Goal: Complete application form

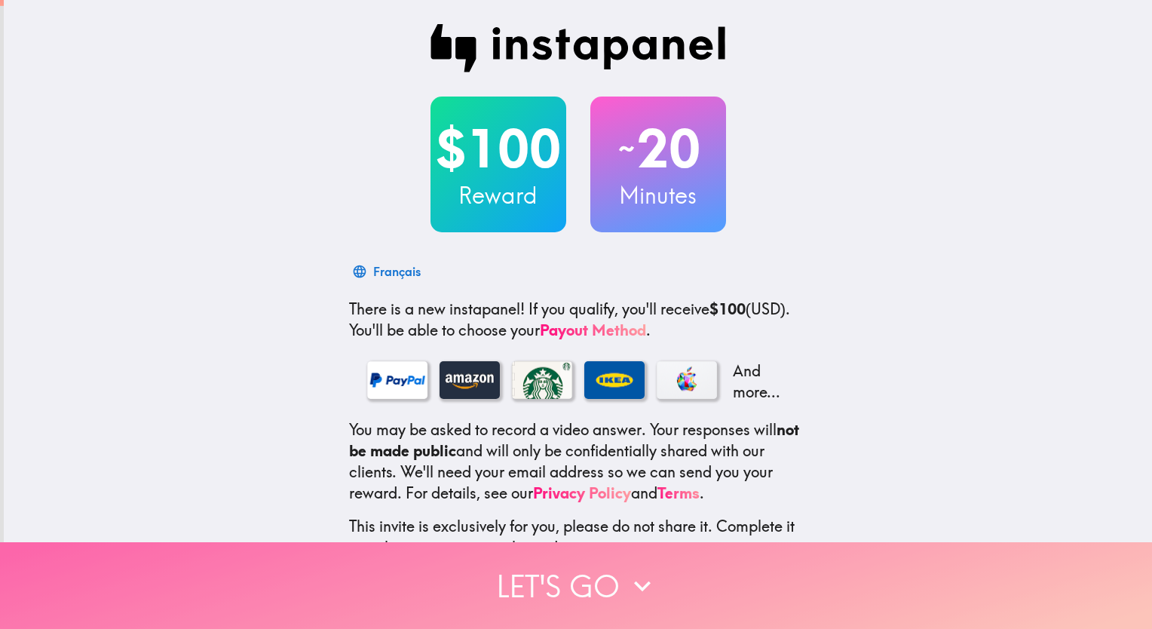
click at [573, 568] on button "Let's go" at bounding box center [576, 585] width 1152 height 87
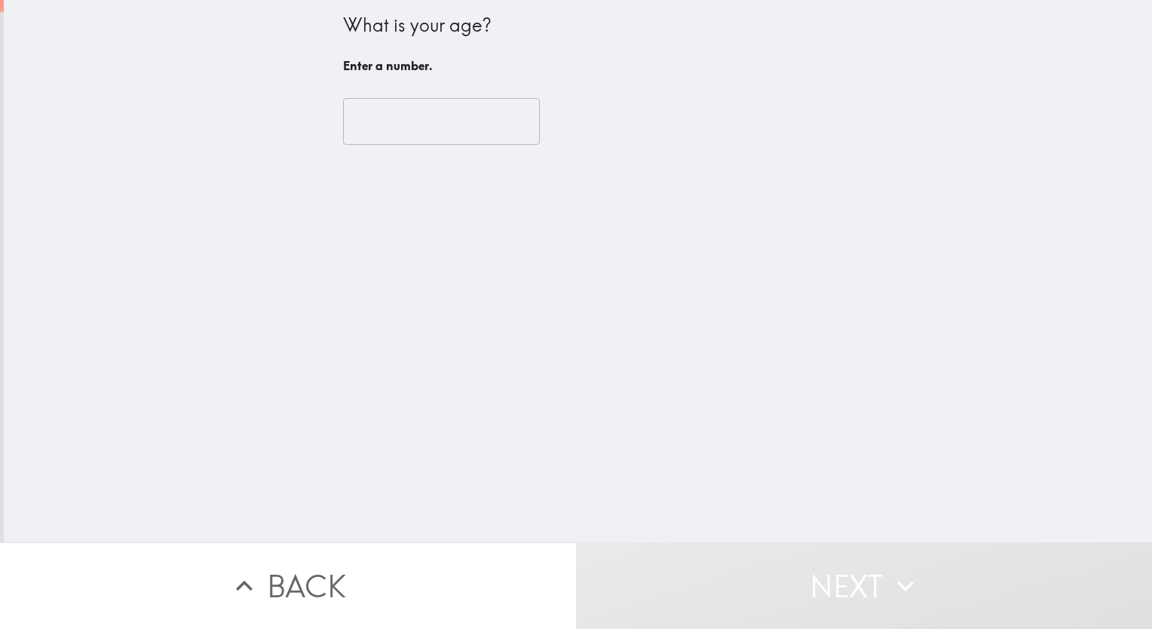
click at [694, 341] on div "What is your age? Enter a number. ​" at bounding box center [578, 271] width 1149 height 542
click at [468, 118] on input "number" at bounding box center [441, 121] width 197 height 47
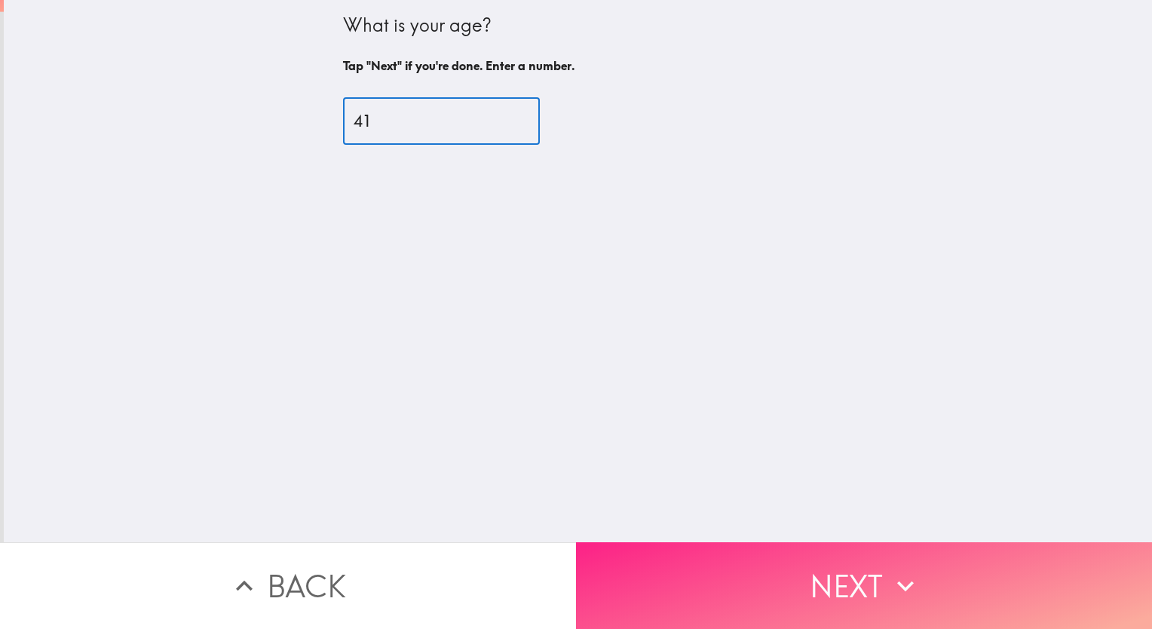
type input "41"
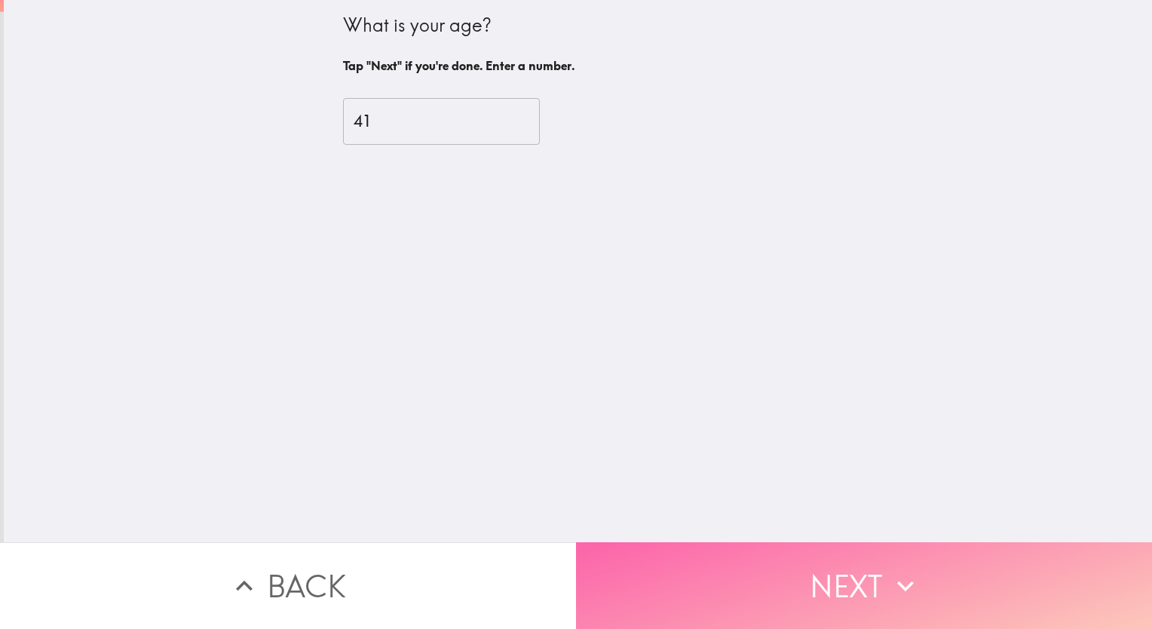
click at [833, 560] on button "Next" at bounding box center [864, 585] width 576 height 87
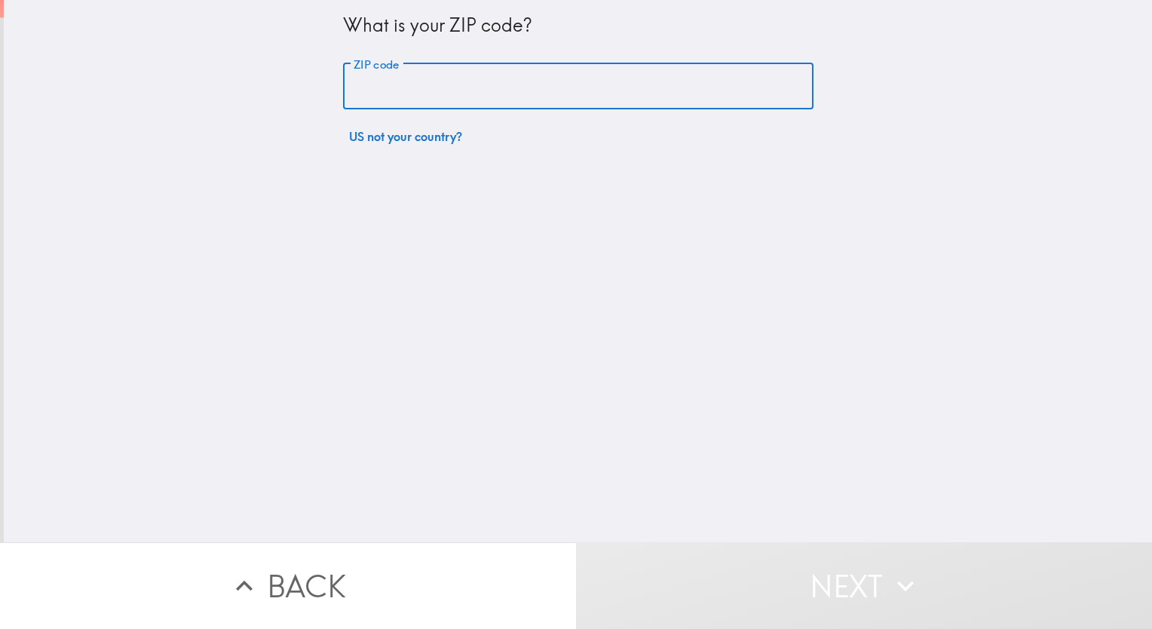
click at [567, 87] on input "ZIP code" at bounding box center [578, 86] width 471 height 47
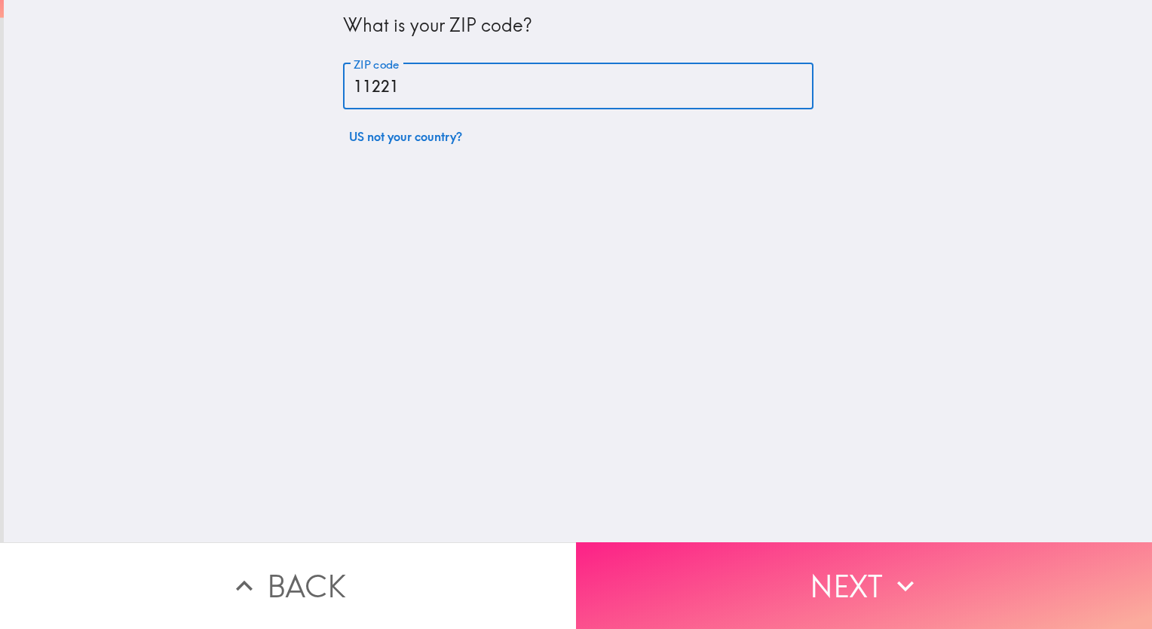
type input "11221"
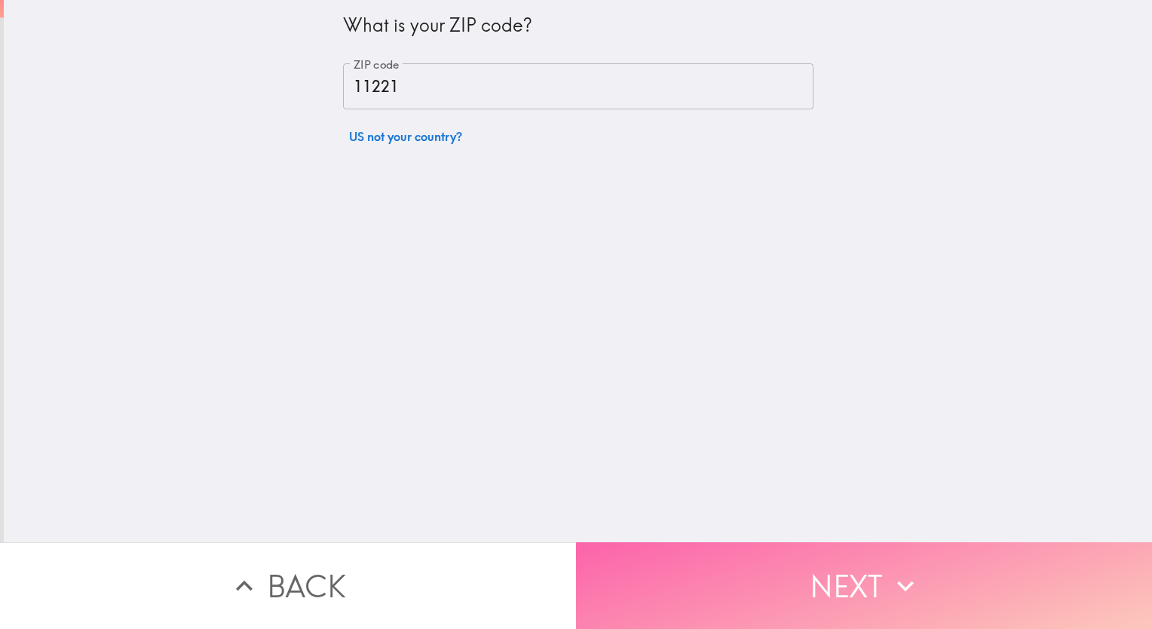
click at [842, 565] on button "Next" at bounding box center [864, 585] width 576 height 87
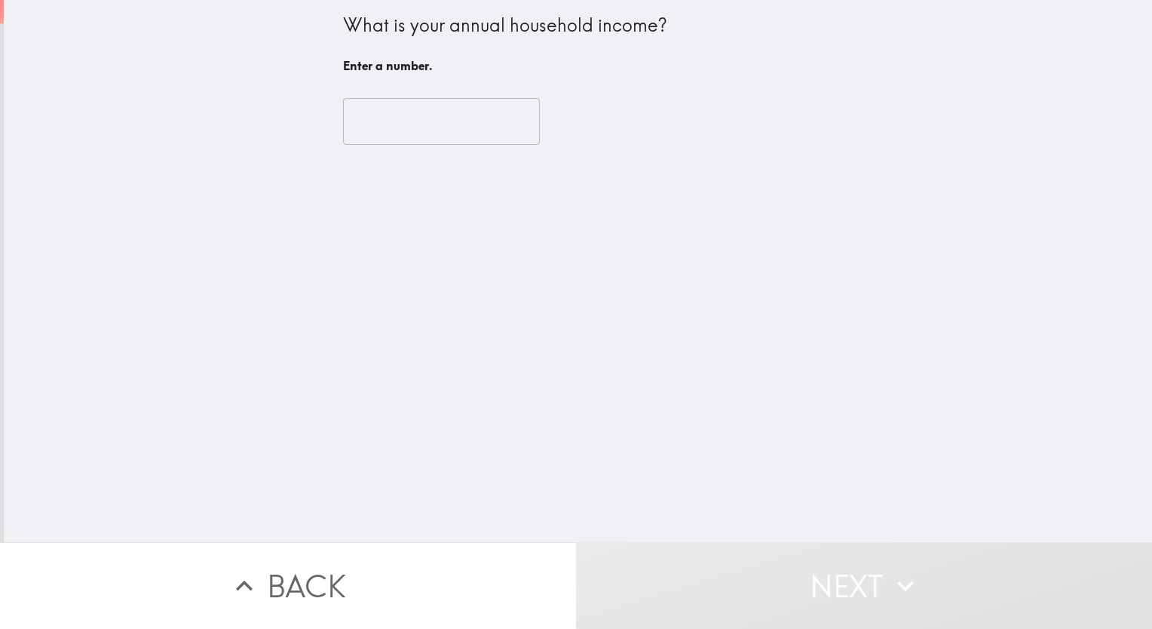
click at [437, 126] on input "number" at bounding box center [441, 121] width 197 height 47
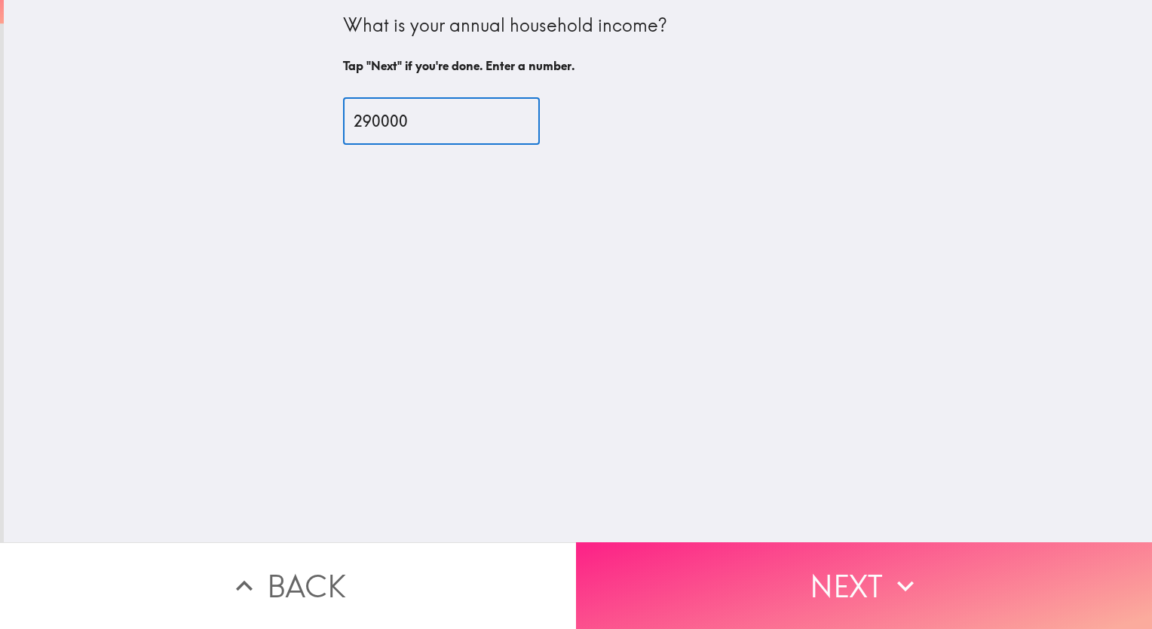
type input "290000"
click at [835, 572] on button "Next" at bounding box center [864, 585] width 576 height 87
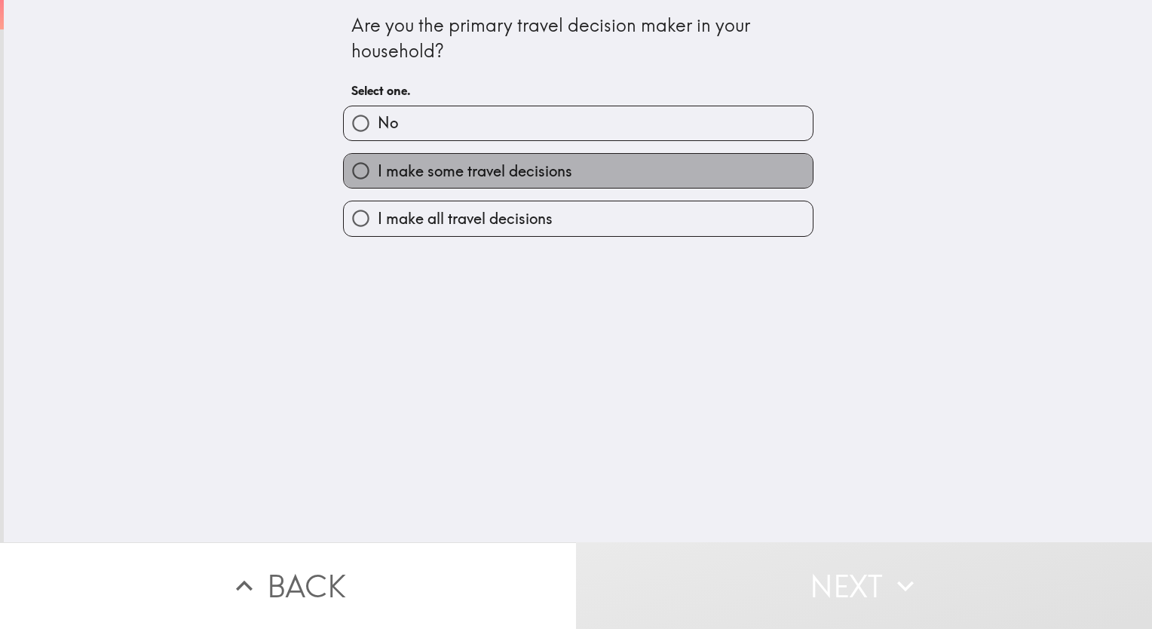
click at [489, 177] on span "I make some travel decisions" at bounding box center [475, 171] width 195 height 21
click at [378, 177] on input "I make some travel decisions" at bounding box center [361, 171] width 34 height 34
radio input "true"
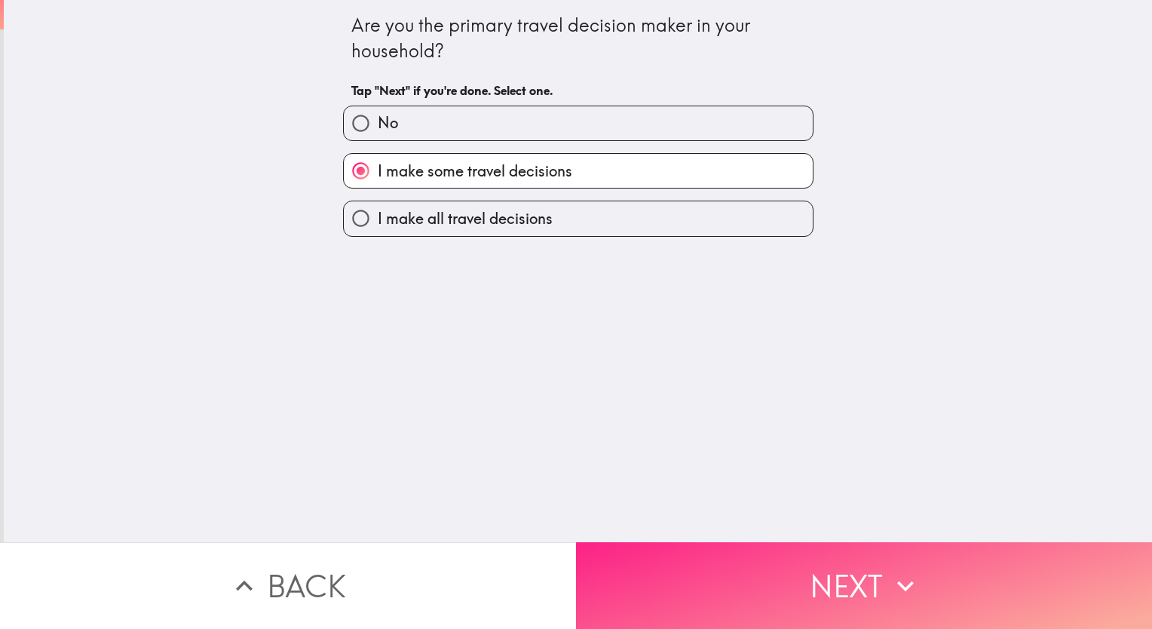
click at [836, 572] on button "Next" at bounding box center [864, 585] width 576 height 87
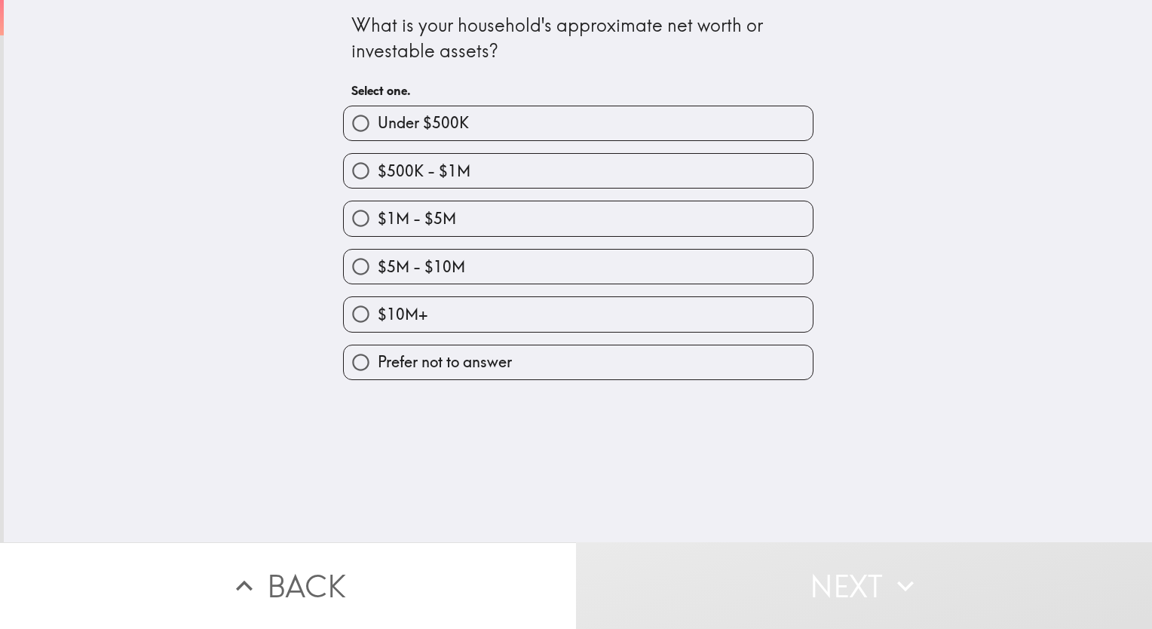
click at [560, 261] on label "$5M - $10M" at bounding box center [578, 267] width 469 height 34
click at [378, 261] on input "$5M - $10M" at bounding box center [361, 267] width 34 height 34
radio input "true"
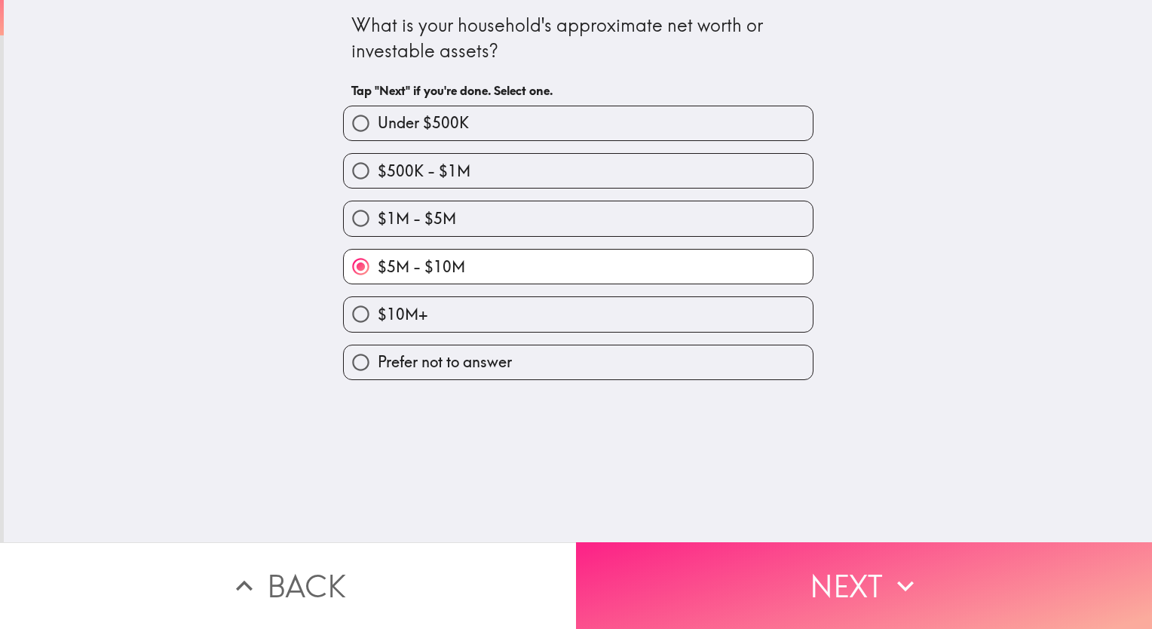
click at [851, 577] on button "Next" at bounding box center [864, 585] width 576 height 87
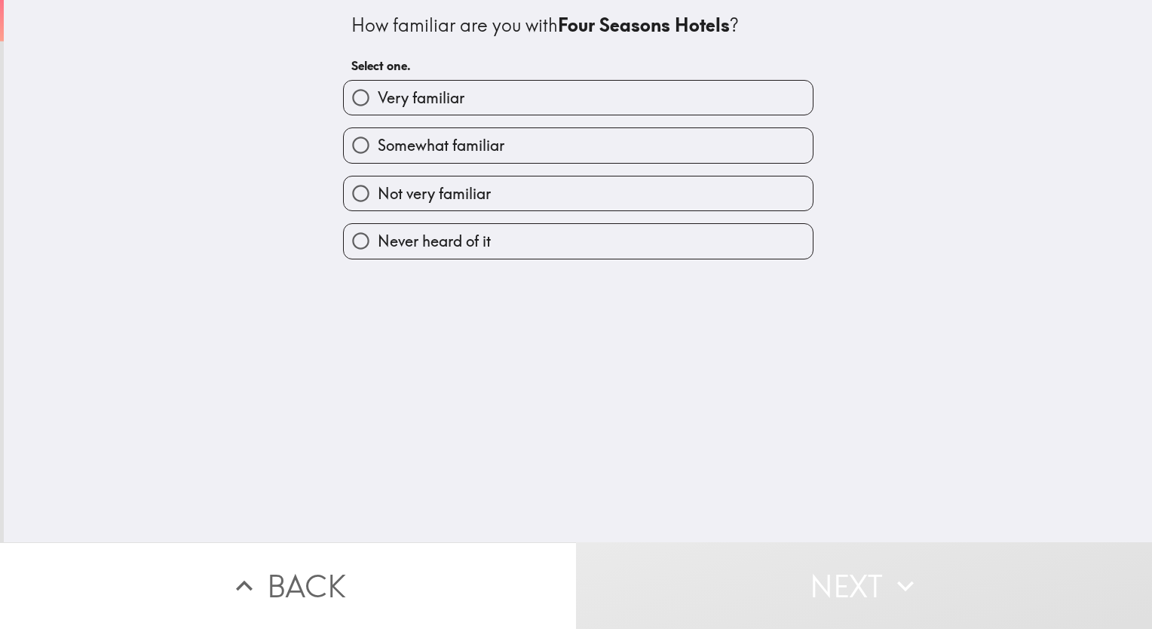
click at [555, 98] on label "Very familiar" at bounding box center [578, 98] width 469 height 34
click at [378, 98] on input "Very familiar" at bounding box center [361, 98] width 34 height 34
radio input "true"
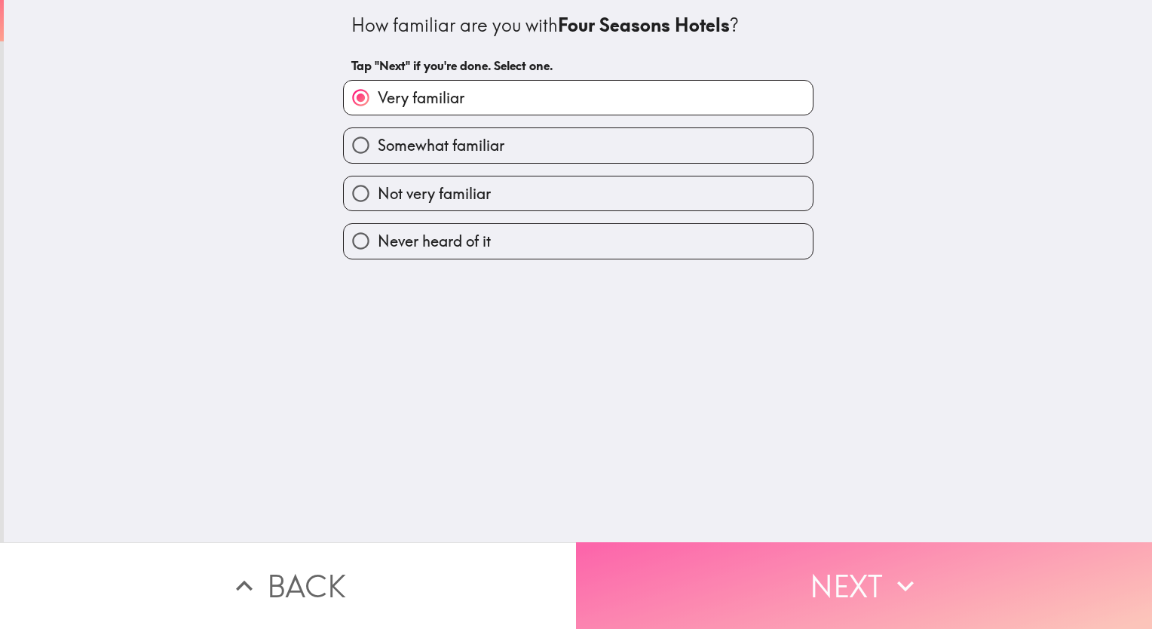
click at [824, 567] on button "Next" at bounding box center [864, 585] width 576 height 87
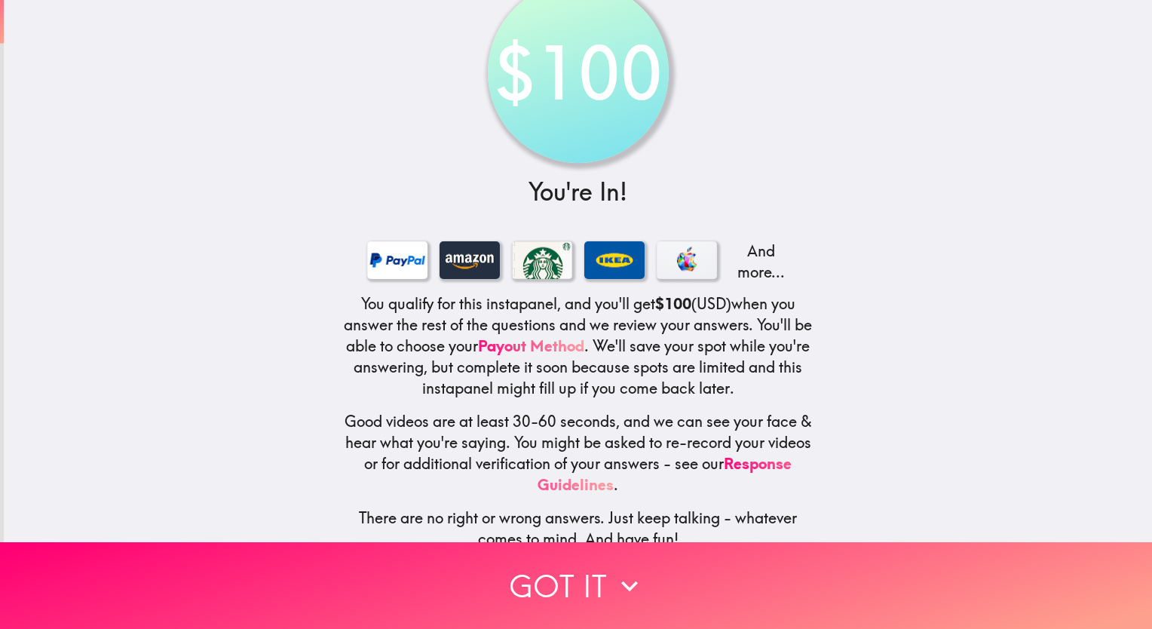
scroll to position [72, 0]
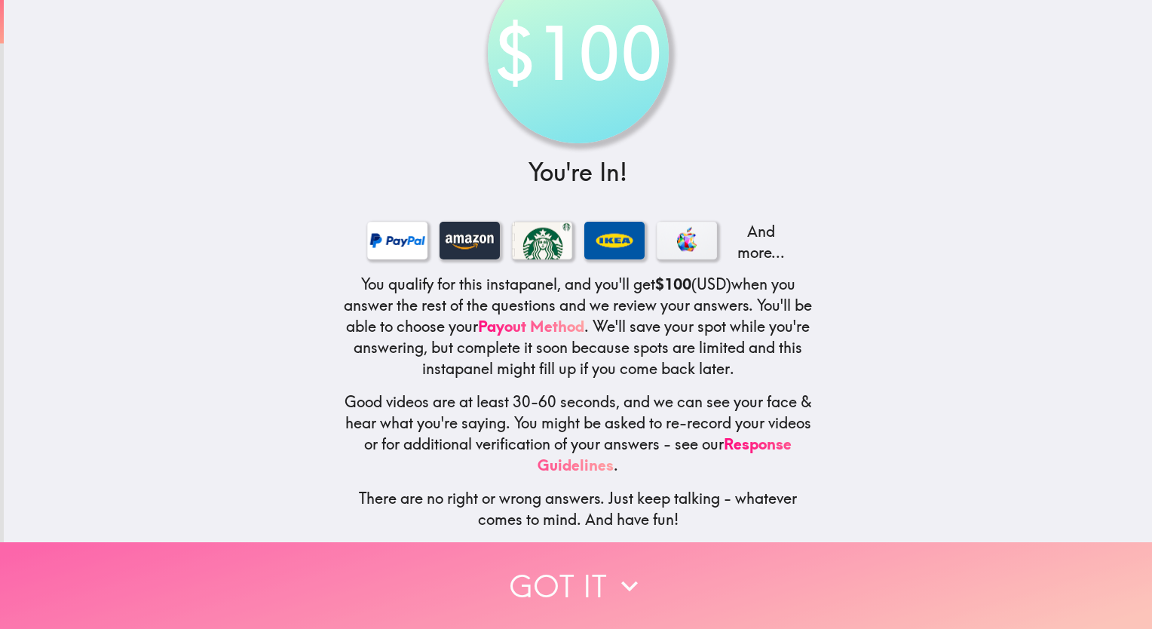
click at [546, 589] on button "Got it" at bounding box center [576, 585] width 1152 height 87
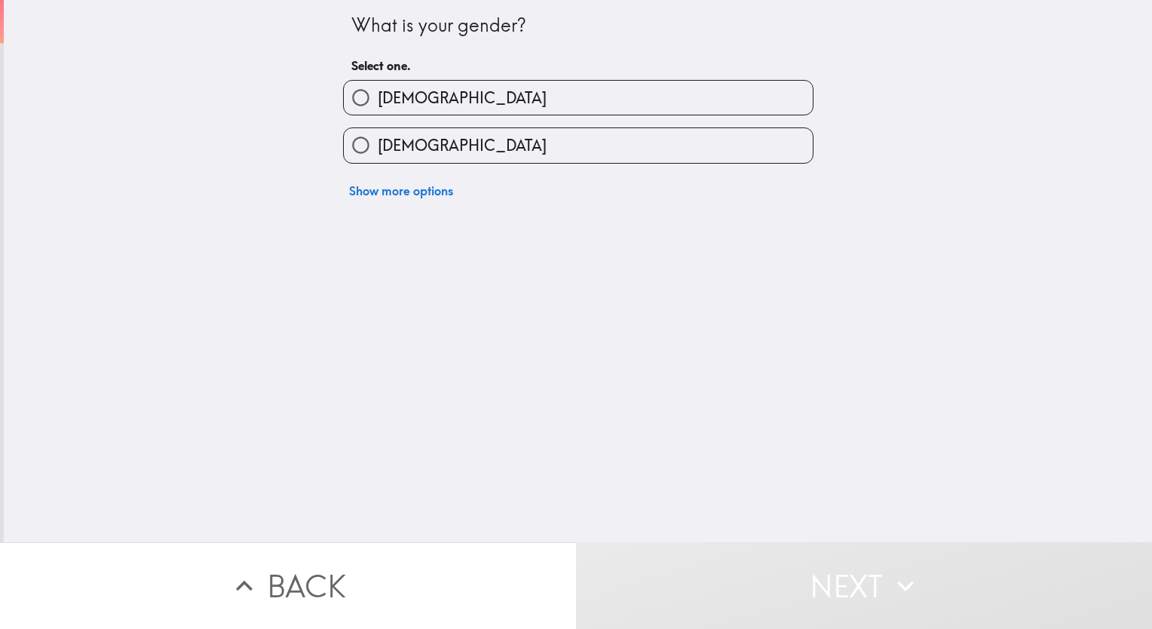
click at [459, 98] on label "[DEMOGRAPHIC_DATA]" at bounding box center [578, 98] width 469 height 34
click at [378, 98] on input "[DEMOGRAPHIC_DATA]" at bounding box center [361, 98] width 34 height 34
radio input "true"
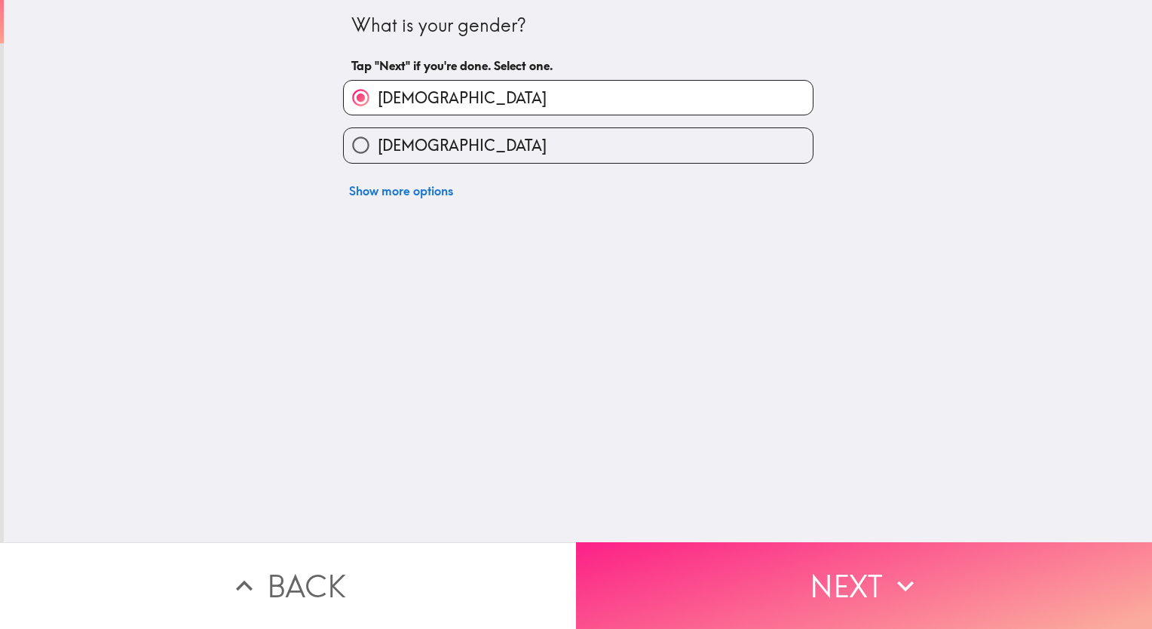
click at [851, 578] on button "Next" at bounding box center [864, 585] width 576 height 87
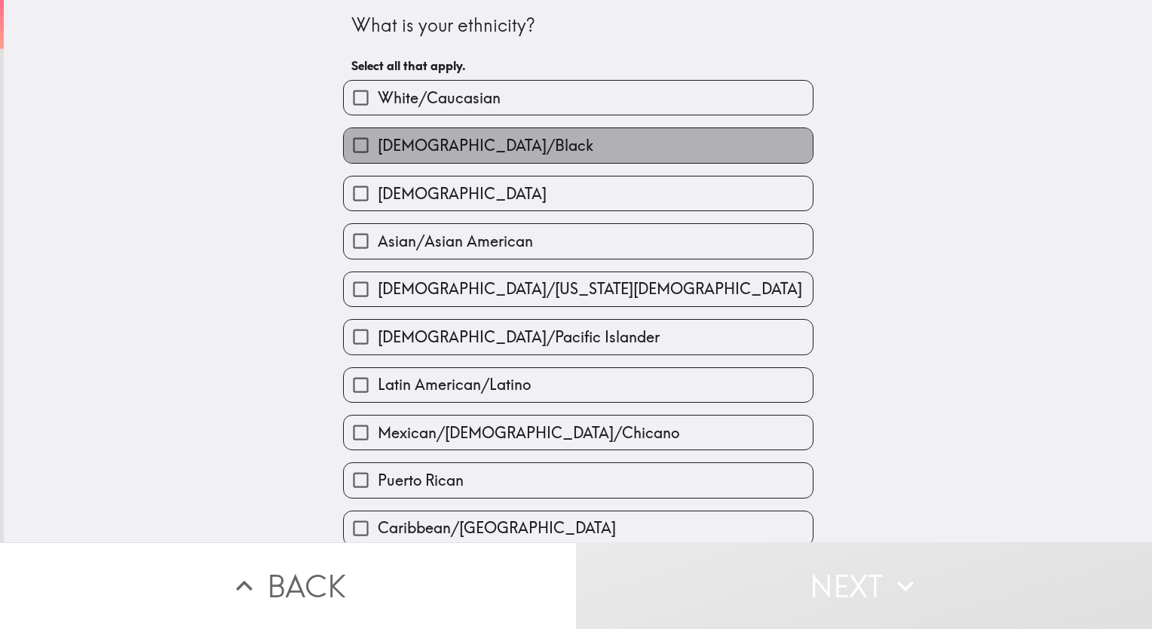
click at [522, 143] on span "[DEMOGRAPHIC_DATA]/Black" at bounding box center [486, 145] width 216 height 21
click at [378, 143] on input "[DEMOGRAPHIC_DATA]/Black" at bounding box center [361, 145] width 34 height 34
checkbox input "true"
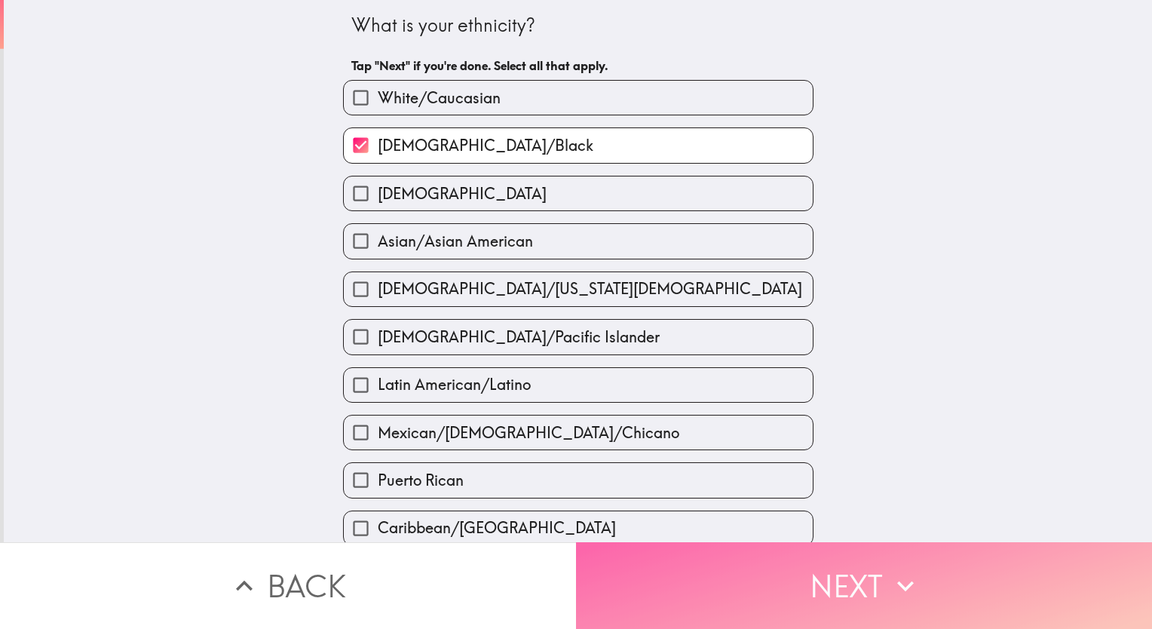
click at [861, 579] on button "Next" at bounding box center [864, 585] width 576 height 87
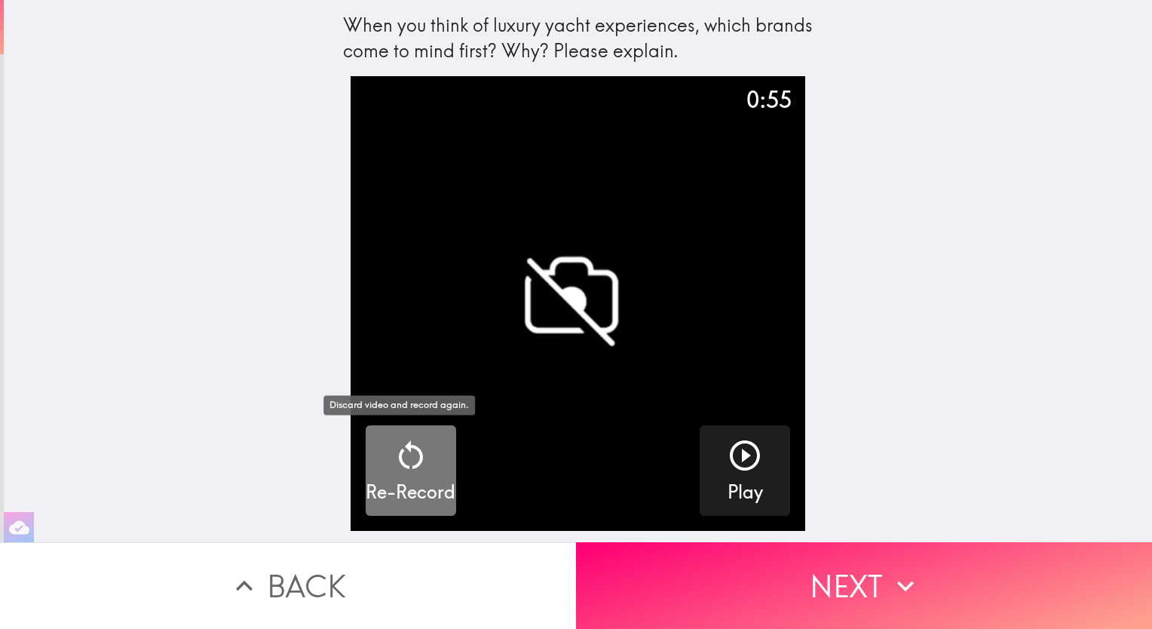
click at [401, 451] on icon "button" at bounding box center [411, 455] width 36 height 36
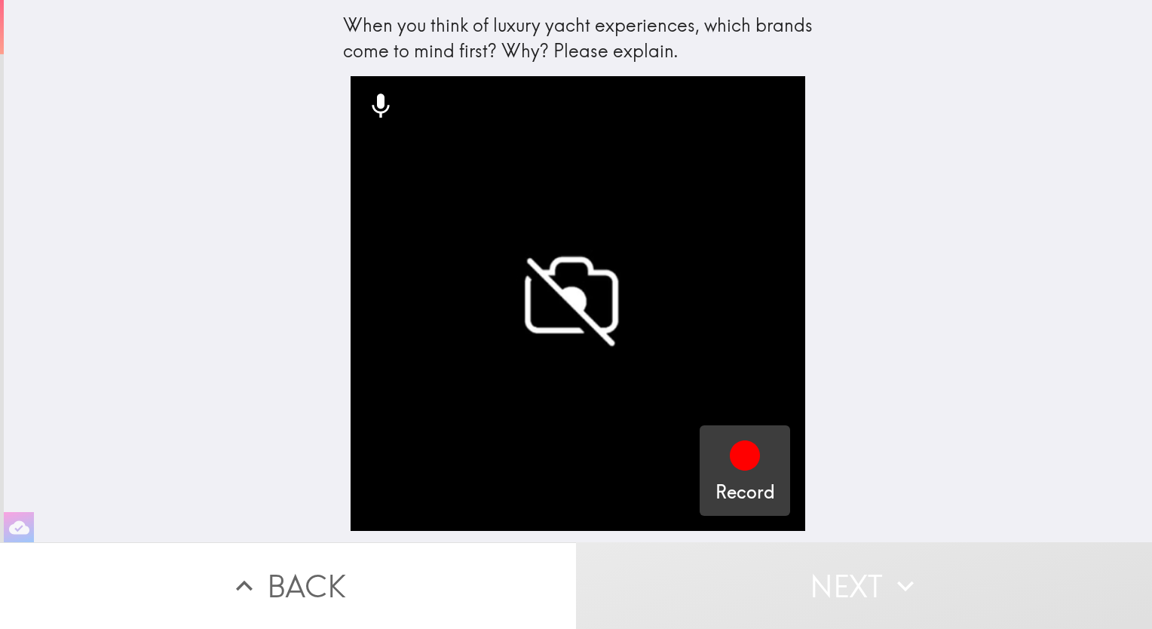
drag, startPoint x: 734, startPoint y: 453, endPoint x: 728, endPoint y: 470, distance: 17.7
click at [728, 470] on icon "button" at bounding box center [745, 455] width 36 height 36
click at [673, 259] on video "button" at bounding box center [578, 303] width 455 height 455
click at [559, 283] on video "button" at bounding box center [578, 303] width 455 height 455
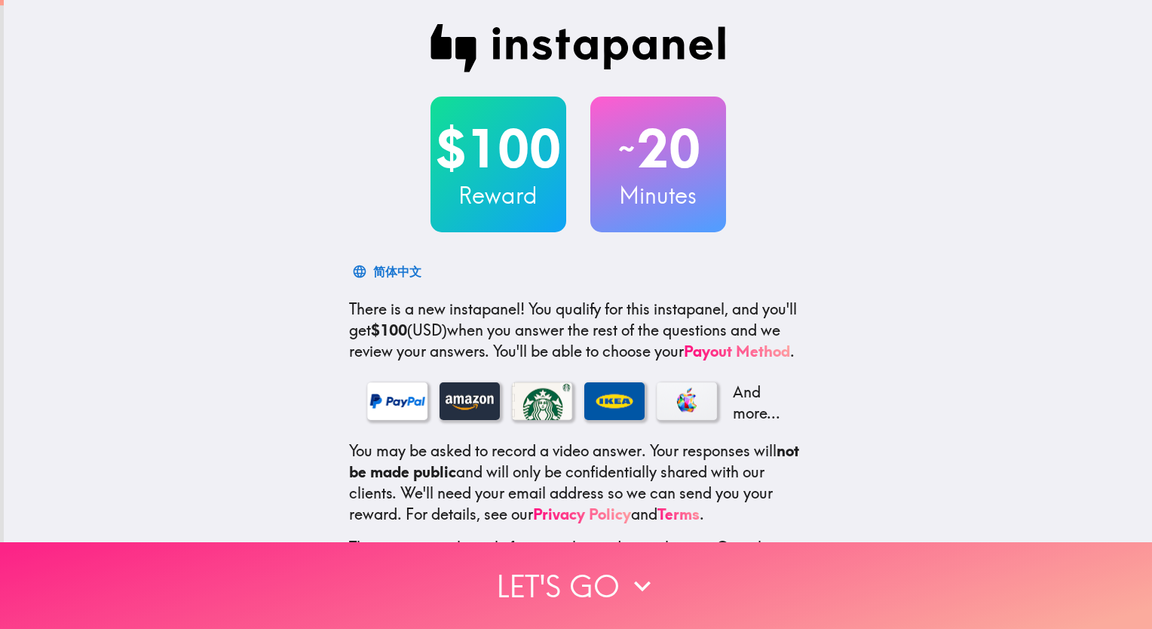
click at [566, 581] on button "Let's go" at bounding box center [576, 585] width 1152 height 87
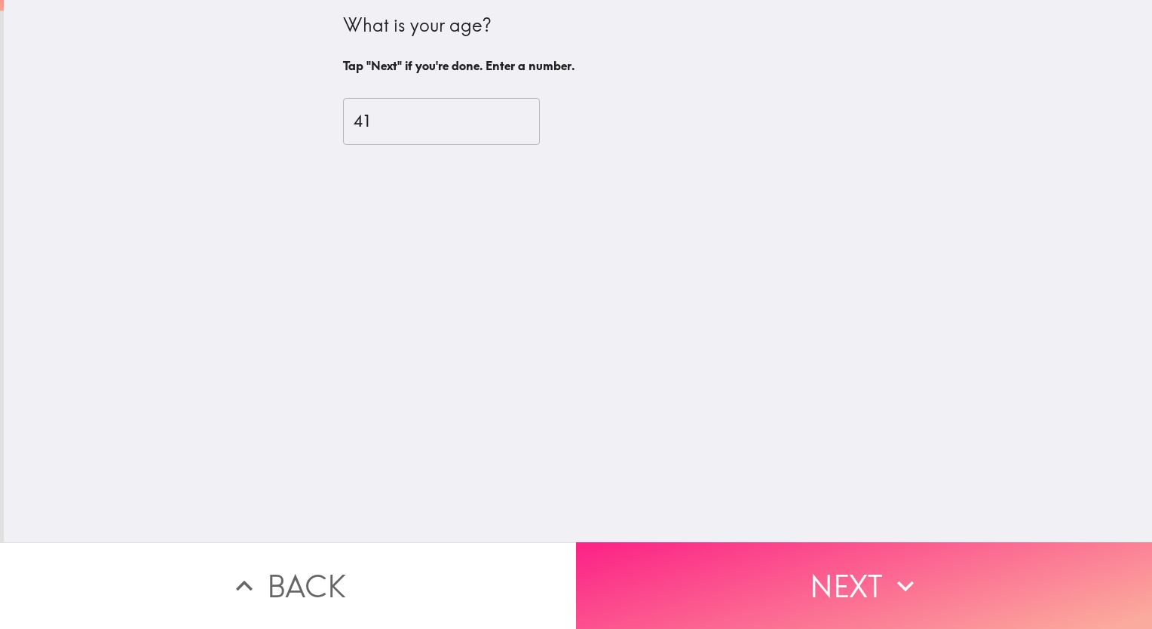
click at [778, 566] on button "Next" at bounding box center [864, 585] width 576 height 87
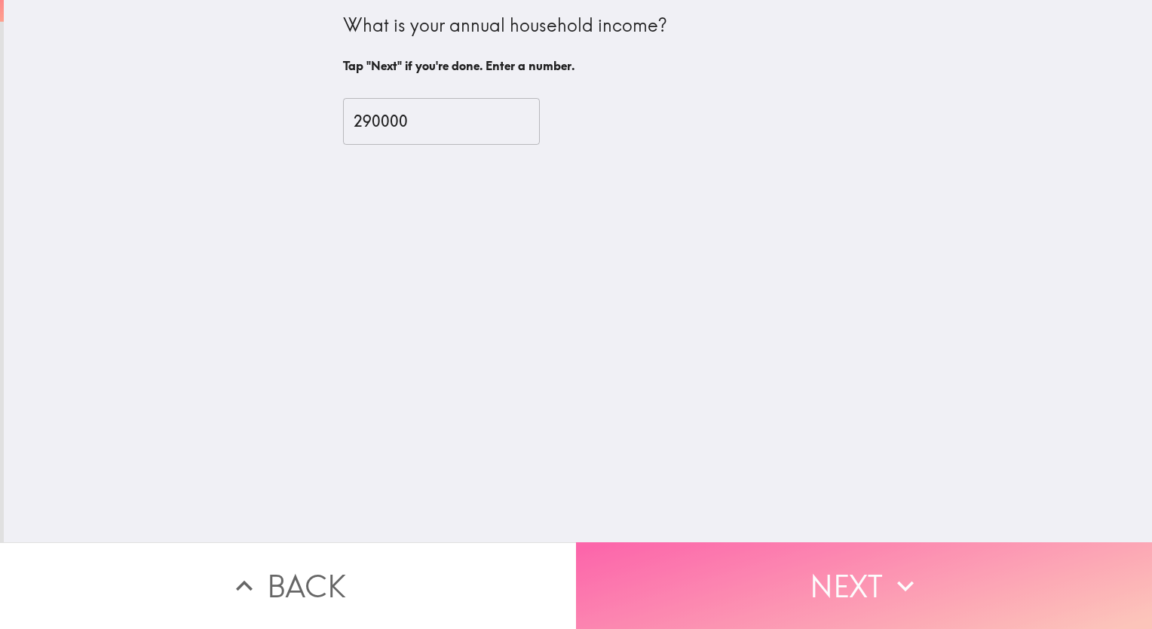
click at [778, 566] on button "Next" at bounding box center [864, 585] width 576 height 87
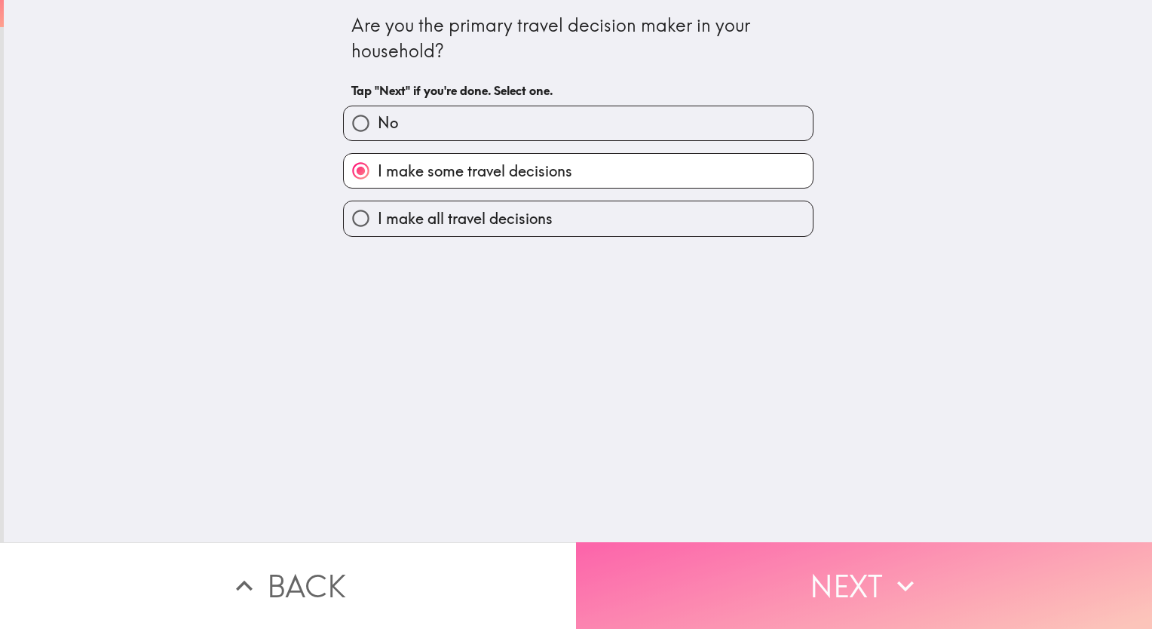
click at [781, 572] on button "Next" at bounding box center [864, 585] width 576 height 87
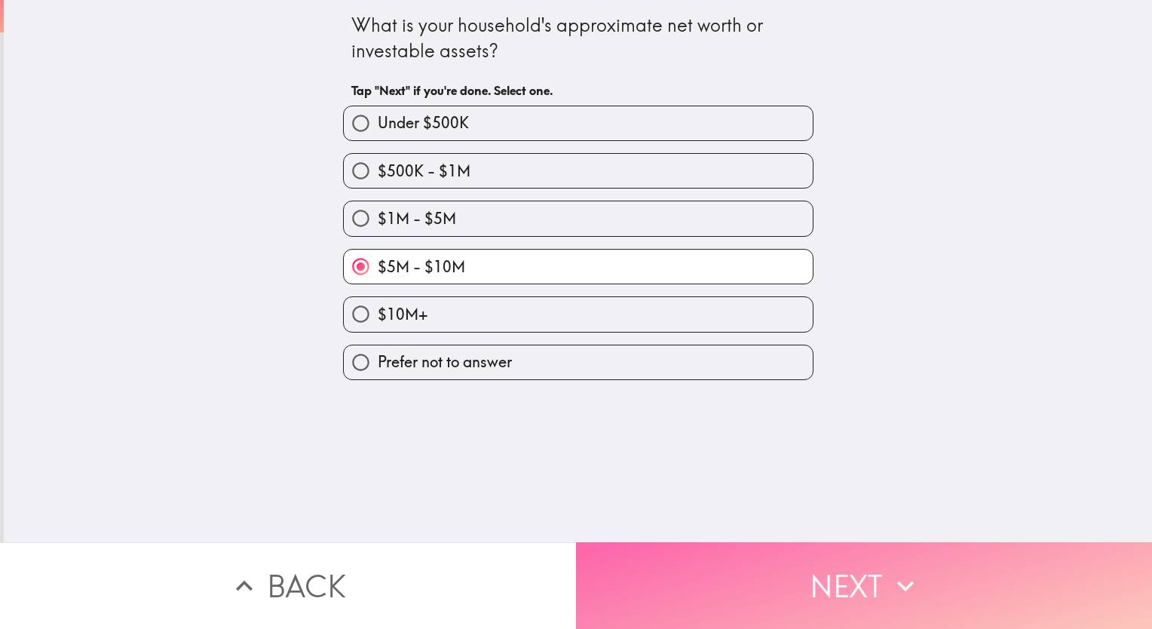
click at [781, 572] on button "Next" at bounding box center [864, 585] width 576 height 87
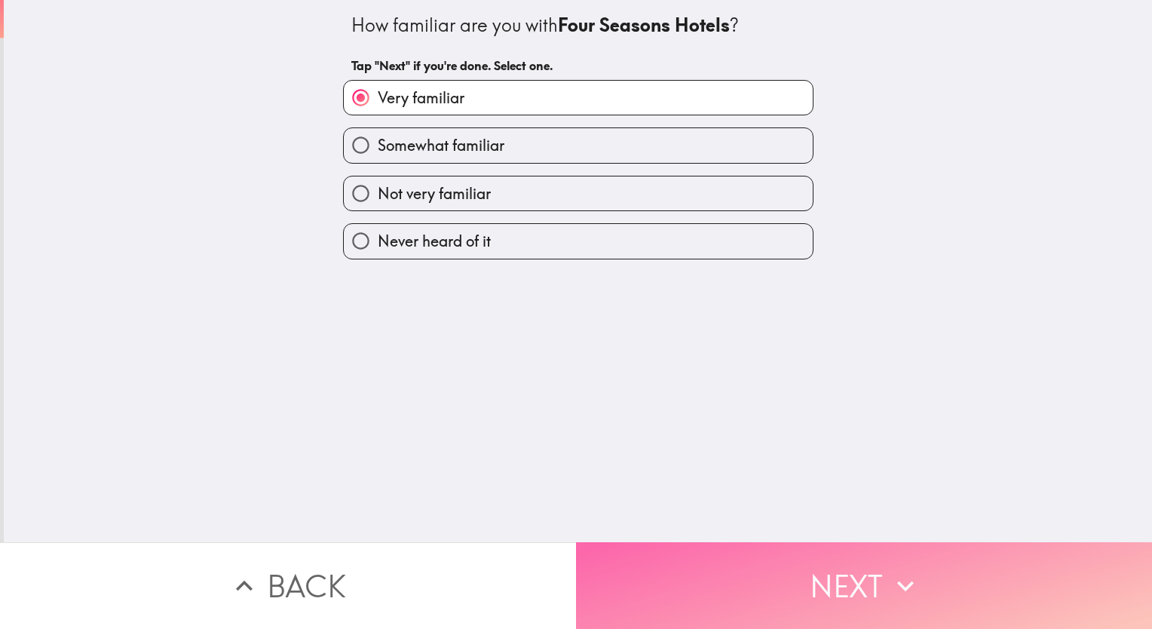
click at [781, 573] on button "Next" at bounding box center [864, 585] width 576 height 87
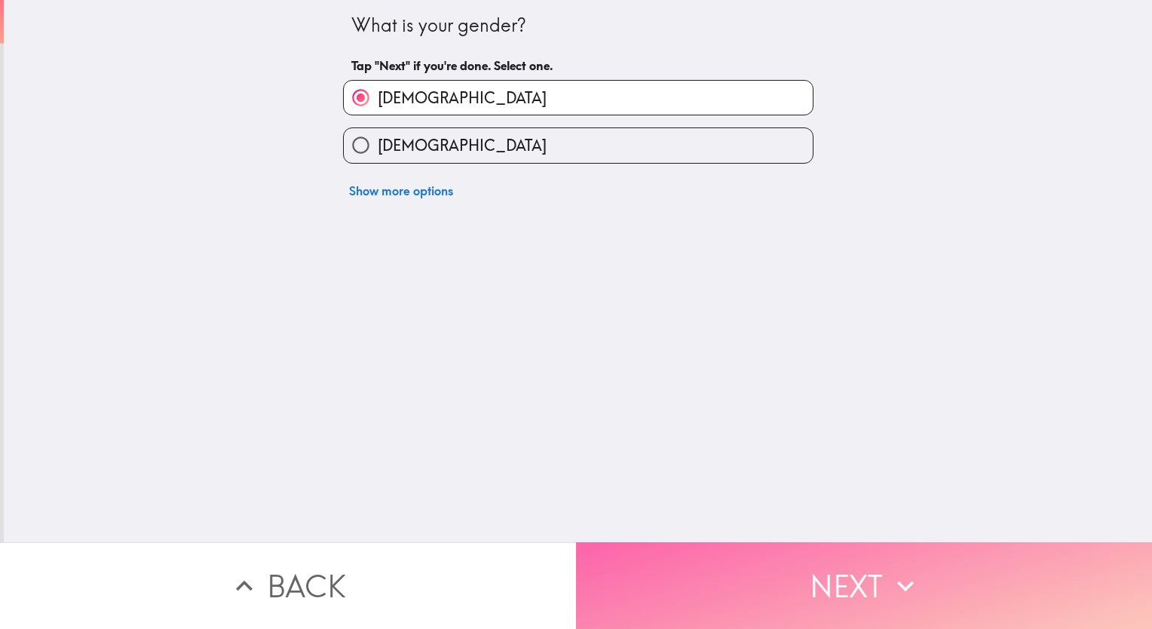
click at [781, 573] on button "Next" at bounding box center [864, 585] width 576 height 87
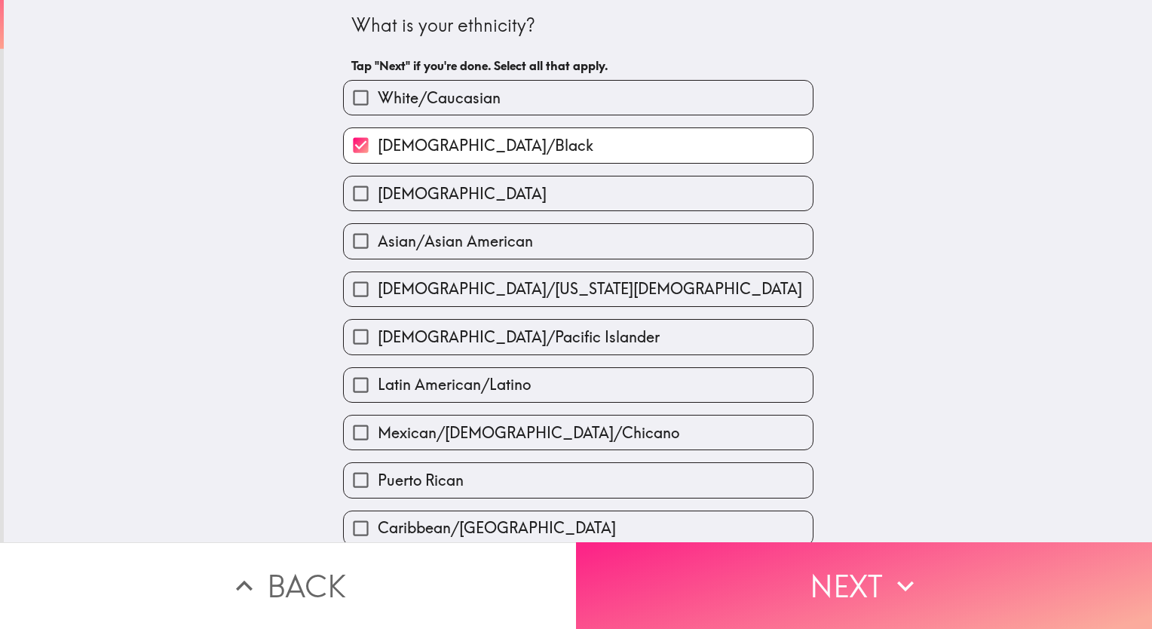
click at [781, 575] on button "Next" at bounding box center [864, 585] width 576 height 87
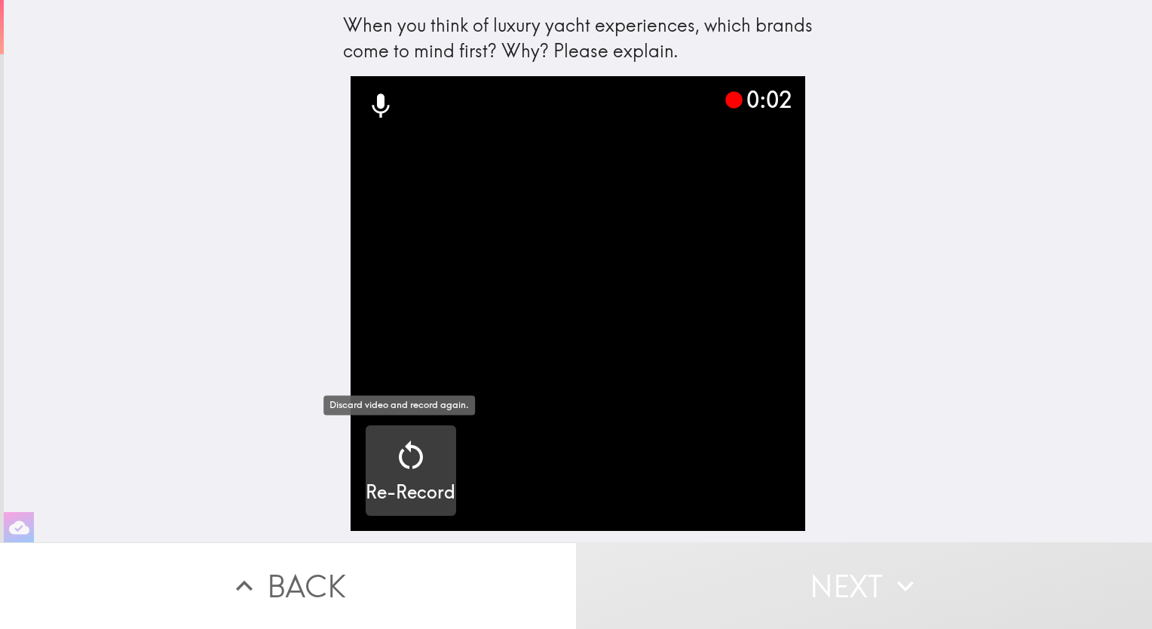
click at [404, 454] on icon "button" at bounding box center [411, 455] width 36 height 36
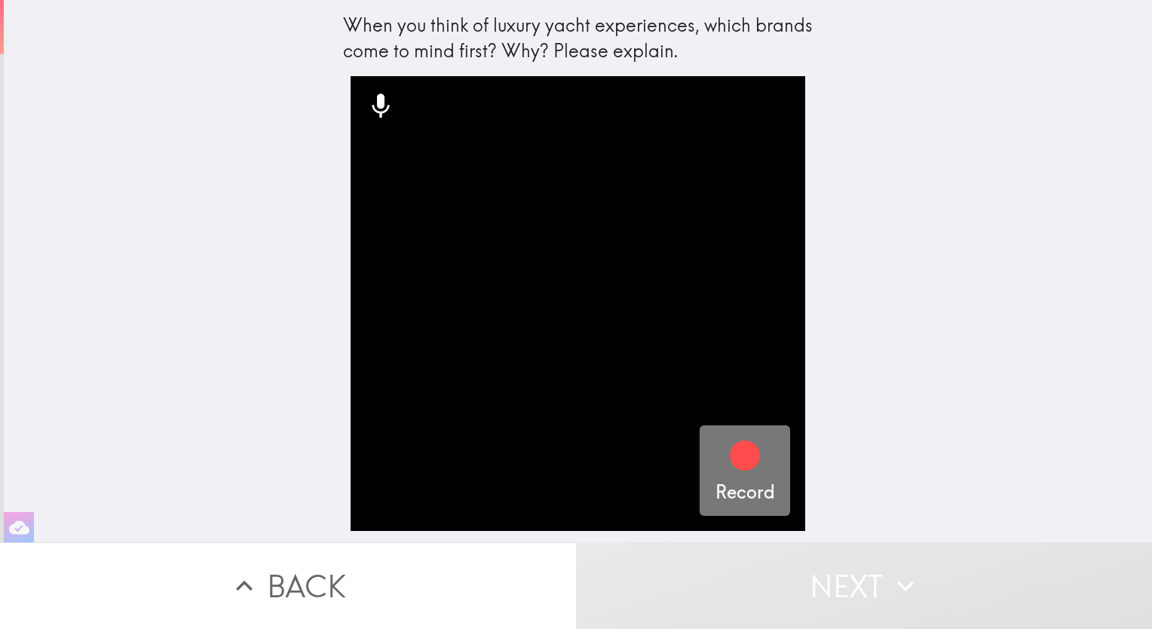
click at [744, 457] on icon "button" at bounding box center [745, 455] width 30 height 30
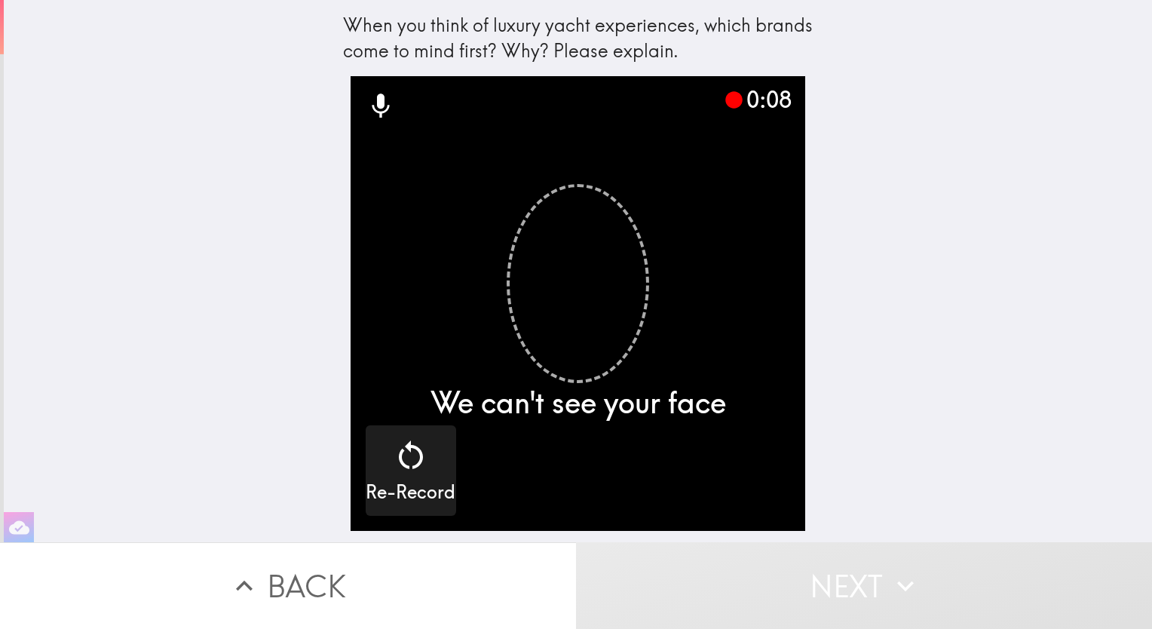
click at [546, 299] on video "button" at bounding box center [578, 303] width 455 height 455
click at [578, 279] on video "button" at bounding box center [578, 303] width 455 height 455
click at [575, 291] on video "button" at bounding box center [578, 303] width 455 height 455
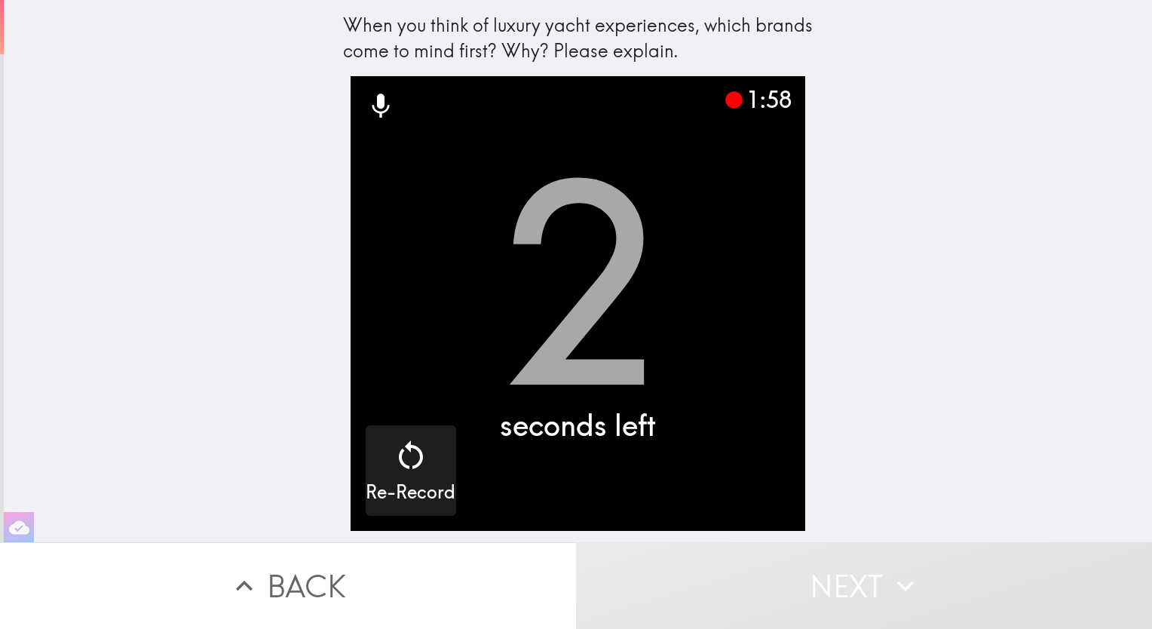
click at [1079, 382] on div "When you think of luxury yacht experiences, which brands come to mind first? Wh…" at bounding box center [578, 271] width 1149 height 542
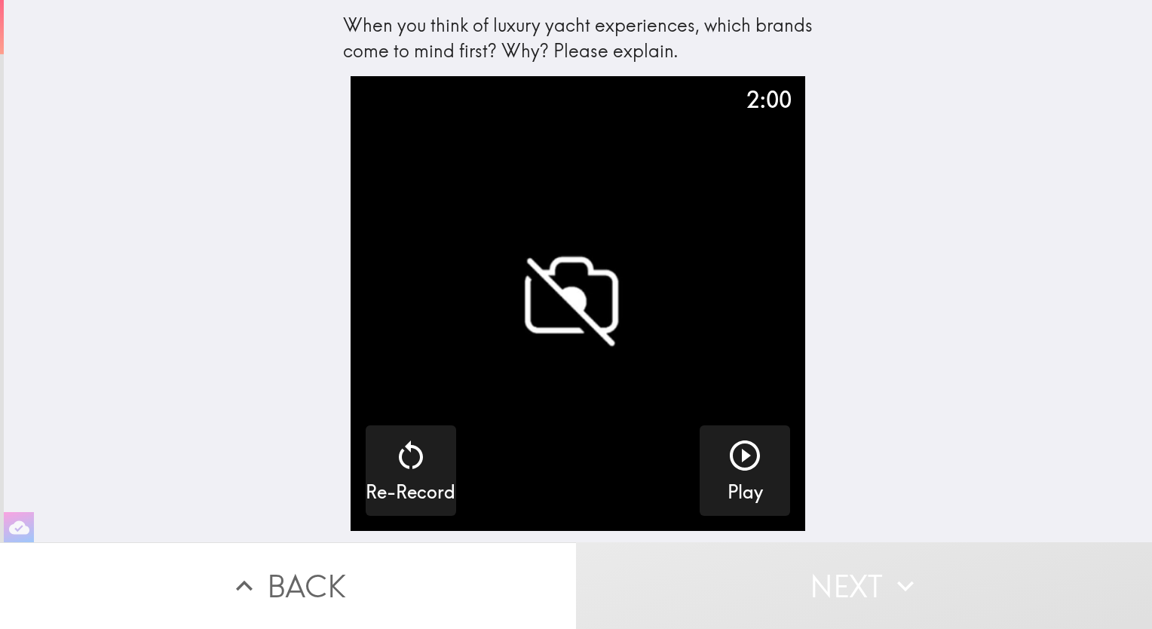
click at [535, 305] on video "button" at bounding box center [578, 303] width 455 height 455
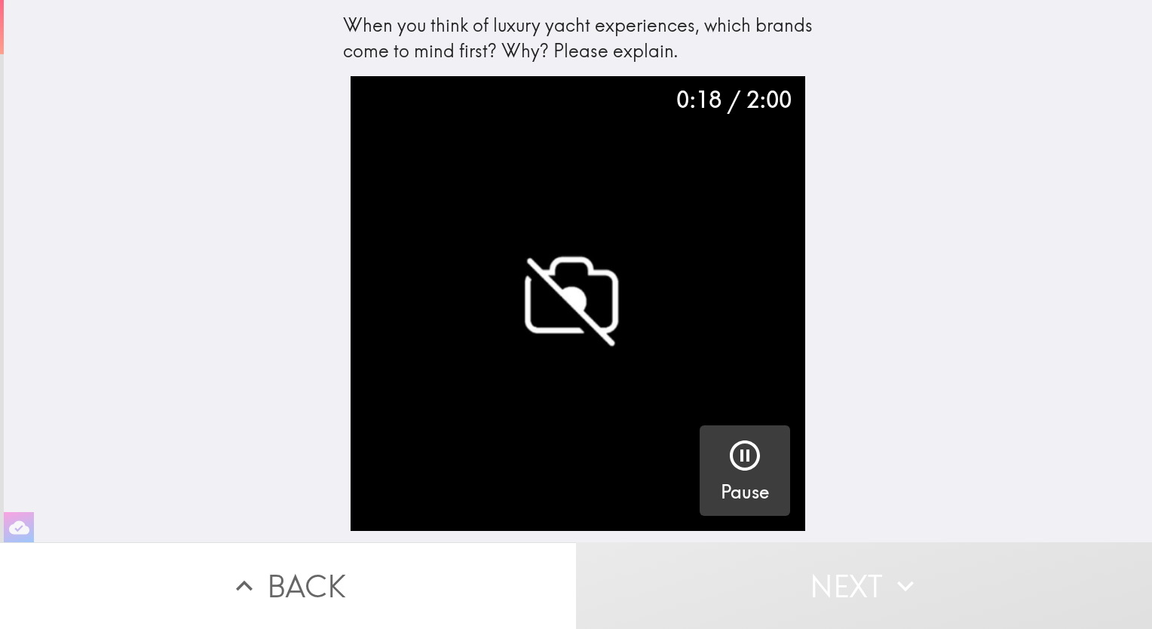
click at [738, 458] on icon "button" at bounding box center [745, 455] width 36 height 36
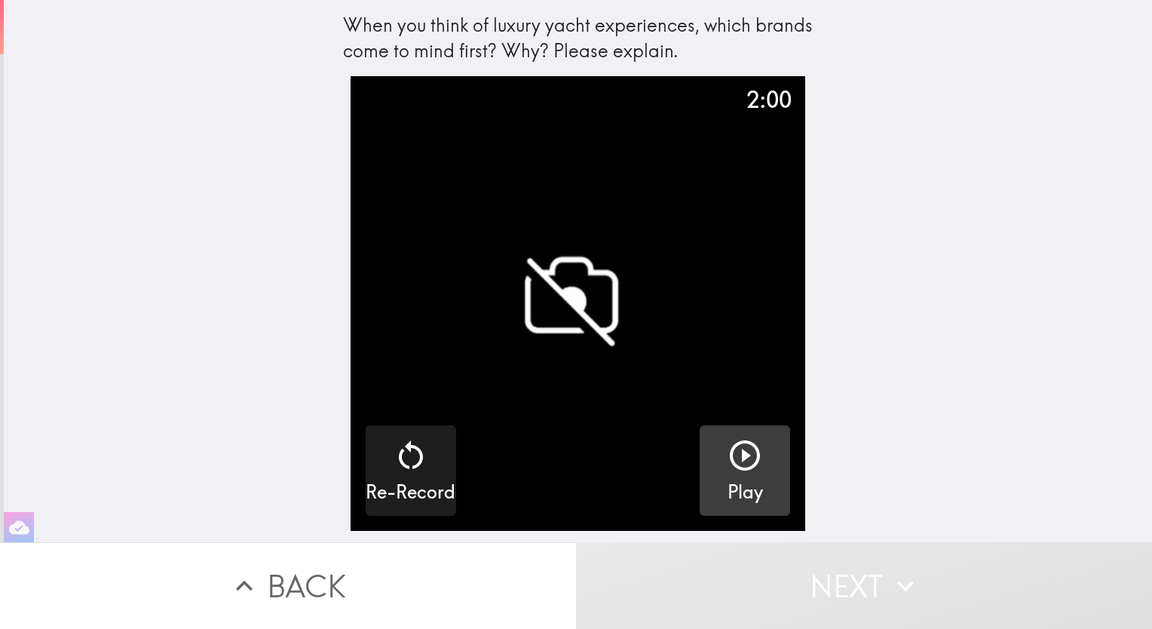
click at [901, 308] on div "When you think of luxury yacht experiences, which brands come to mind first? Wh…" at bounding box center [578, 271] width 1149 height 542
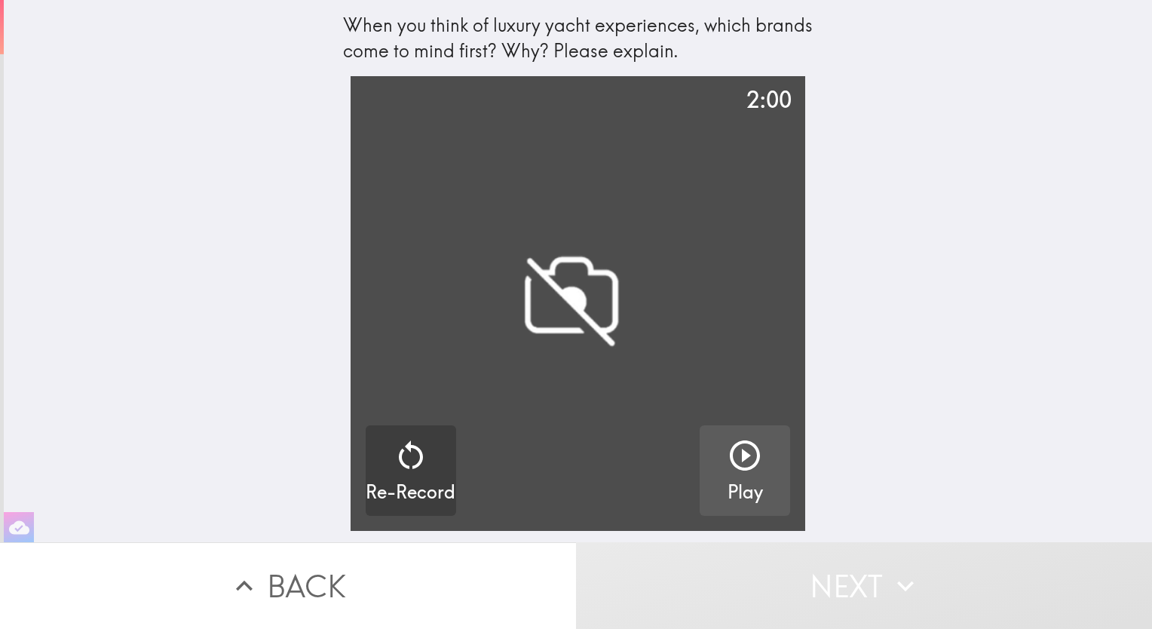
click at [581, 300] on video "button" at bounding box center [578, 303] width 455 height 455
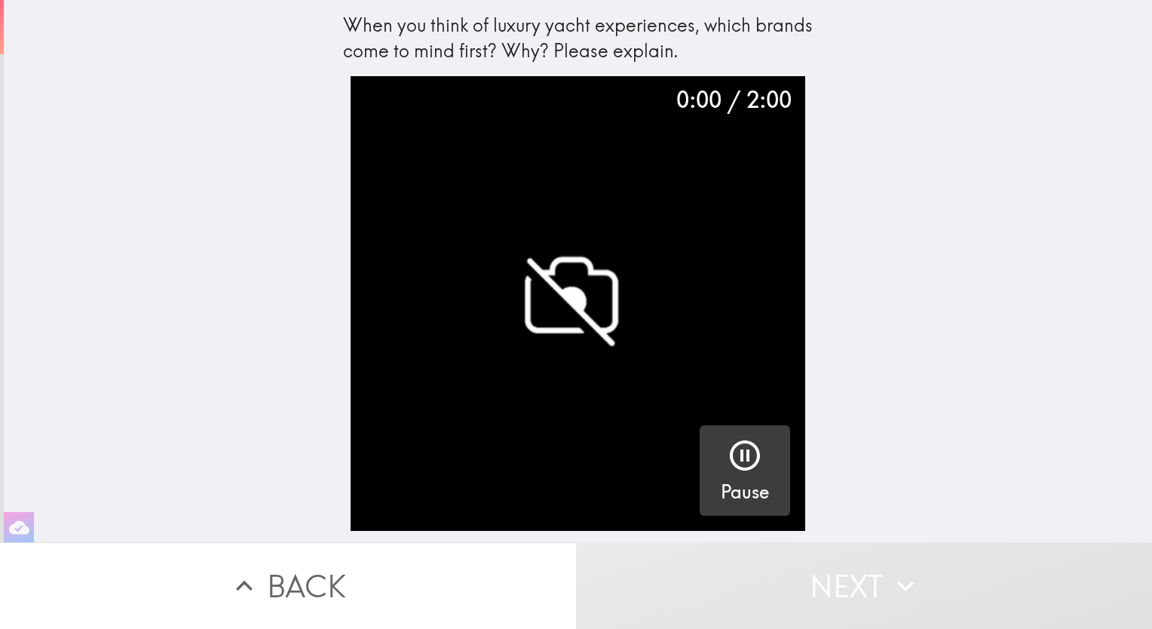
click at [581, 300] on video "button" at bounding box center [578, 303] width 455 height 455
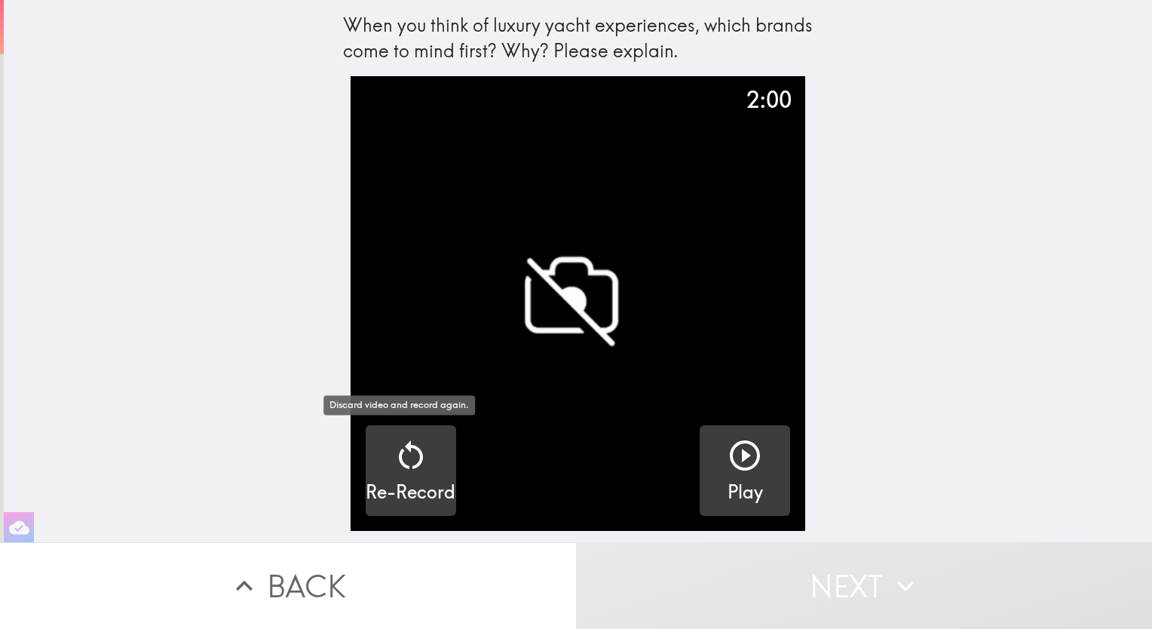
click at [404, 448] on icon "button" at bounding box center [411, 454] width 24 height 29
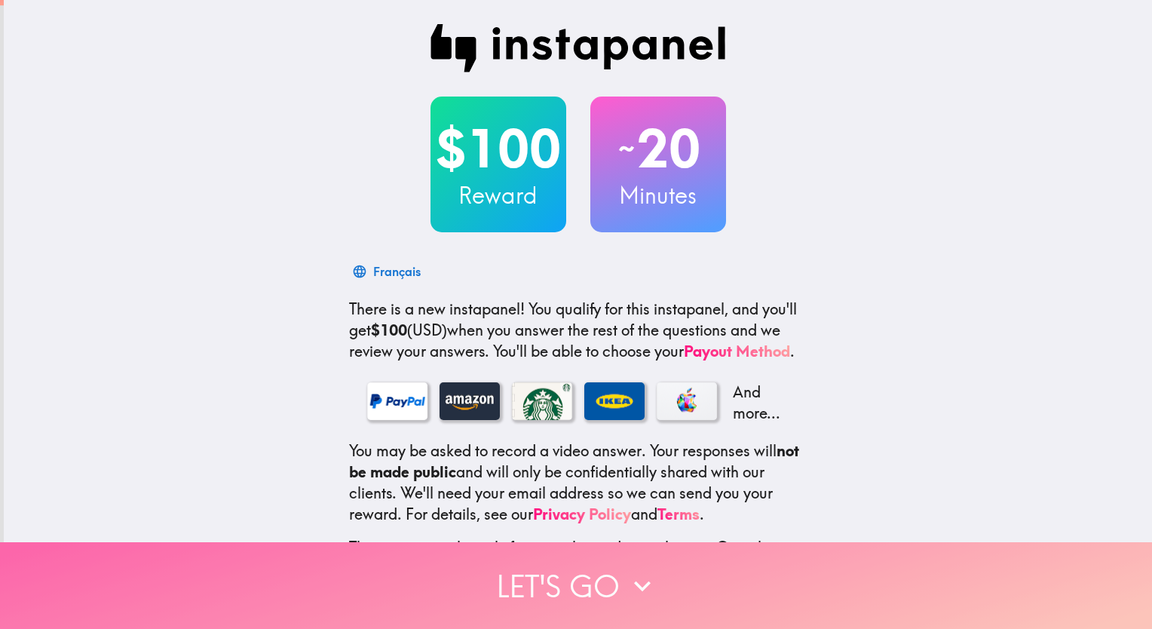
click at [536, 586] on button "Let's go" at bounding box center [576, 585] width 1152 height 87
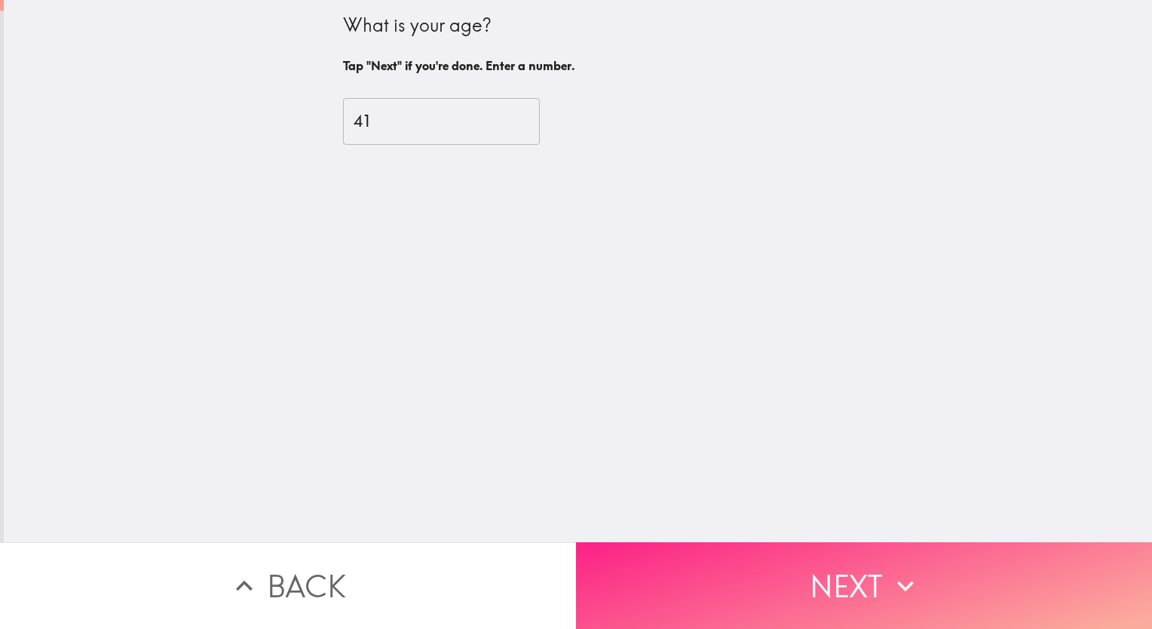
click at [841, 567] on button "Next" at bounding box center [864, 585] width 576 height 87
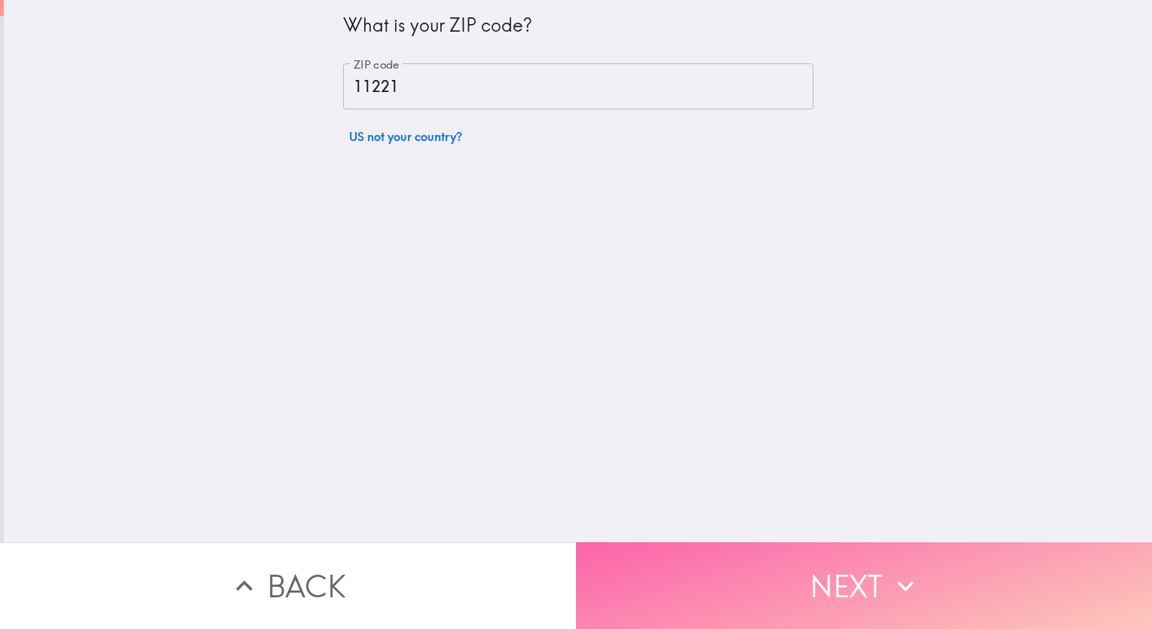
click at [841, 567] on button "Next" at bounding box center [864, 585] width 576 height 87
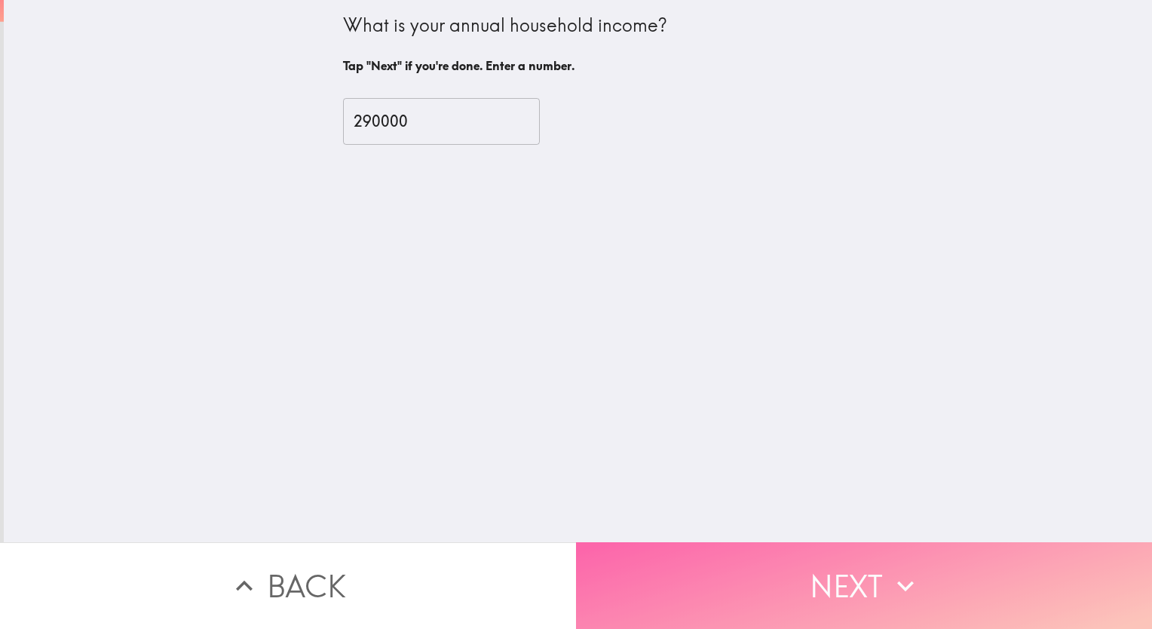
click at [841, 567] on button "Next" at bounding box center [864, 585] width 576 height 87
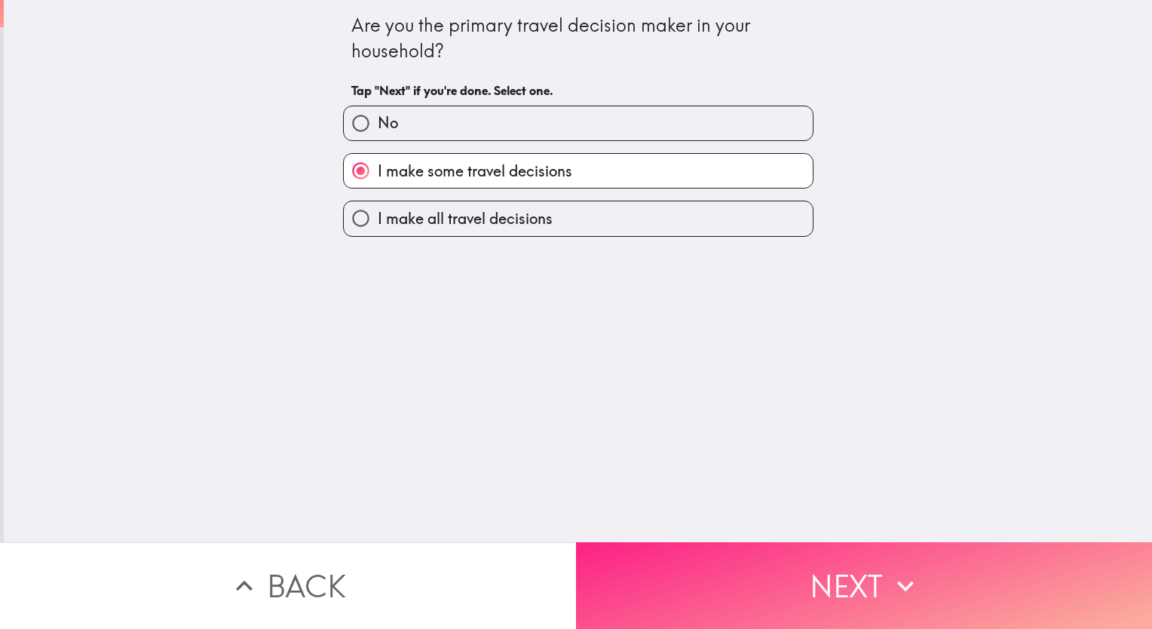
click at [841, 567] on button "Next" at bounding box center [864, 585] width 576 height 87
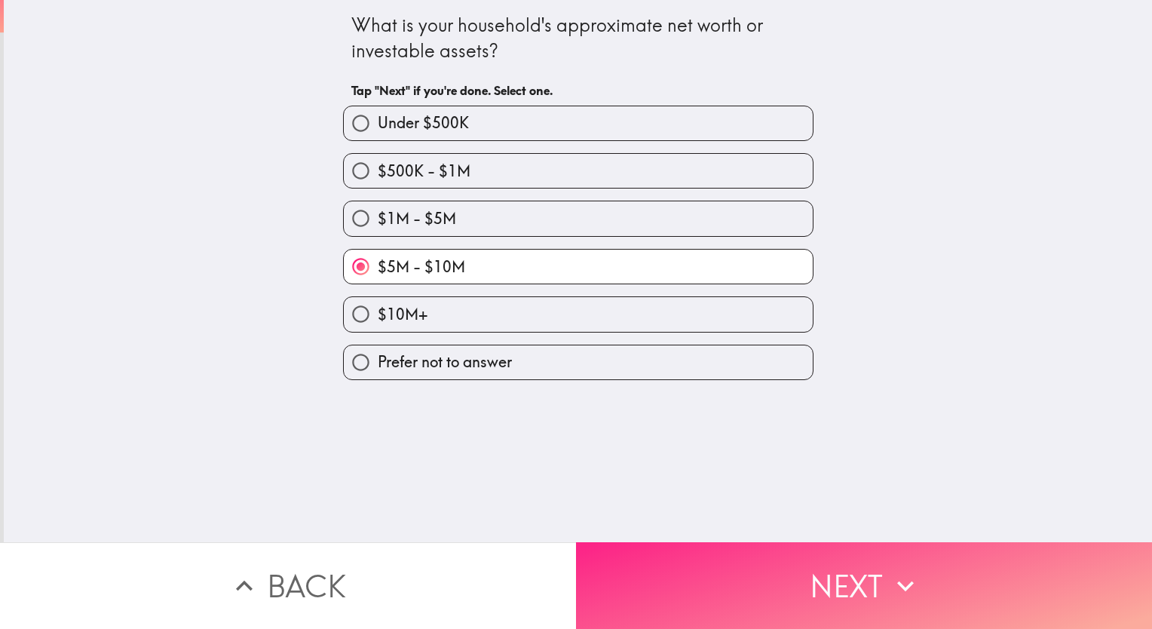
click at [841, 567] on button "Next" at bounding box center [864, 585] width 576 height 87
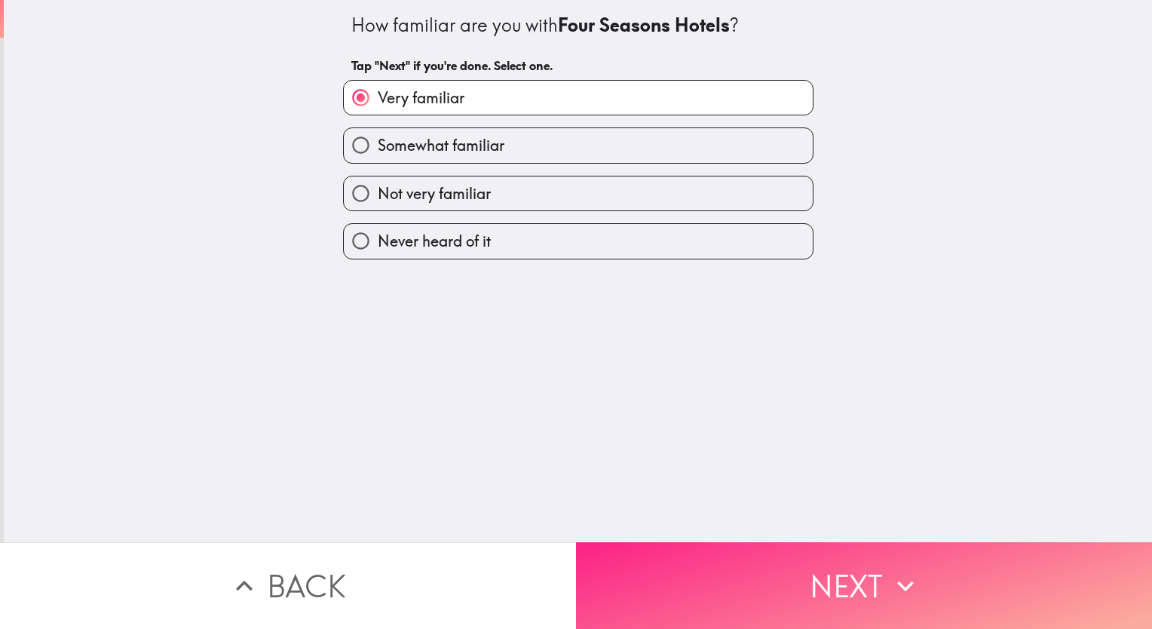
click at [841, 567] on button "Next" at bounding box center [864, 585] width 576 height 87
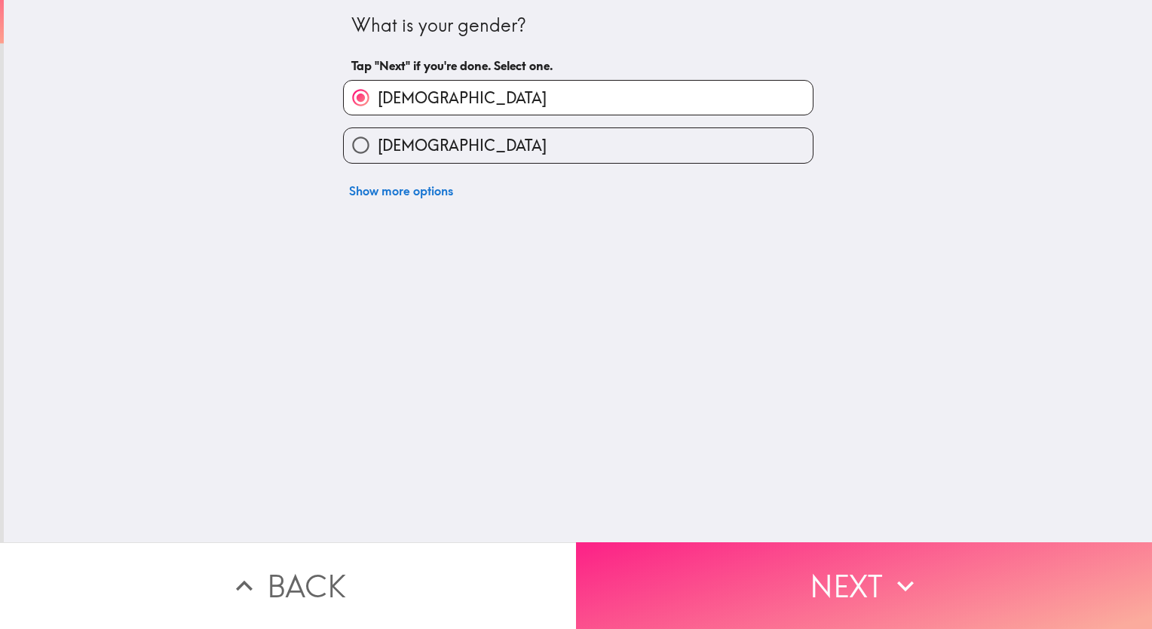
click at [841, 567] on button "Next" at bounding box center [864, 585] width 576 height 87
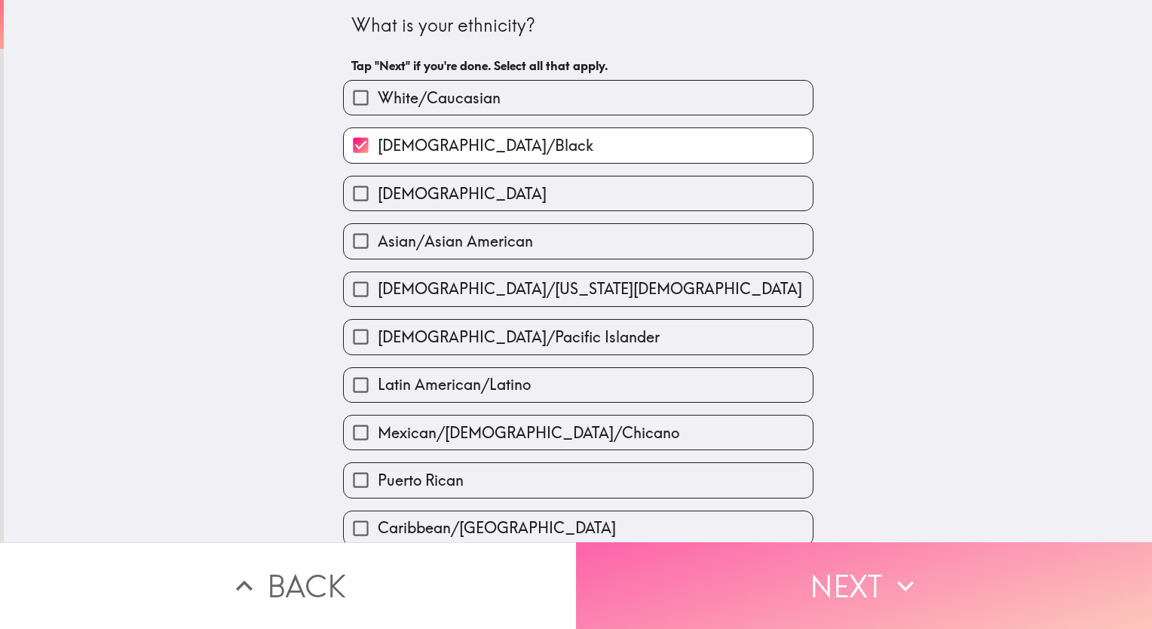
click at [841, 567] on button "Next" at bounding box center [864, 585] width 576 height 87
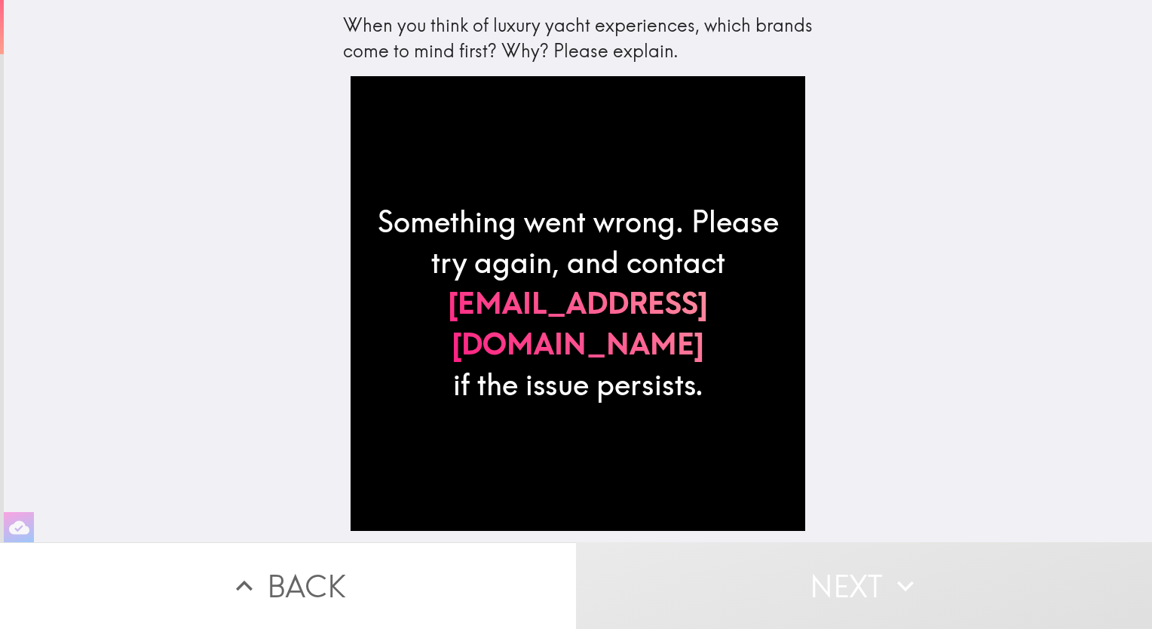
click at [1069, 227] on div "When you think of luxury yacht experiences, which brands come to mind first? Wh…" at bounding box center [578, 271] width 1149 height 542
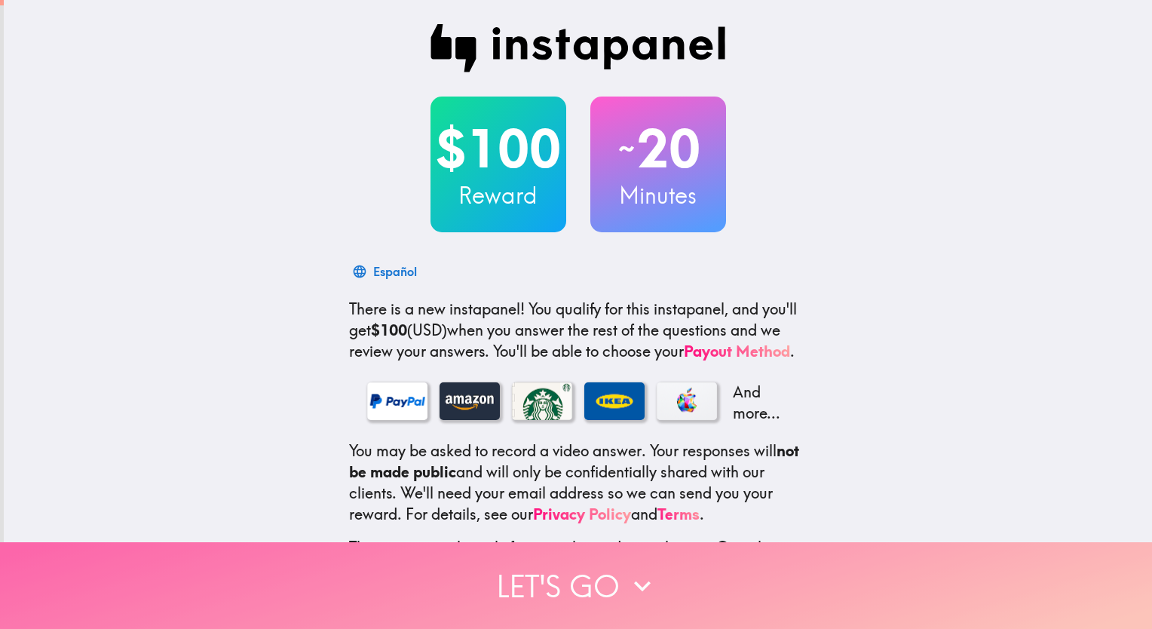
click at [546, 575] on button "Let's go" at bounding box center [576, 585] width 1152 height 87
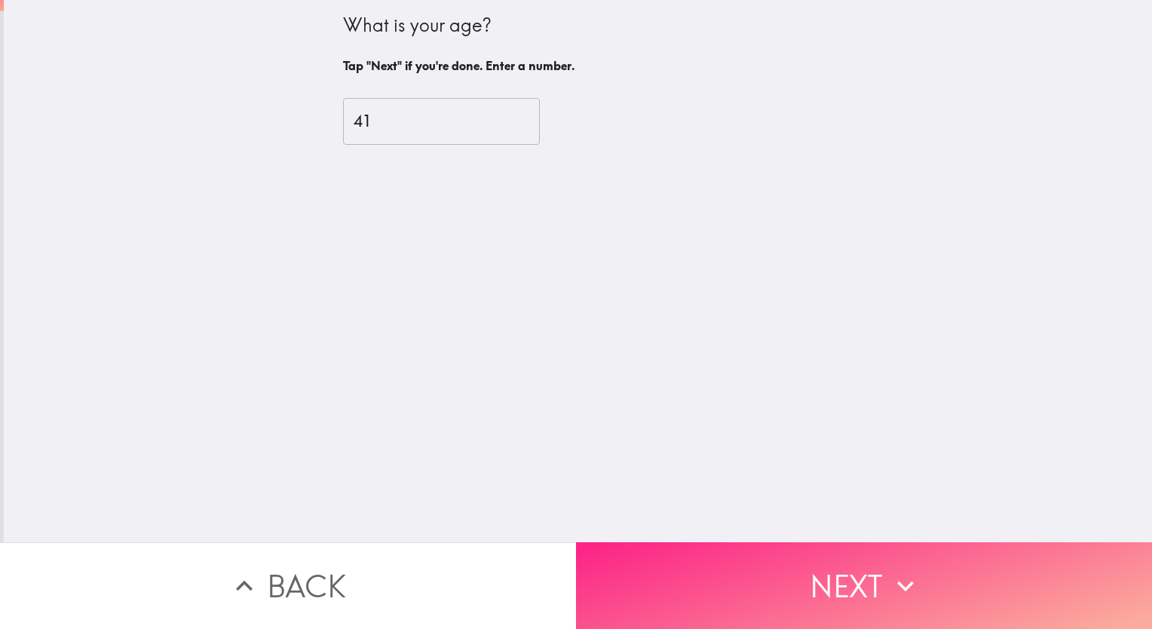
click at [853, 567] on button "Next" at bounding box center [864, 585] width 576 height 87
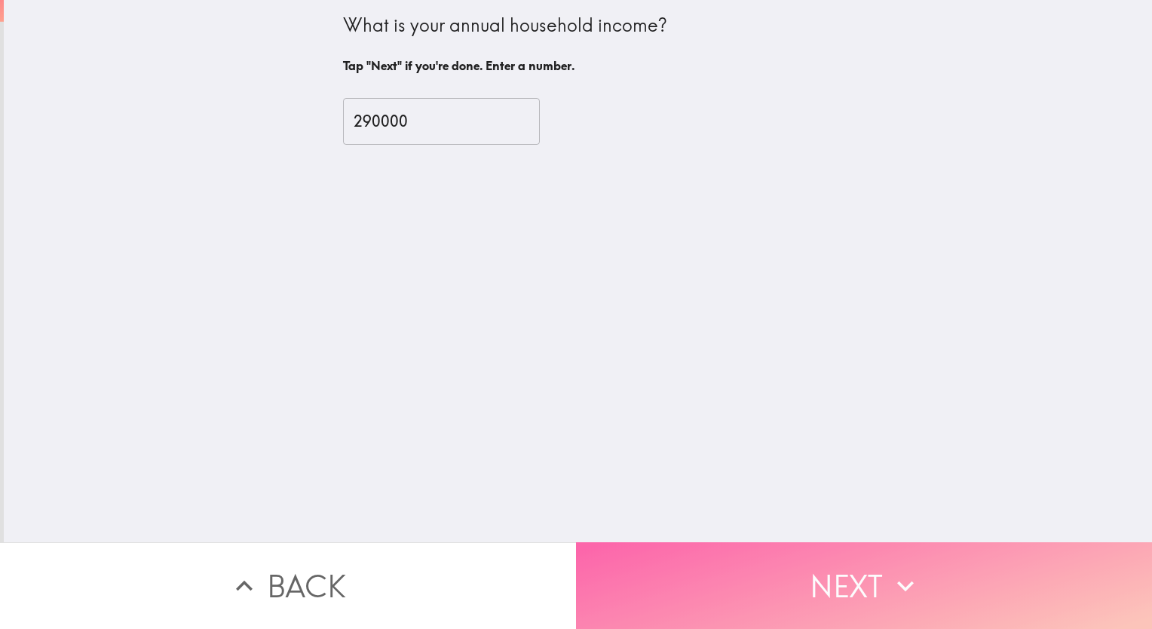
click at [853, 567] on button "Next" at bounding box center [864, 585] width 576 height 87
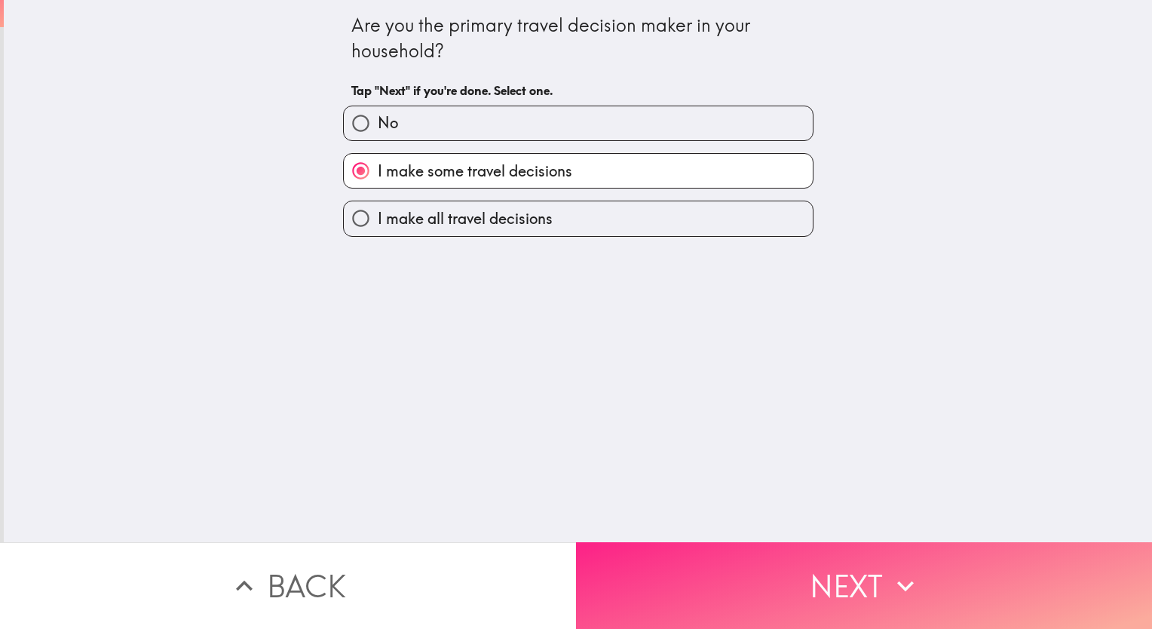
click at [853, 567] on button "Next" at bounding box center [864, 585] width 576 height 87
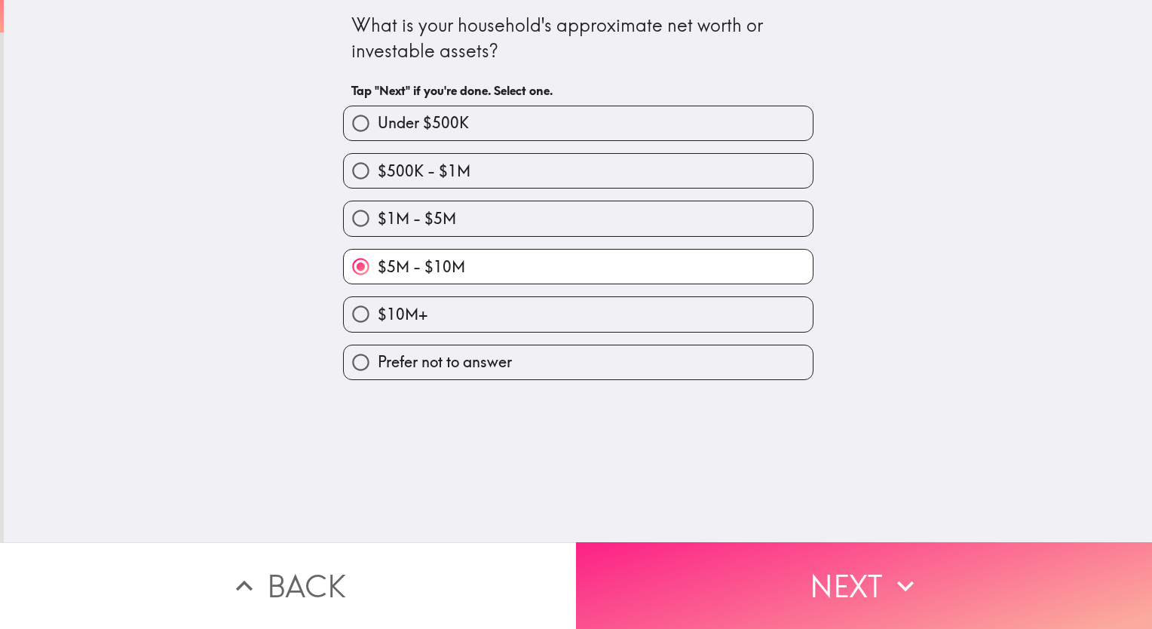
click at [853, 567] on button "Next" at bounding box center [864, 585] width 576 height 87
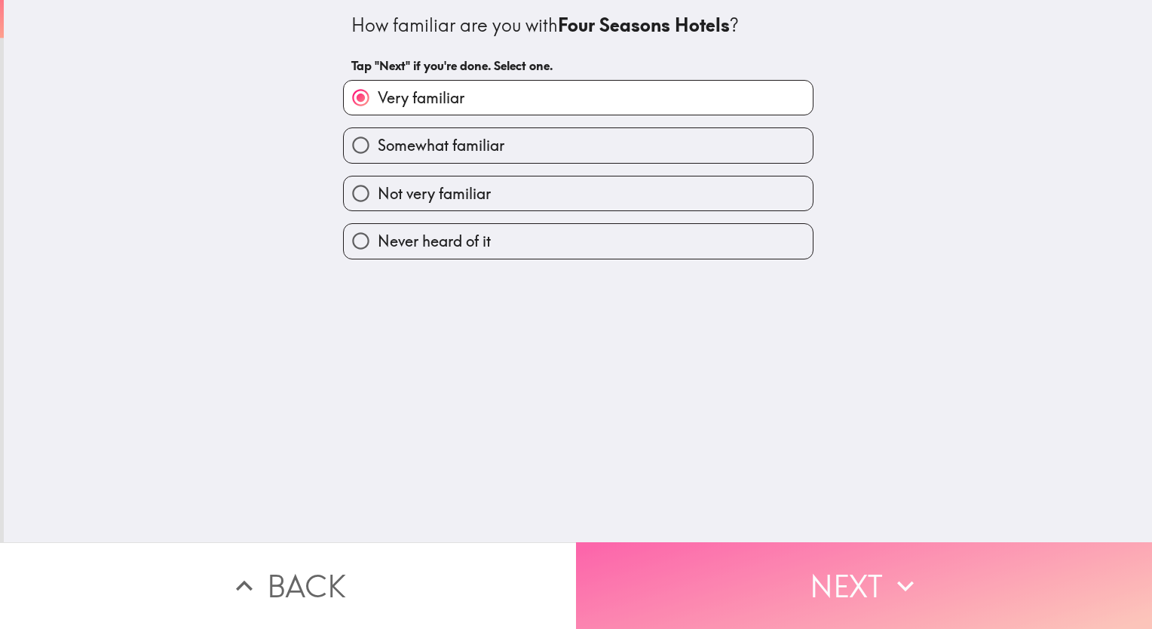
click at [853, 567] on button "Next" at bounding box center [864, 585] width 576 height 87
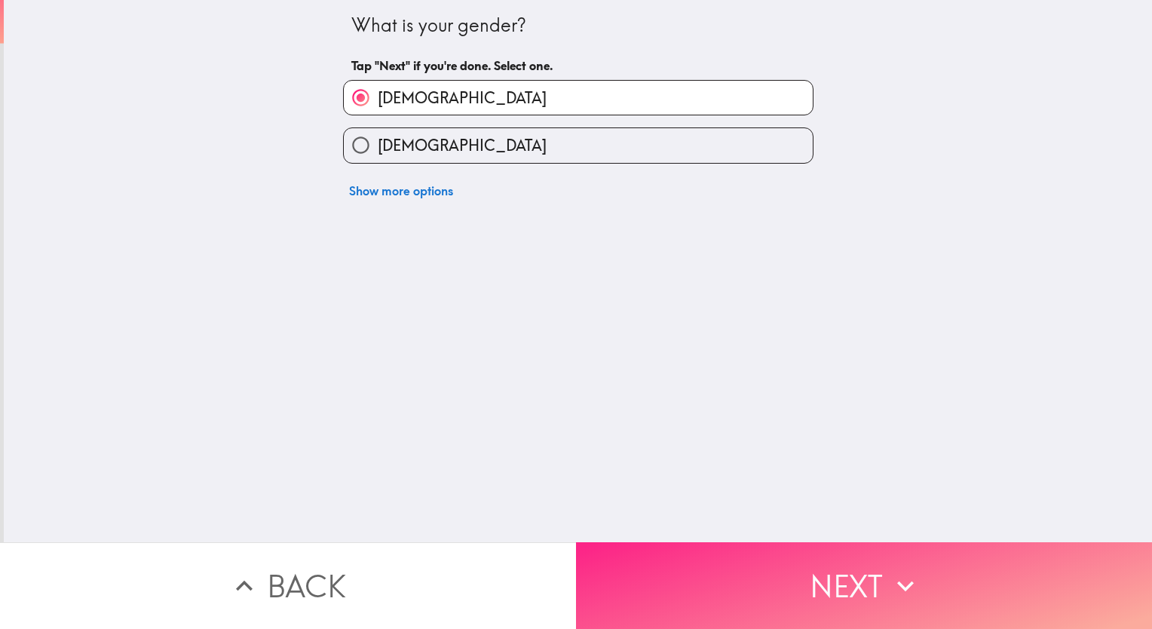
click at [853, 567] on button "Next" at bounding box center [864, 585] width 576 height 87
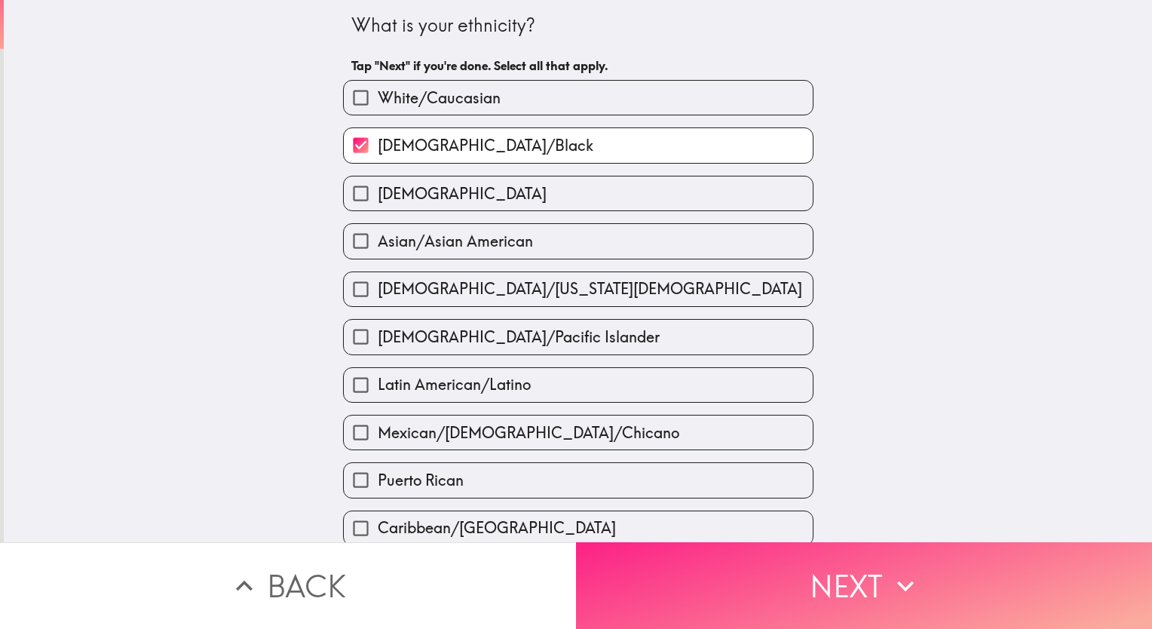
click at [853, 567] on button "Next" at bounding box center [864, 585] width 576 height 87
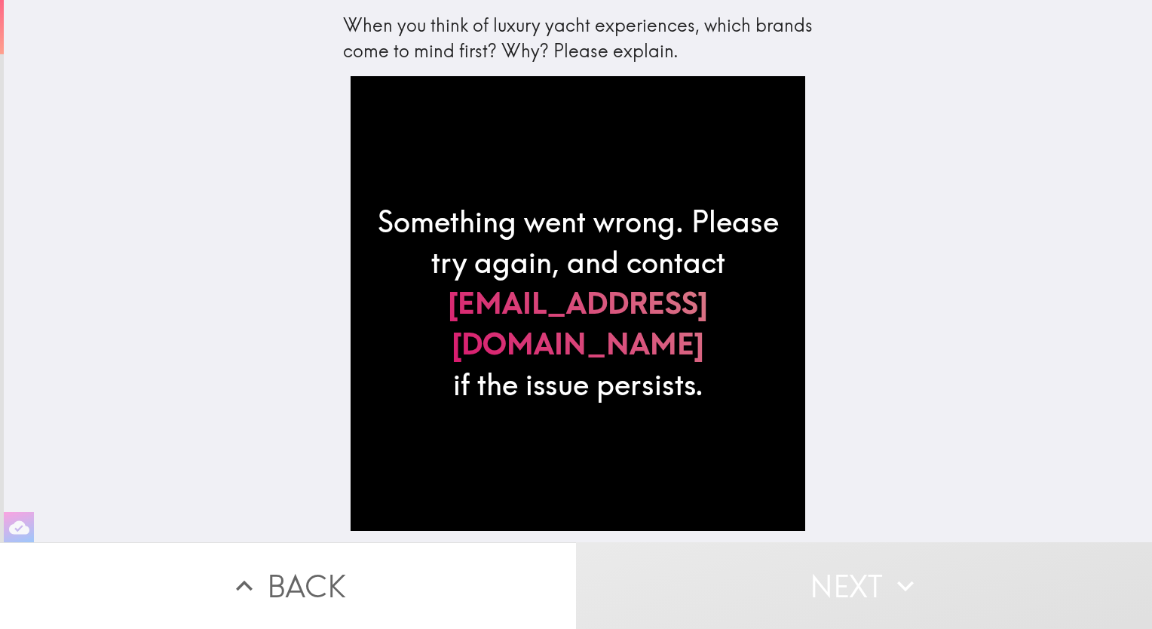
drag, startPoint x: 697, startPoint y: 376, endPoint x: 630, endPoint y: 315, distance: 89.7
click at [630, 315] on div "Something went wrong. Please try again, and contact panelists@instapanel.com if…" at bounding box center [578, 303] width 455 height 455
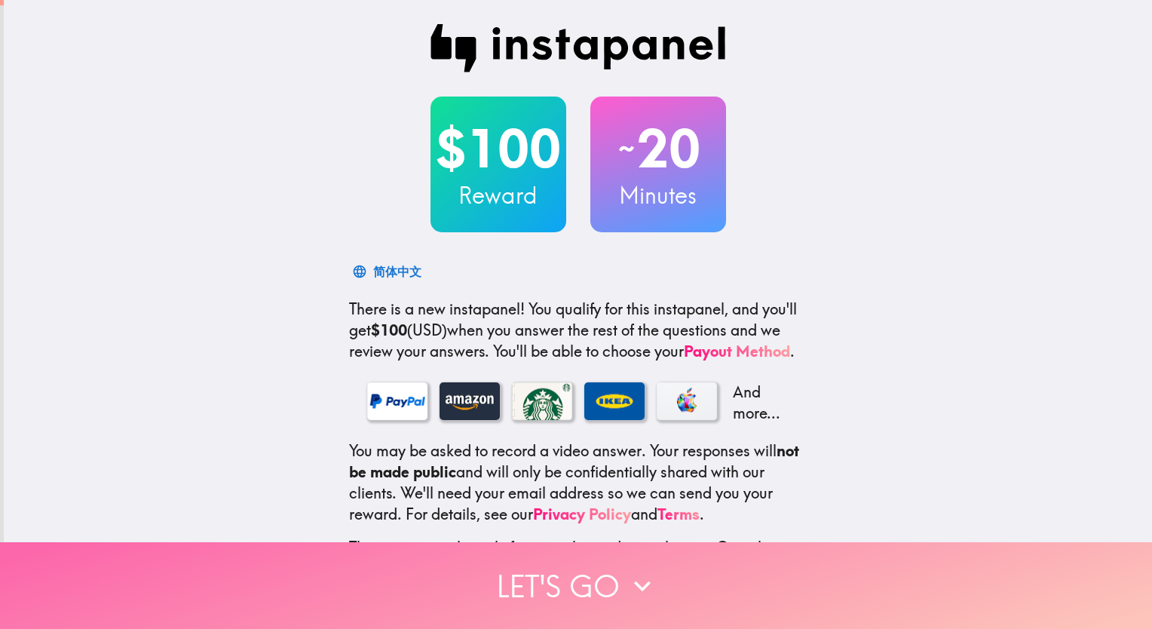
click at [585, 575] on button "Let's go" at bounding box center [576, 585] width 1152 height 87
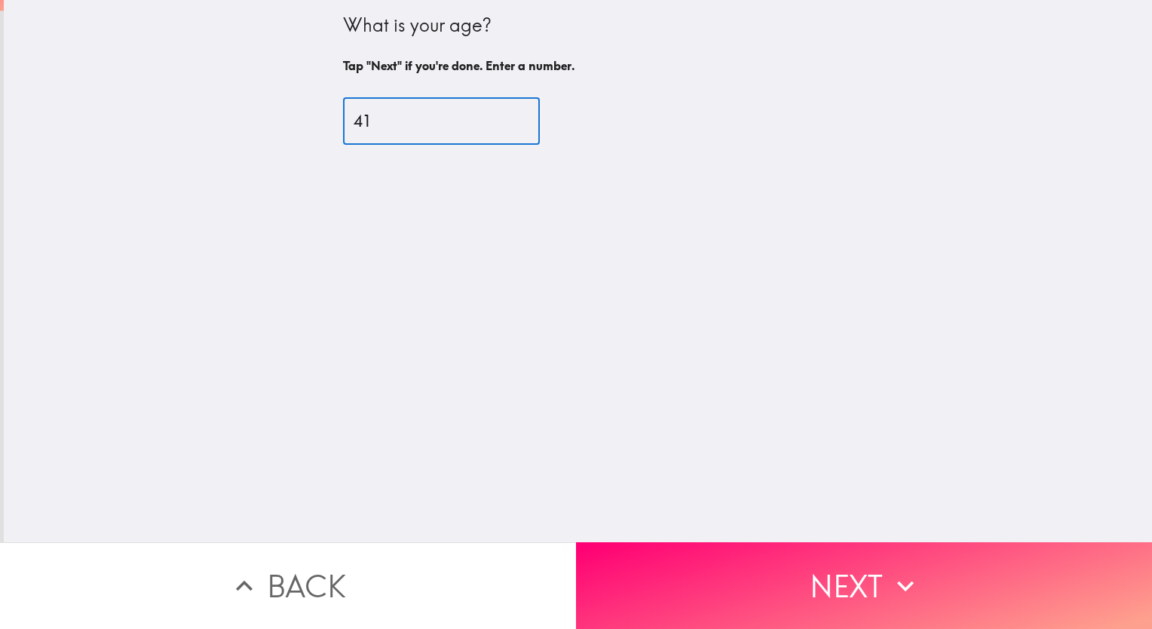
click at [421, 115] on input "41" at bounding box center [441, 121] width 197 height 47
click at [504, 118] on input "42" at bounding box center [441, 121] width 197 height 47
type input "41"
click at [506, 124] on input "41" at bounding box center [441, 121] width 197 height 47
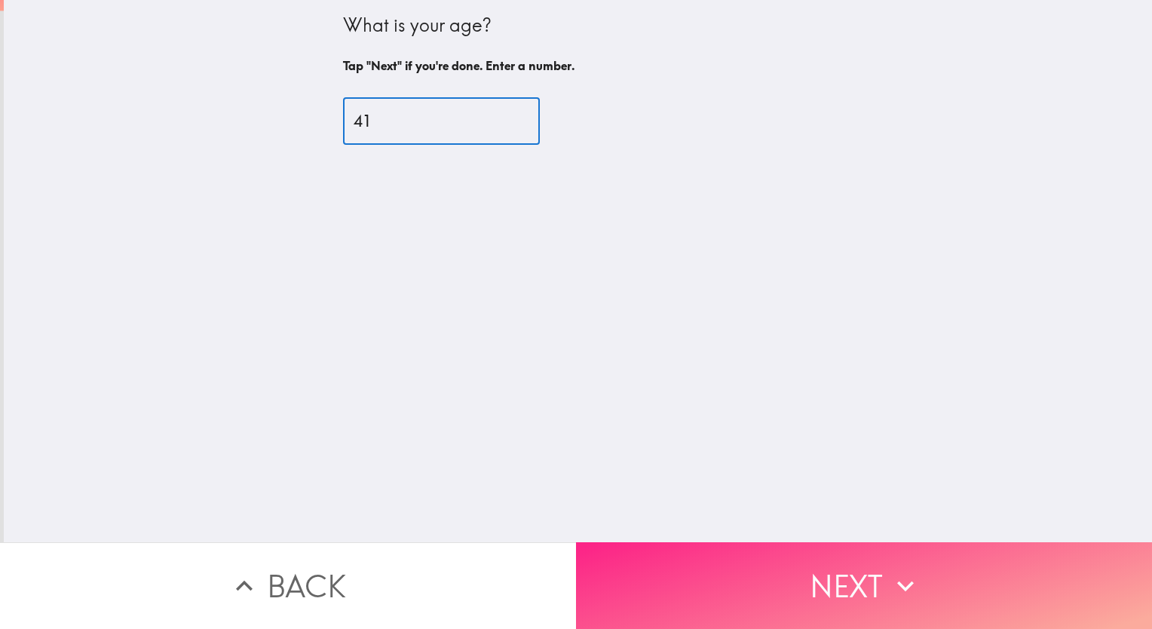
click at [845, 563] on button "Next" at bounding box center [864, 585] width 576 height 87
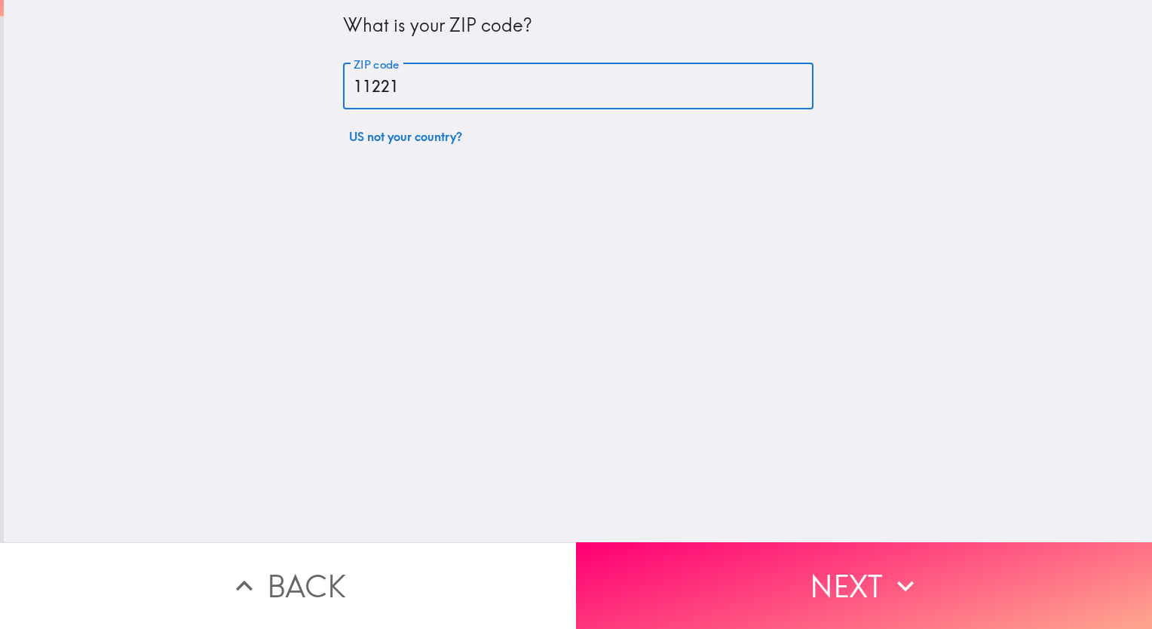
click at [623, 82] on input "11221" at bounding box center [578, 86] width 471 height 47
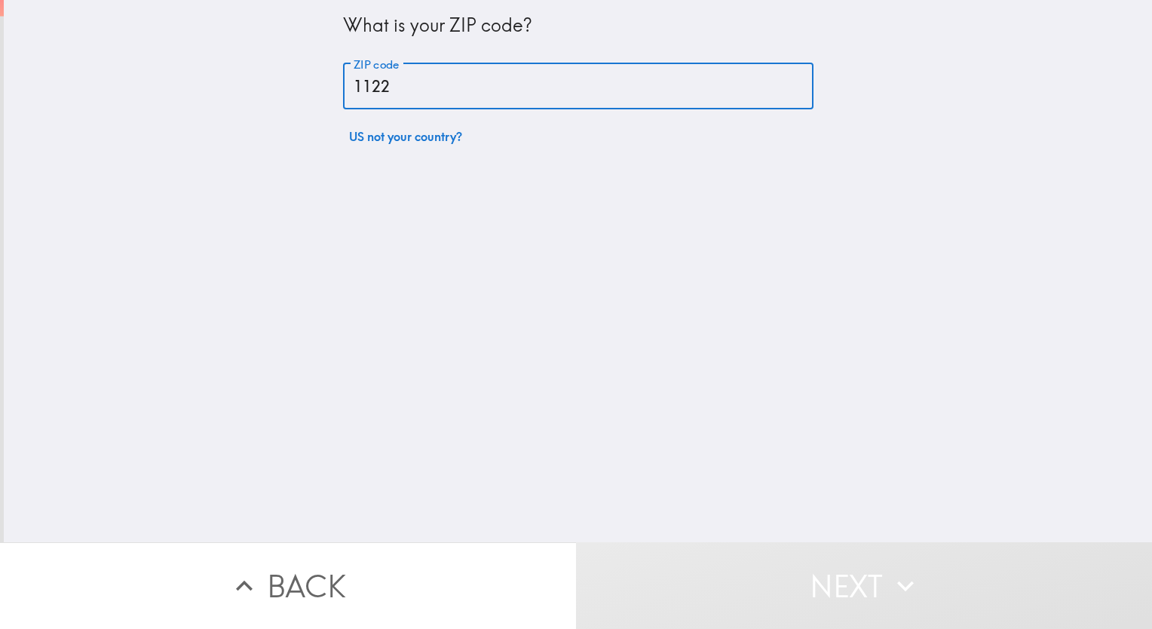
type input "11221"
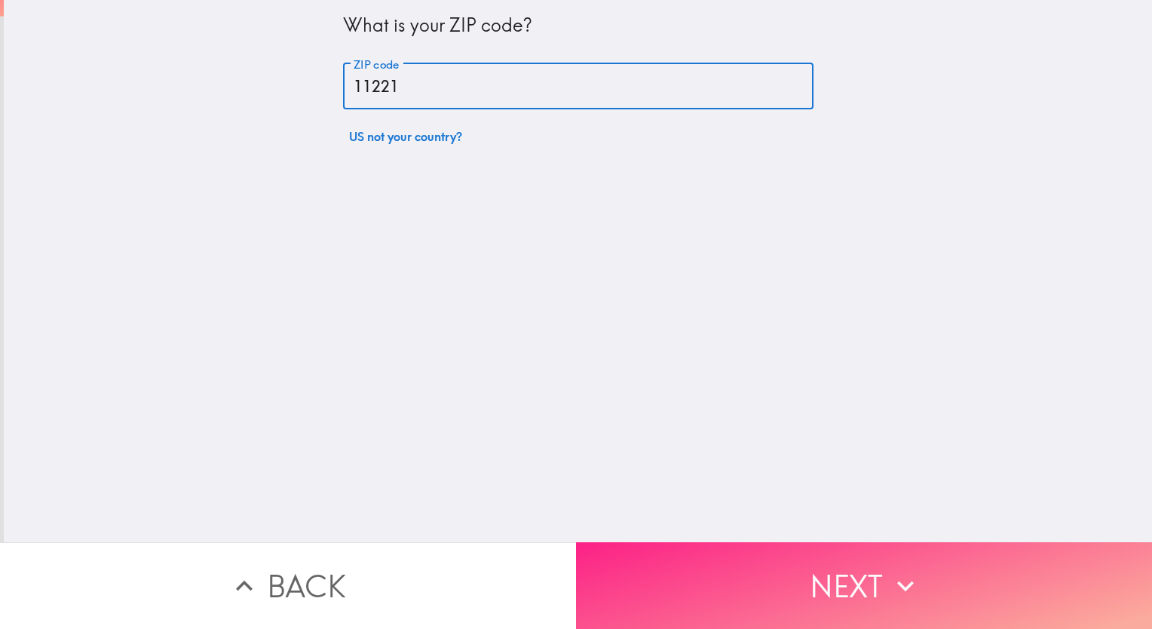
click at [828, 574] on button "Next" at bounding box center [864, 585] width 576 height 87
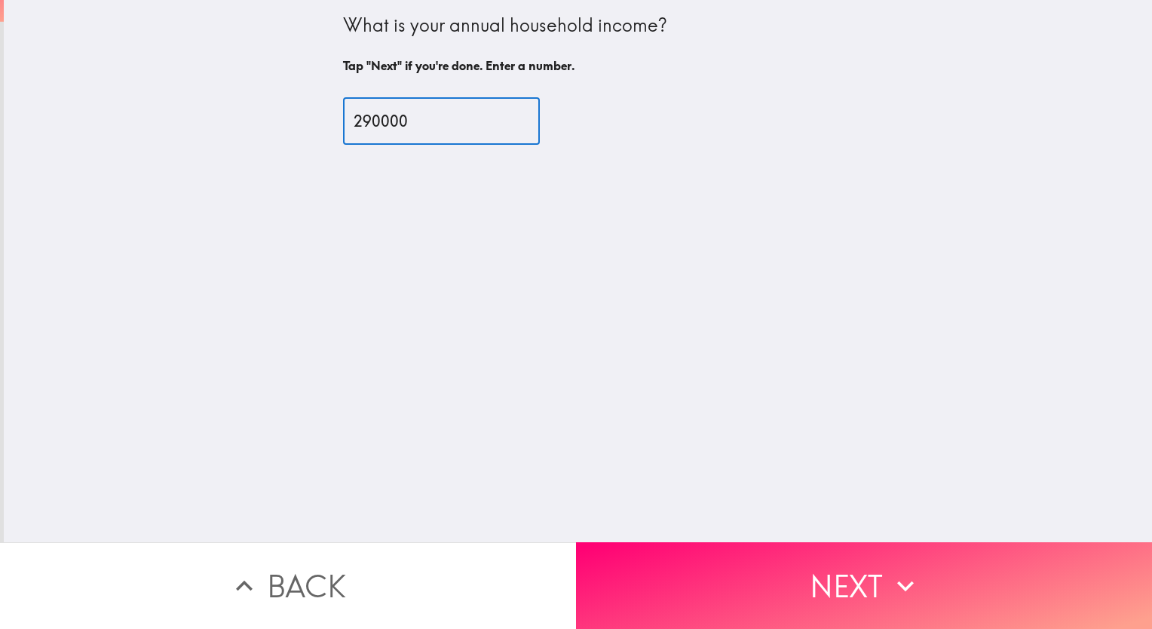
click at [452, 120] on input "290000" at bounding box center [441, 121] width 197 height 47
type input "290001"
click at [504, 116] on input "290001" at bounding box center [441, 121] width 197 height 47
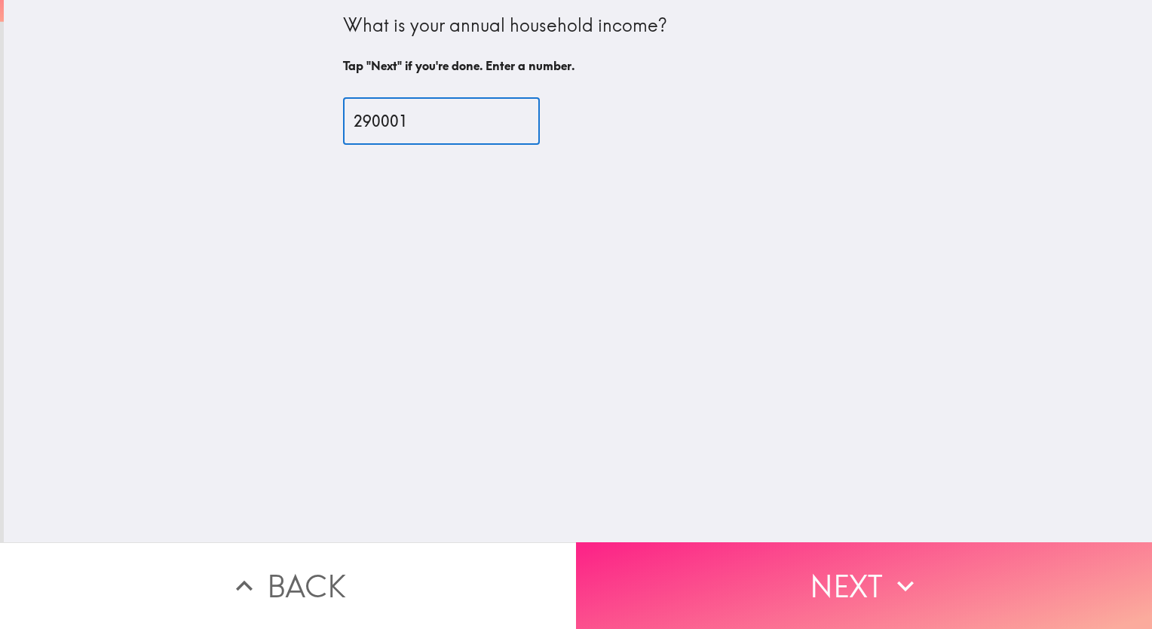
click at [830, 587] on button "Next" at bounding box center [864, 585] width 576 height 87
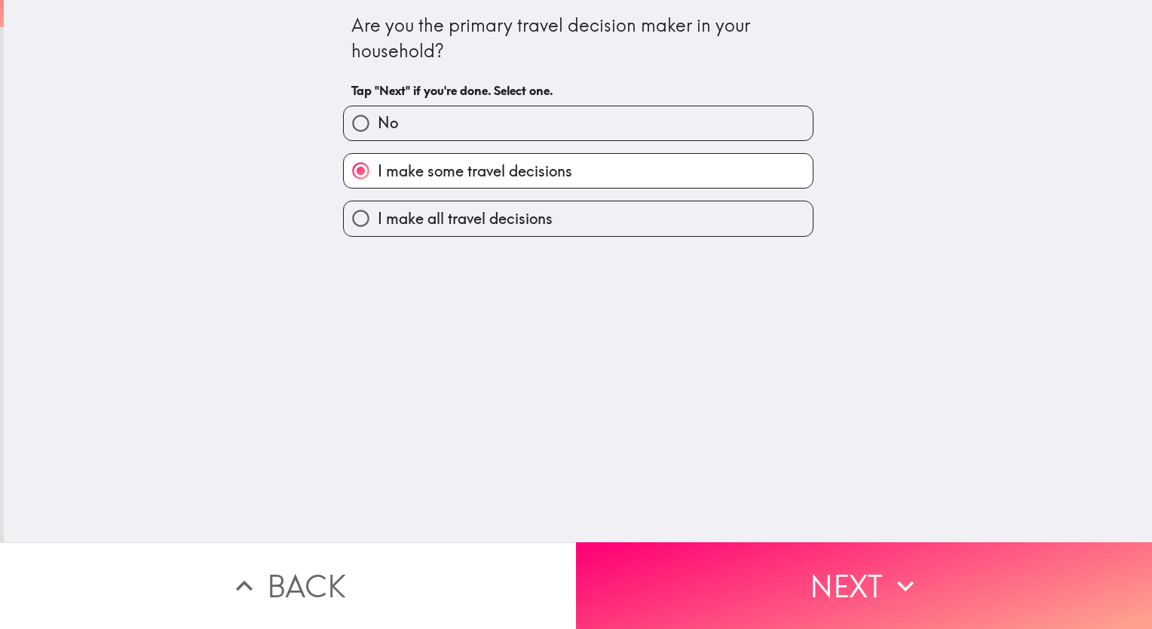
click at [498, 211] on span "I make all travel decisions" at bounding box center [465, 218] width 175 height 21
click at [378, 211] on input "I make all travel decisions" at bounding box center [361, 218] width 34 height 34
radio input "true"
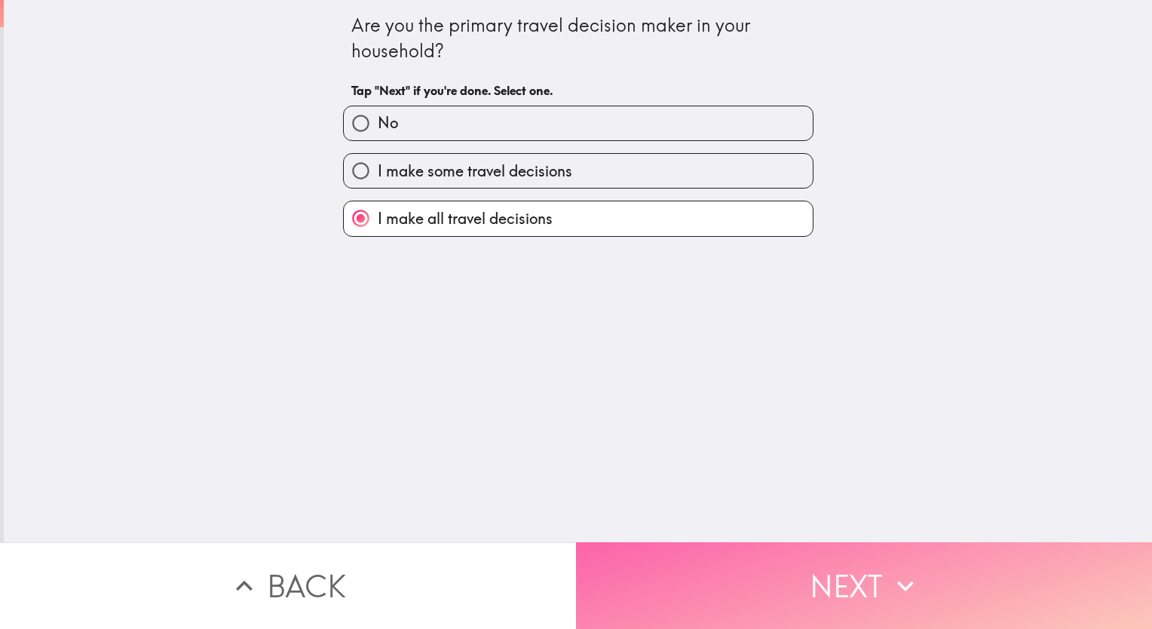
click at [842, 567] on button "Next" at bounding box center [864, 585] width 576 height 87
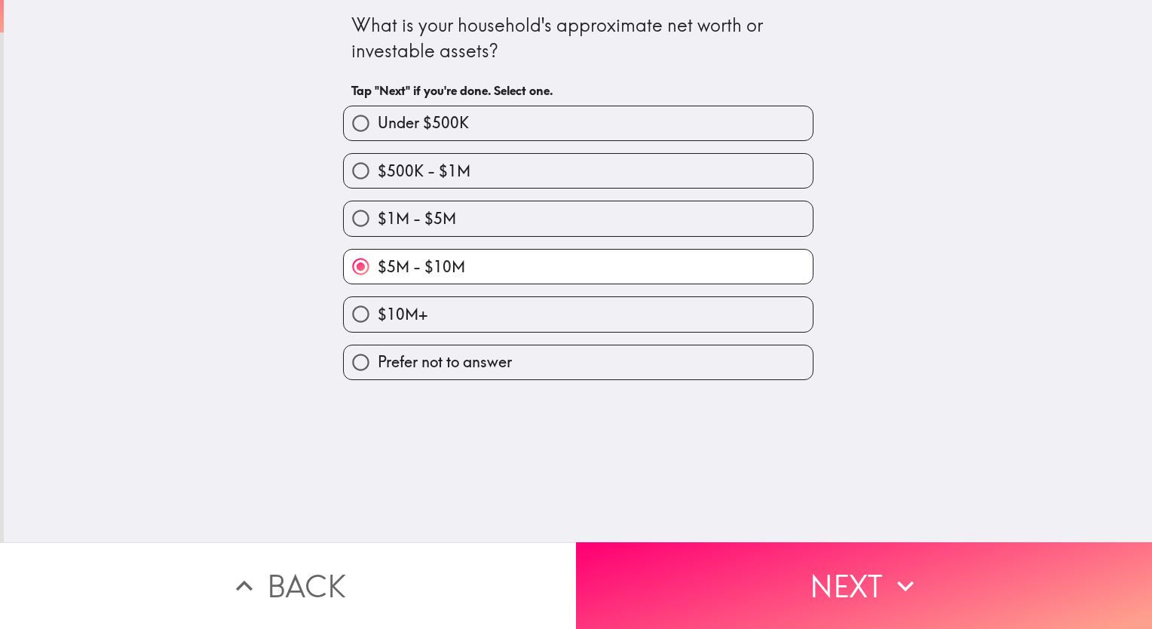
click at [529, 312] on label "$10M+" at bounding box center [578, 314] width 469 height 34
click at [378, 312] on input "$10M+" at bounding box center [361, 314] width 34 height 34
radio input "true"
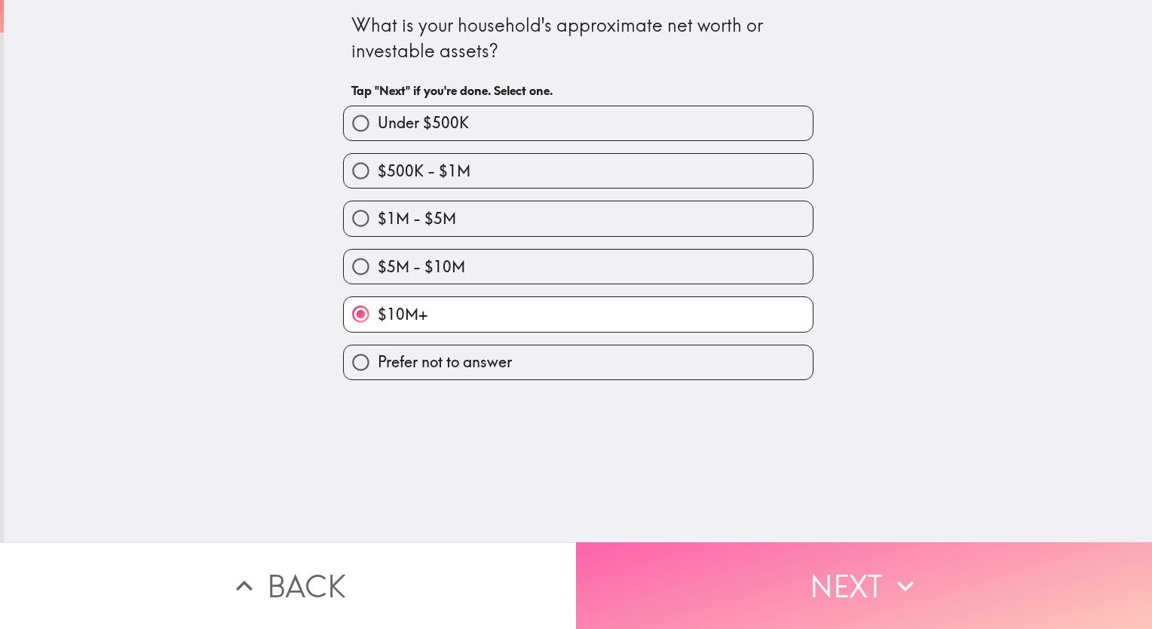
click at [796, 566] on button "Next" at bounding box center [864, 585] width 576 height 87
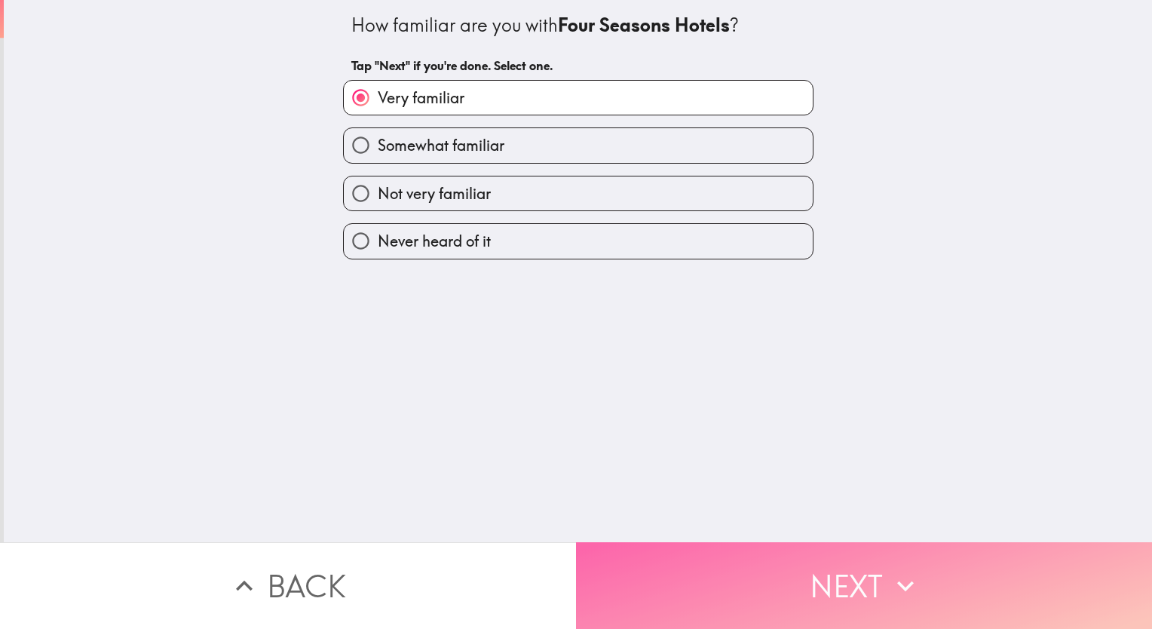
click at [831, 589] on button "Next" at bounding box center [864, 585] width 576 height 87
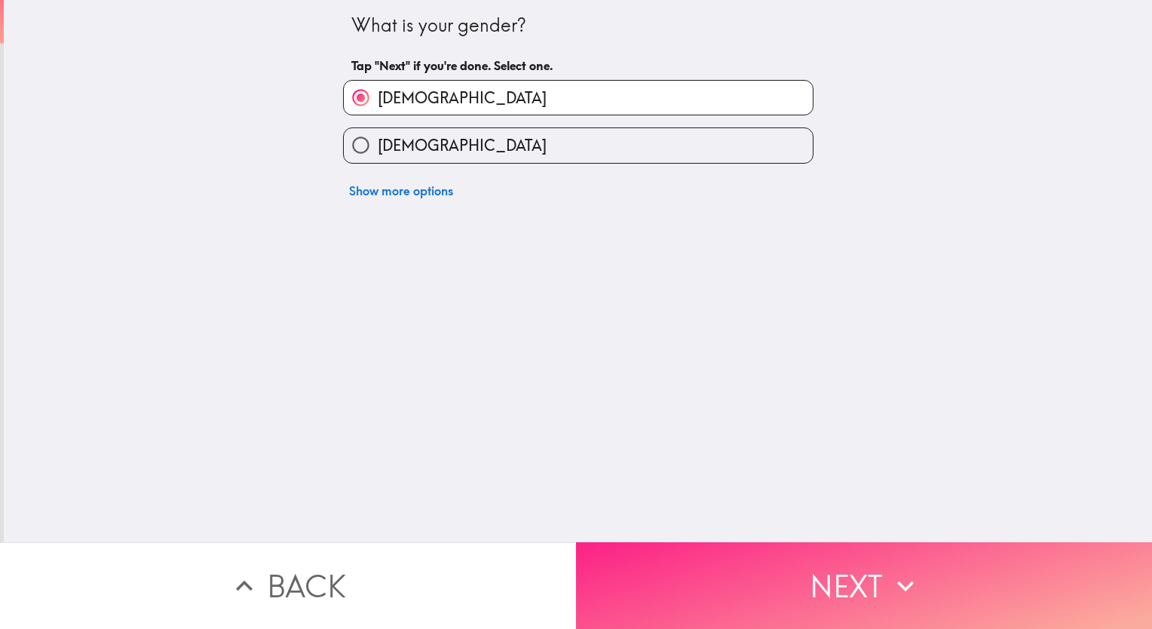
click at [831, 589] on button "Next" at bounding box center [864, 585] width 576 height 87
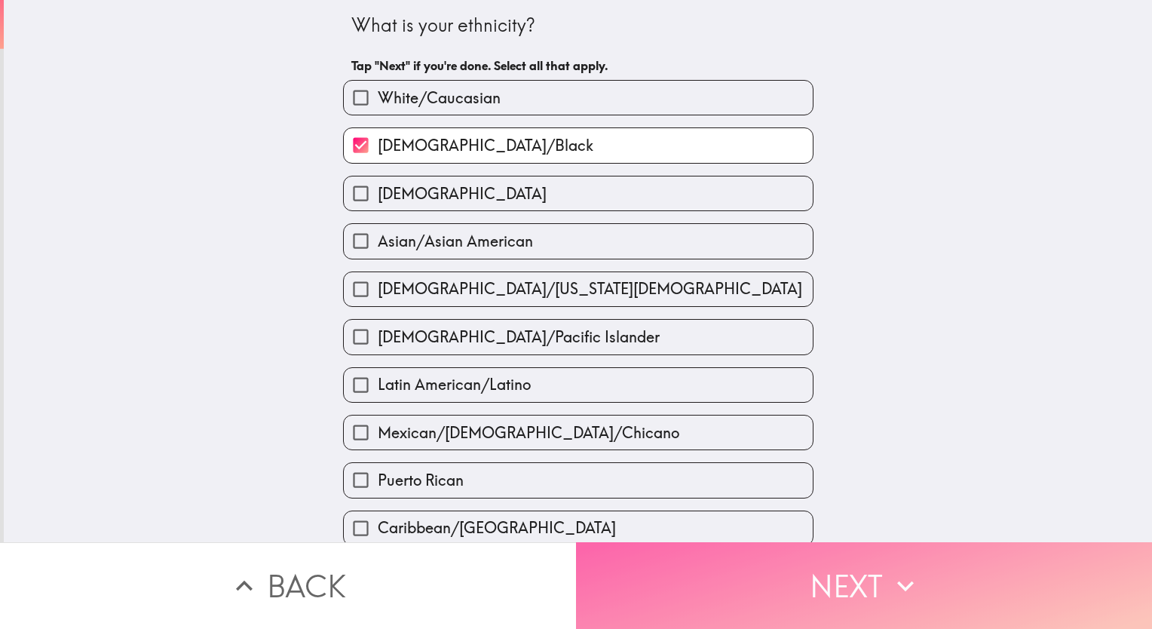
click at [831, 589] on button "Next" at bounding box center [864, 585] width 576 height 87
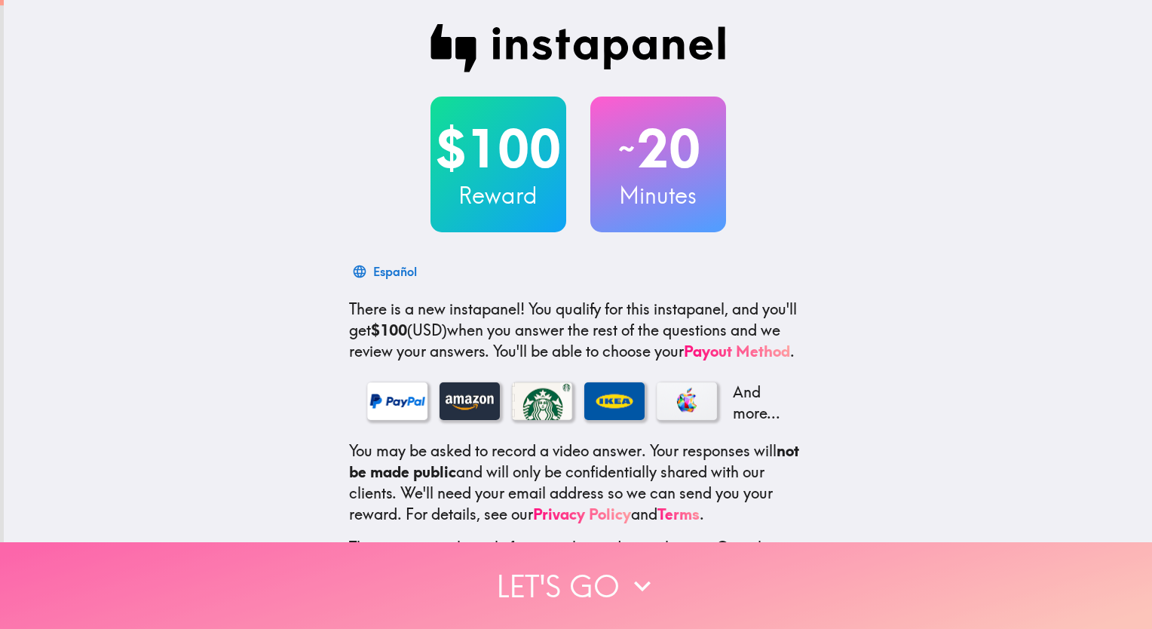
click at [556, 580] on button "Let's go" at bounding box center [576, 585] width 1152 height 87
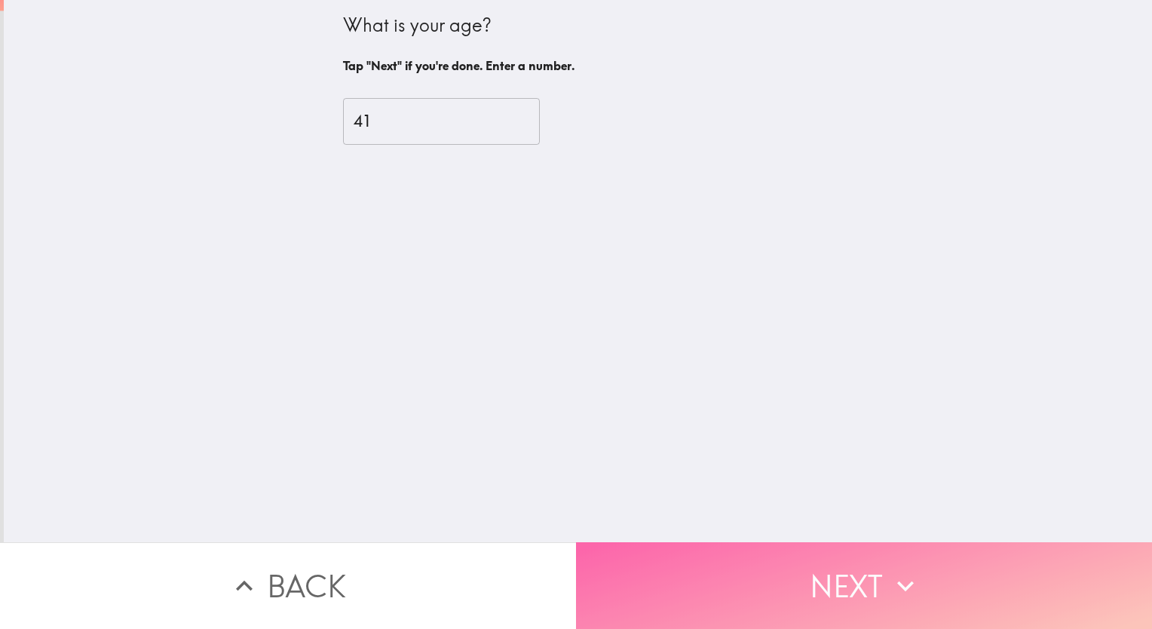
click at [842, 572] on button "Next" at bounding box center [864, 585] width 576 height 87
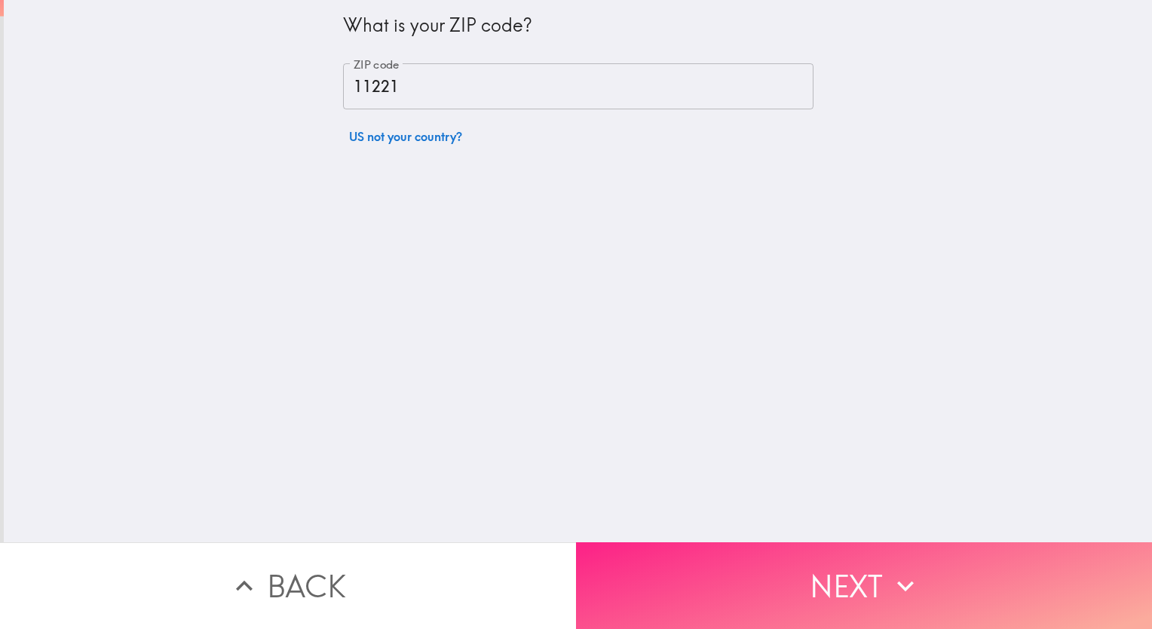
click at [842, 572] on button "Next" at bounding box center [864, 585] width 576 height 87
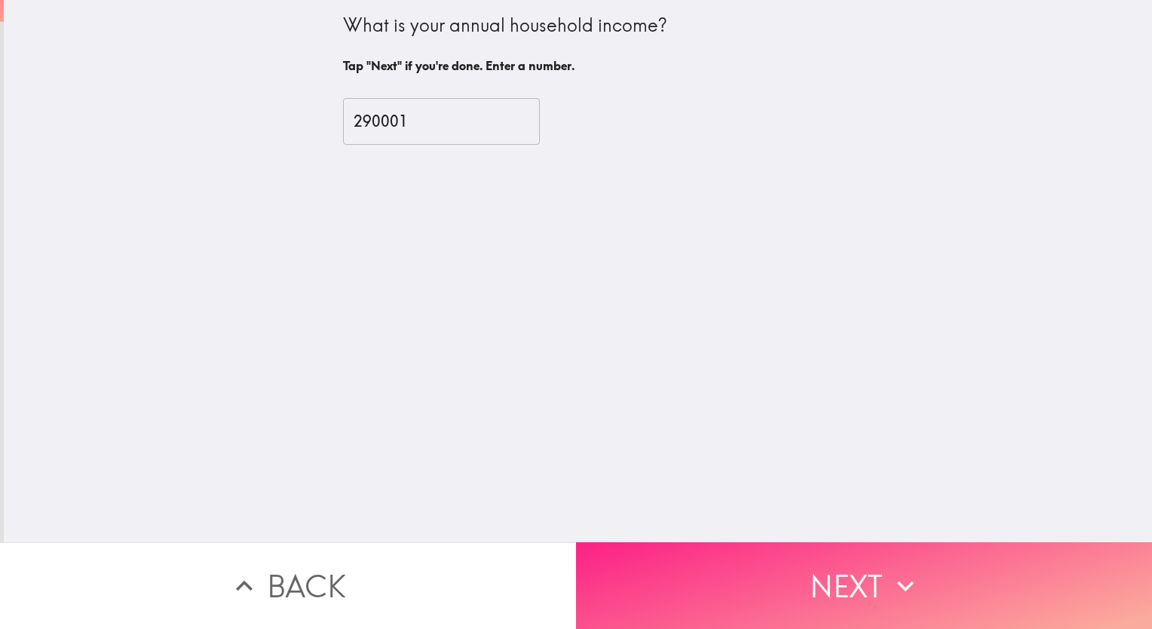
click at [842, 572] on button "Next" at bounding box center [864, 585] width 576 height 87
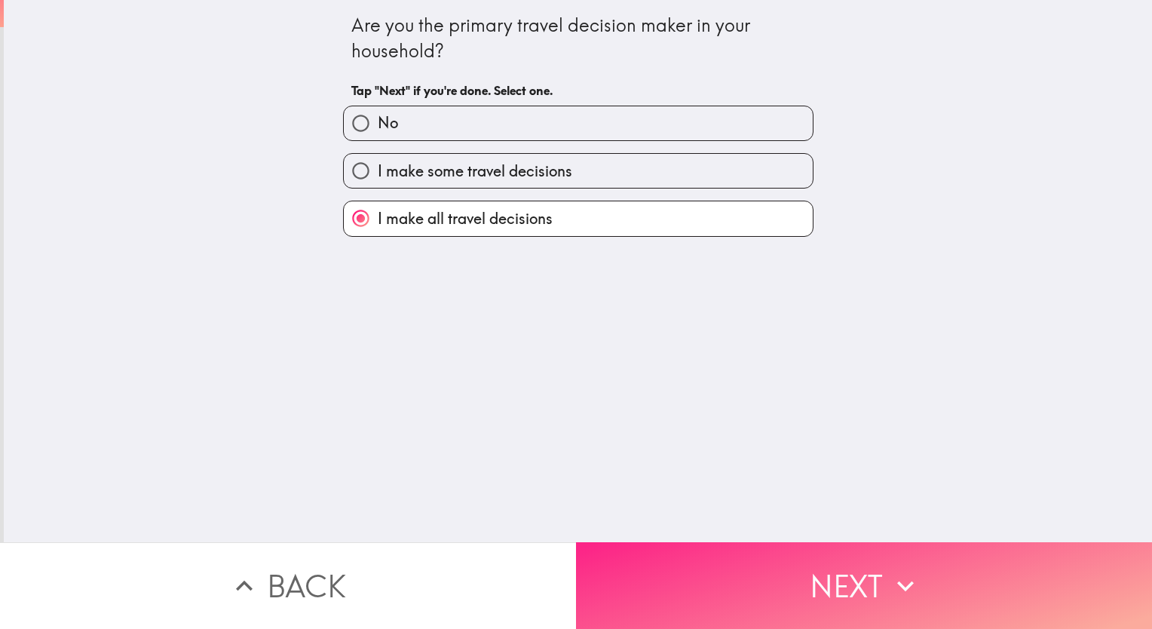
click at [842, 572] on button "Next" at bounding box center [864, 585] width 576 height 87
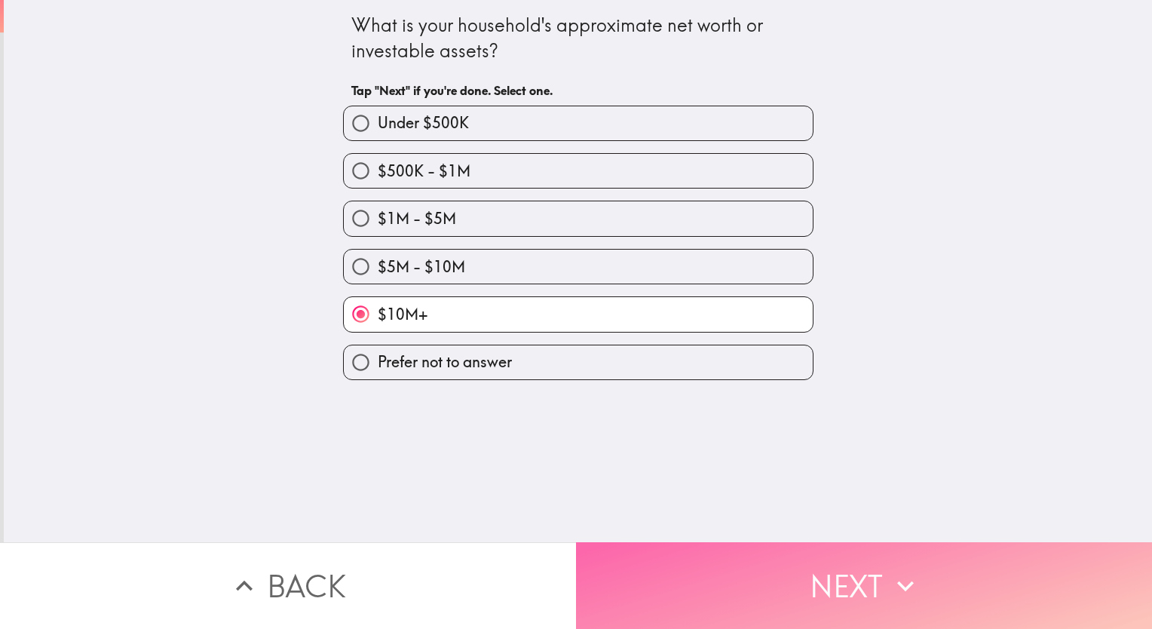
click at [842, 572] on button "Next" at bounding box center [864, 585] width 576 height 87
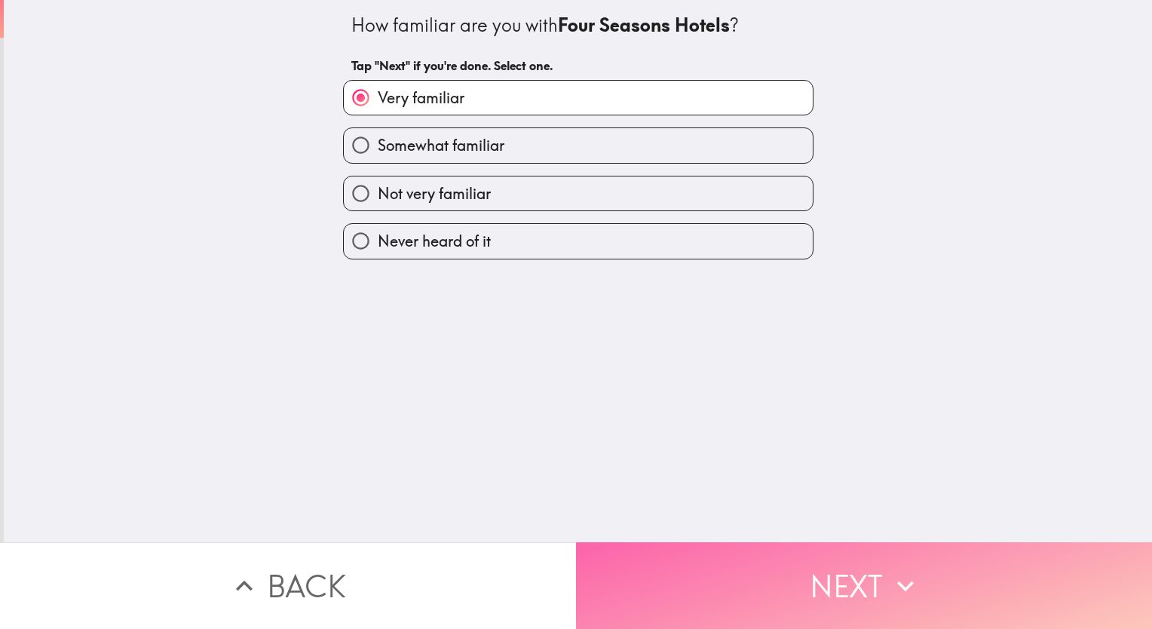
click at [842, 572] on button "Next" at bounding box center [864, 585] width 576 height 87
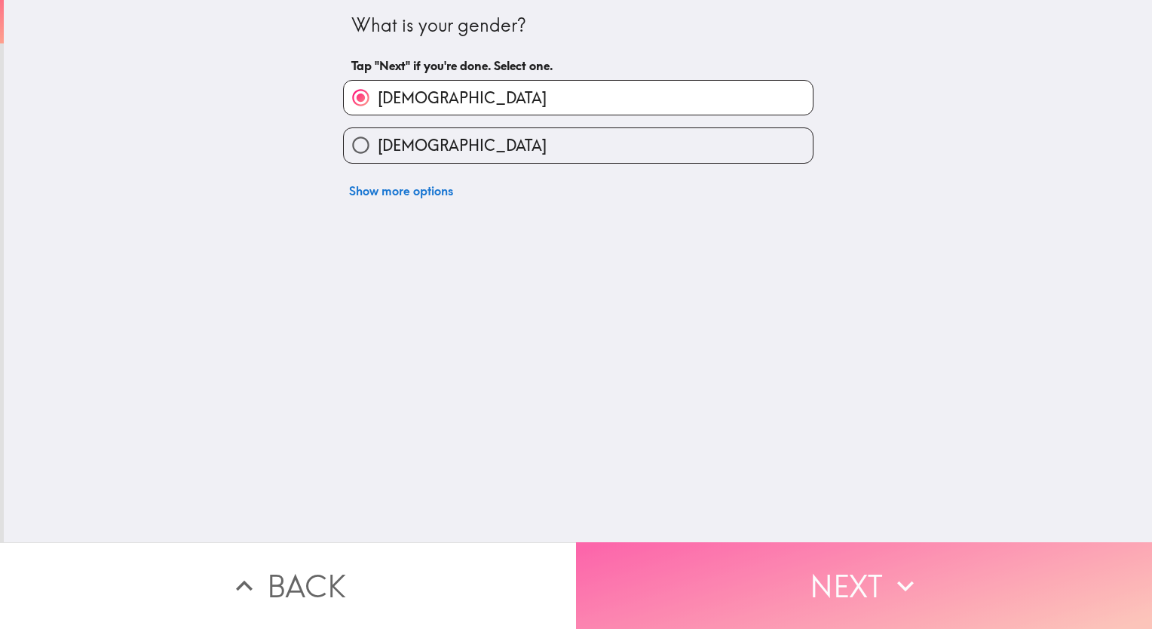
click at [842, 572] on button "Next" at bounding box center [864, 585] width 576 height 87
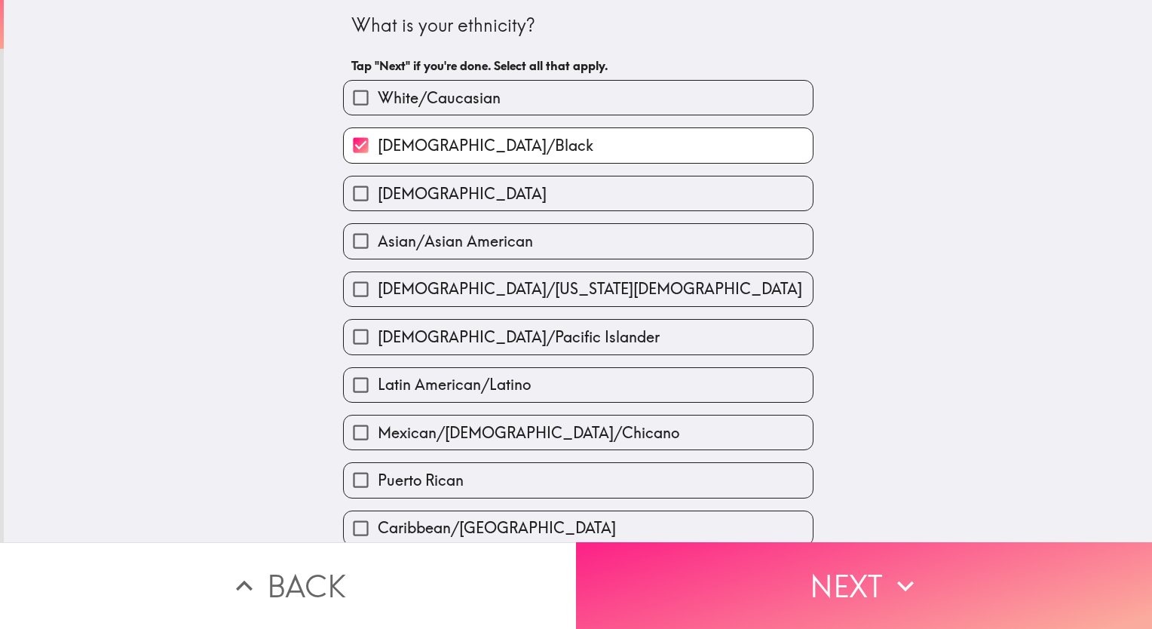
click at [842, 572] on button "Next" at bounding box center [864, 585] width 576 height 87
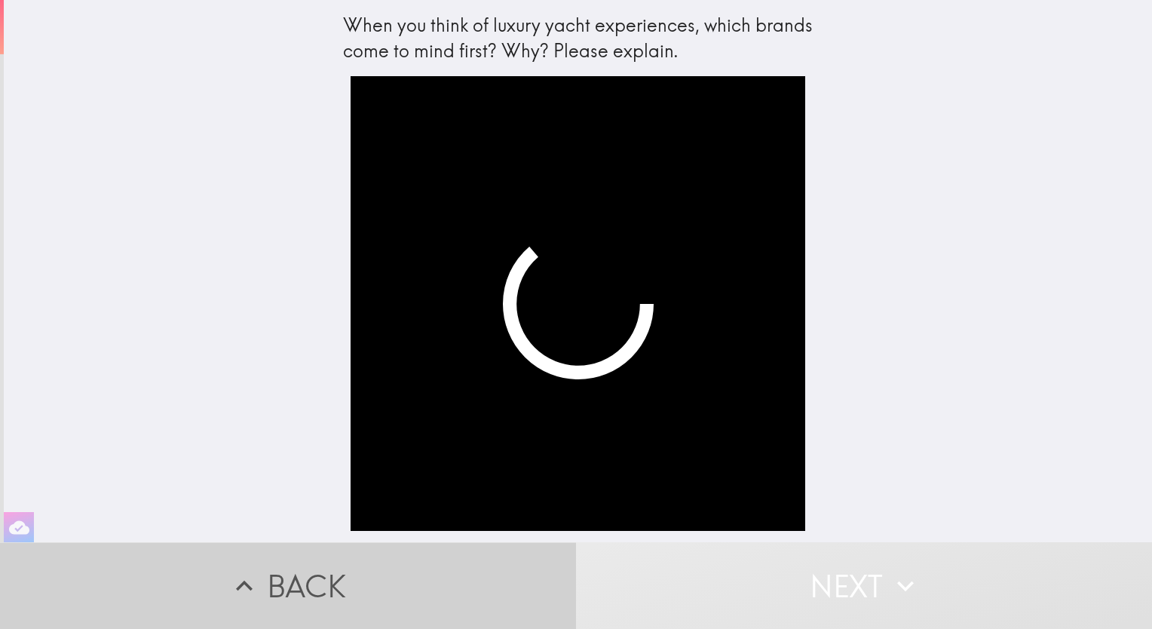
click at [296, 564] on button "Back" at bounding box center [288, 585] width 576 height 87
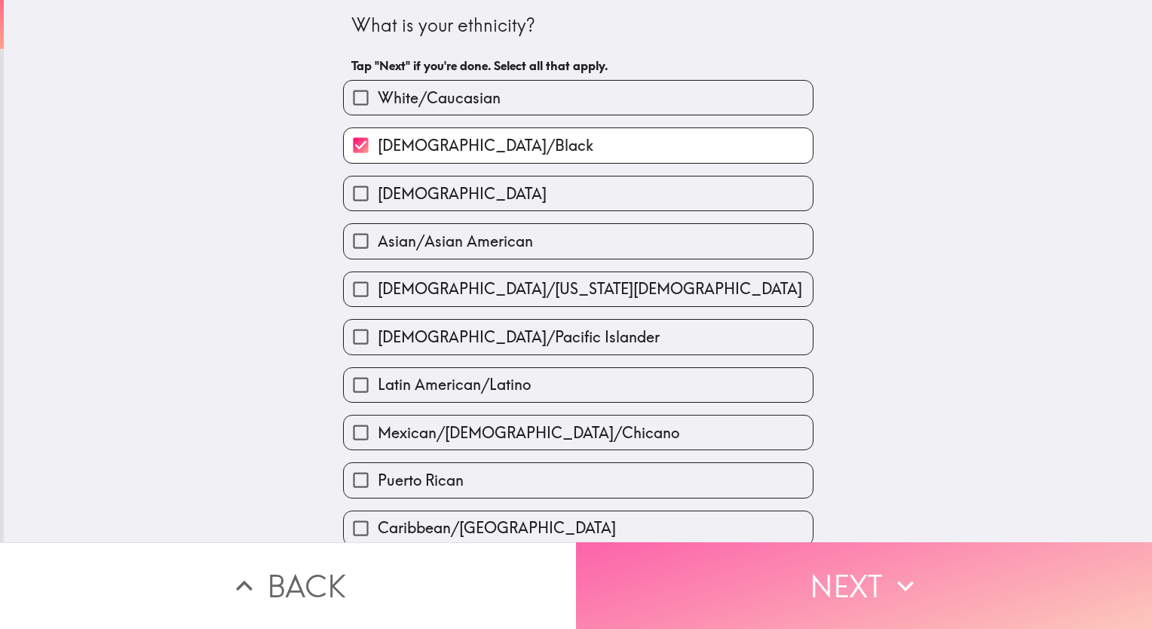
click at [870, 557] on button "Next" at bounding box center [864, 585] width 576 height 87
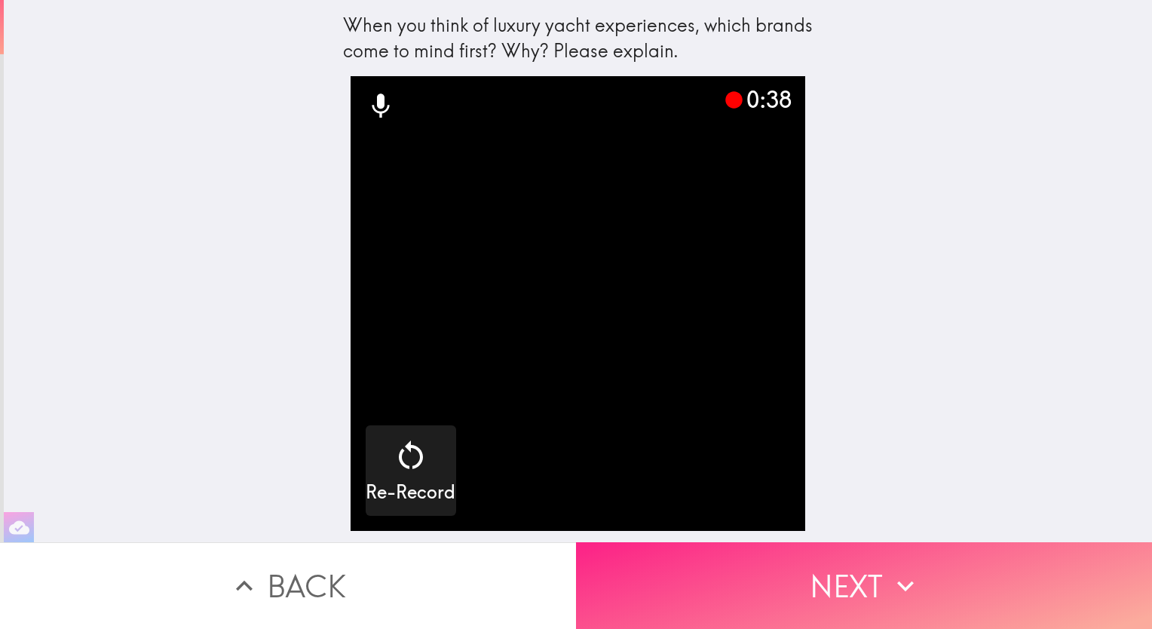
drag, startPoint x: 858, startPoint y: 581, endPoint x: 796, endPoint y: 575, distance: 62.1
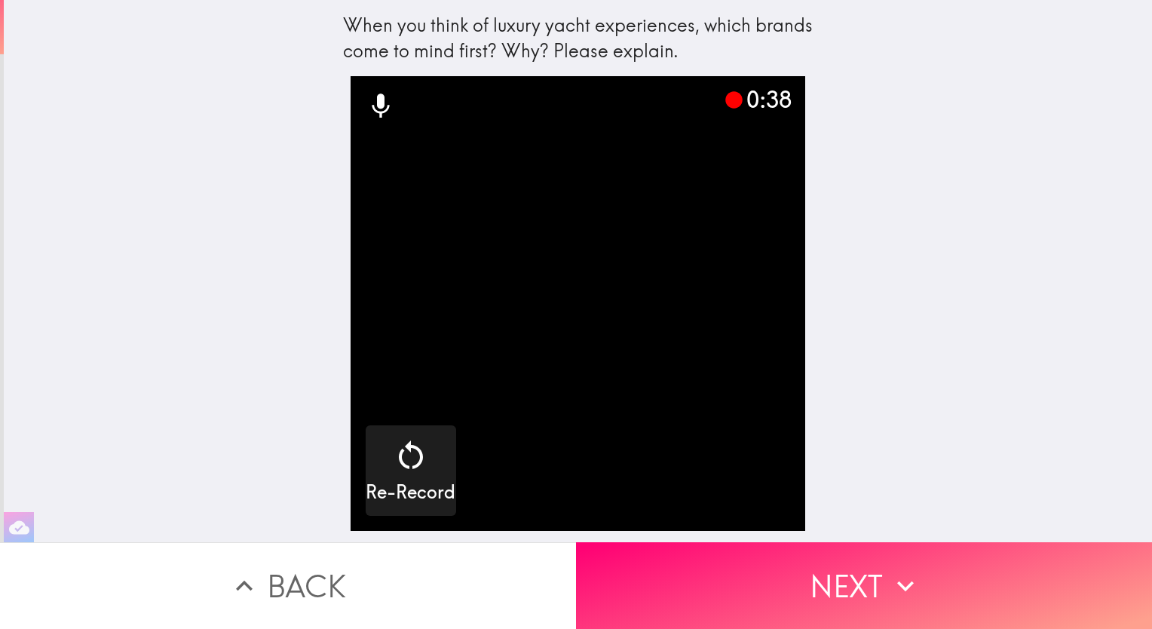
click at [796, 575] on button "Next" at bounding box center [864, 585] width 576 height 87
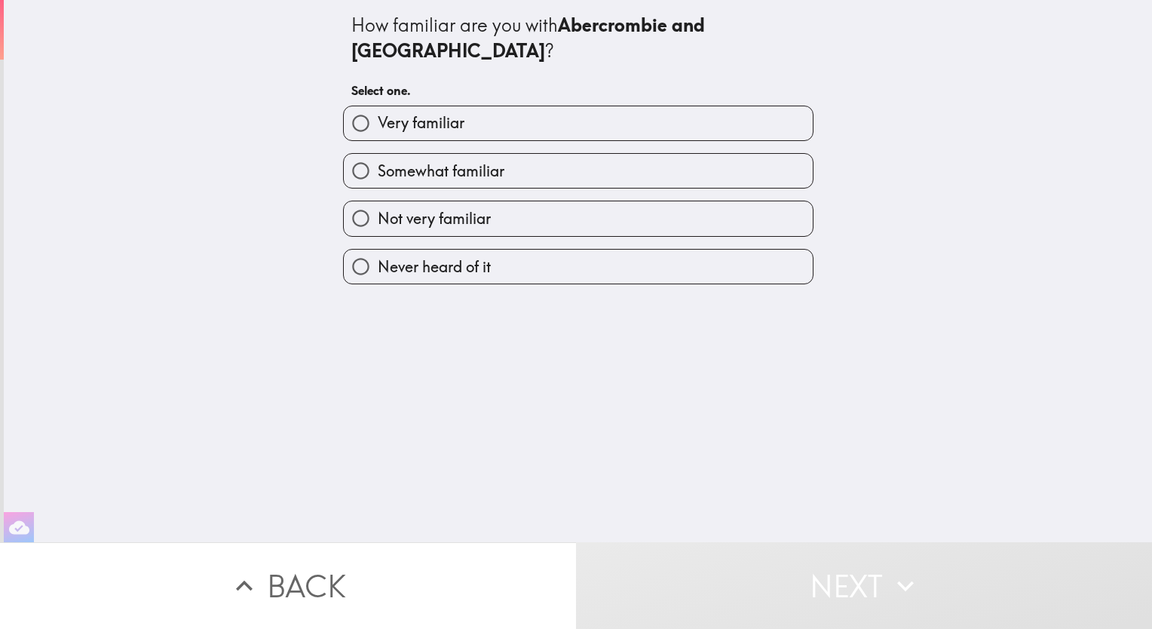
click at [557, 106] on label "Very familiar" at bounding box center [578, 123] width 469 height 34
click at [378, 106] on input "Very familiar" at bounding box center [361, 123] width 34 height 34
radio input "true"
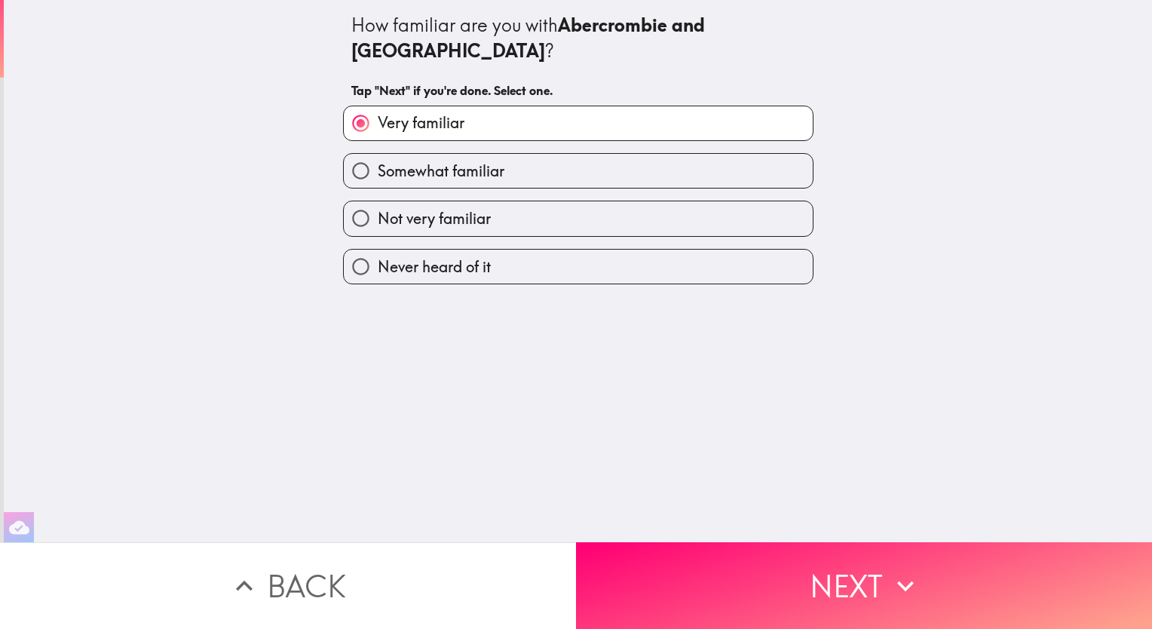
drag, startPoint x: 740, startPoint y: 29, endPoint x: 680, endPoint y: 12, distance: 61.8
click at [680, 13] on div "How familiar are you with Abercrombie and Kent ?" at bounding box center [578, 38] width 454 height 51
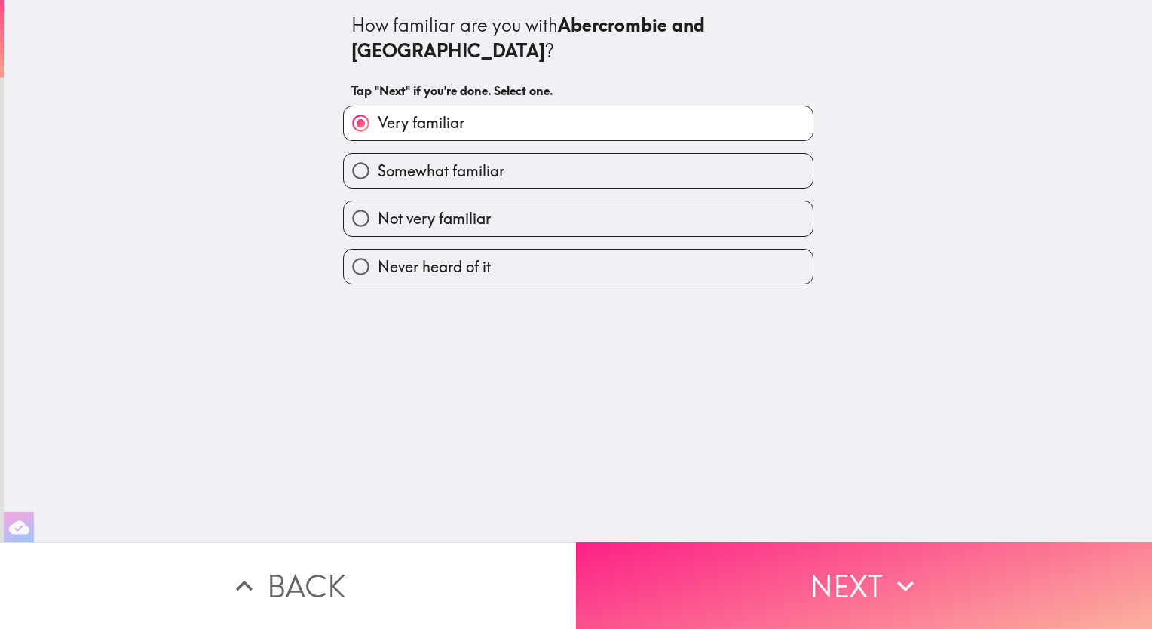
click at [851, 577] on button "Next" at bounding box center [864, 585] width 576 height 87
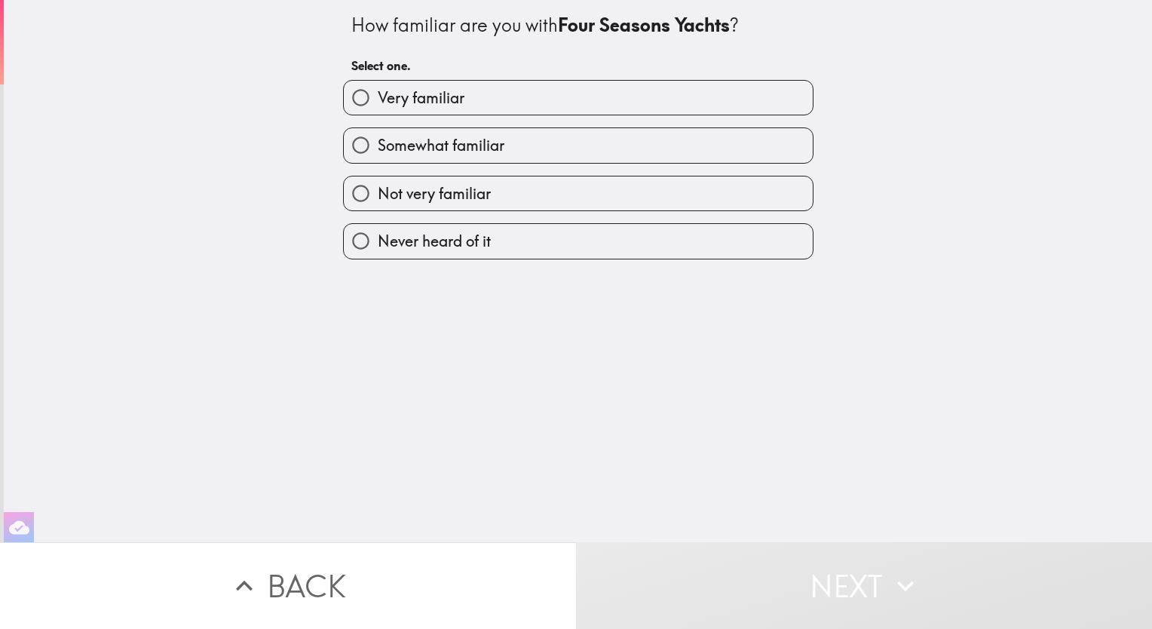
click at [570, 103] on label "Very familiar" at bounding box center [578, 98] width 469 height 34
click at [378, 103] on input "Very familiar" at bounding box center [361, 98] width 34 height 34
radio input "true"
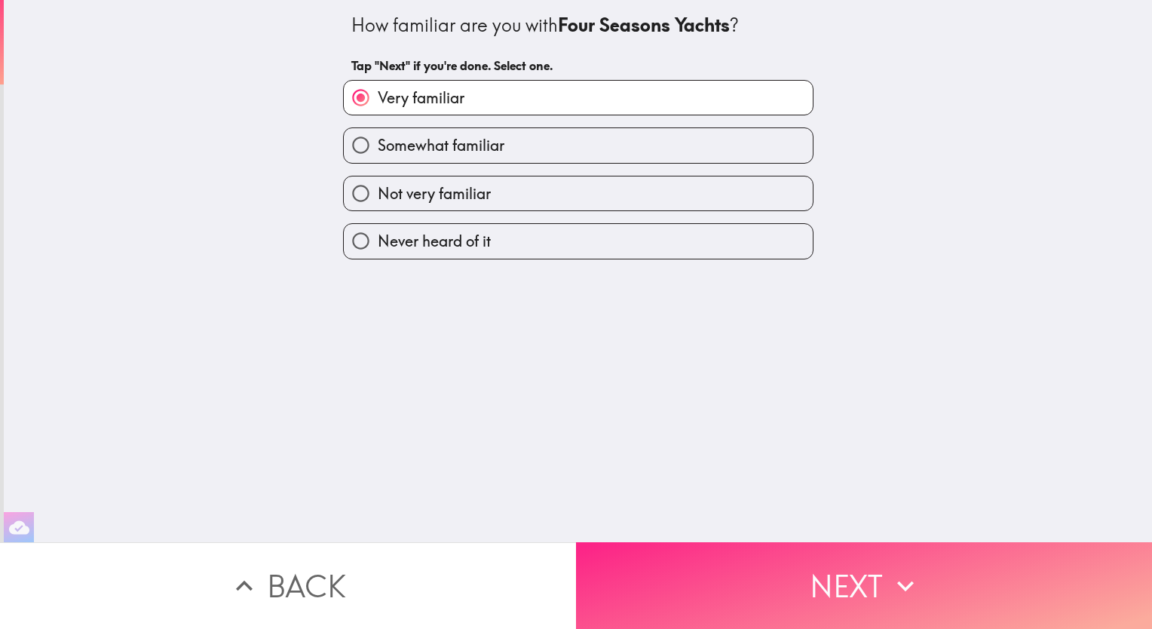
click at [833, 585] on button "Next" at bounding box center [864, 585] width 576 height 87
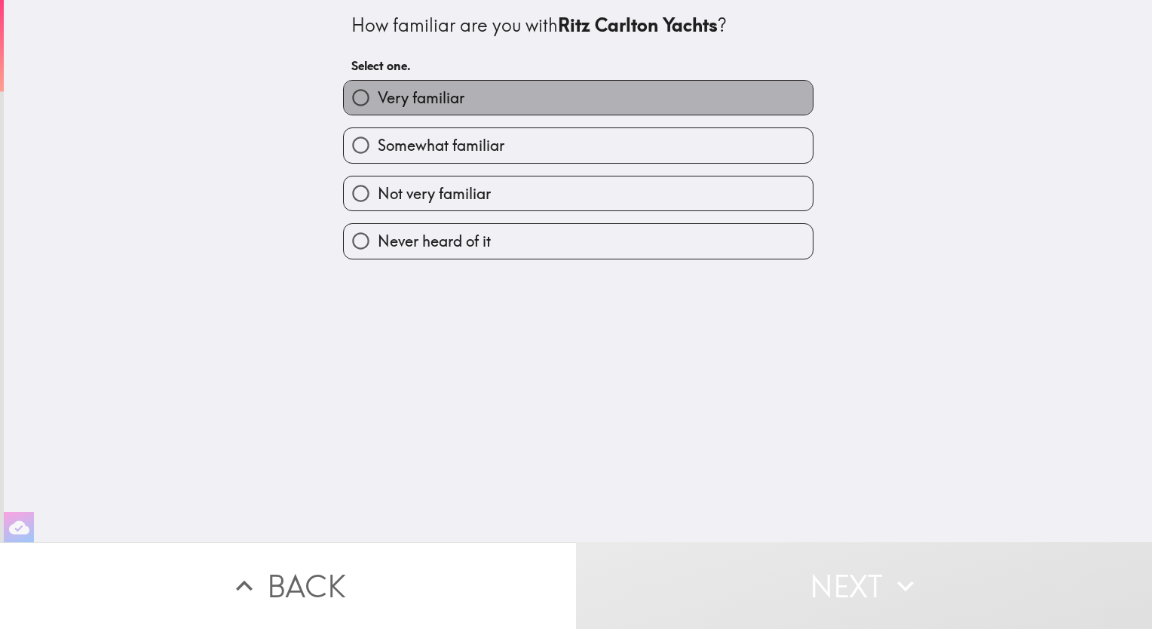
click at [603, 96] on label "Very familiar" at bounding box center [578, 98] width 469 height 34
click at [378, 96] on input "Very familiar" at bounding box center [361, 98] width 34 height 34
radio input "true"
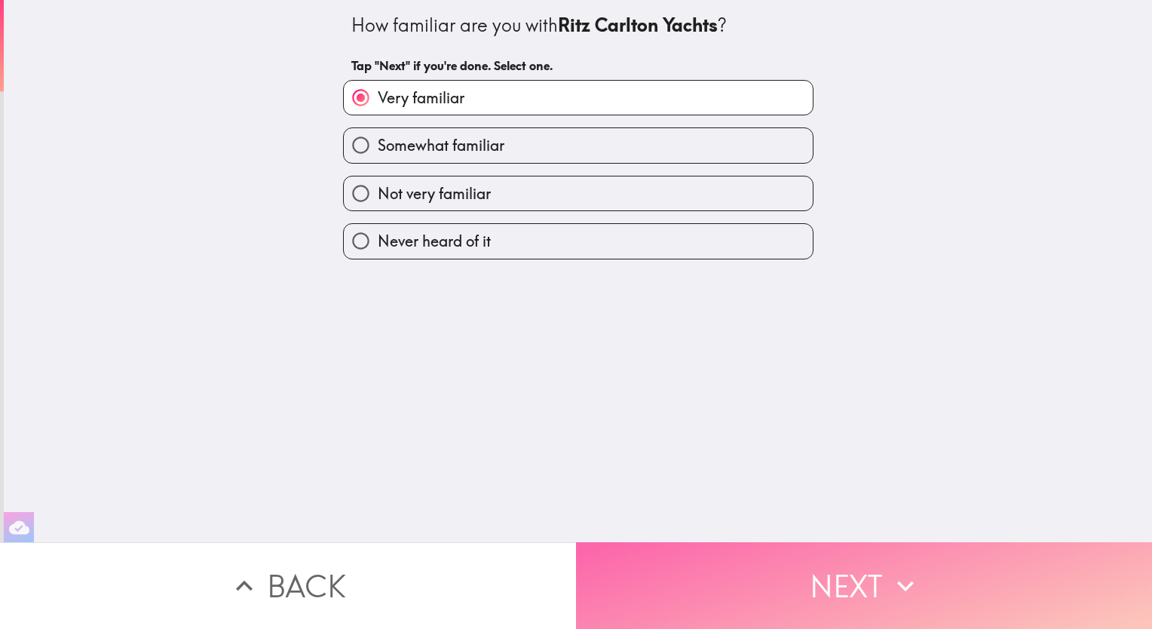
click at [816, 575] on button "Next" at bounding box center [864, 585] width 576 height 87
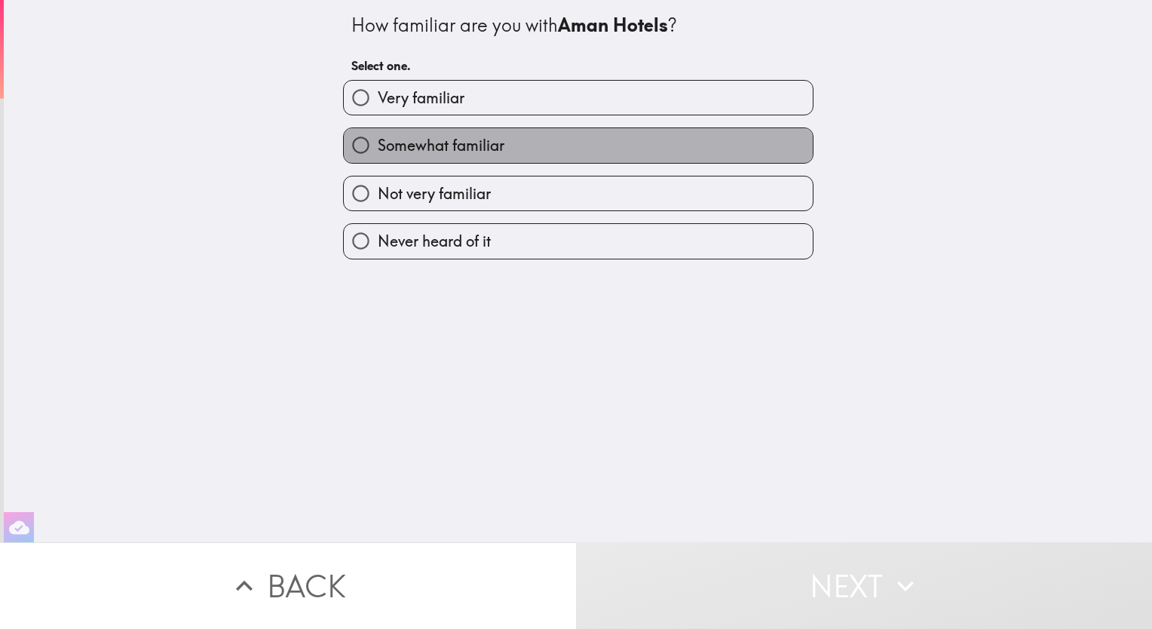
click at [531, 146] on label "Somewhat familiar" at bounding box center [578, 145] width 469 height 34
click at [378, 146] on input "Somewhat familiar" at bounding box center [361, 145] width 34 height 34
radio input "true"
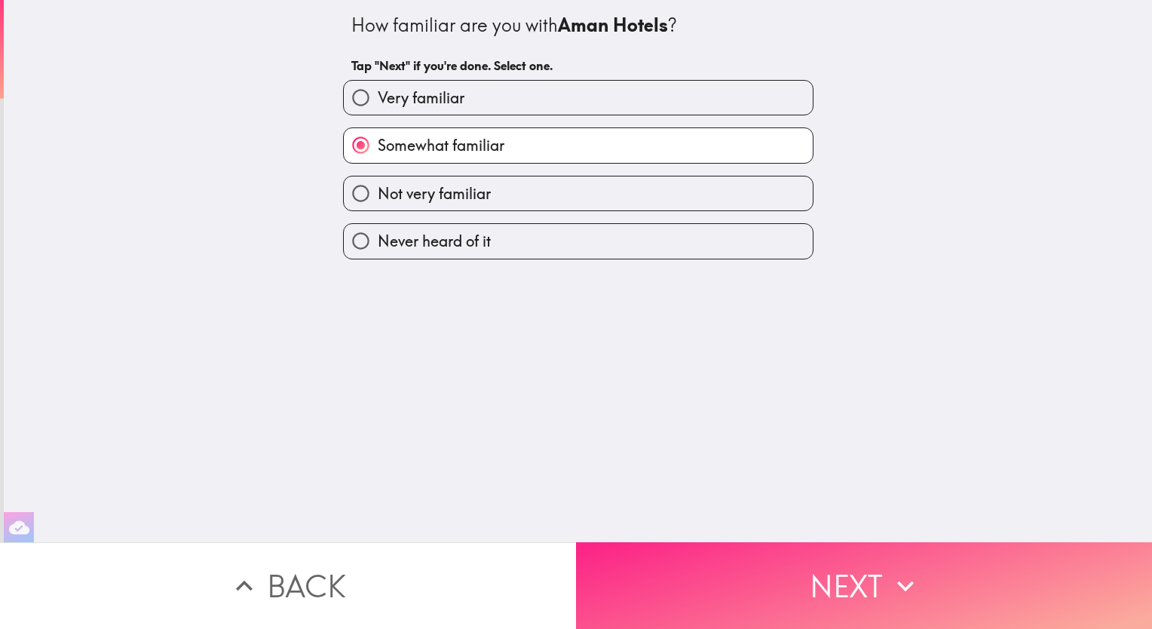
click at [833, 585] on button "Next" at bounding box center [864, 585] width 576 height 87
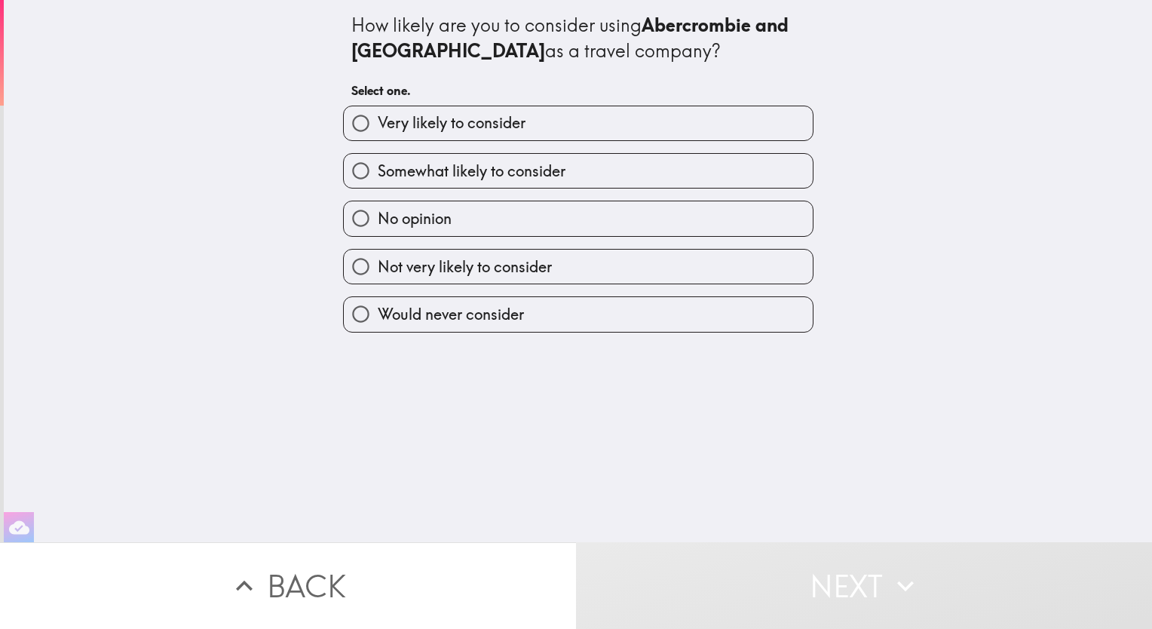
click at [510, 117] on span "Very likely to consider" at bounding box center [452, 122] width 148 height 21
click at [378, 117] on input "Very likely to consider" at bounding box center [361, 123] width 34 height 34
radio input "true"
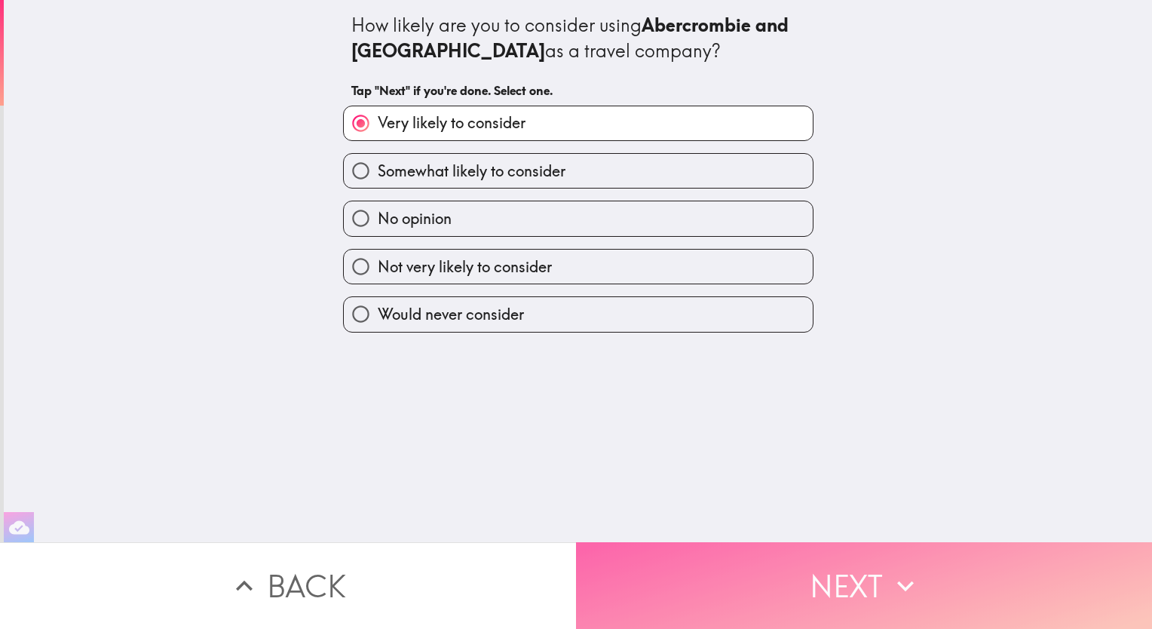
click at [820, 587] on button "Next" at bounding box center [864, 585] width 576 height 87
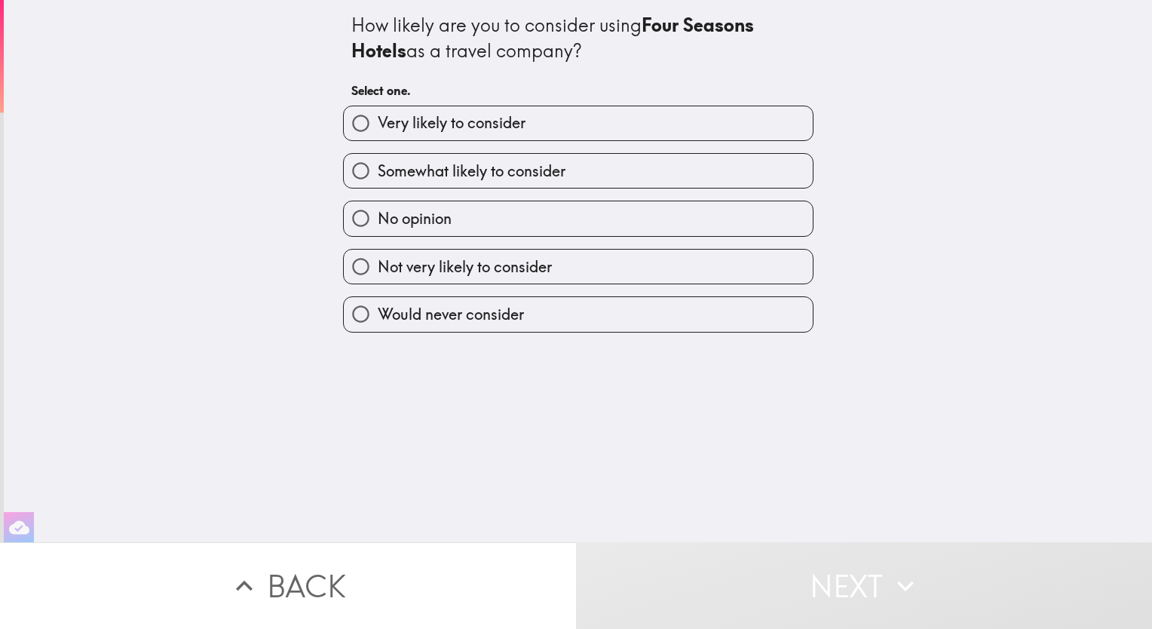
click at [536, 128] on label "Very likely to consider" at bounding box center [578, 123] width 469 height 34
click at [378, 128] on input "Very likely to consider" at bounding box center [361, 123] width 34 height 34
radio input "true"
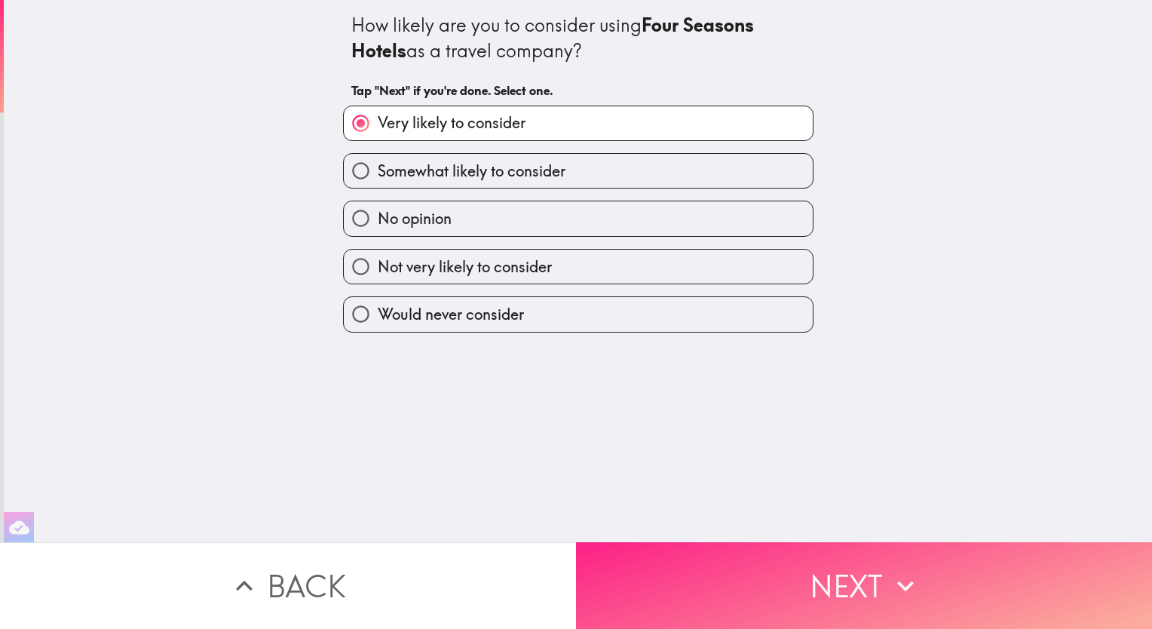
click at [830, 577] on button "Next" at bounding box center [864, 585] width 576 height 87
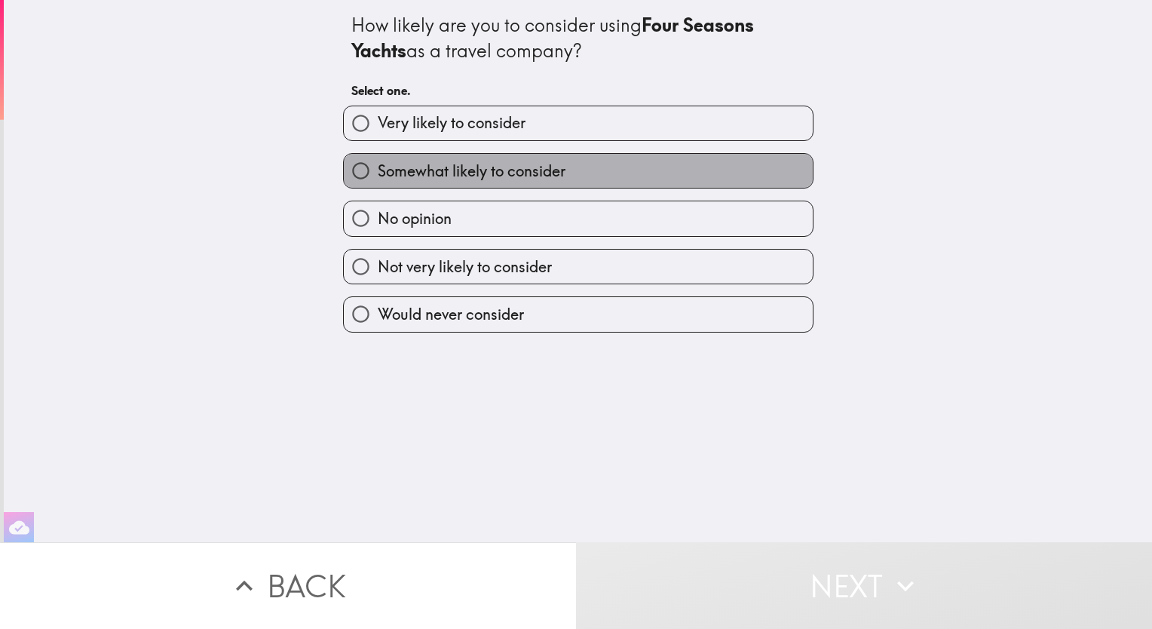
click at [528, 172] on span "Somewhat likely to consider" at bounding box center [472, 171] width 188 height 21
click at [378, 172] on input "Somewhat likely to consider" at bounding box center [361, 171] width 34 height 34
radio input "true"
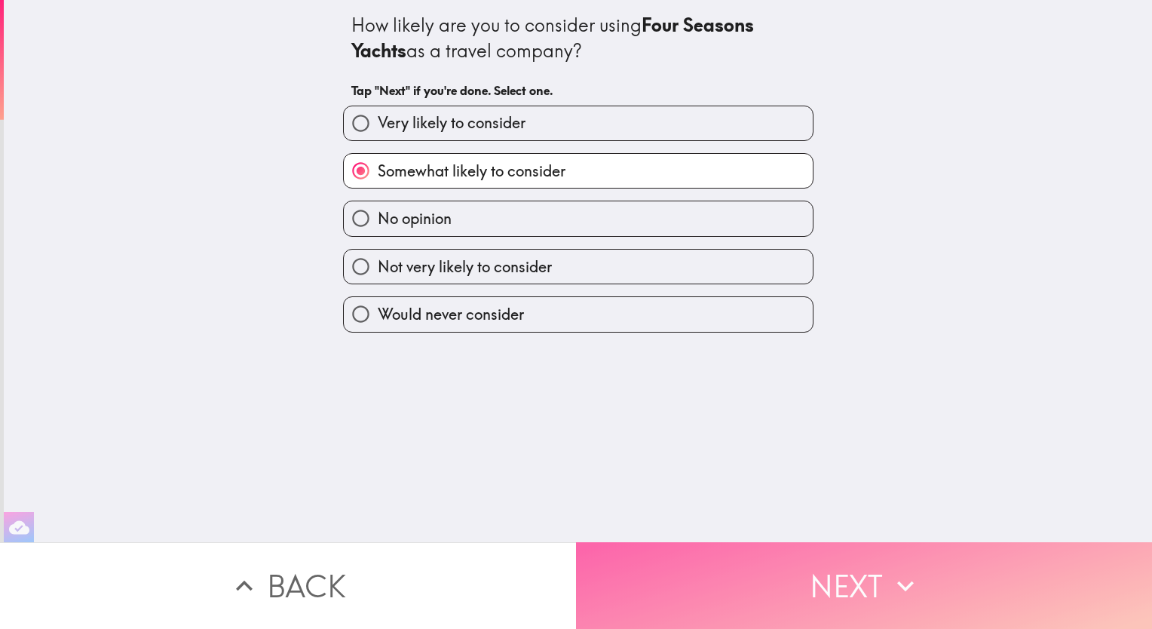
click at [861, 587] on button "Next" at bounding box center [864, 585] width 576 height 87
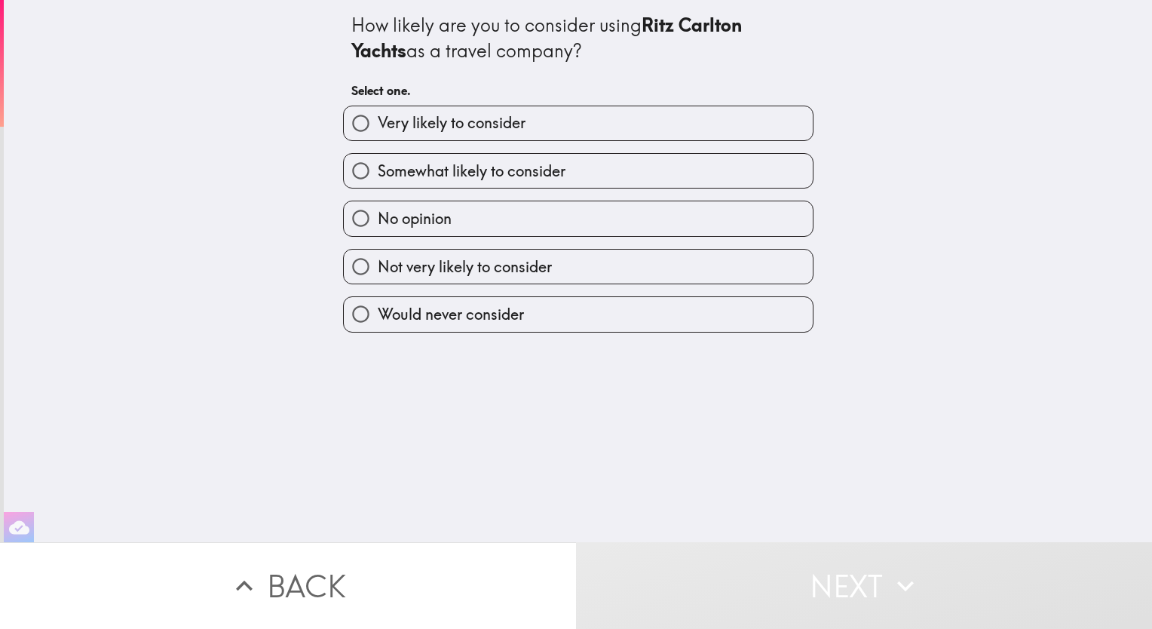
click at [539, 176] on span "Somewhat likely to consider" at bounding box center [472, 171] width 188 height 21
click at [378, 176] on input "Somewhat likely to consider" at bounding box center [361, 171] width 34 height 34
radio input "true"
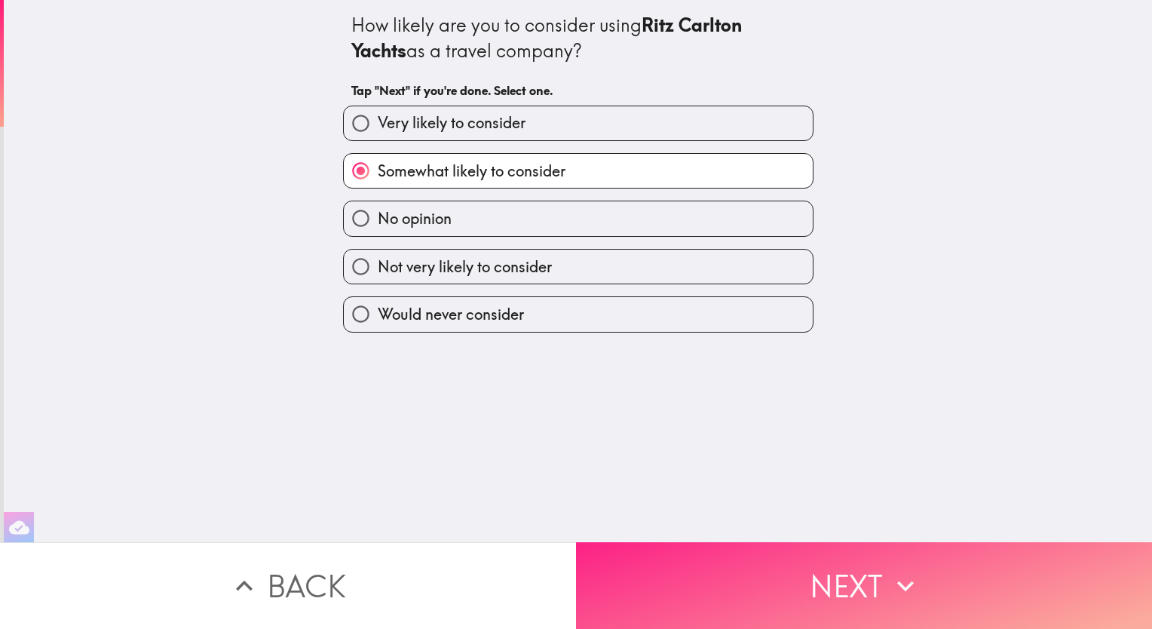
click at [830, 590] on button "Next" at bounding box center [864, 585] width 576 height 87
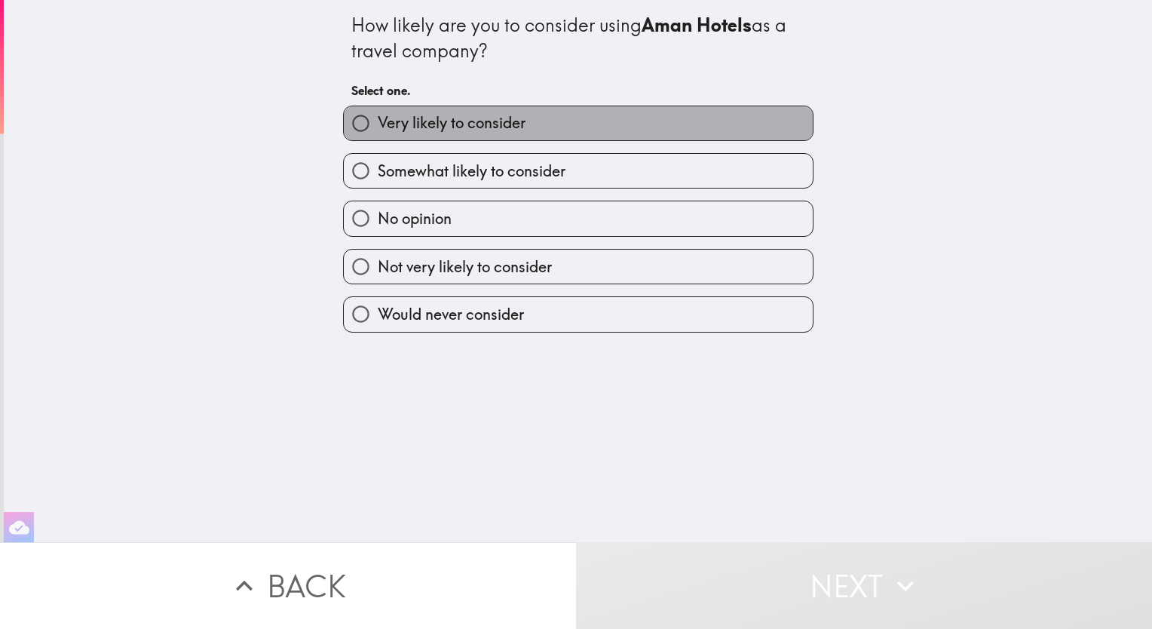
click at [560, 121] on label "Very likely to consider" at bounding box center [578, 123] width 469 height 34
click at [378, 121] on input "Very likely to consider" at bounding box center [361, 123] width 34 height 34
radio input "true"
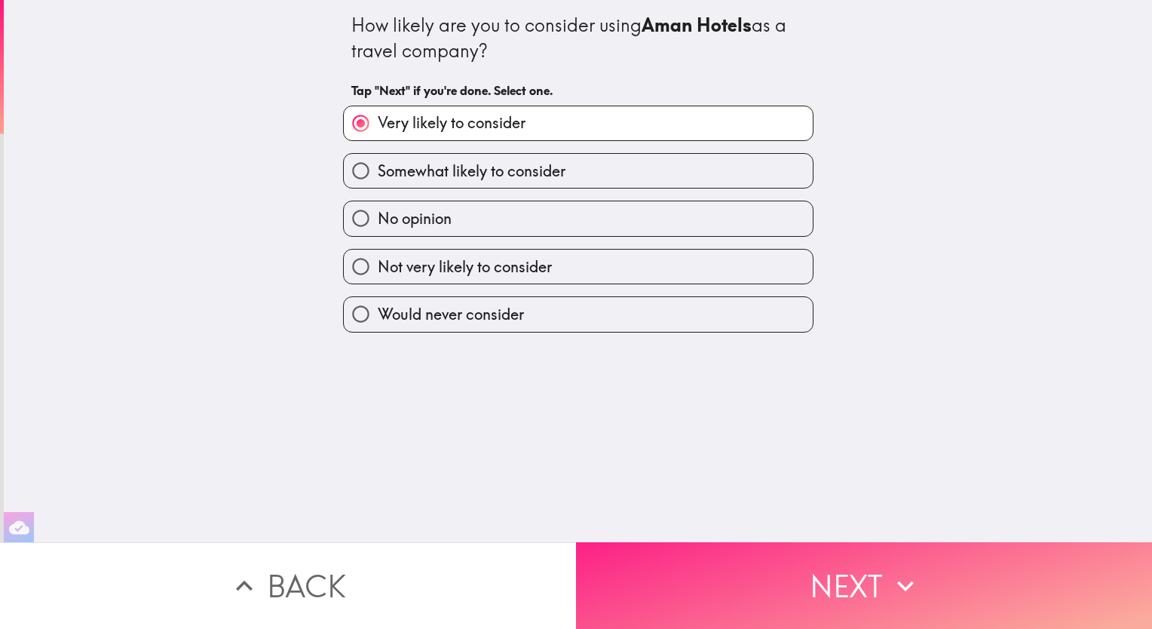
click at [839, 574] on button "Next" at bounding box center [864, 585] width 576 height 87
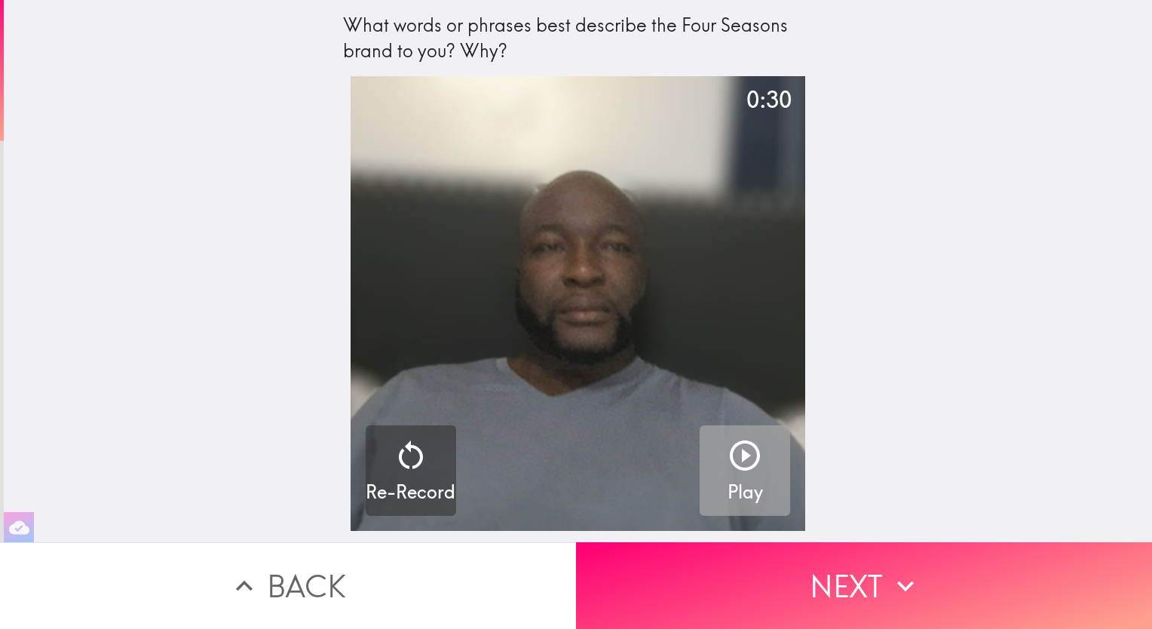
click at [736, 454] on icon "button" at bounding box center [745, 455] width 30 height 30
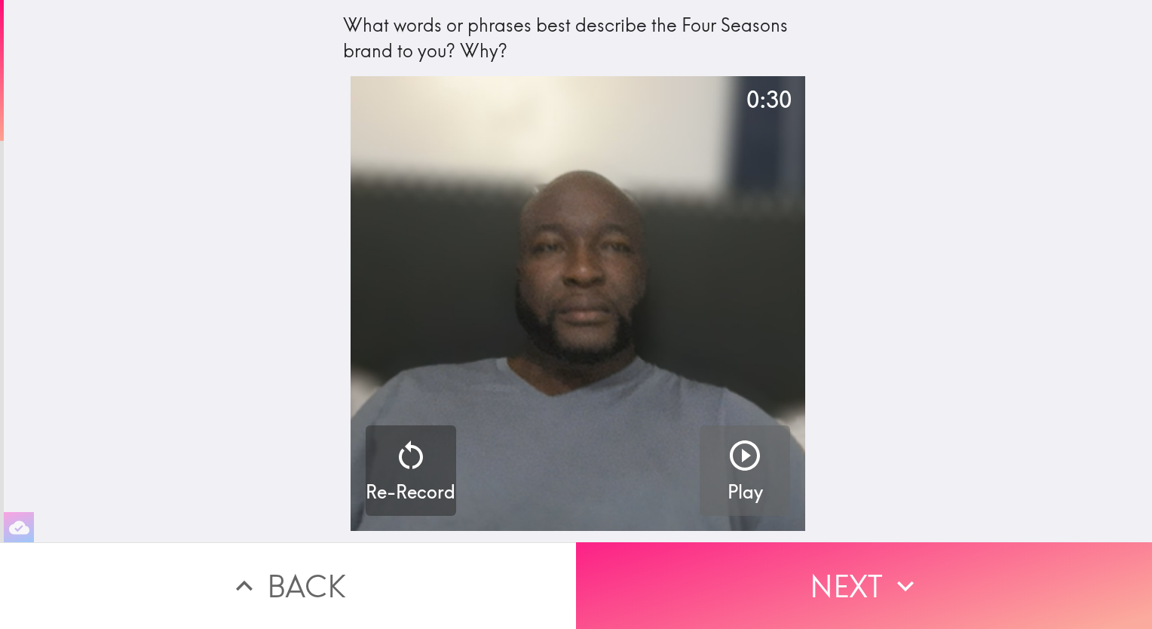
click at [839, 561] on button "Next" at bounding box center [864, 585] width 576 height 87
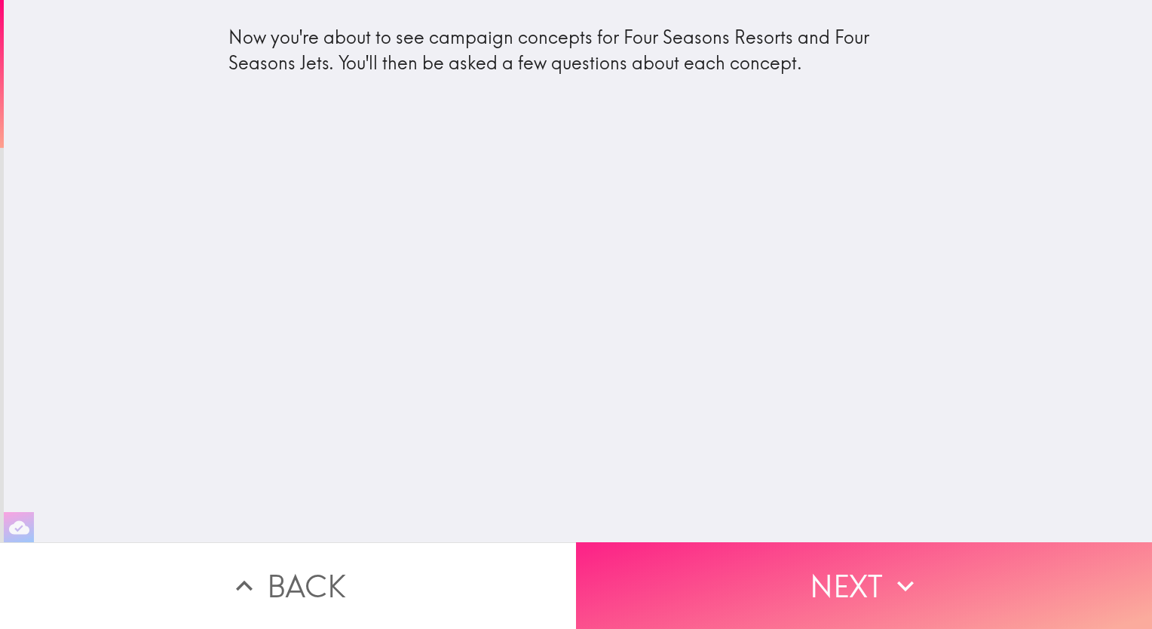
click at [845, 578] on button "Next" at bounding box center [864, 585] width 576 height 87
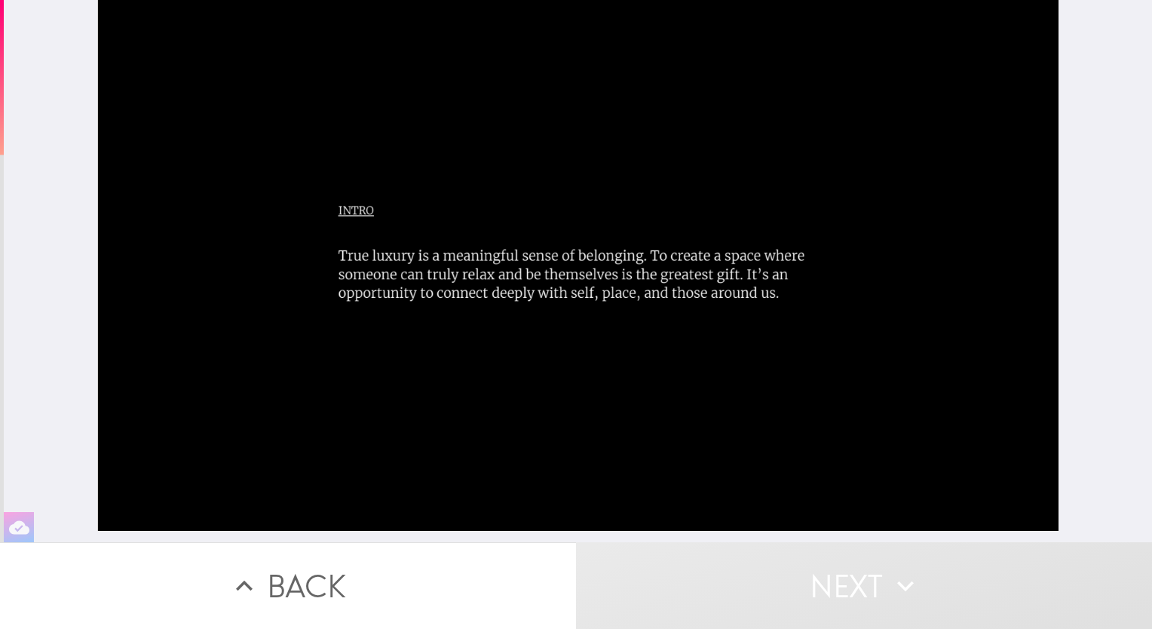
click at [885, 441] on div at bounding box center [578, 265] width 962 height 531
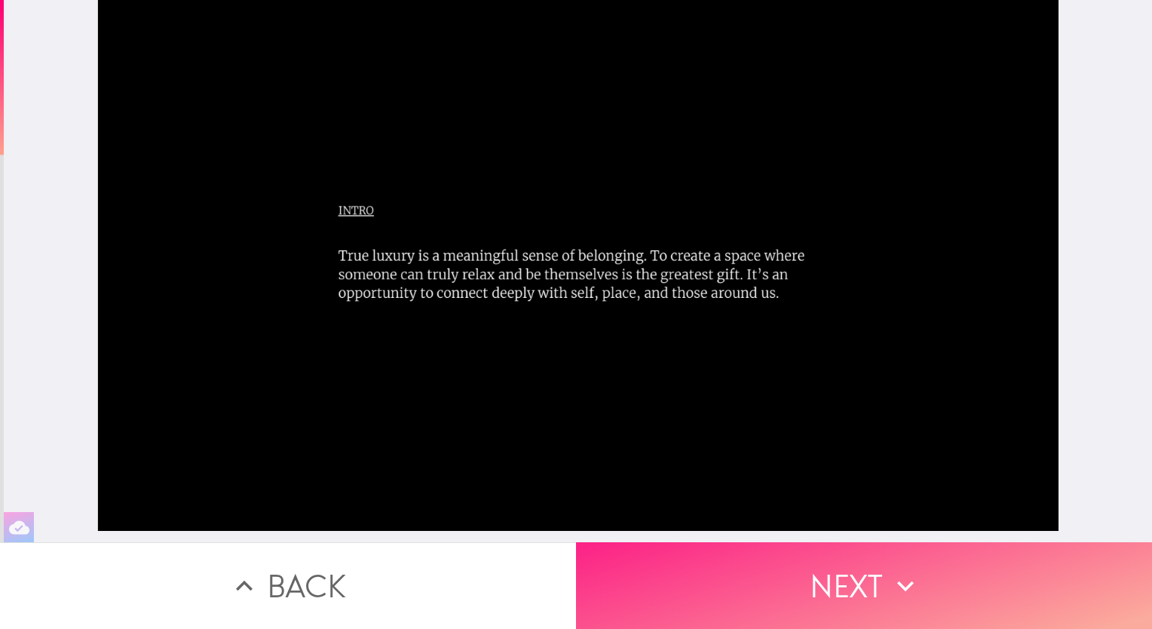
click at [845, 572] on button "Next" at bounding box center [864, 585] width 576 height 87
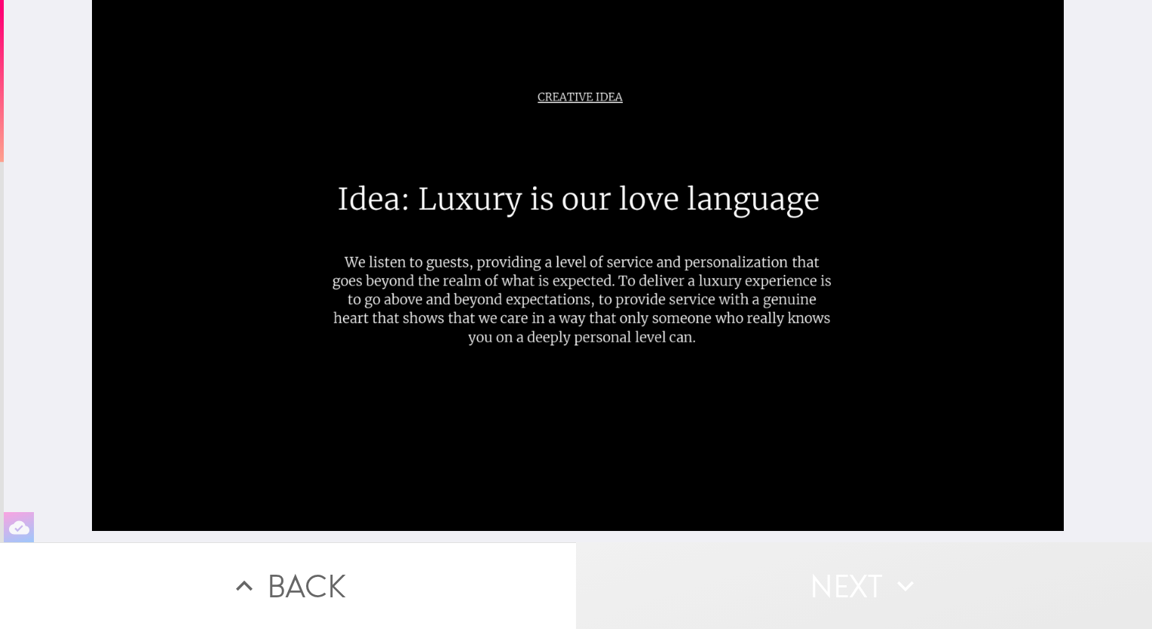
click at [845, 572] on button "Next" at bounding box center [864, 585] width 576 height 87
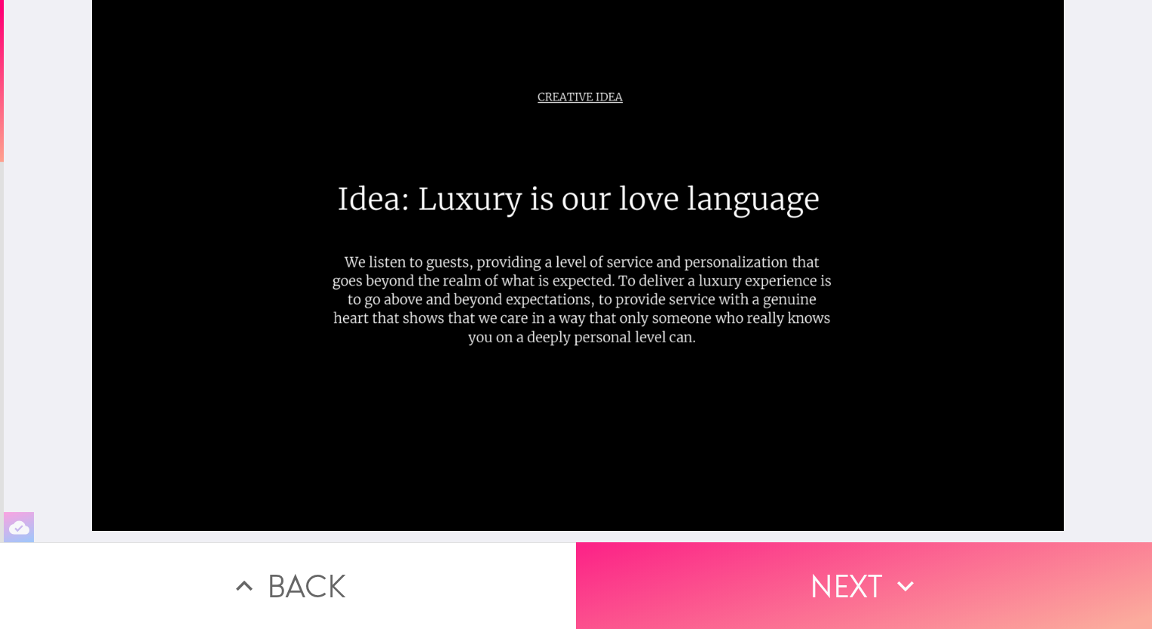
click at [854, 587] on button "Next" at bounding box center [864, 585] width 576 height 87
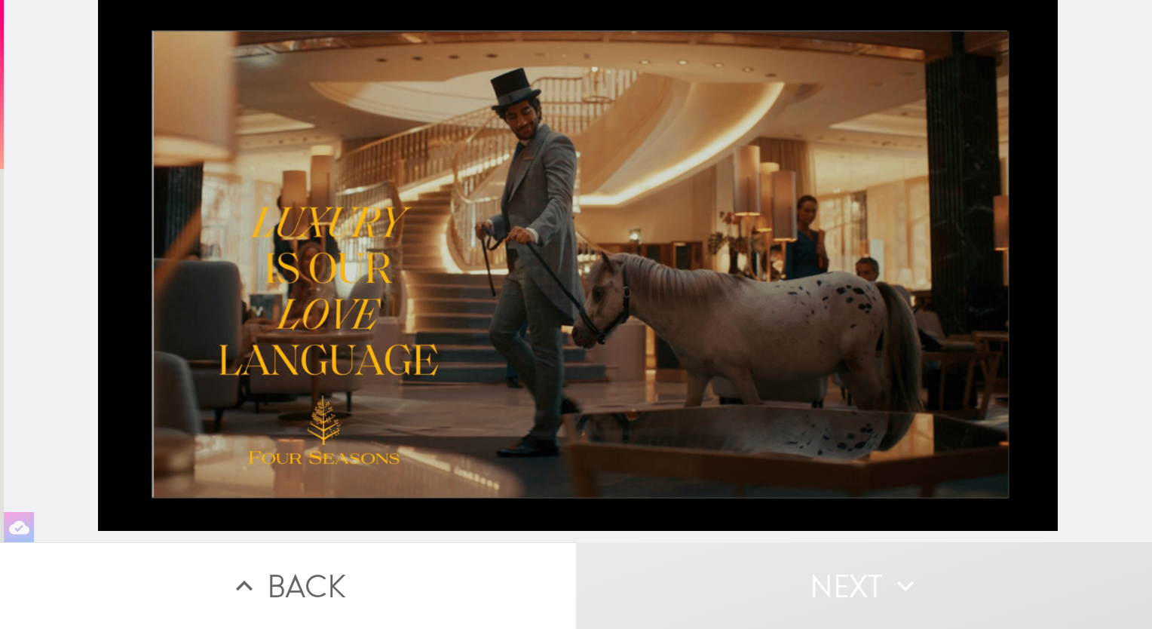
click at [842, 576] on button "Next" at bounding box center [864, 585] width 576 height 87
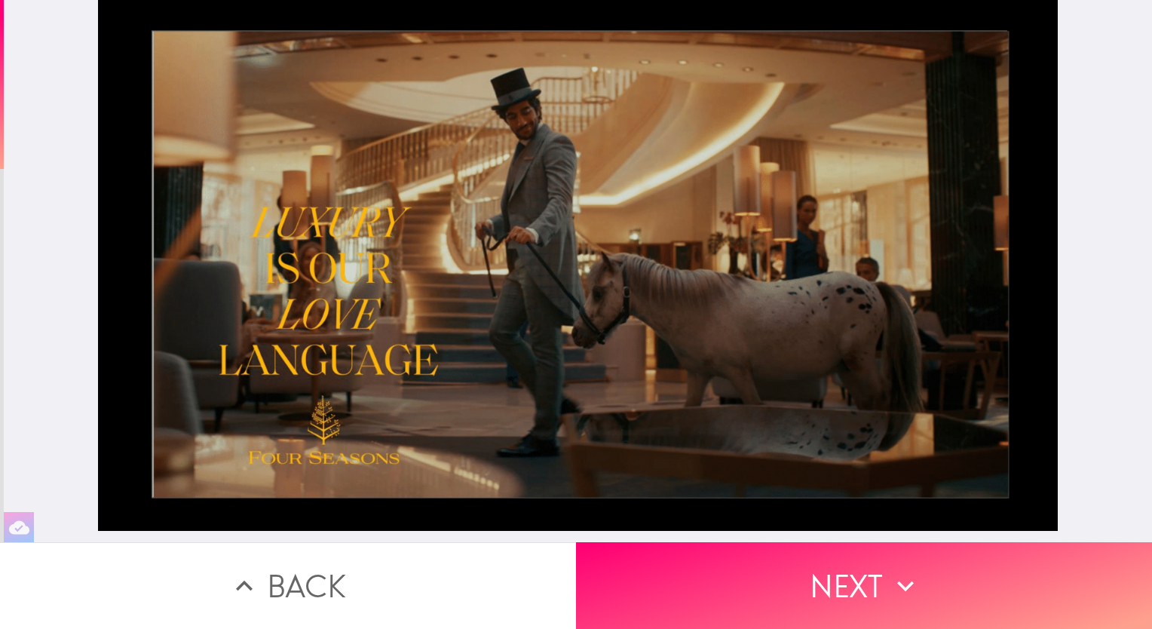
click at [626, 192] on div at bounding box center [578, 265] width 961 height 531
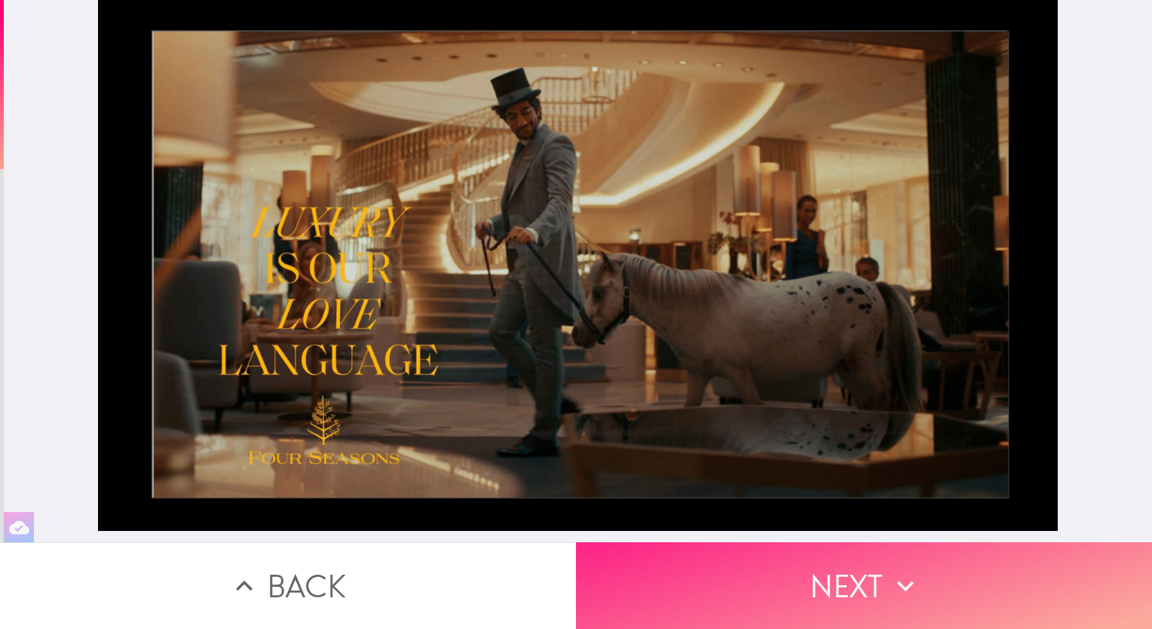
click at [845, 573] on button "Next" at bounding box center [864, 585] width 576 height 87
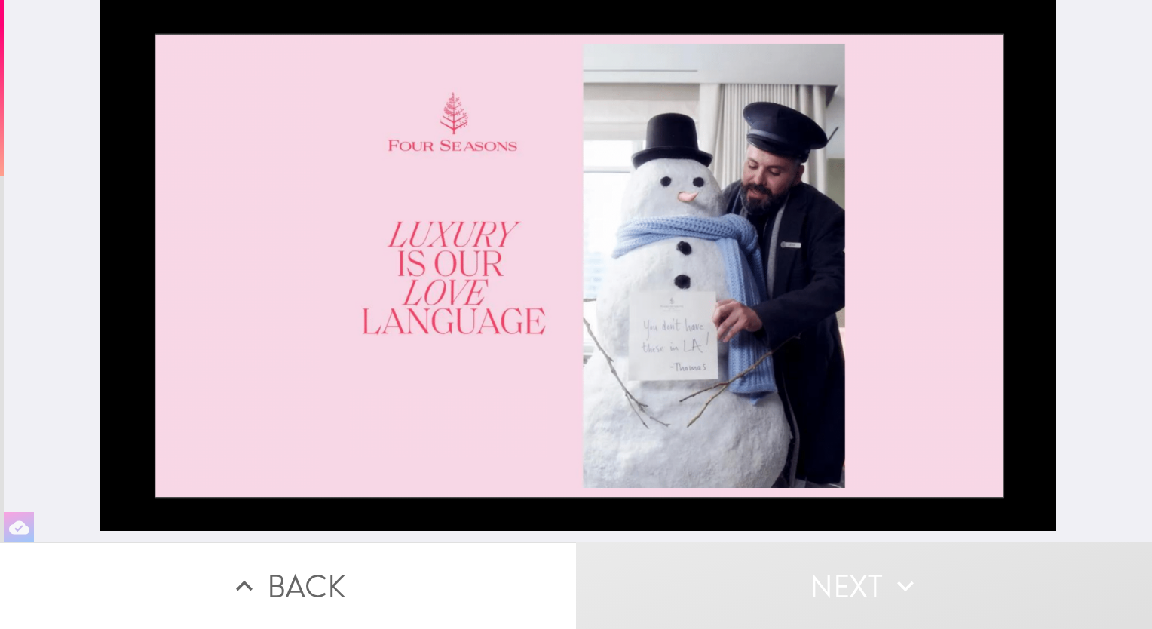
click at [567, 363] on div at bounding box center [578, 265] width 957 height 531
click at [554, 385] on div at bounding box center [578, 265] width 957 height 531
click at [851, 572] on button "Next" at bounding box center [864, 585] width 576 height 87
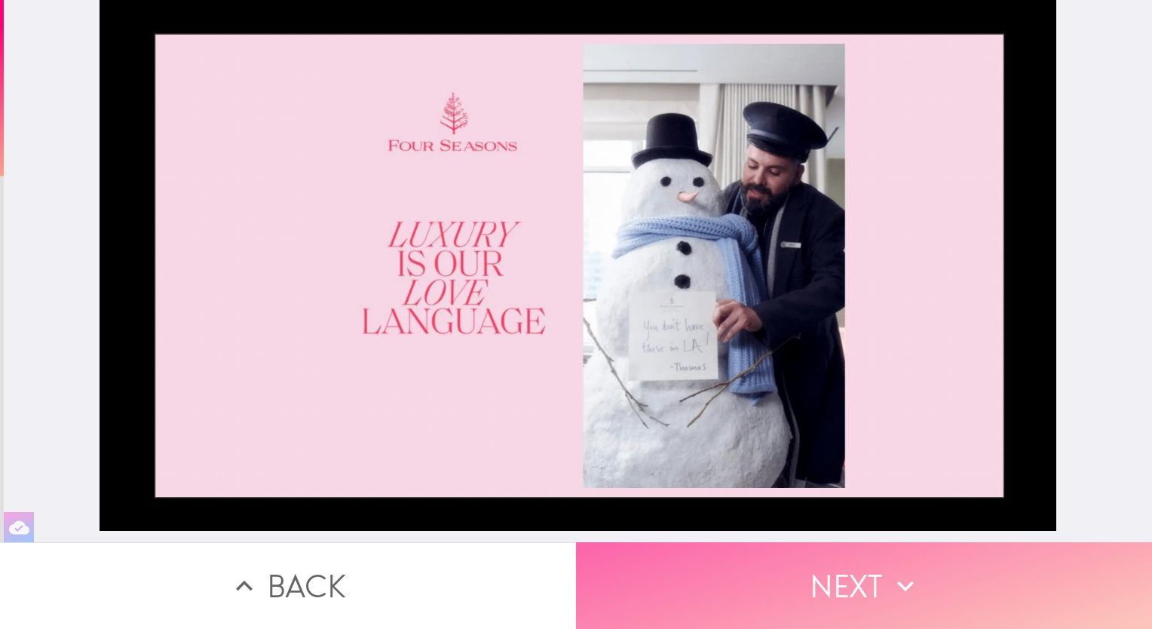
click at [863, 575] on button "Next" at bounding box center [864, 585] width 576 height 87
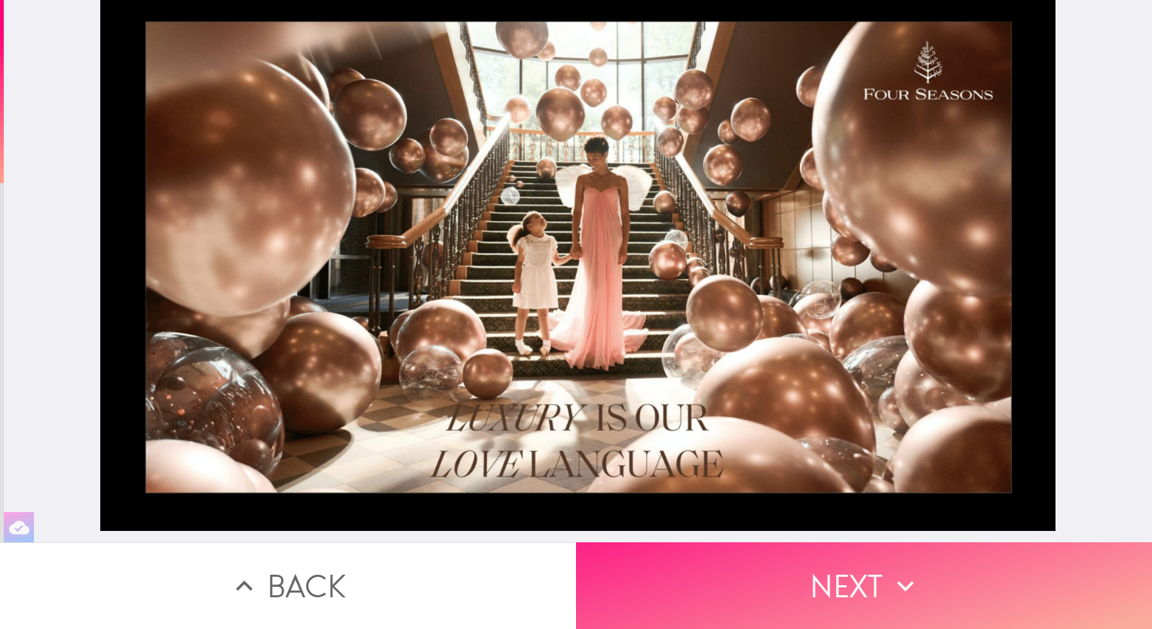
click at [834, 571] on button "Next" at bounding box center [864, 585] width 576 height 87
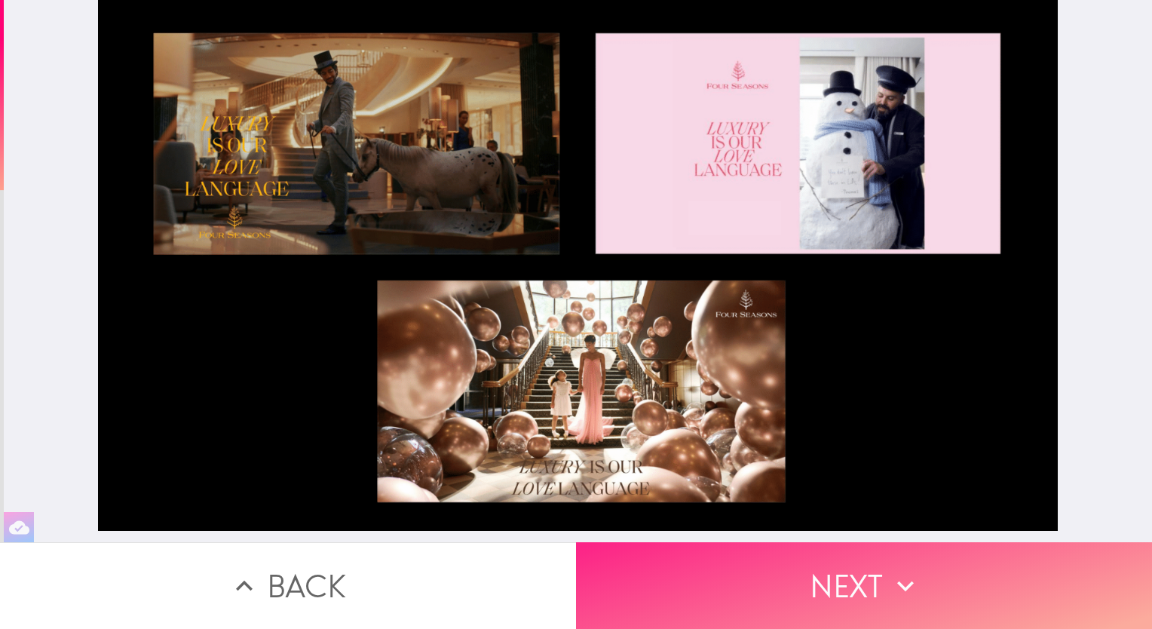
click at [834, 571] on button "Next" at bounding box center [864, 585] width 576 height 87
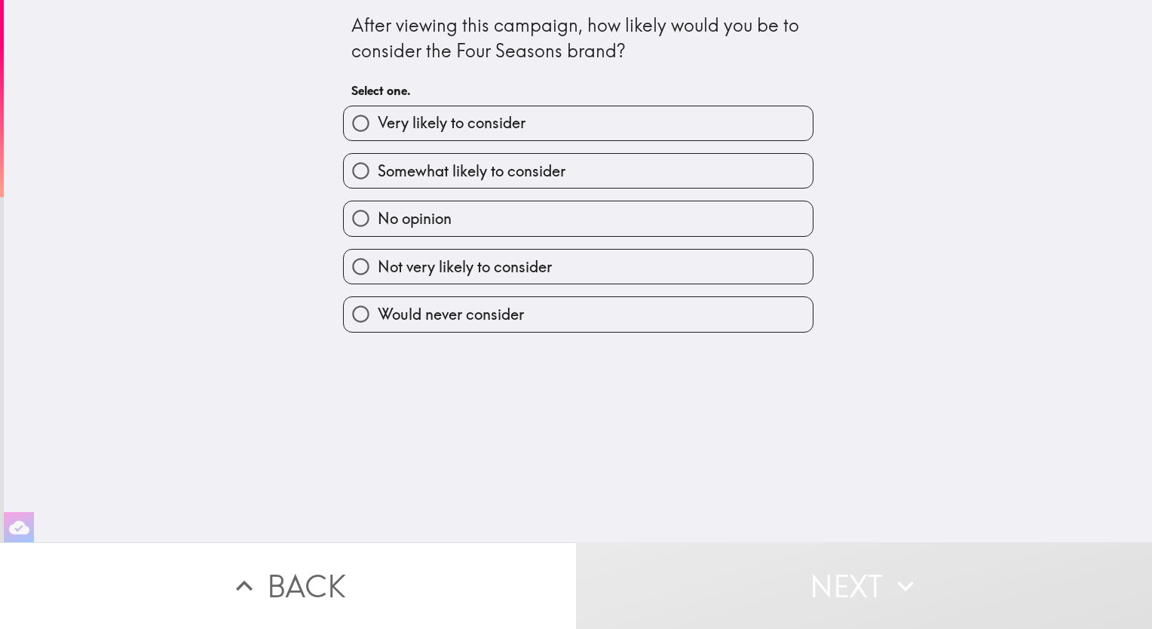
click at [561, 126] on label "Very likely to consider" at bounding box center [578, 123] width 469 height 34
click at [378, 126] on input "Very likely to consider" at bounding box center [361, 123] width 34 height 34
radio input "true"
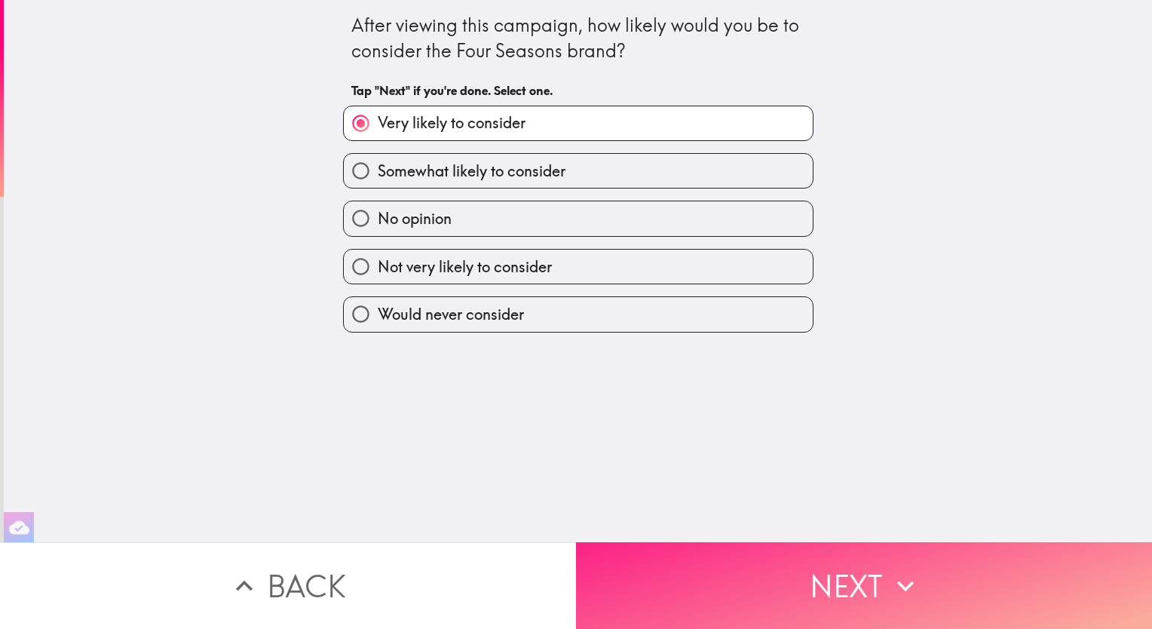
click at [843, 569] on button "Next" at bounding box center [864, 585] width 576 height 87
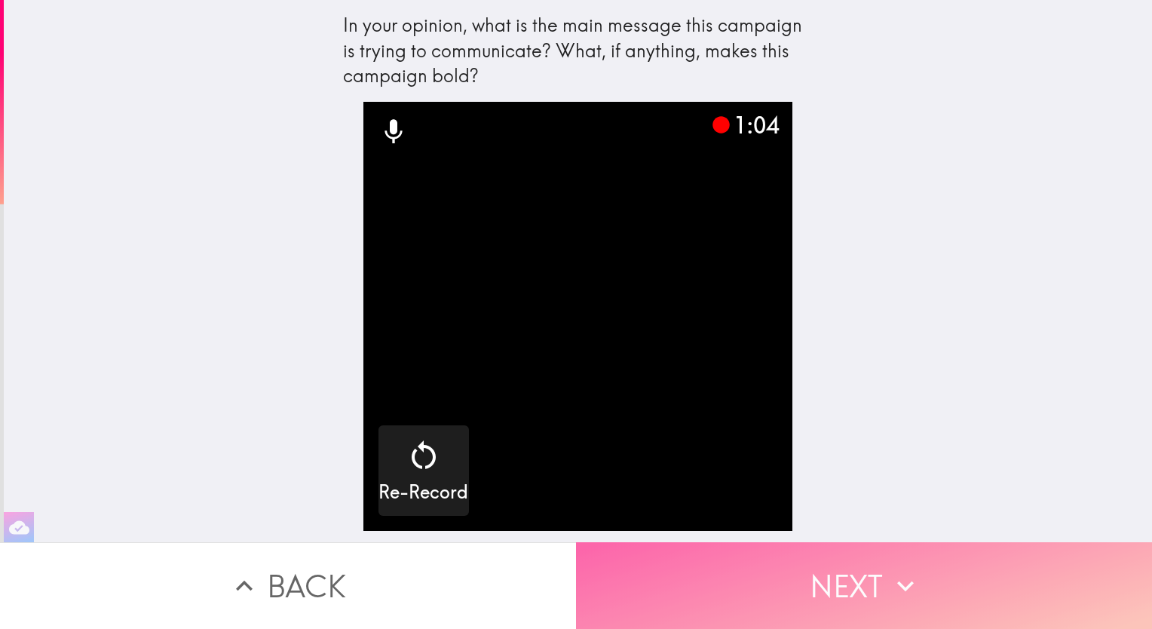
click at [855, 577] on button "Next" at bounding box center [864, 585] width 576 height 87
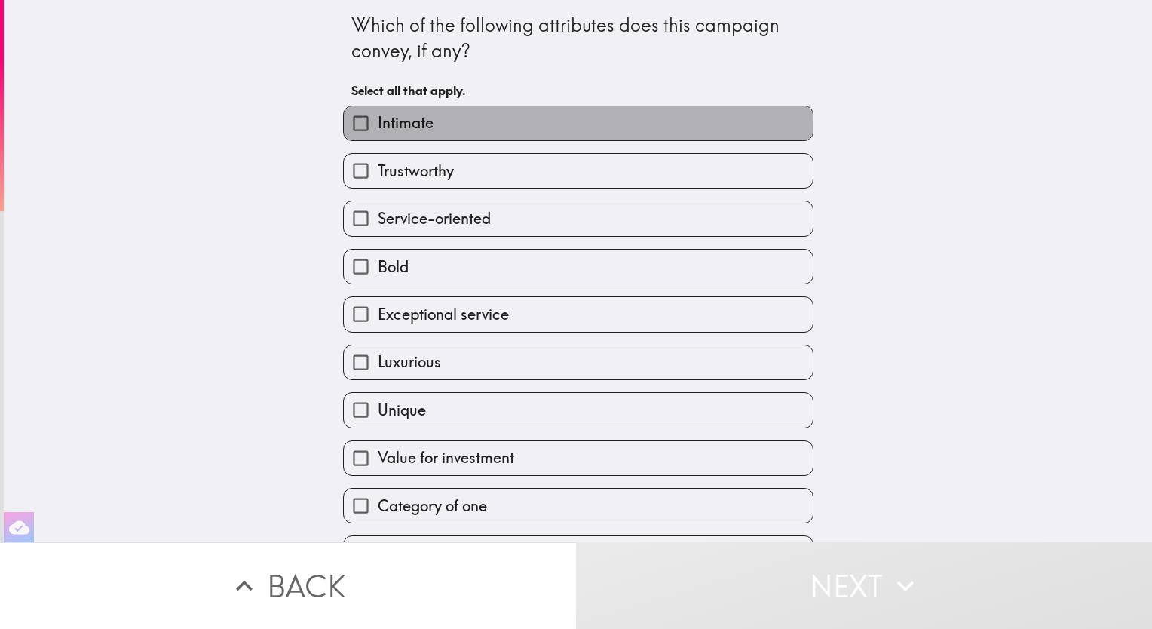
click at [572, 118] on label "Intimate" at bounding box center [578, 123] width 469 height 34
click at [378, 118] on input "Intimate" at bounding box center [361, 123] width 34 height 34
checkbox input "true"
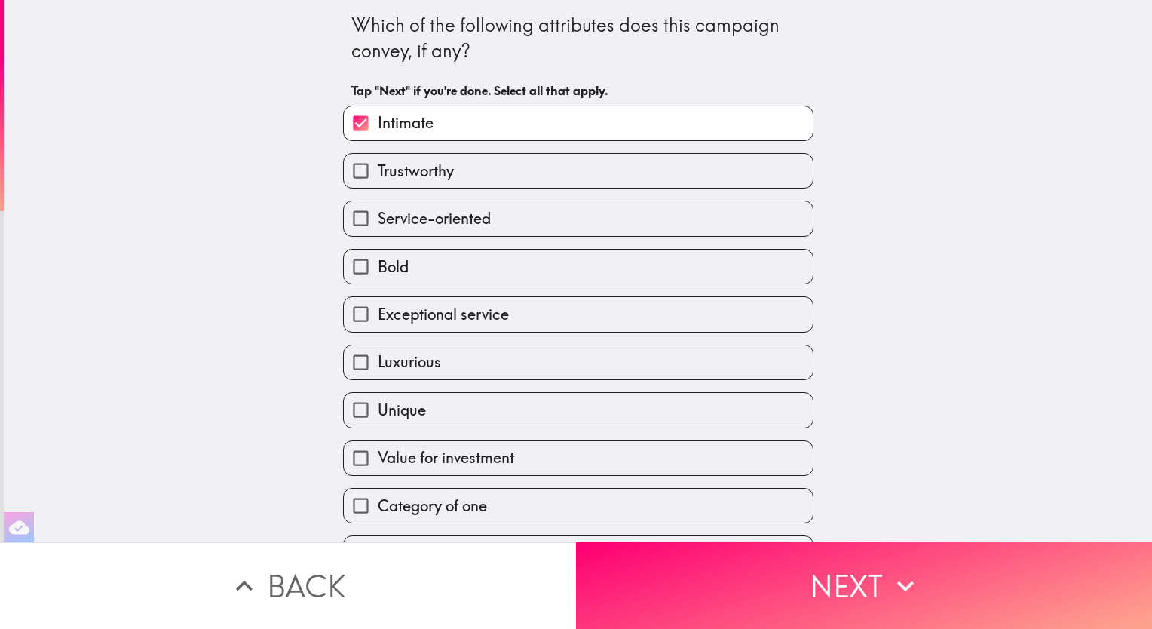
click at [550, 163] on label "Trustworthy" at bounding box center [578, 171] width 469 height 34
click at [378, 163] on input "Trustworthy" at bounding box center [361, 171] width 34 height 34
checkbox input "true"
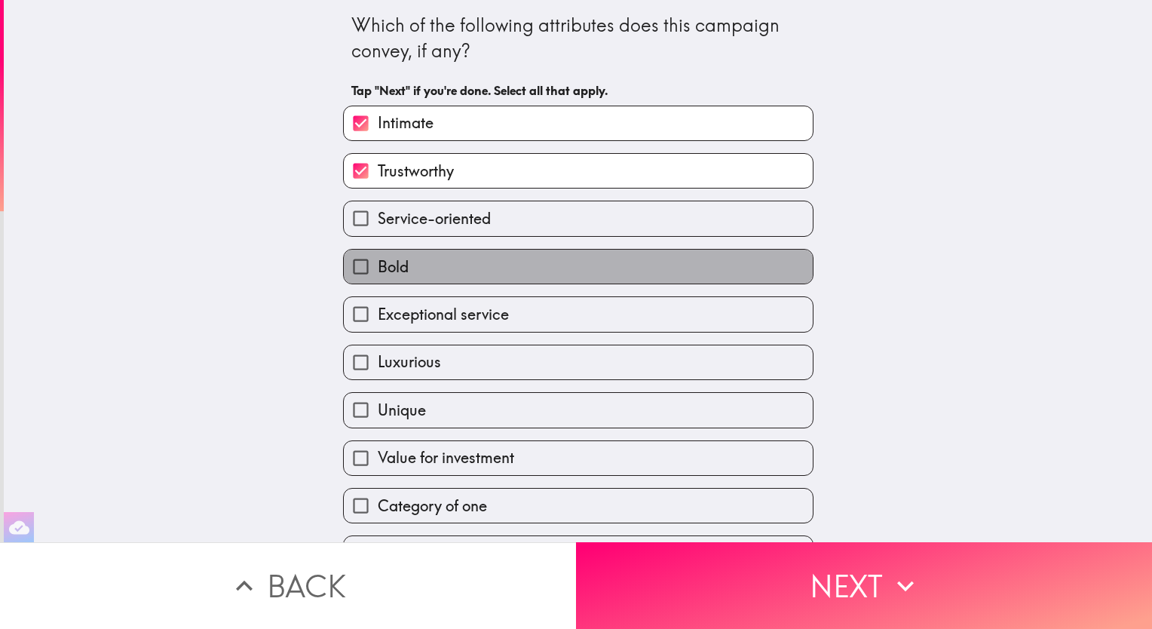
click at [510, 260] on label "Bold" at bounding box center [578, 267] width 469 height 34
click at [378, 260] on input "Bold" at bounding box center [361, 267] width 34 height 34
checkbox input "true"
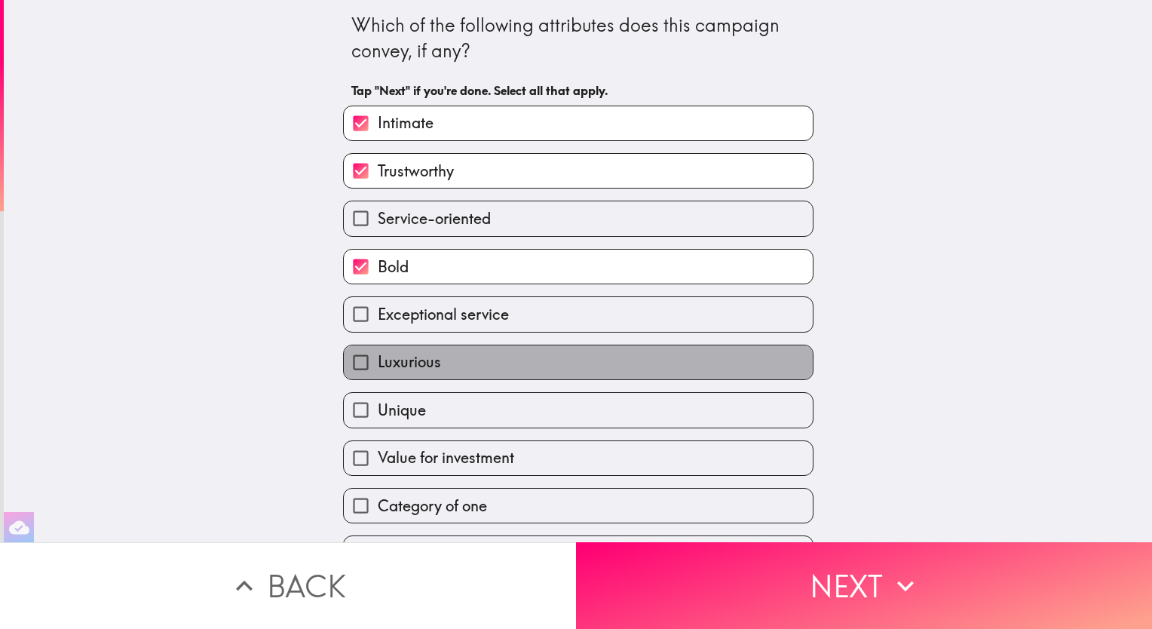
click at [482, 365] on label "Luxurious" at bounding box center [578, 362] width 469 height 34
click at [378, 365] on input "Luxurious" at bounding box center [361, 362] width 34 height 34
checkbox input "true"
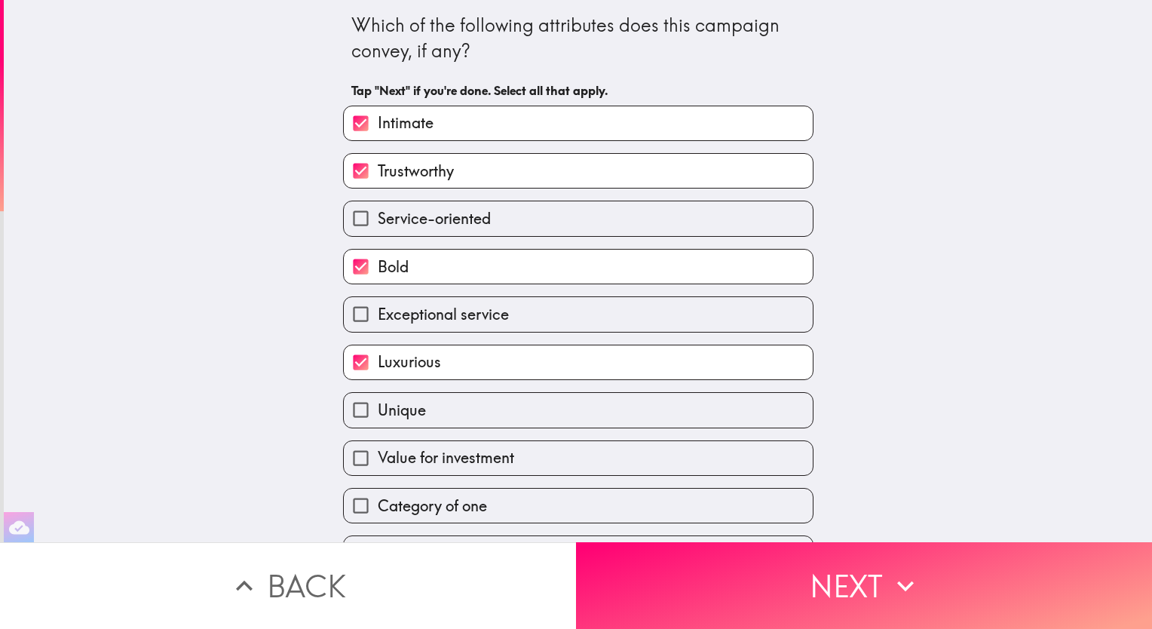
click at [471, 397] on label "Unique" at bounding box center [578, 410] width 469 height 34
click at [378, 397] on input "Unique" at bounding box center [361, 410] width 34 height 34
checkbox input "true"
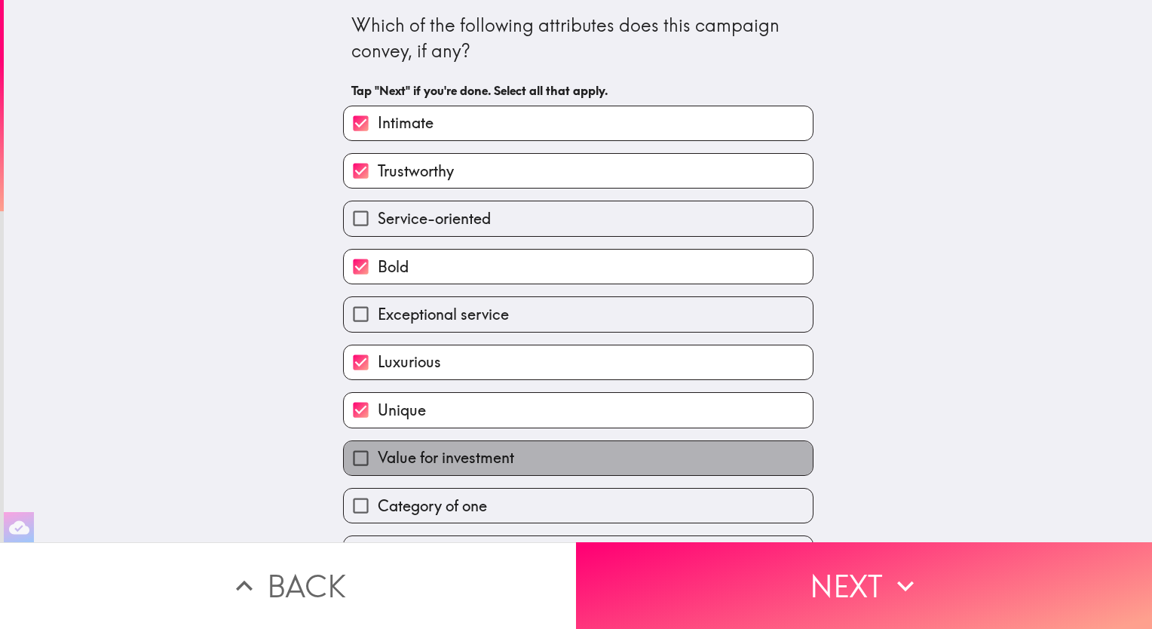
click at [470, 460] on span "Value for investment" at bounding box center [446, 457] width 136 height 21
click at [378, 460] on input "Value for investment" at bounding box center [361, 458] width 34 height 34
checkbox input "true"
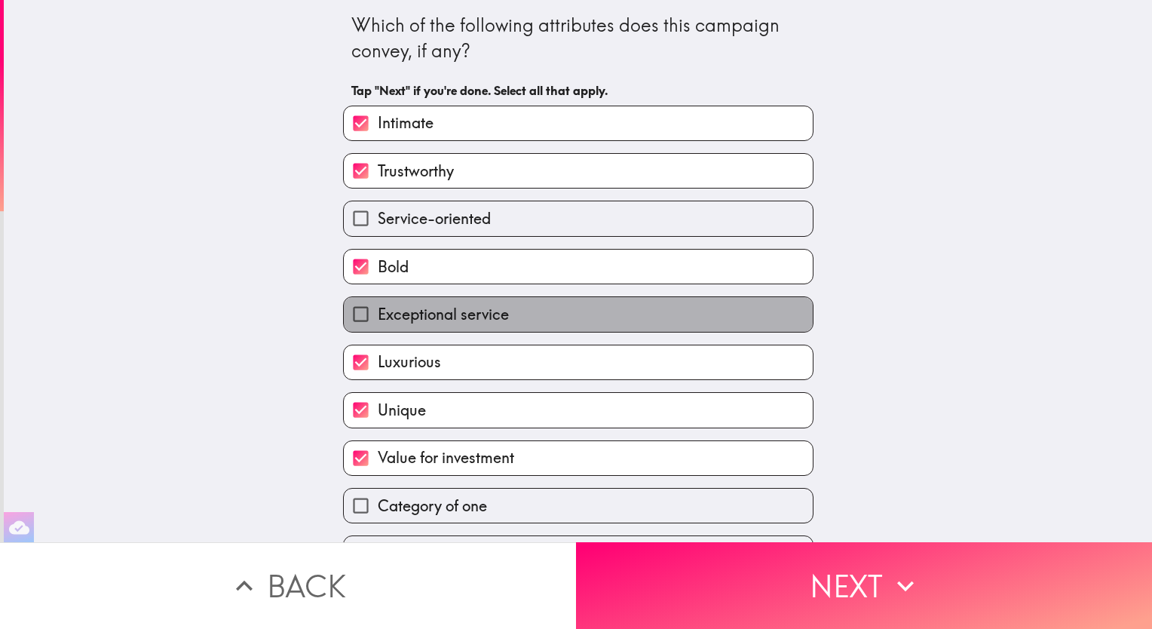
click at [624, 318] on label "Exceptional service" at bounding box center [578, 314] width 469 height 34
click at [378, 318] on input "Exceptional service" at bounding box center [361, 314] width 34 height 34
checkbox input "true"
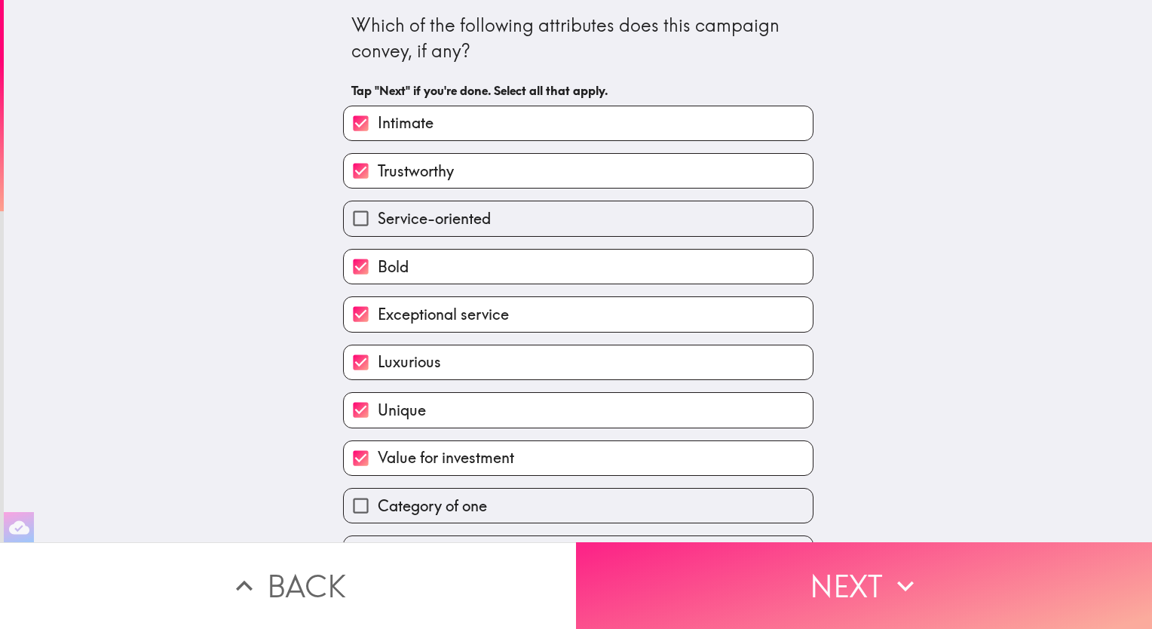
click at [843, 577] on button "Next" at bounding box center [864, 585] width 576 height 87
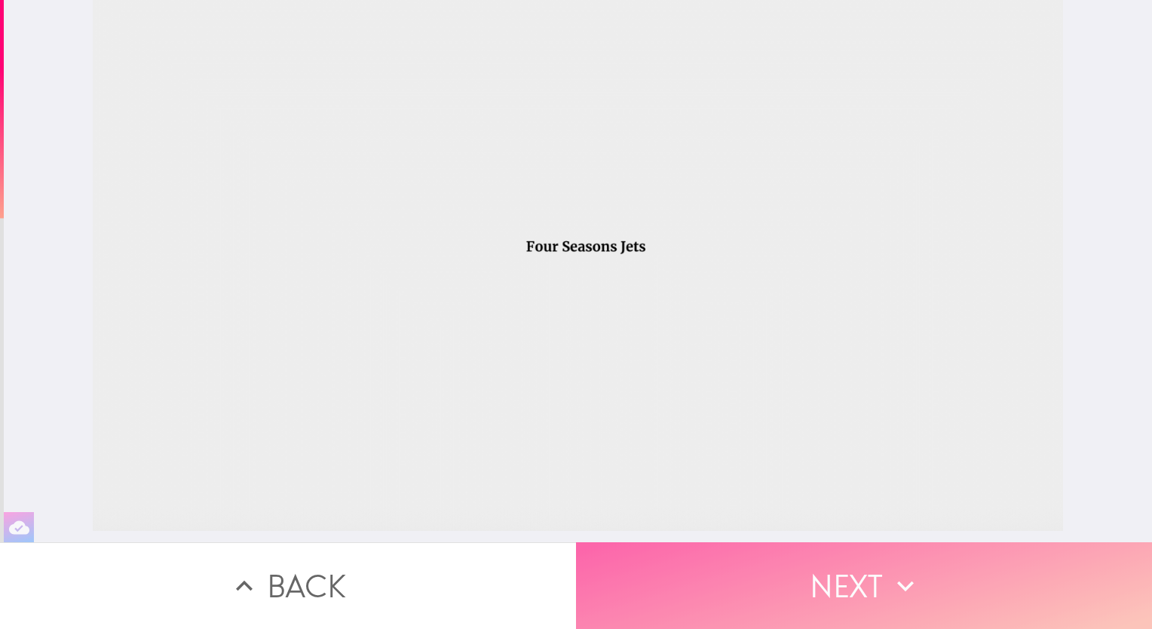
click at [862, 575] on button "Next" at bounding box center [864, 585] width 576 height 87
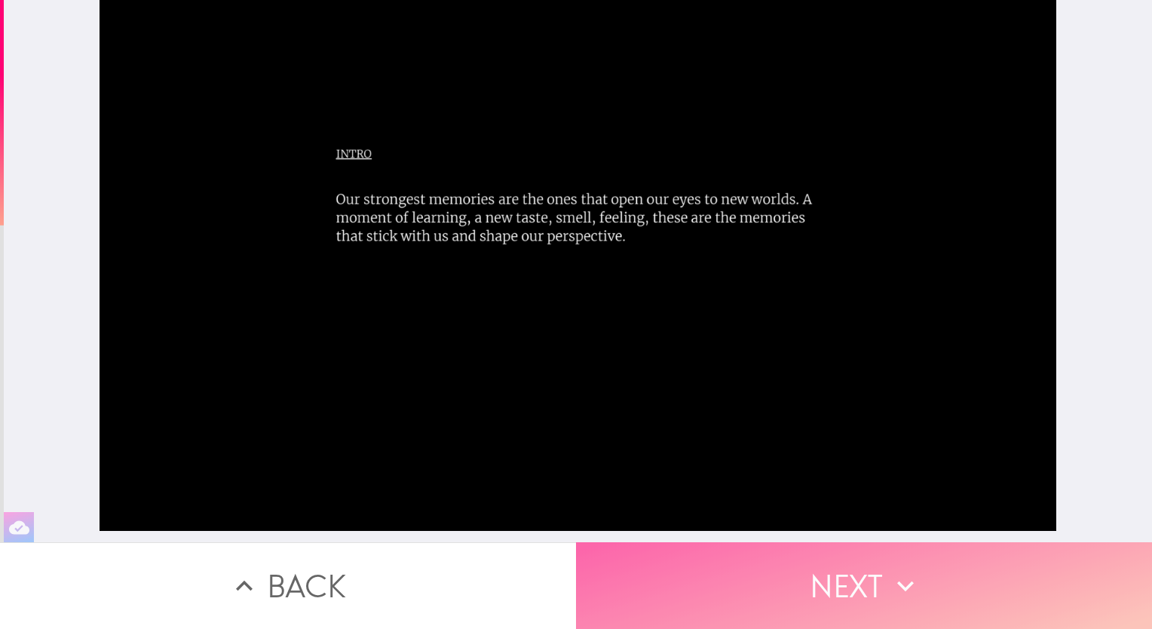
click at [854, 569] on button "Next" at bounding box center [864, 585] width 576 height 87
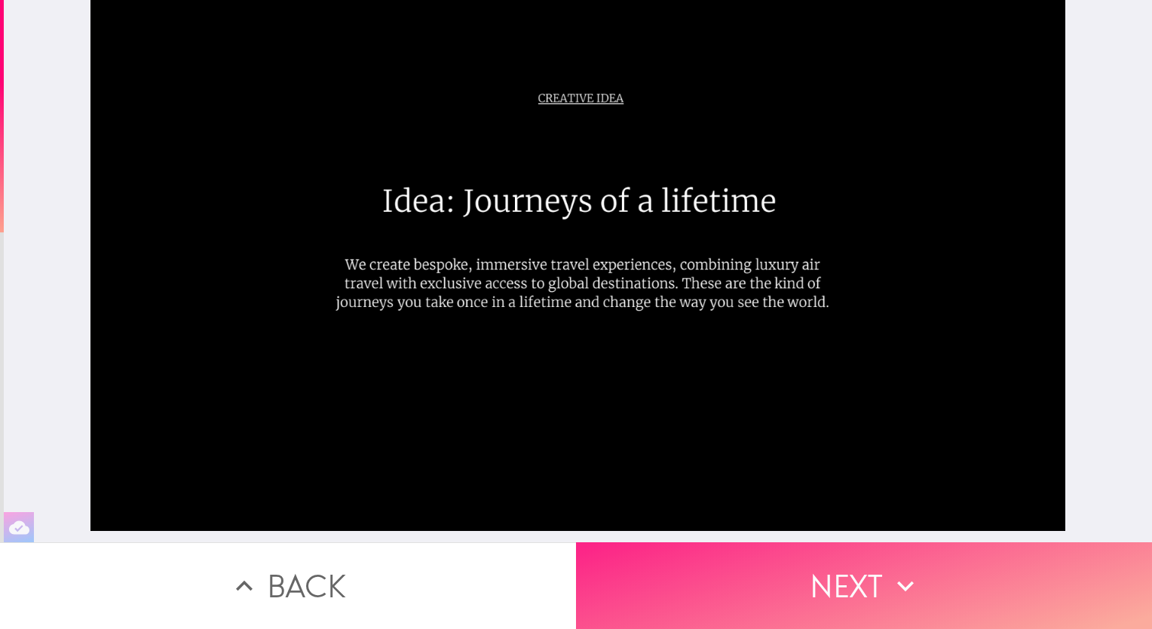
click at [848, 574] on button "Next" at bounding box center [864, 585] width 576 height 87
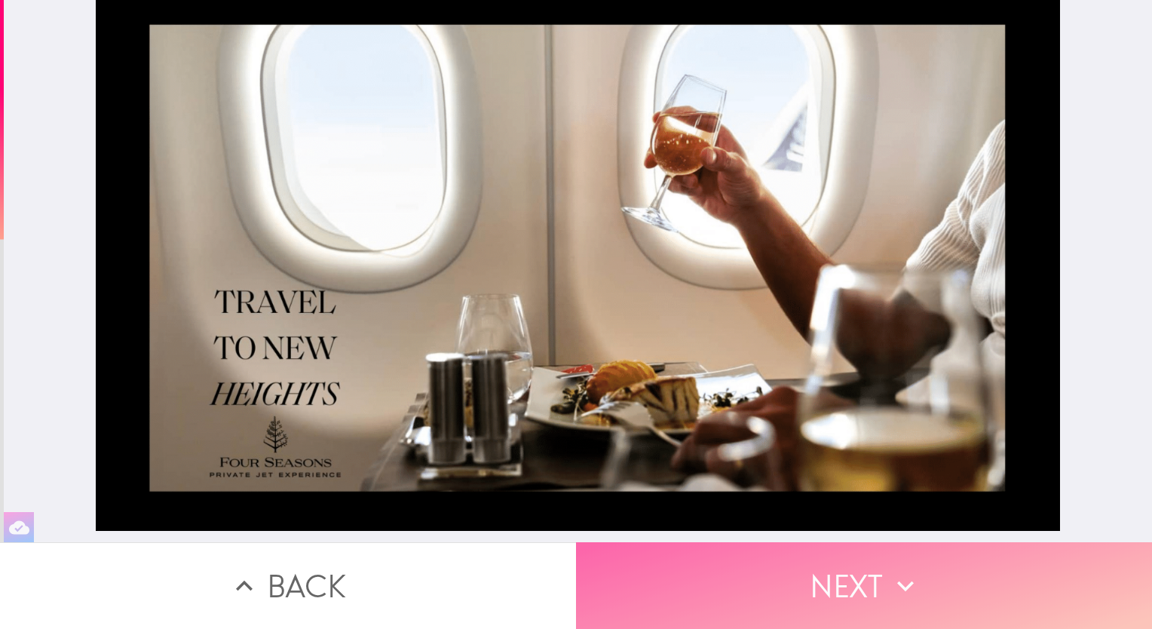
click at [854, 583] on button "Next" at bounding box center [864, 585] width 576 height 87
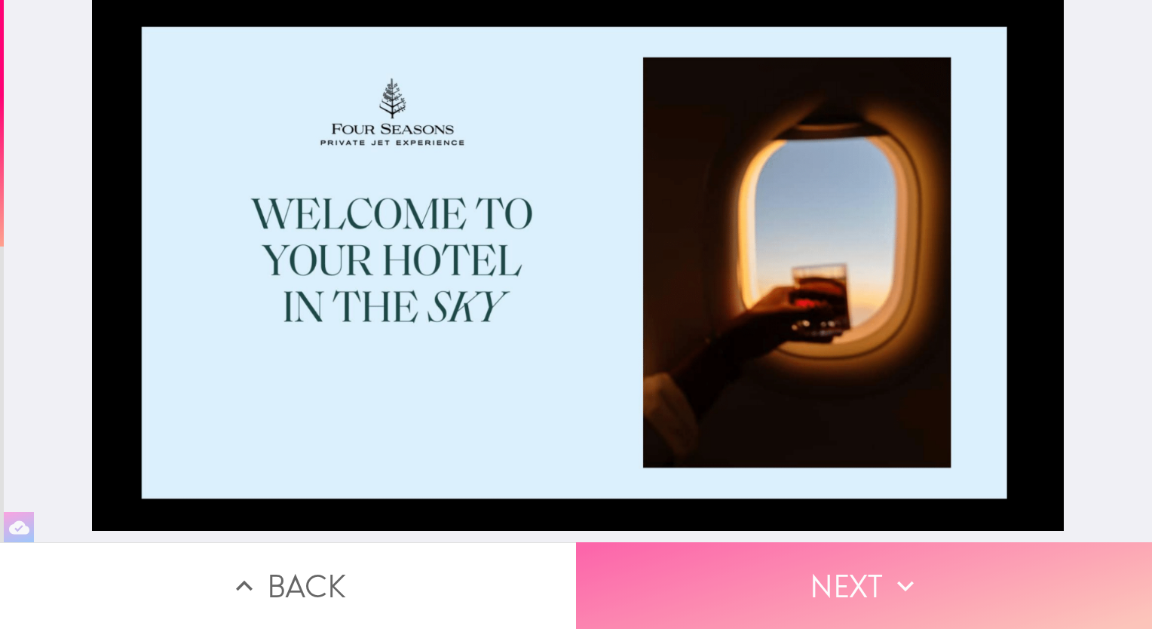
click at [866, 593] on button "Next" at bounding box center [864, 585] width 576 height 87
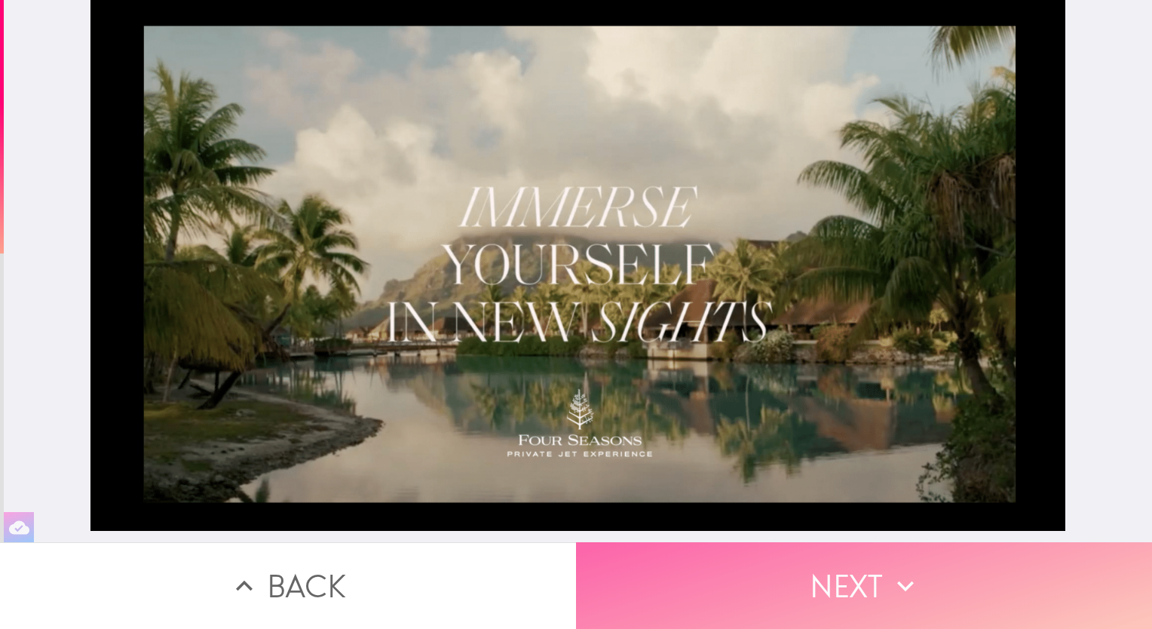
click at [866, 593] on button "Next" at bounding box center [864, 585] width 576 height 87
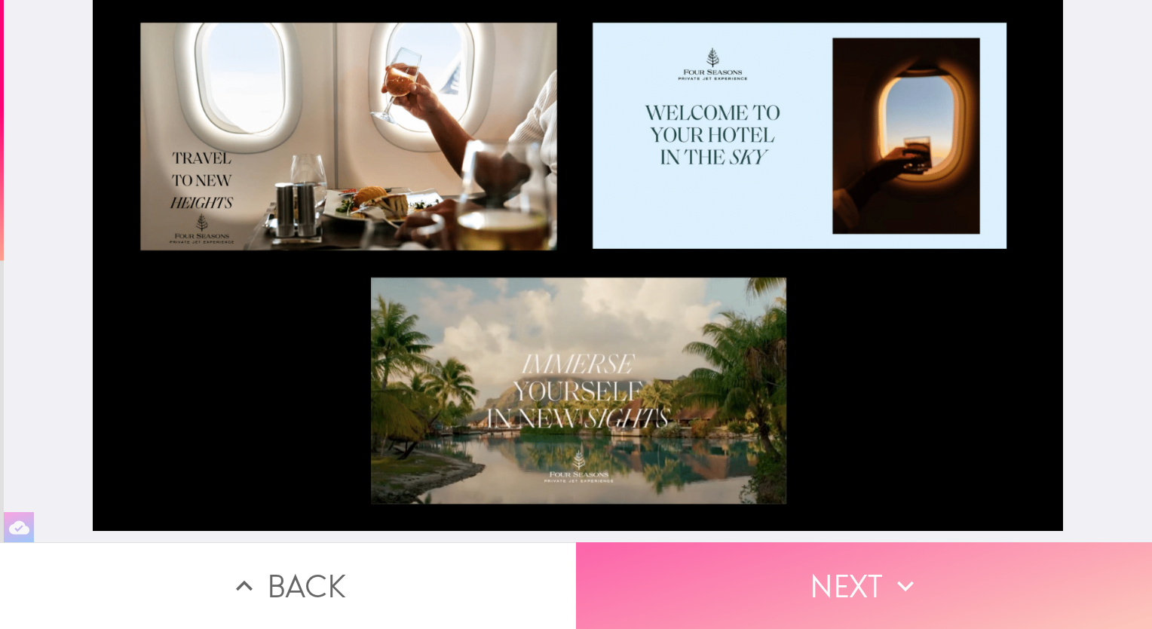
click at [859, 572] on button "Next" at bounding box center [864, 585] width 576 height 87
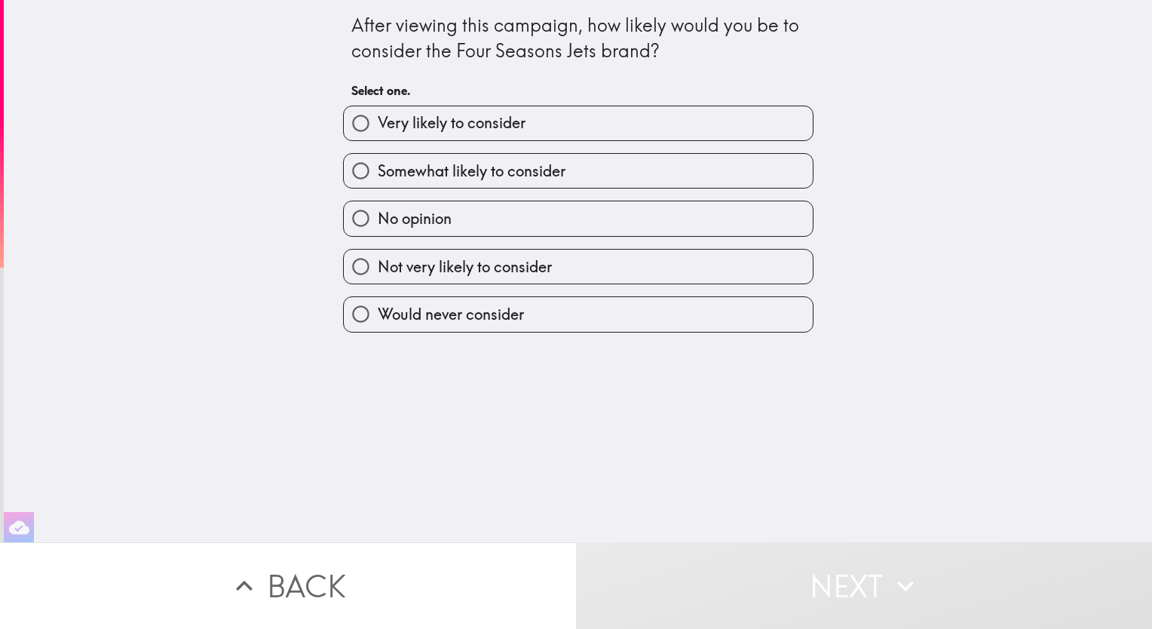
click at [541, 122] on label "Very likely to consider" at bounding box center [578, 123] width 469 height 34
click at [378, 122] on input "Very likely to consider" at bounding box center [361, 123] width 34 height 34
radio input "true"
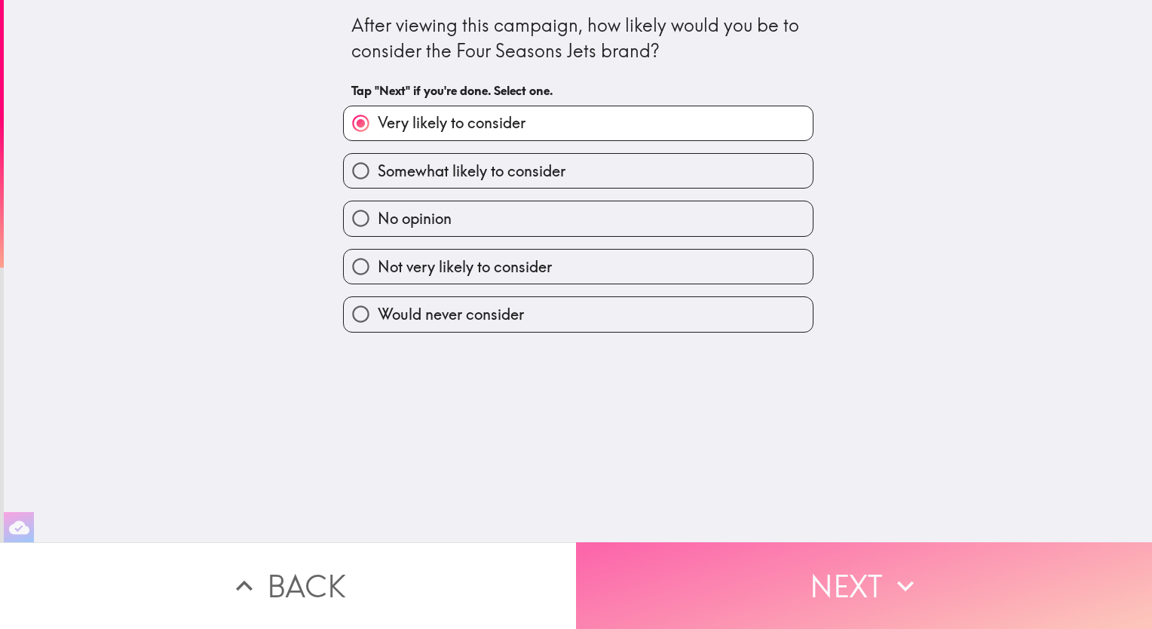
click at [836, 581] on button "Next" at bounding box center [864, 585] width 576 height 87
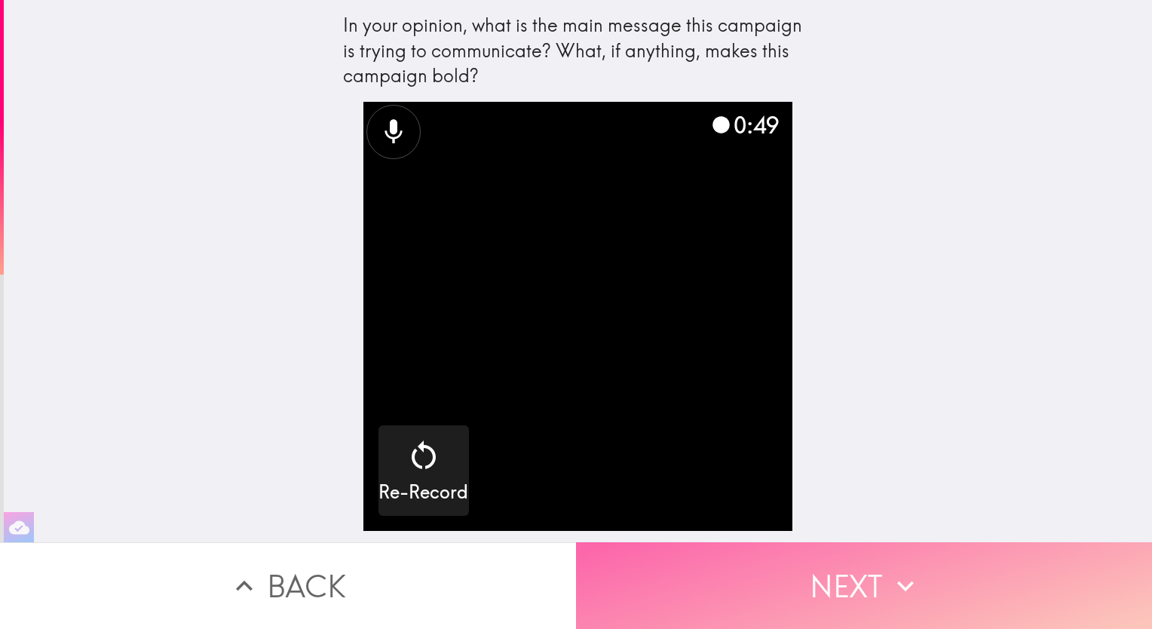
click at [842, 581] on button "Next" at bounding box center [864, 585] width 576 height 87
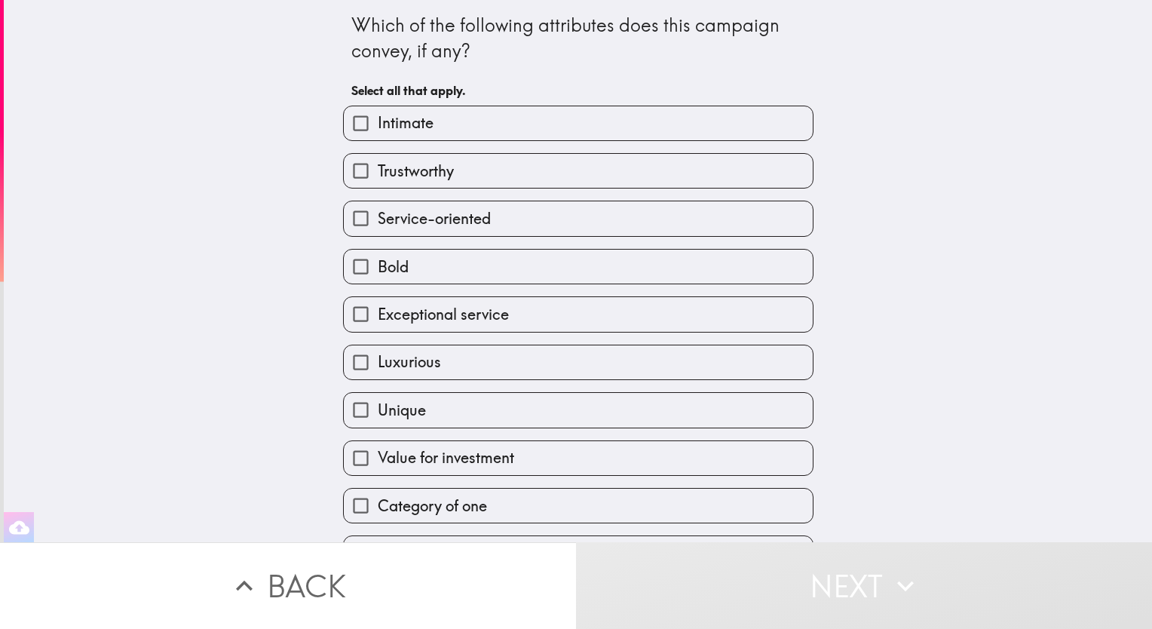
click at [519, 128] on label "Intimate" at bounding box center [578, 123] width 469 height 34
click at [378, 128] on input "Intimate" at bounding box center [361, 123] width 34 height 34
checkbox input "true"
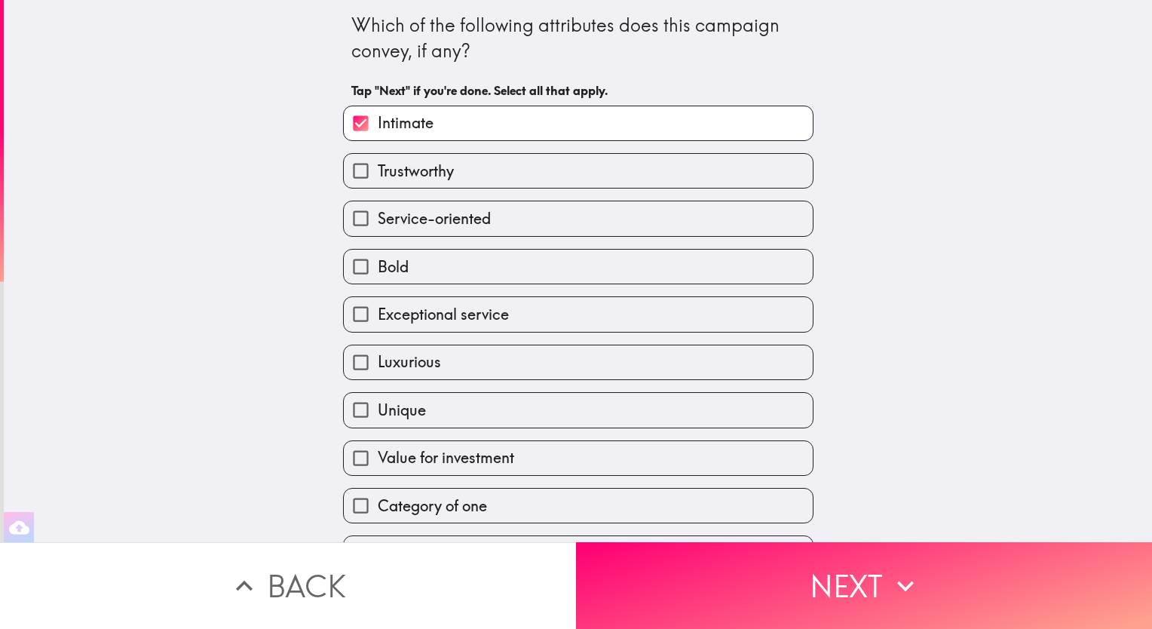
click at [507, 170] on label "Trustworthy" at bounding box center [578, 171] width 469 height 34
click at [378, 170] on input "Trustworthy" at bounding box center [361, 171] width 34 height 34
checkbox input "true"
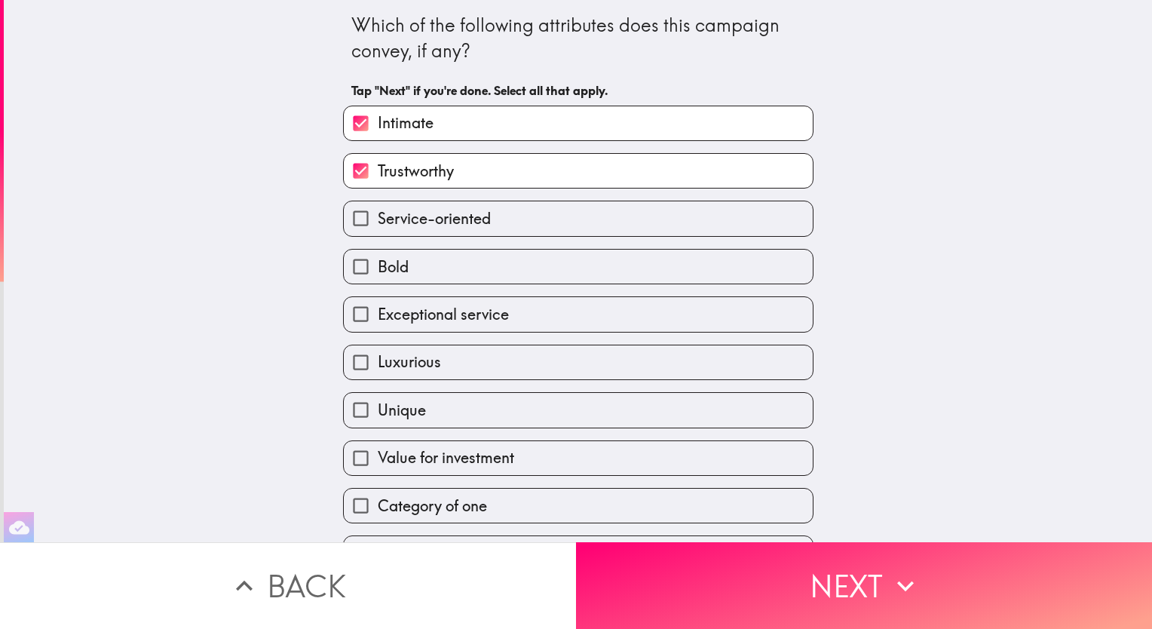
click at [507, 215] on label "Service-oriented" at bounding box center [578, 218] width 469 height 34
click at [378, 215] on input "Service-oriented" at bounding box center [361, 218] width 34 height 34
checkbox input "true"
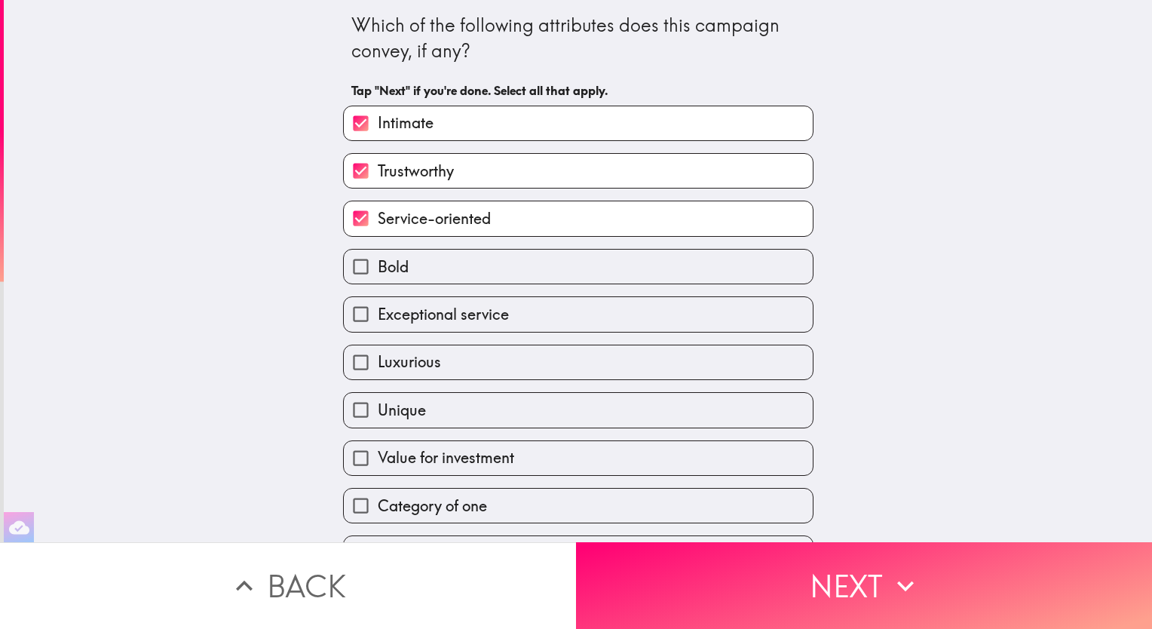
click at [500, 261] on label "Bold" at bounding box center [578, 267] width 469 height 34
click at [378, 261] on input "Bold" at bounding box center [361, 267] width 34 height 34
checkbox input "true"
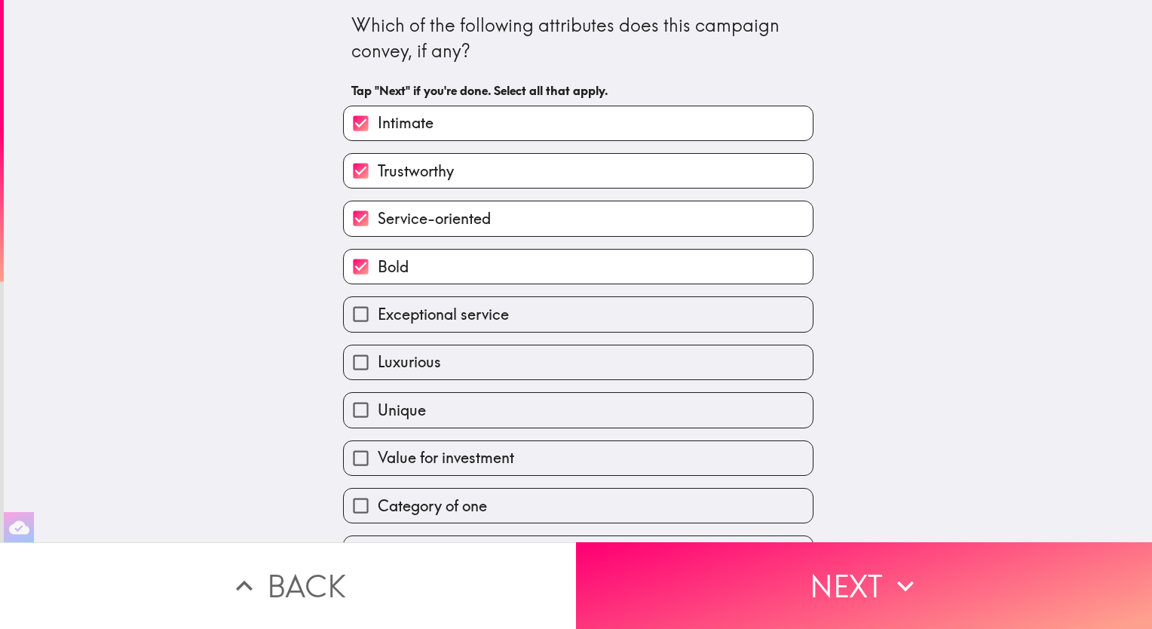
click at [493, 306] on span "Exceptional service" at bounding box center [443, 314] width 131 height 21
click at [378, 306] on input "Exceptional service" at bounding box center [361, 314] width 34 height 34
checkbox input "true"
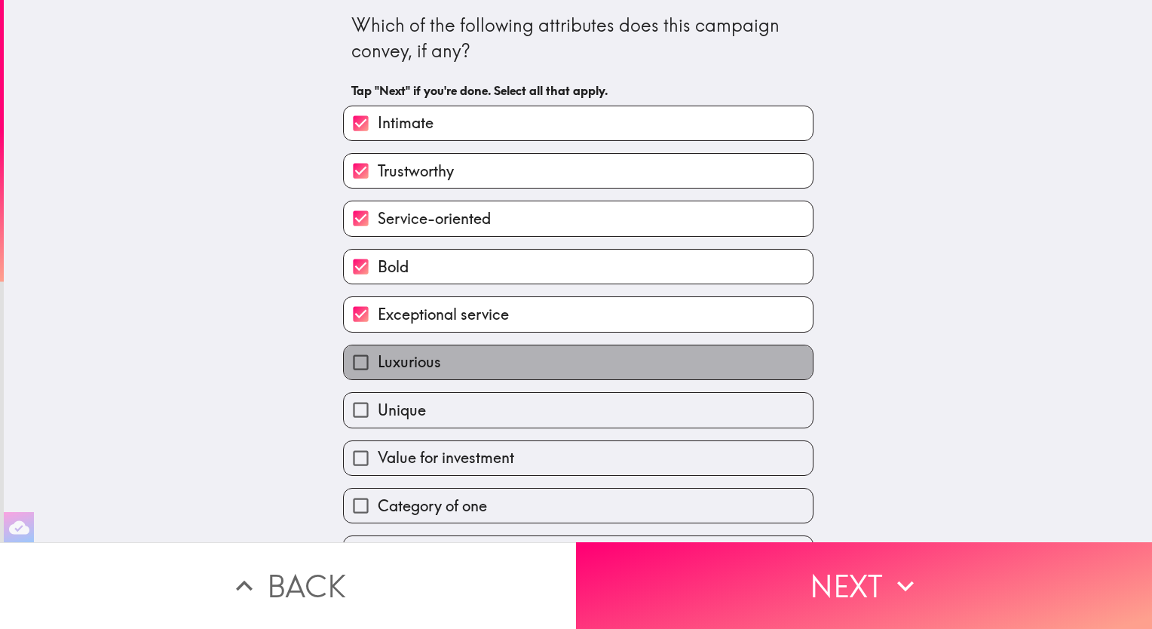
click at [480, 349] on label "Luxurious" at bounding box center [578, 362] width 469 height 34
click at [378, 349] on input "Luxurious" at bounding box center [361, 362] width 34 height 34
checkbox input "true"
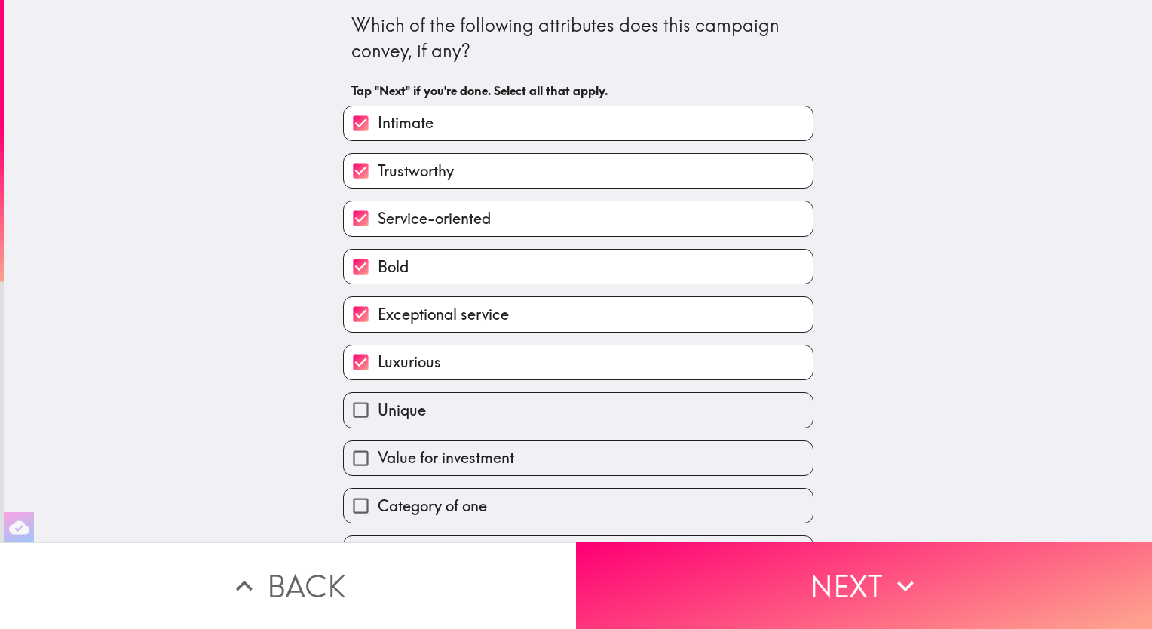
click at [474, 412] on label "Unique" at bounding box center [578, 410] width 469 height 34
click at [378, 412] on input "Unique" at bounding box center [361, 410] width 34 height 34
checkbox input "true"
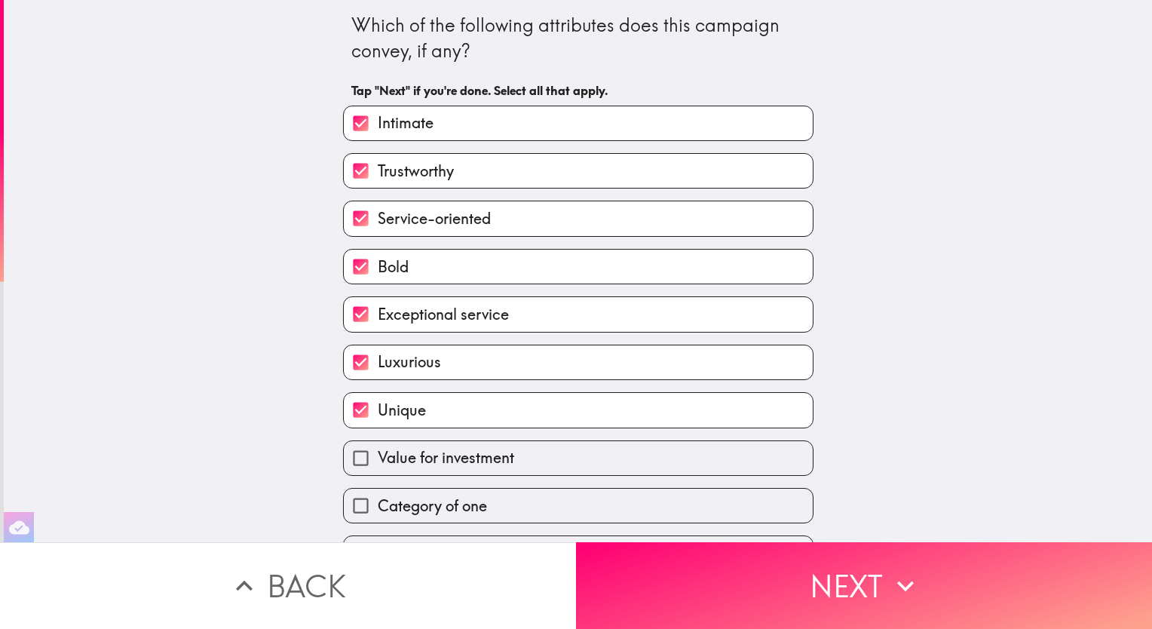
click at [472, 453] on span "Value for investment" at bounding box center [446, 457] width 136 height 21
click at [378, 453] on input "Value for investment" at bounding box center [361, 458] width 34 height 34
checkbox input "true"
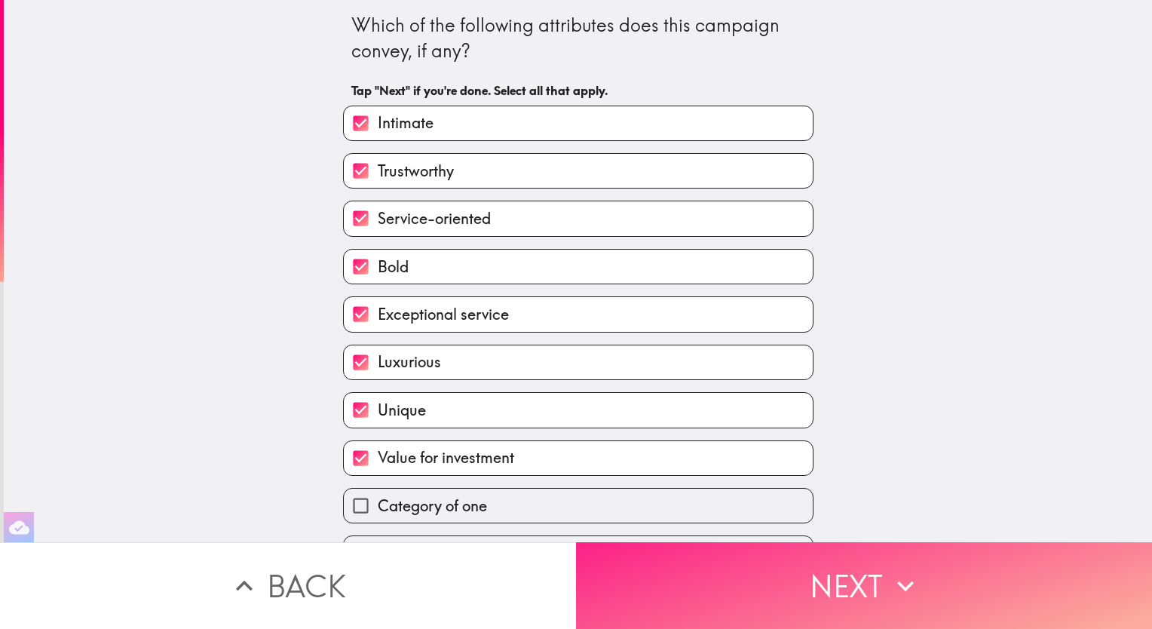
click at [854, 581] on button "Next" at bounding box center [864, 585] width 576 height 87
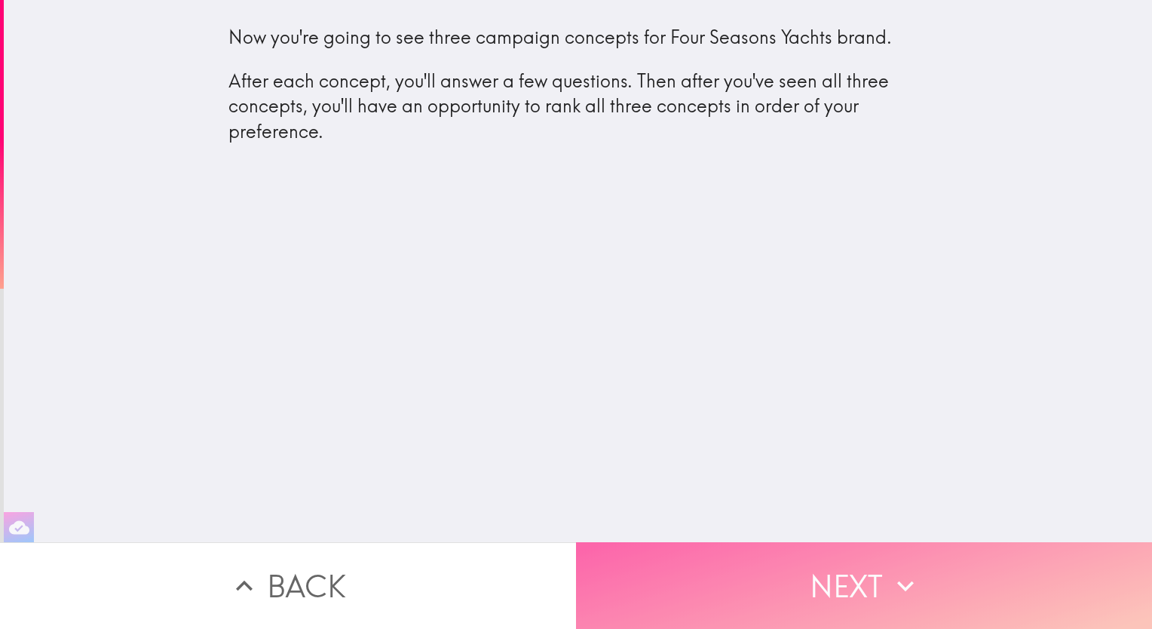
click at [845, 587] on button "Next" at bounding box center [864, 585] width 576 height 87
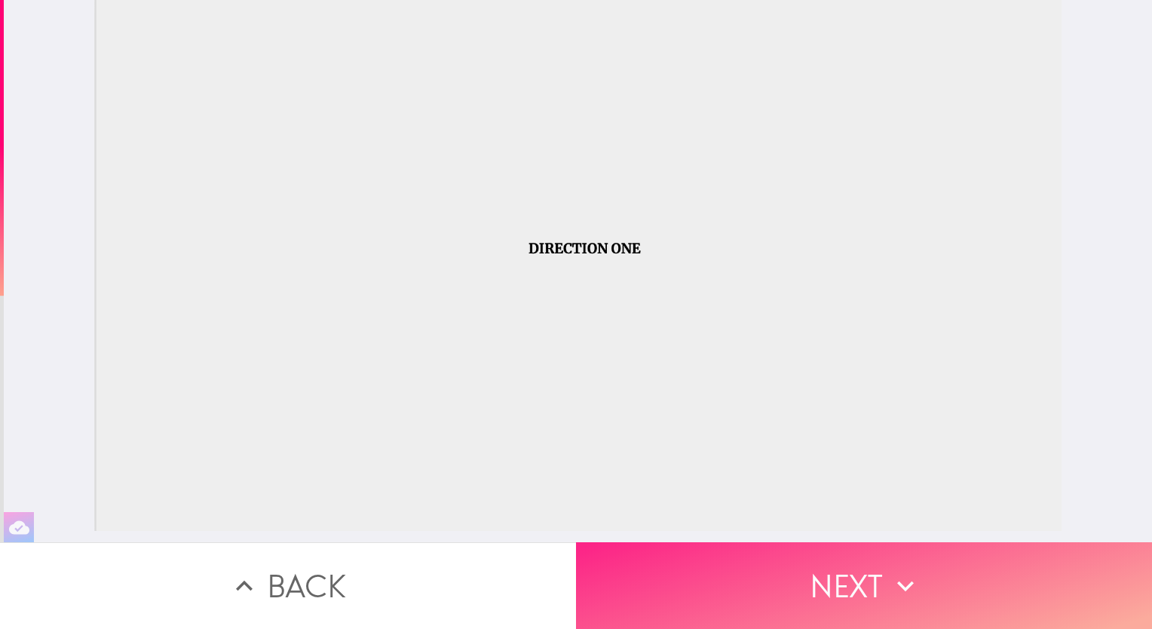
click at [897, 581] on icon "button" at bounding box center [905, 586] width 17 height 11
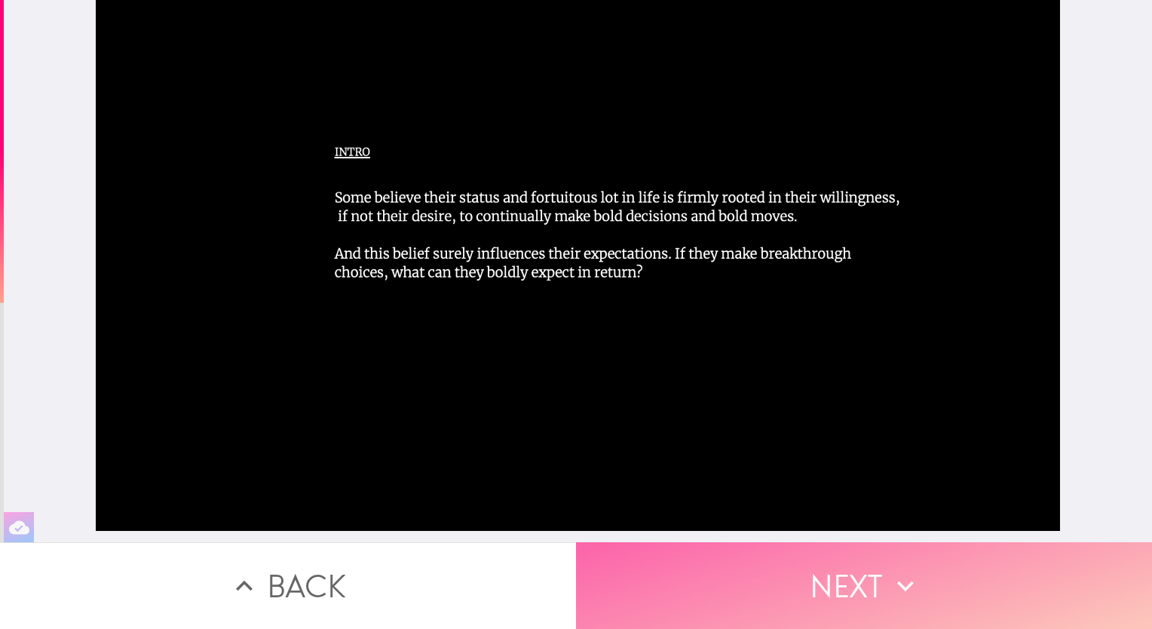
click at [866, 575] on button "Next" at bounding box center [864, 585] width 576 height 87
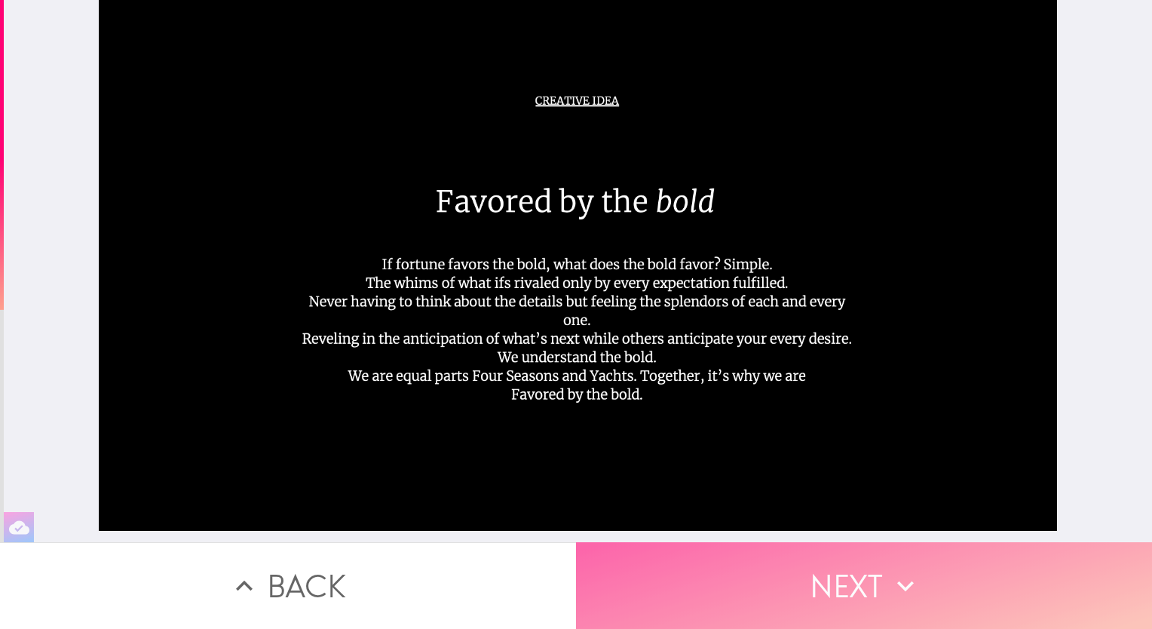
click at [838, 566] on button "Next" at bounding box center [864, 585] width 576 height 87
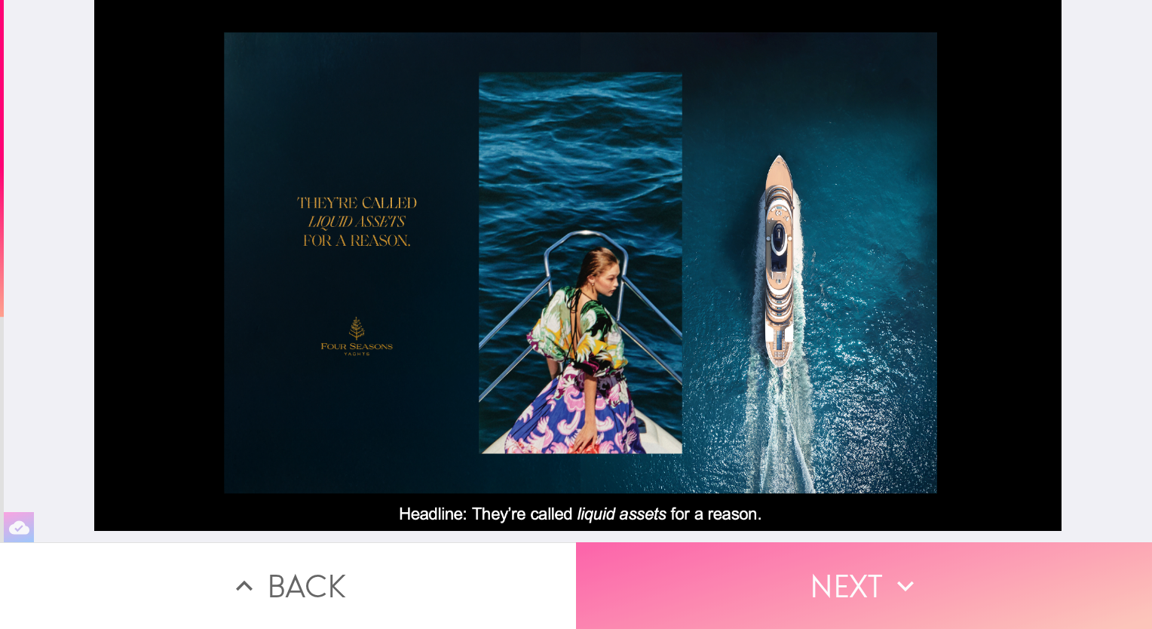
click at [842, 568] on button "Next" at bounding box center [864, 585] width 576 height 87
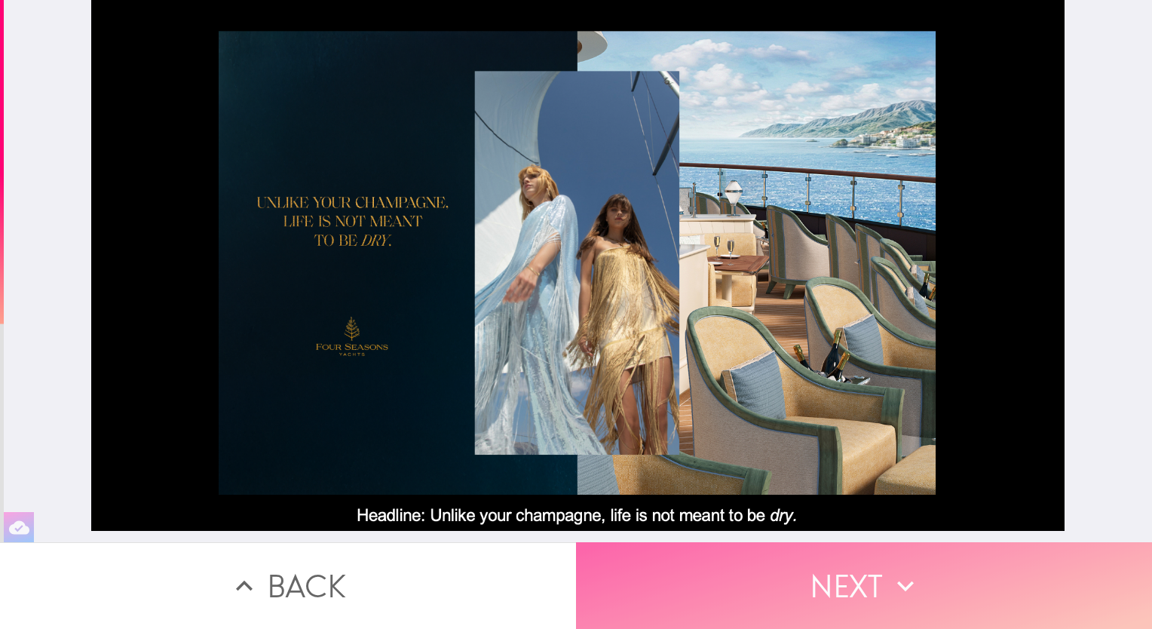
click at [860, 558] on button "Next" at bounding box center [864, 585] width 576 height 87
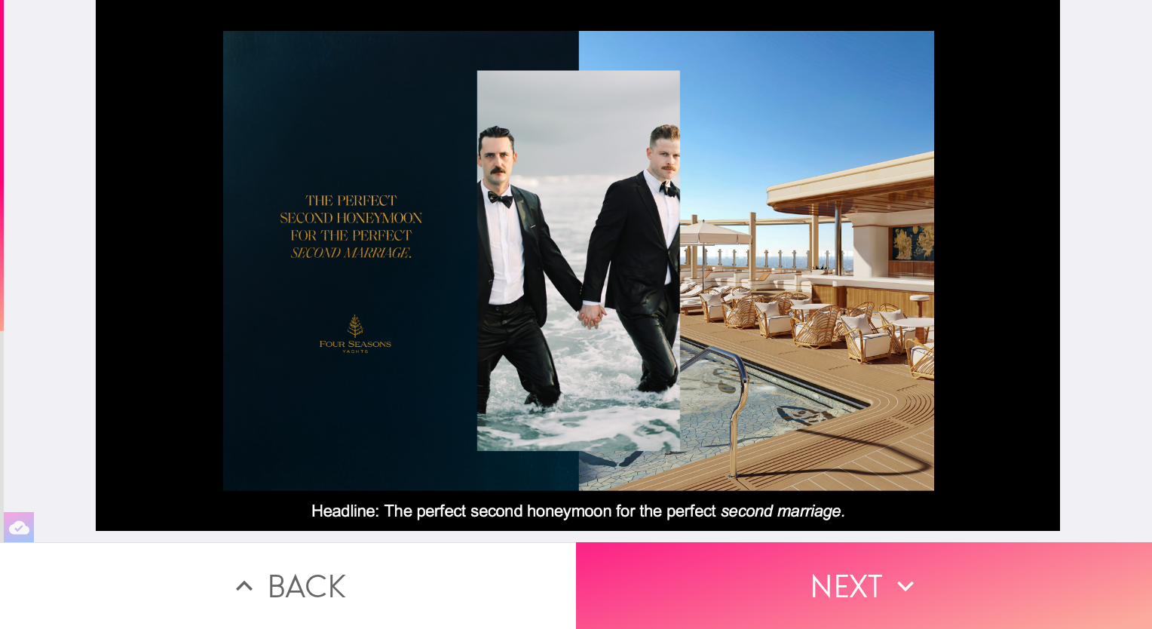
click at [851, 571] on button "Next" at bounding box center [864, 585] width 576 height 87
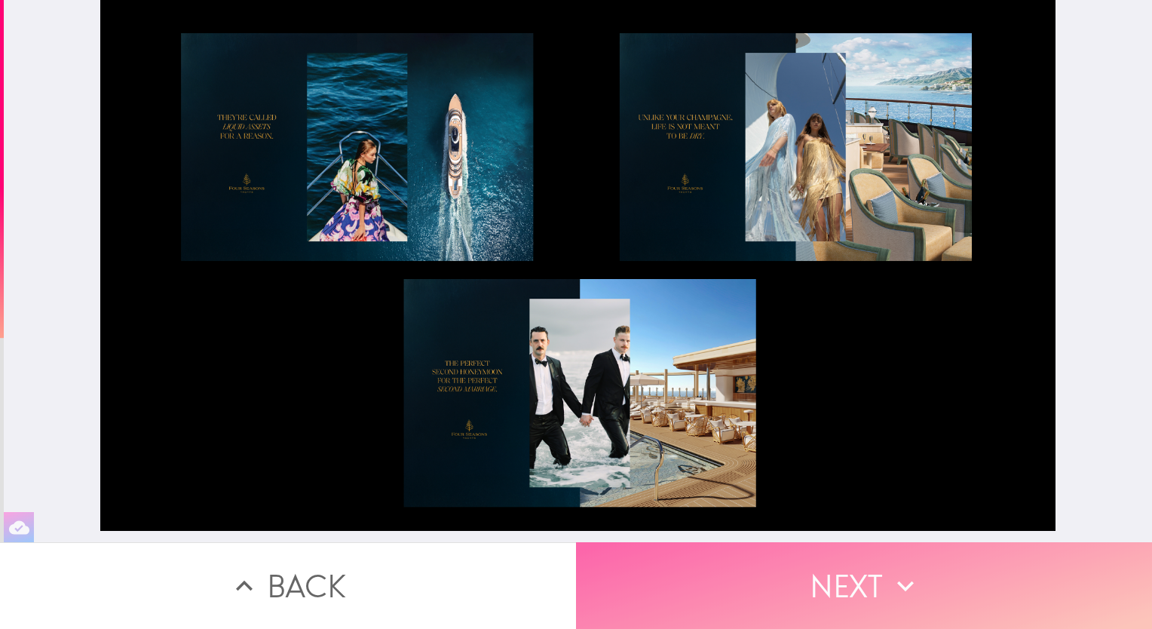
click at [849, 578] on button "Next" at bounding box center [864, 585] width 576 height 87
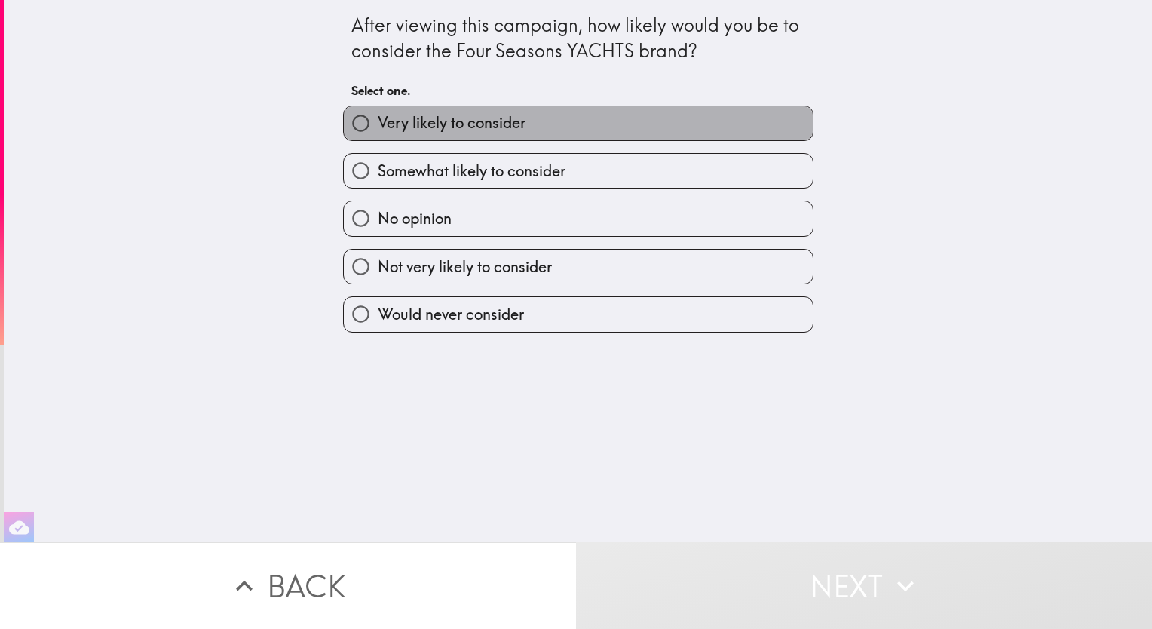
click at [615, 122] on label "Very likely to consider" at bounding box center [578, 123] width 469 height 34
click at [378, 122] on input "Very likely to consider" at bounding box center [361, 123] width 34 height 34
radio input "true"
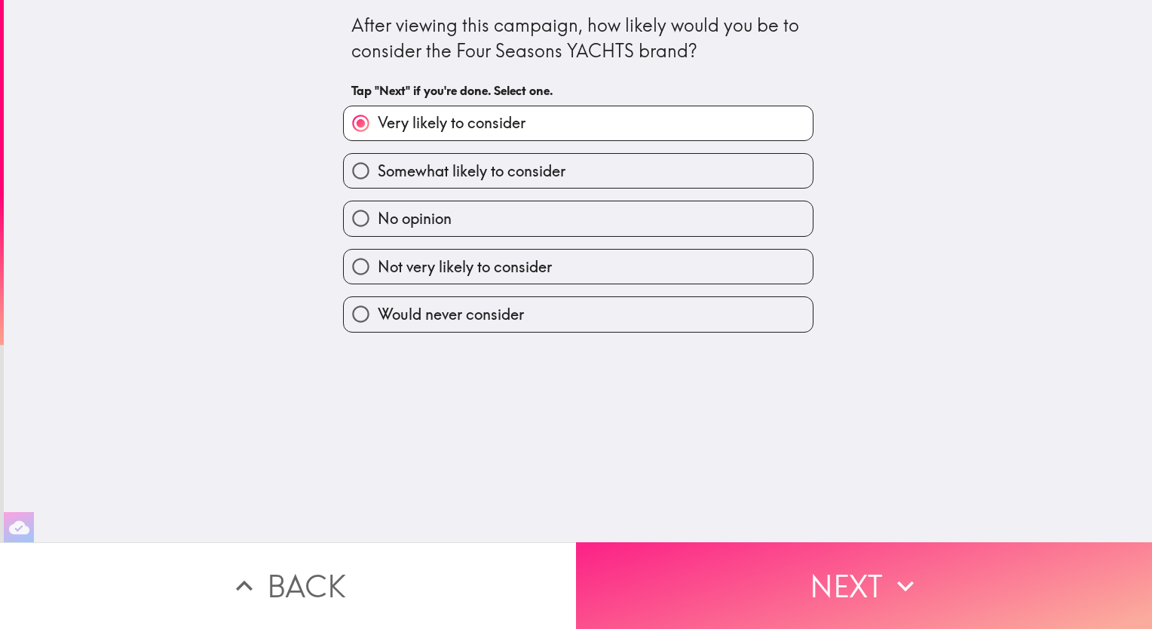
click at [833, 592] on button "Next" at bounding box center [864, 585] width 576 height 87
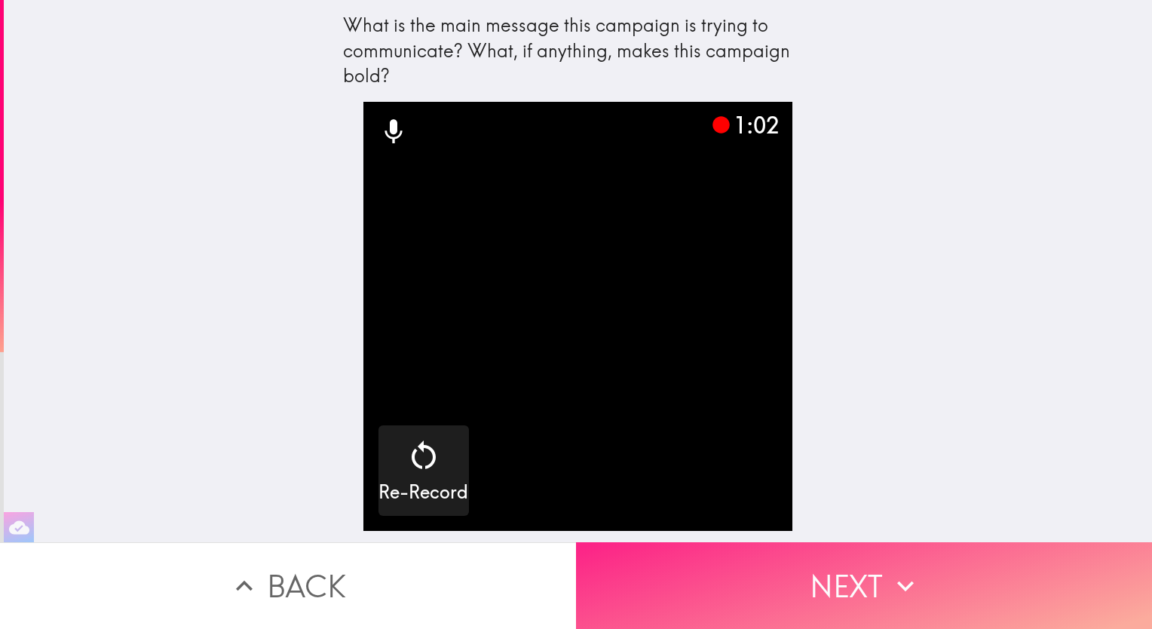
click at [836, 576] on button "Next" at bounding box center [864, 585] width 576 height 87
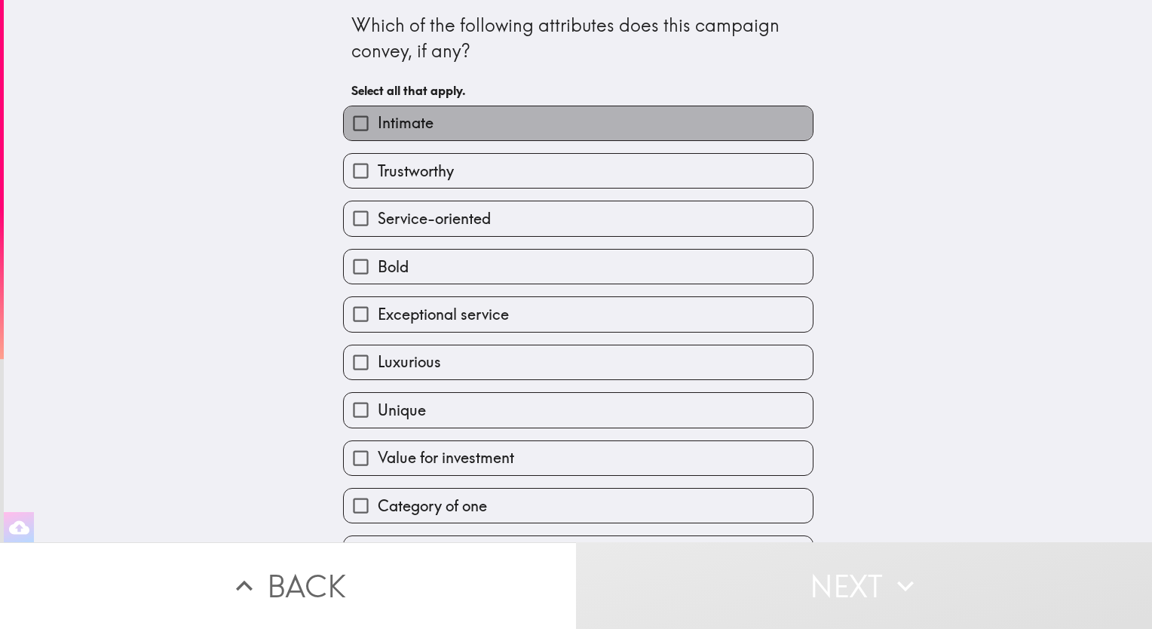
click at [575, 127] on label "Intimate" at bounding box center [578, 123] width 469 height 34
click at [378, 127] on input "Intimate" at bounding box center [361, 123] width 34 height 34
checkbox input "true"
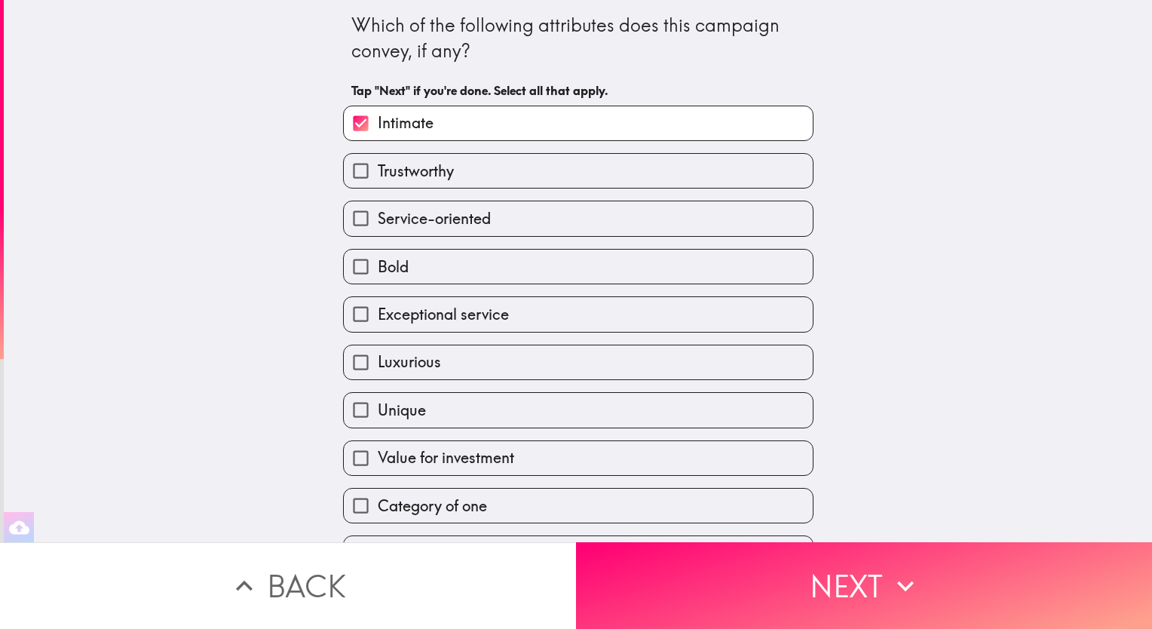
click at [560, 164] on label "Trustworthy" at bounding box center [578, 171] width 469 height 34
click at [378, 164] on input "Trustworthy" at bounding box center [361, 171] width 34 height 34
checkbox input "true"
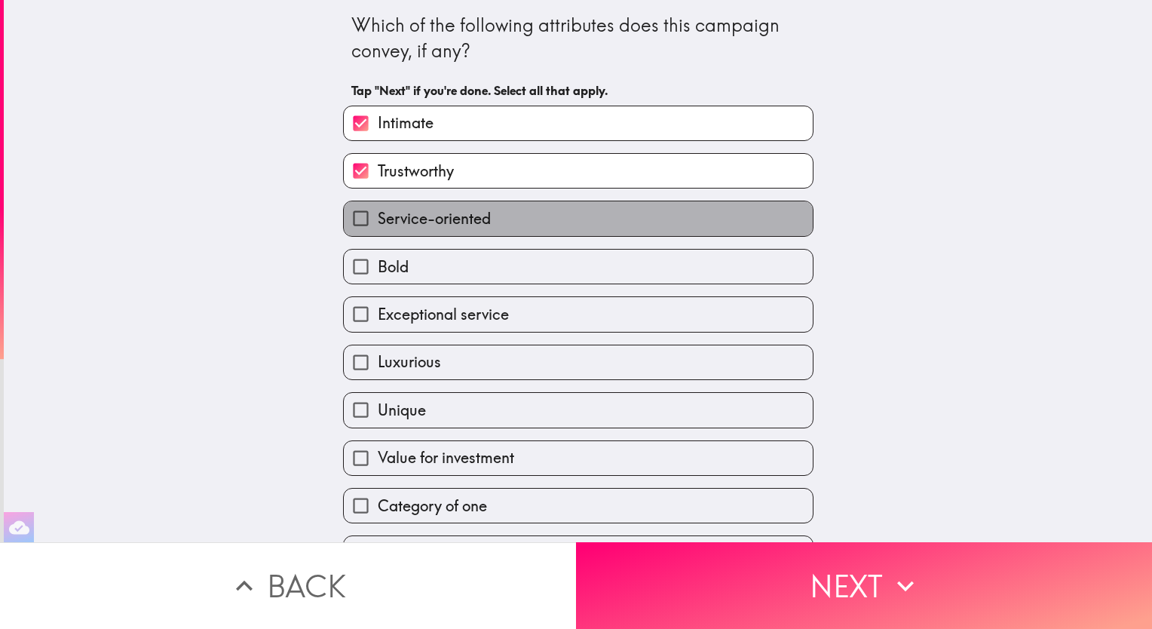
click at [549, 215] on label "Service-oriented" at bounding box center [578, 218] width 469 height 34
click at [378, 215] on input "Service-oriented" at bounding box center [361, 218] width 34 height 34
checkbox input "true"
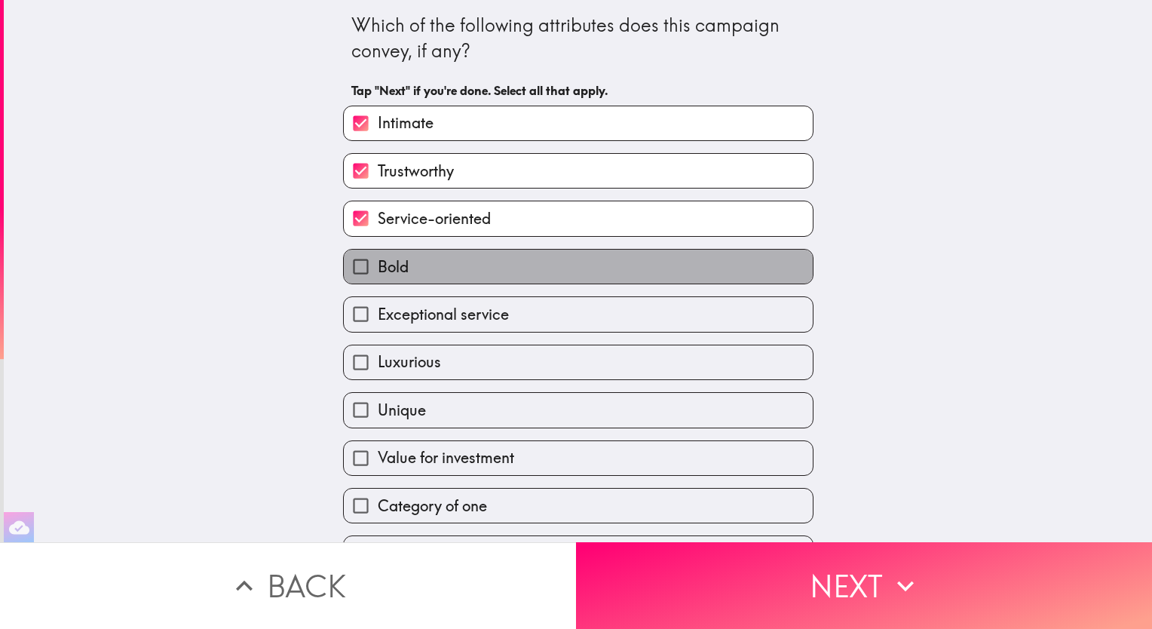
click at [540, 258] on label "Bold" at bounding box center [578, 267] width 469 height 34
click at [378, 258] on input "Bold" at bounding box center [361, 267] width 34 height 34
checkbox input "true"
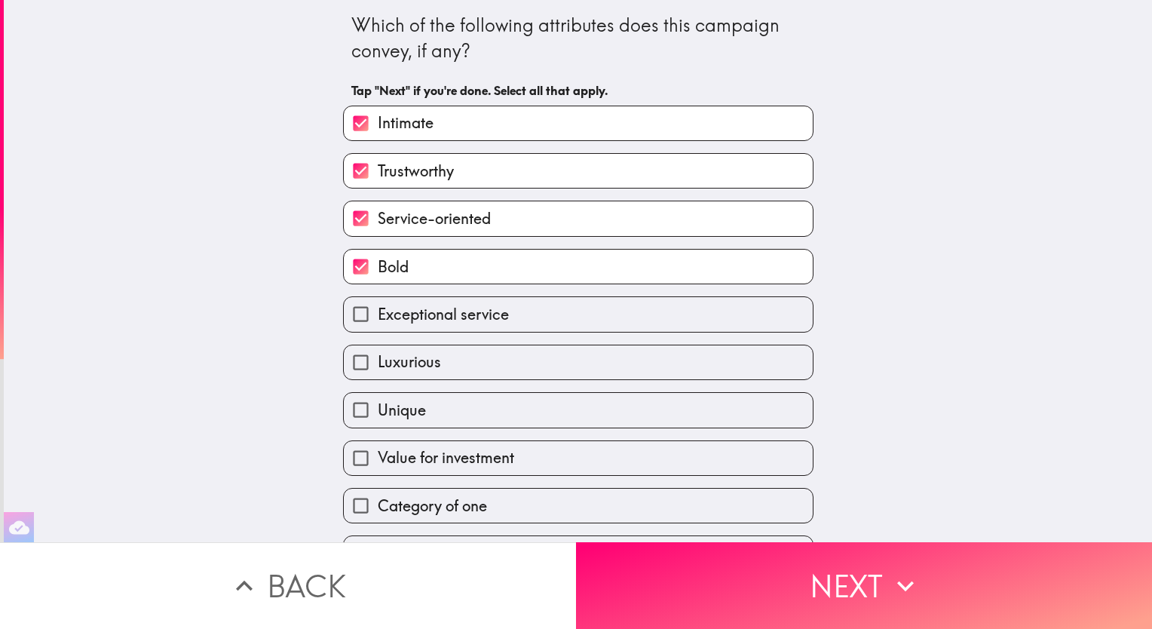
click at [540, 322] on label "Exceptional service" at bounding box center [578, 314] width 469 height 34
click at [378, 322] on input "Exceptional service" at bounding box center [361, 314] width 34 height 34
checkbox input "true"
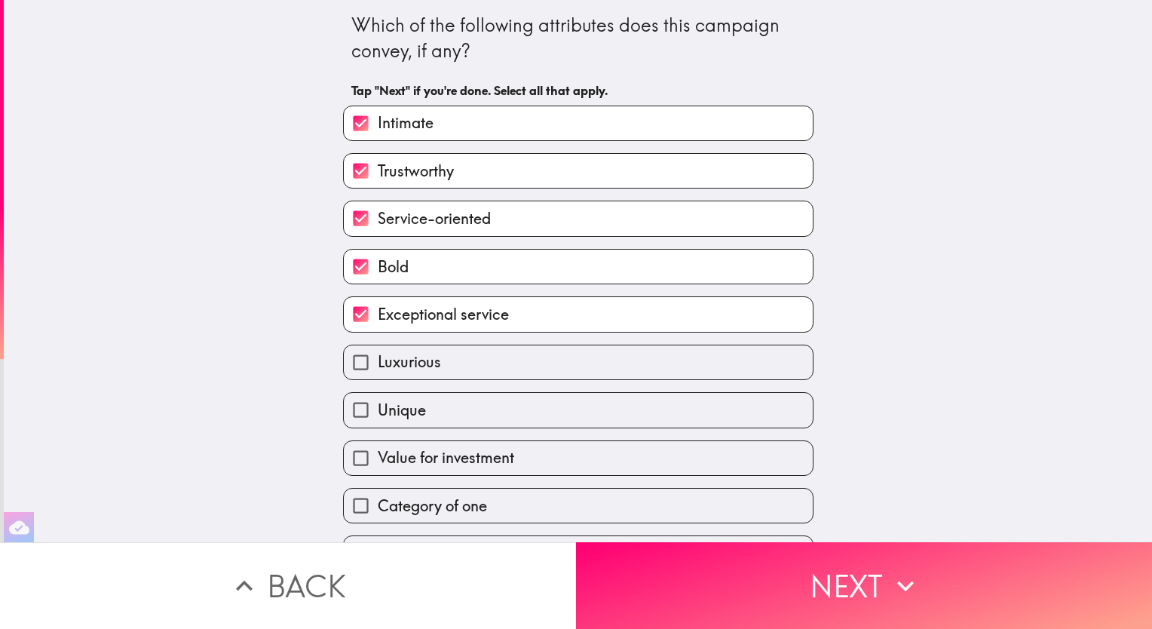
click at [534, 362] on label "Luxurious" at bounding box center [578, 362] width 469 height 34
click at [378, 362] on input "Luxurious" at bounding box center [361, 362] width 34 height 34
checkbox input "true"
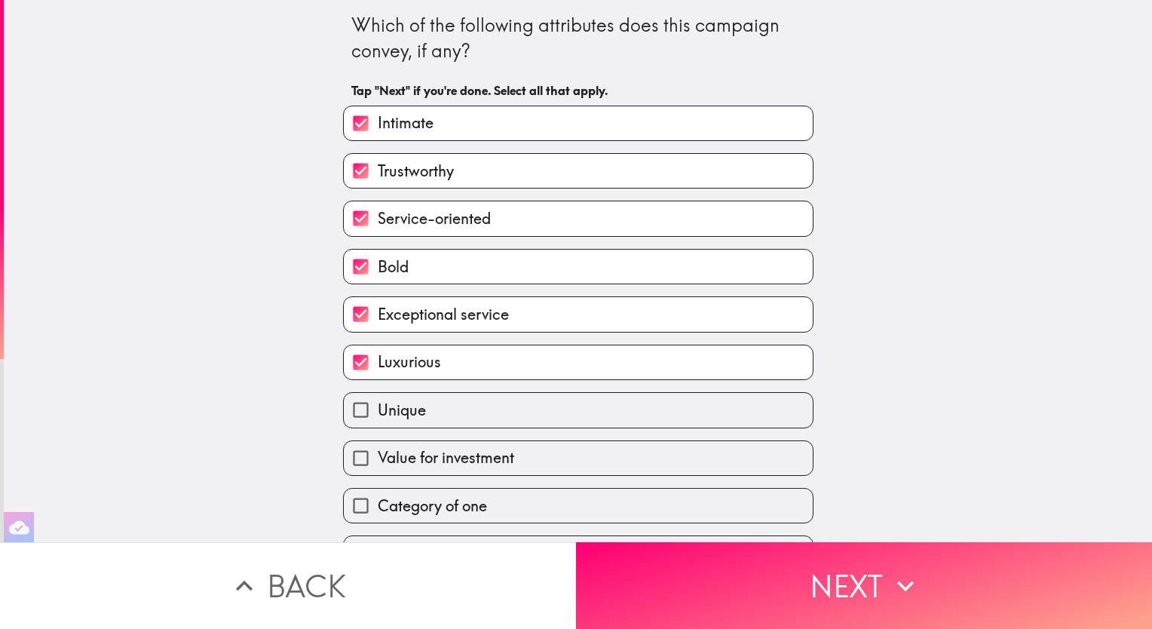
click at [529, 409] on label "Unique" at bounding box center [578, 410] width 469 height 34
click at [378, 409] on input "Unique" at bounding box center [361, 410] width 34 height 34
checkbox input "true"
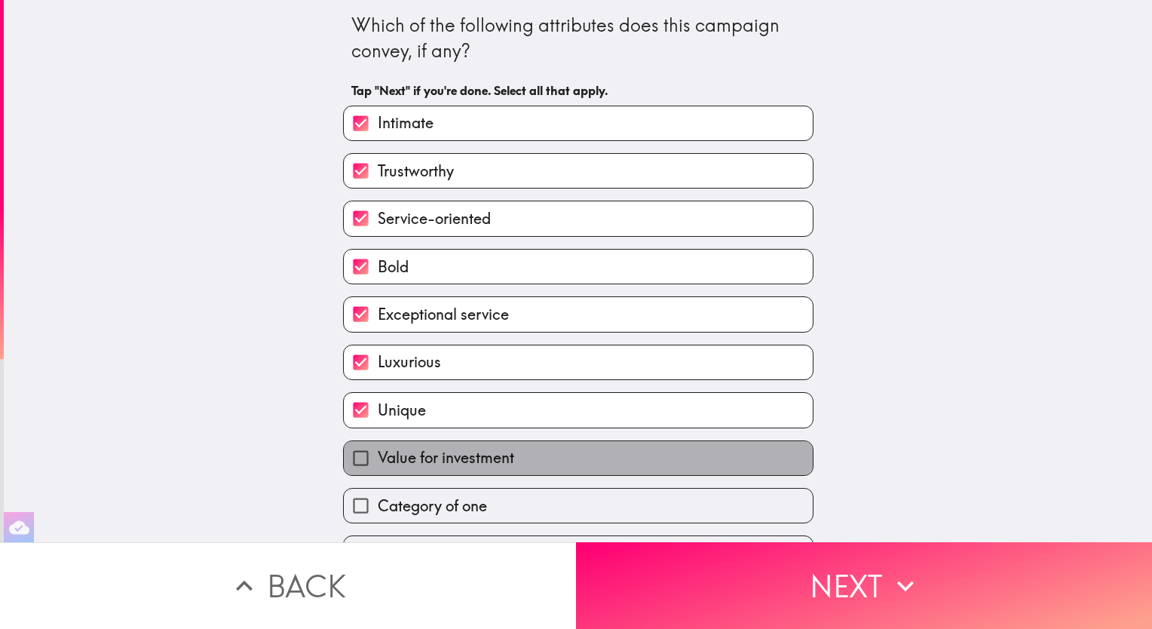
click at [536, 457] on label "Value for investment" at bounding box center [578, 458] width 469 height 34
click at [378, 457] on input "Value for investment" at bounding box center [361, 458] width 34 height 34
checkbox input "true"
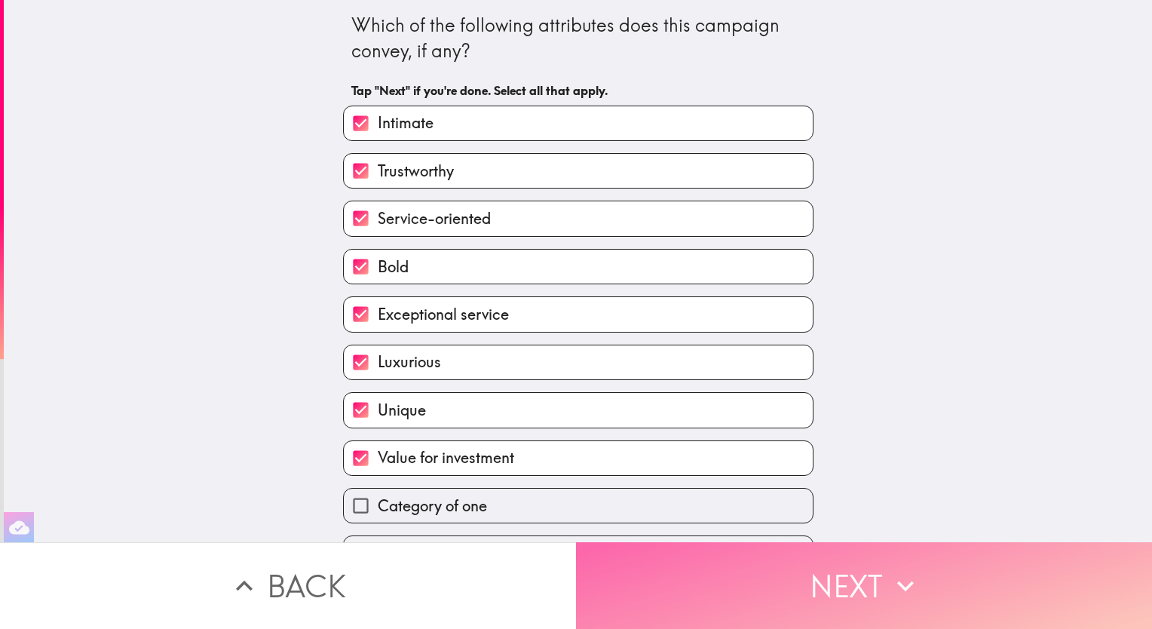
click at [848, 573] on button "Next" at bounding box center [864, 585] width 576 height 87
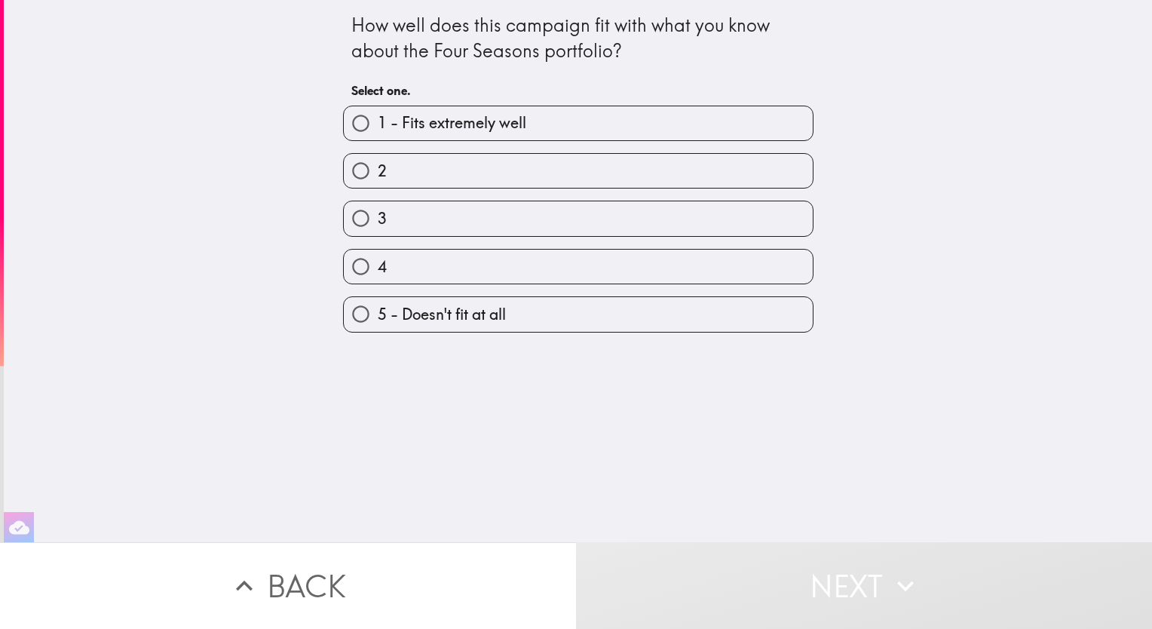
click at [510, 125] on span "1 - Fits extremely well" at bounding box center [452, 122] width 149 height 21
click at [378, 125] on input "1 - Fits extremely well" at bounding box center [361, 123] width 34 height 34
radio input "true"
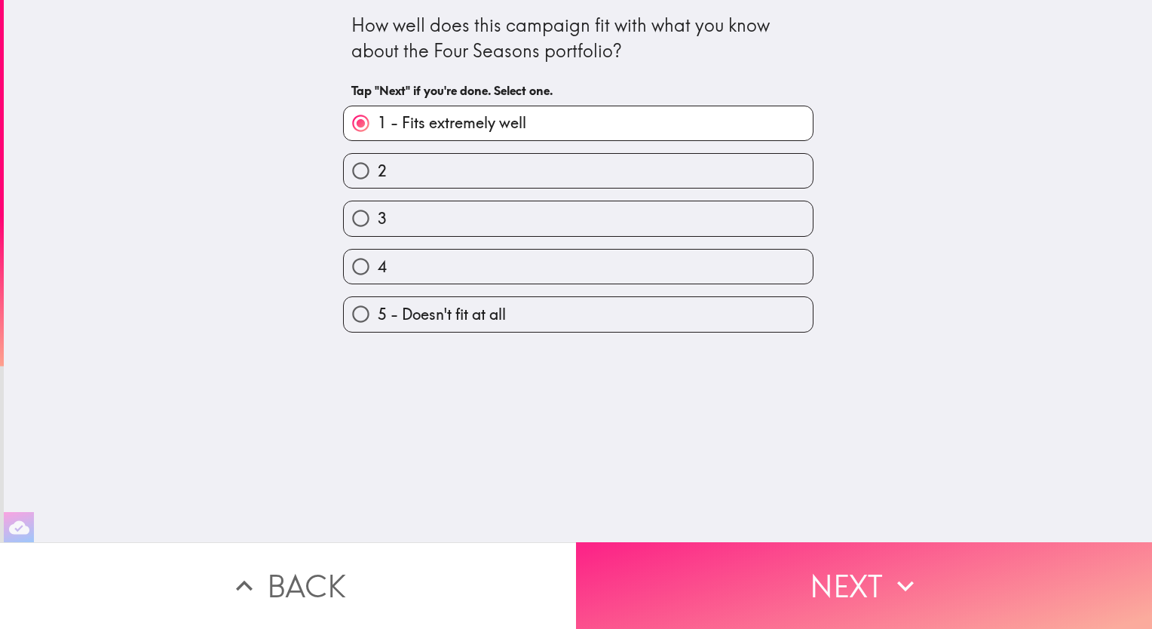
click at [849, 575] on button "Next" at bounding box center [864, 585] width 576 height 87
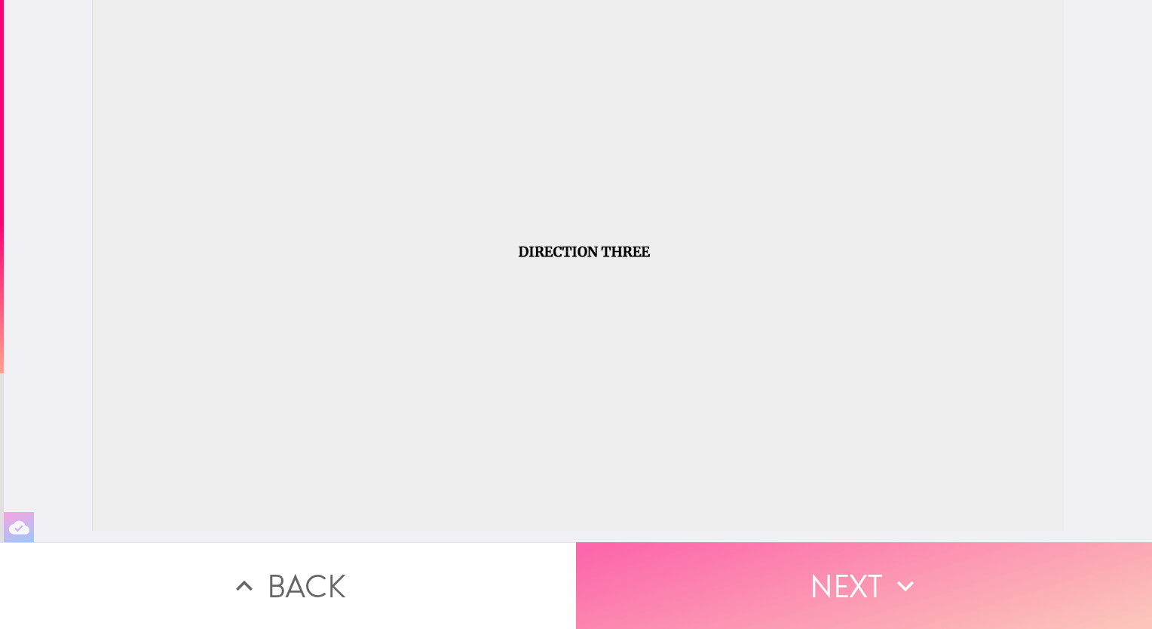
click at [832, 584] on button "Next" at bounding box center [864, 585] width 576 height 87
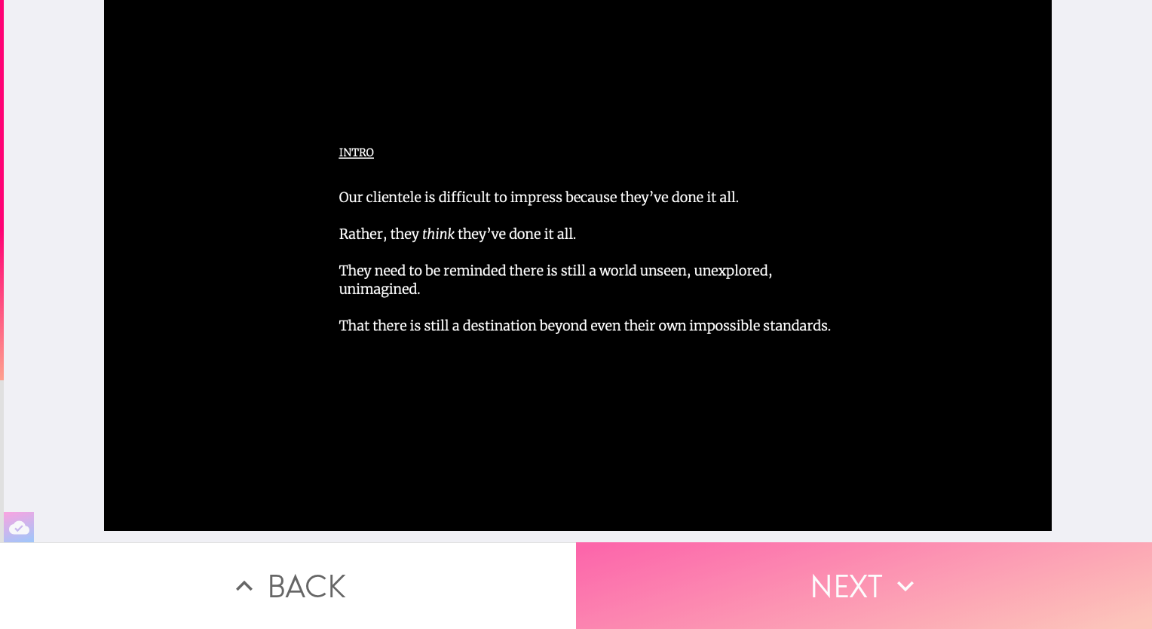
click at [847, 574] on button "Next" at bounding box center [864, 585] width 576 height 87
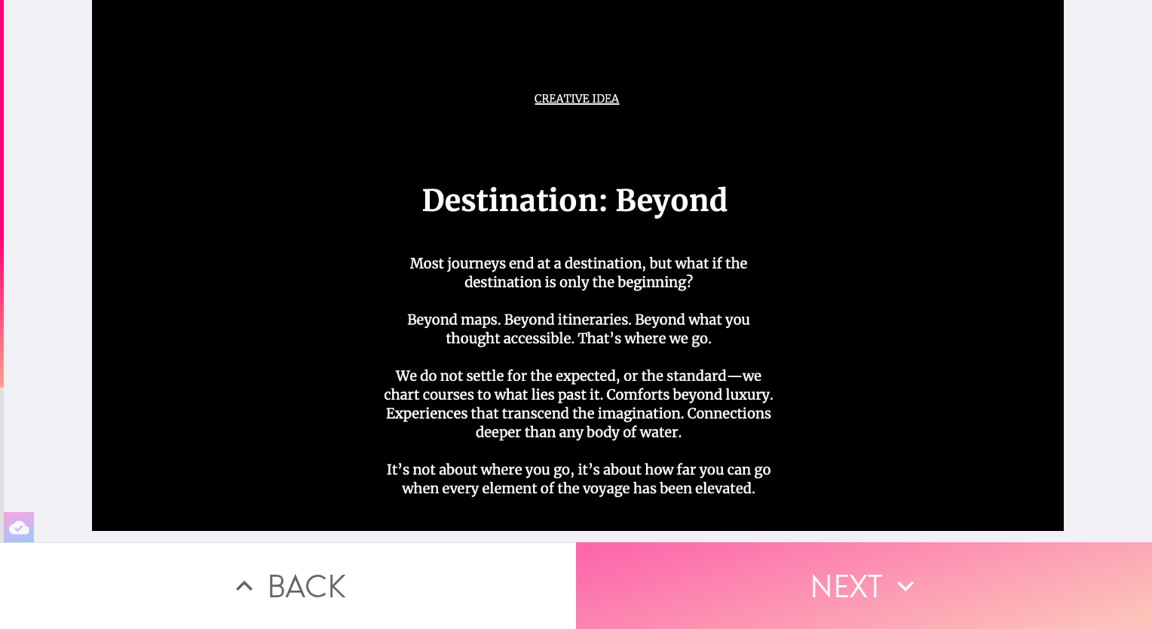
click at [844, 573] on button "Next" at bounding box center [864, 585] width 576 height 87
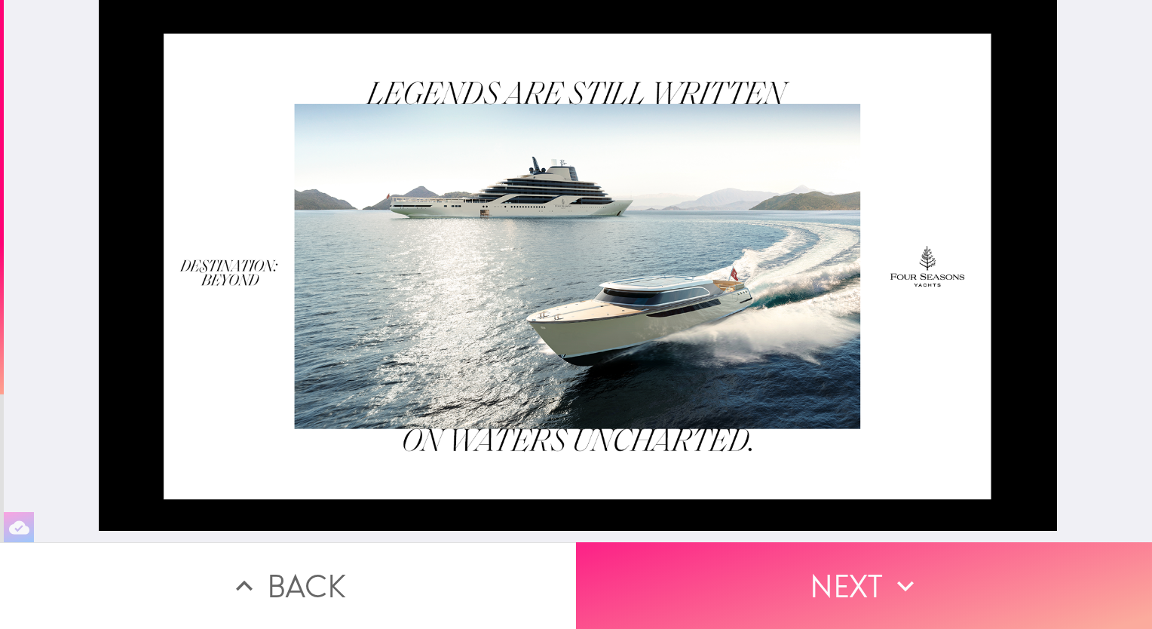
click at [845, 581] on button "Next" at bounding box center [864, 585] width 576 height 87
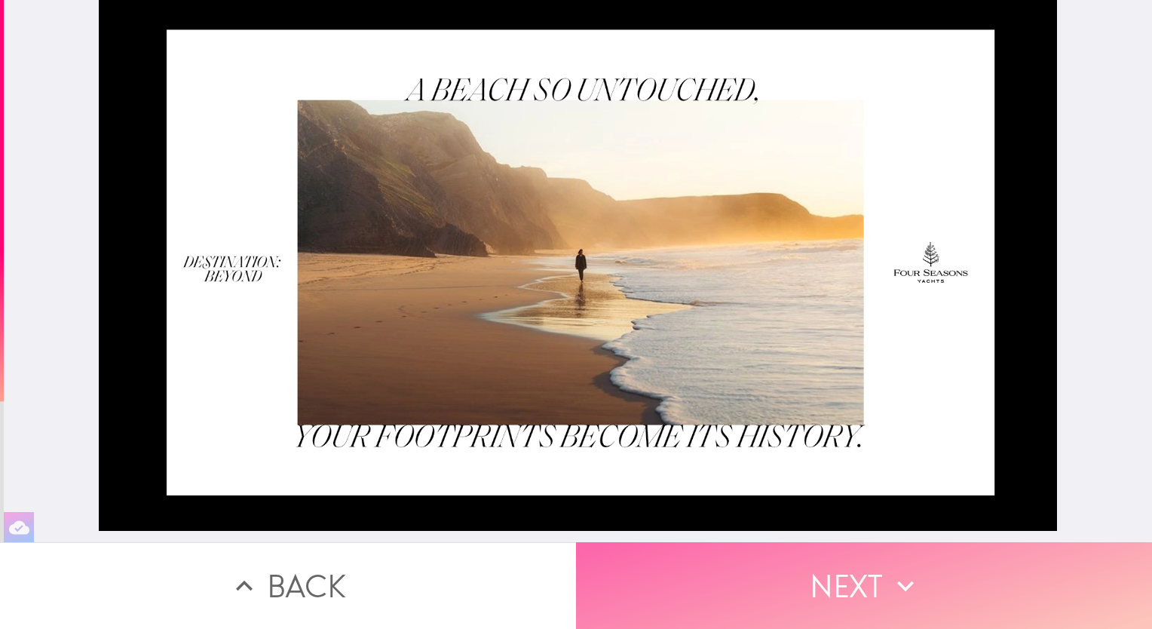
click at [851, 579] on button "Next" at bounding box center [864, 585] width 576 height 87
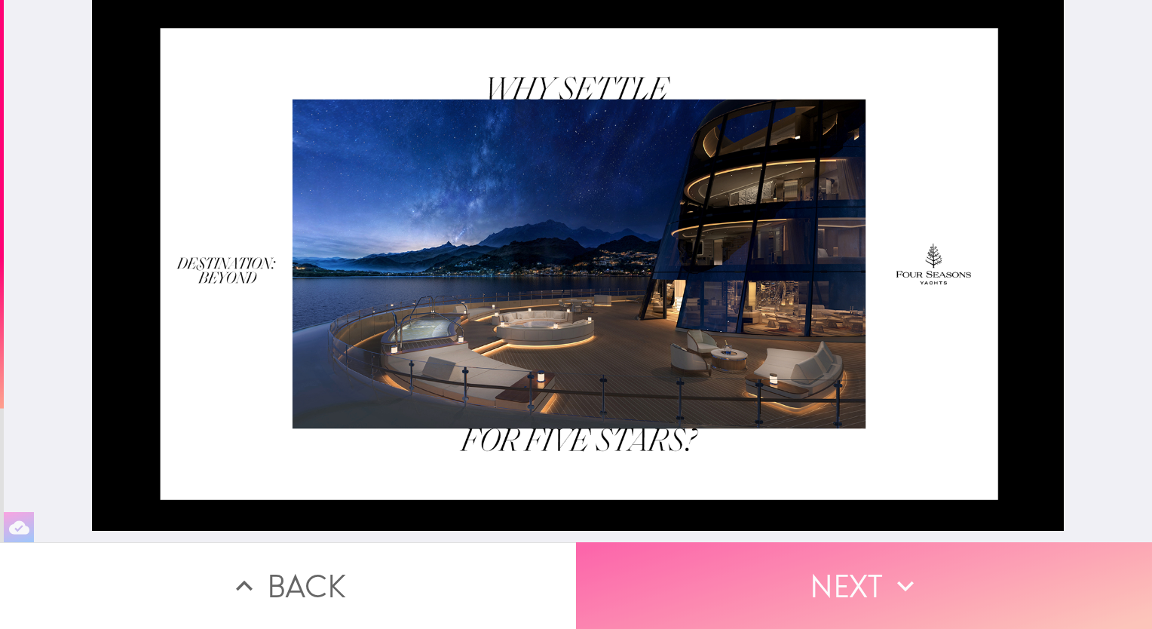
click at [851, 572] on button "Next" at bounding box center [864, 585] width 576 height 87
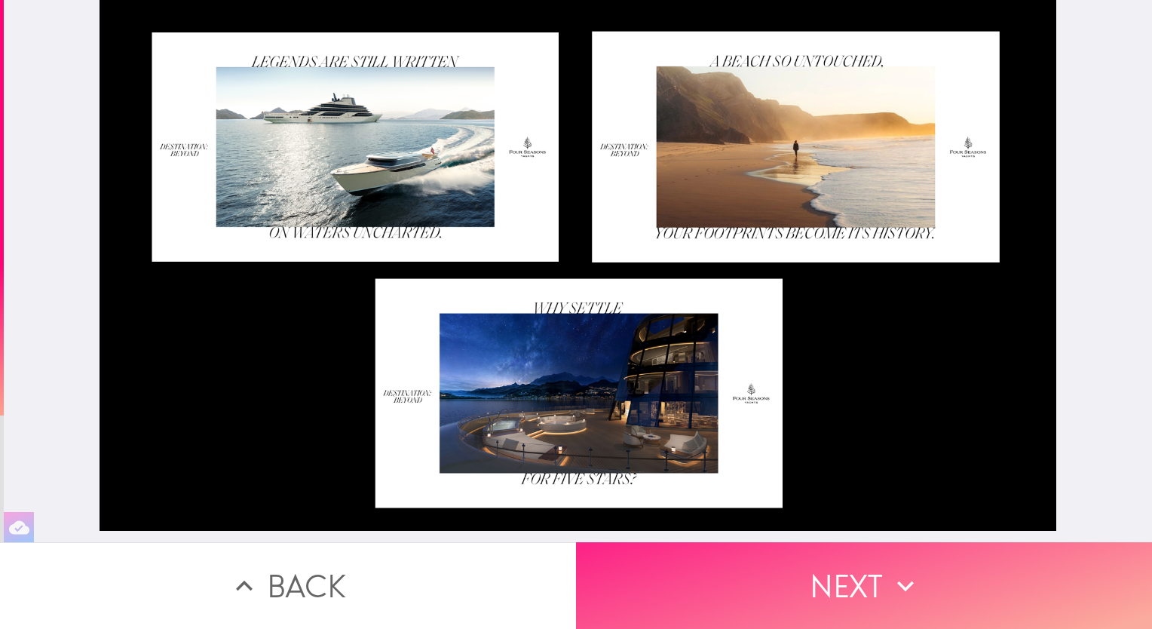
click at [857, 581] on button "Next" at bounding box center [864, 585] width 576 height 87
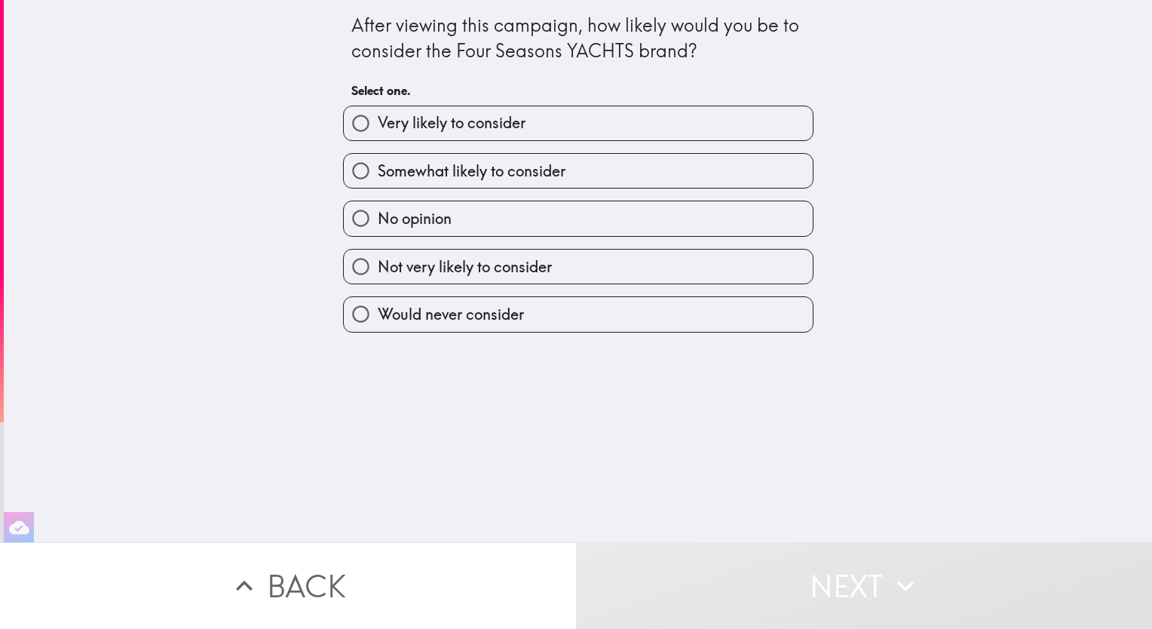
click at [578, 124] on label "Very likely to consider" at bounding box center [578, 123] width 469 height 34
click at [378, 124] on input "Very likely to consider" at bounding box center [361, 123] width 34 height 34
radio input "true"
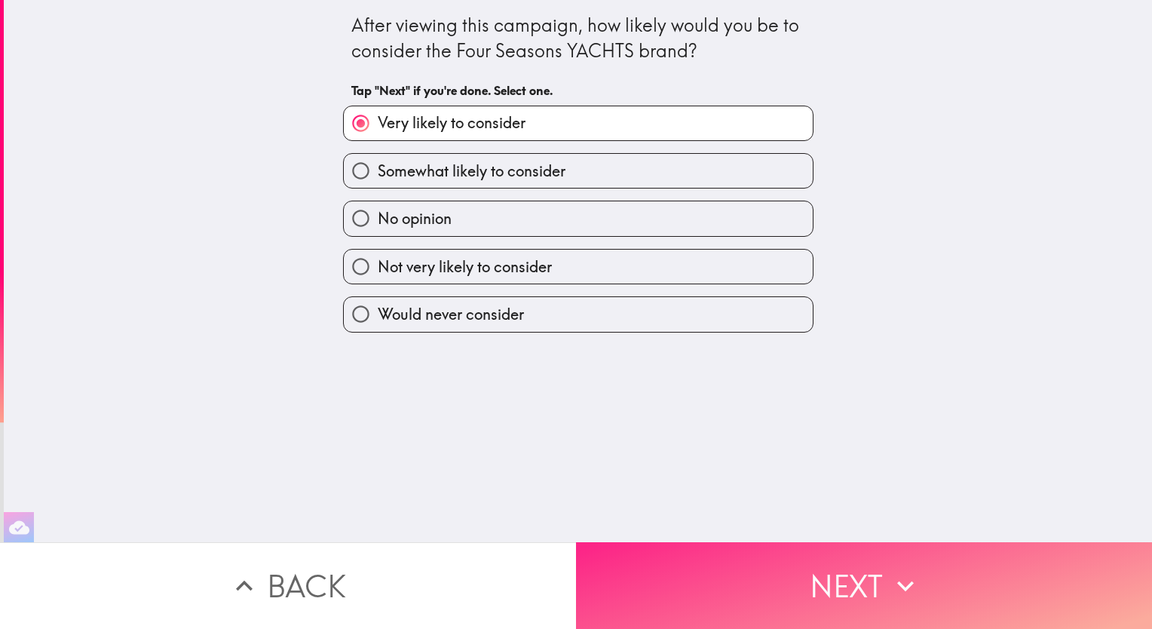
click at [833, 573] on button "Next" at bounding box center [864, 585] width 576 height 87
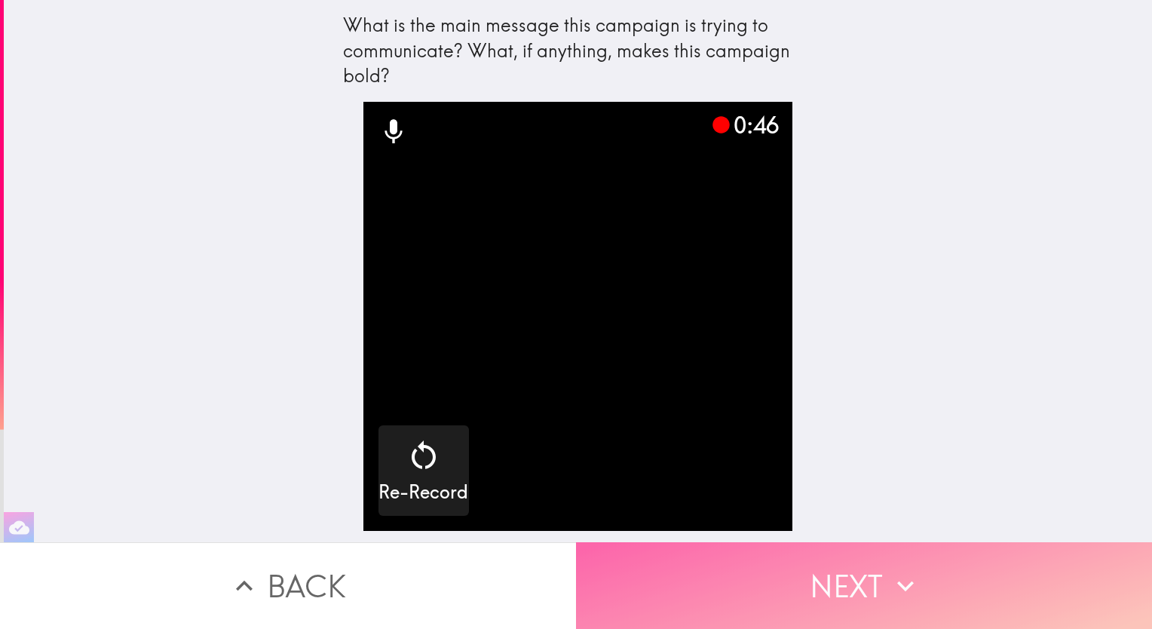
click at [846, 583] on button "Next" at bounding box center [864, 585] width 576 height 87
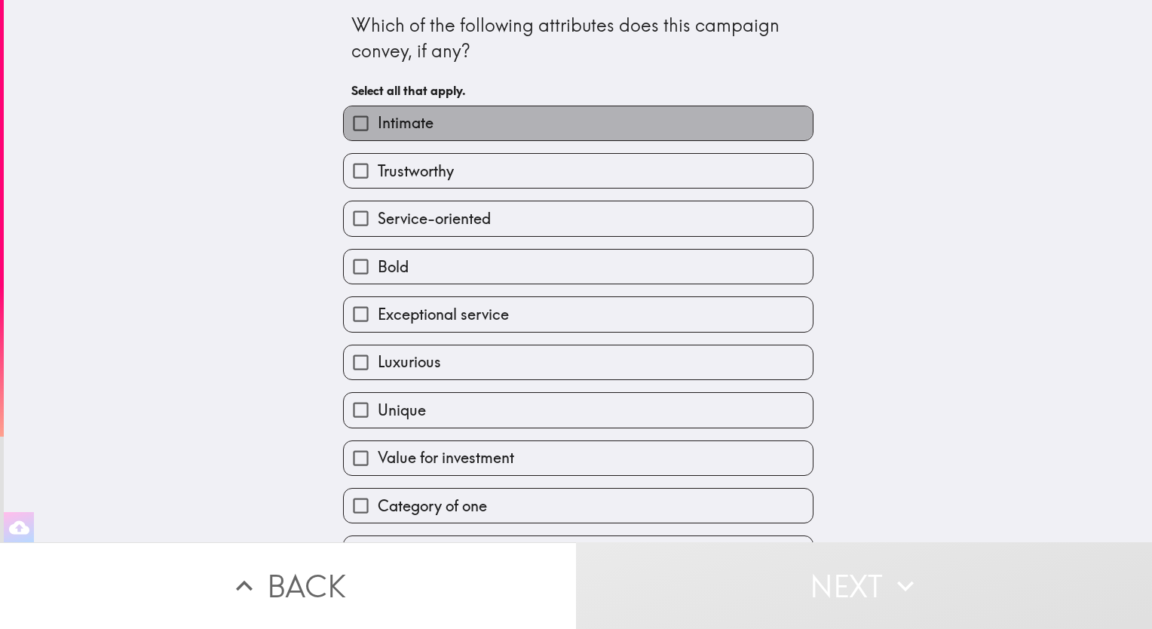
click at [578, 131] on label "Intimate" at bounding box center [578, 123] width 469 height 34
click at [378, 131] on input "Intimate" at bounding box center [361, 123] width 34 height 34
checkbox input "true"
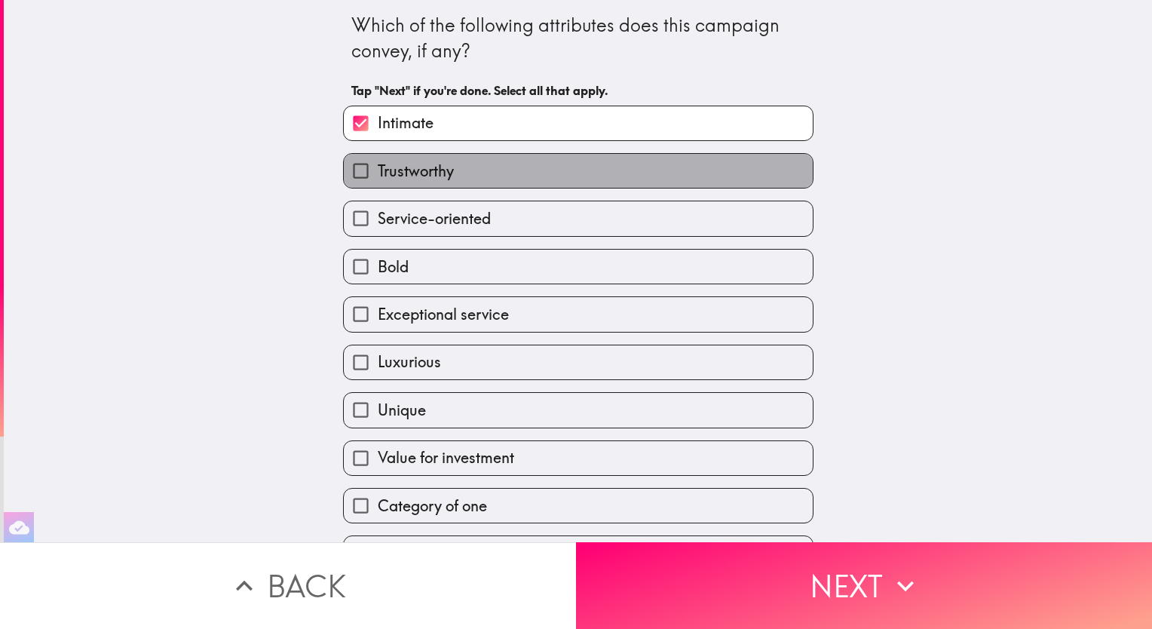
click at [566, 167] on label "Trustworthy" at bounding box center [578, 171] width 469 height 34
click at [378, 167] on input "Trustworthy" at bounding box center [361, 171] width 34 height 34
checkbox input "true"
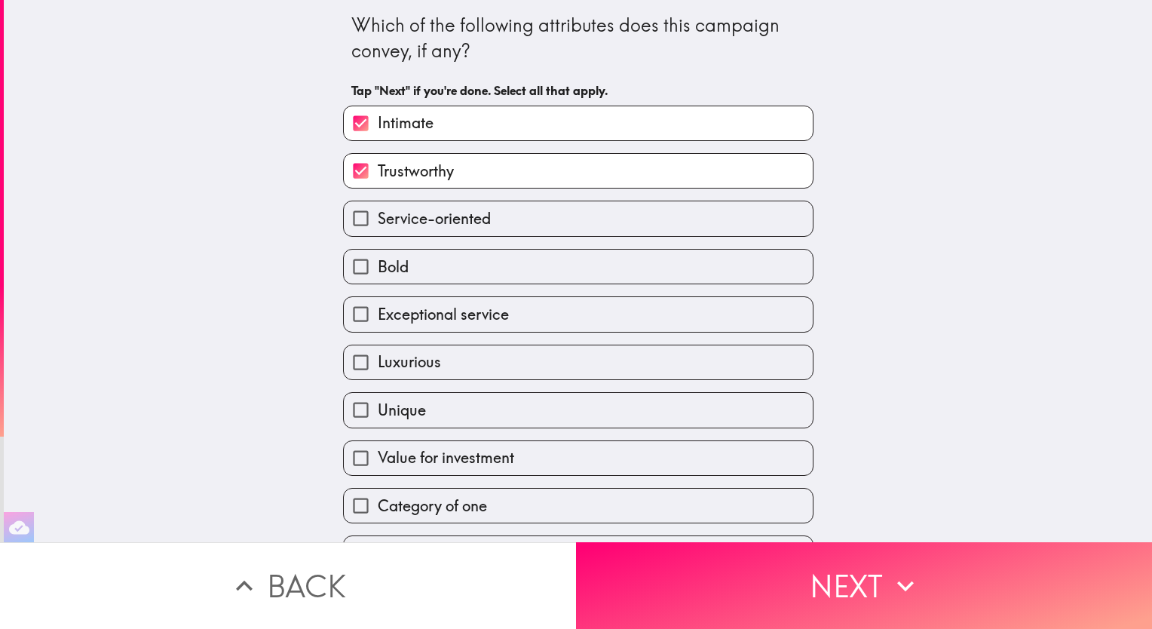
click at [555, 219] on label "Service-oriented" at bounding box center [578, 218] width 469 height 34
click at [378, 219] on input "Service-oriented" at bounding box center [361, 218] width 34 height 34
checkbox input "true"
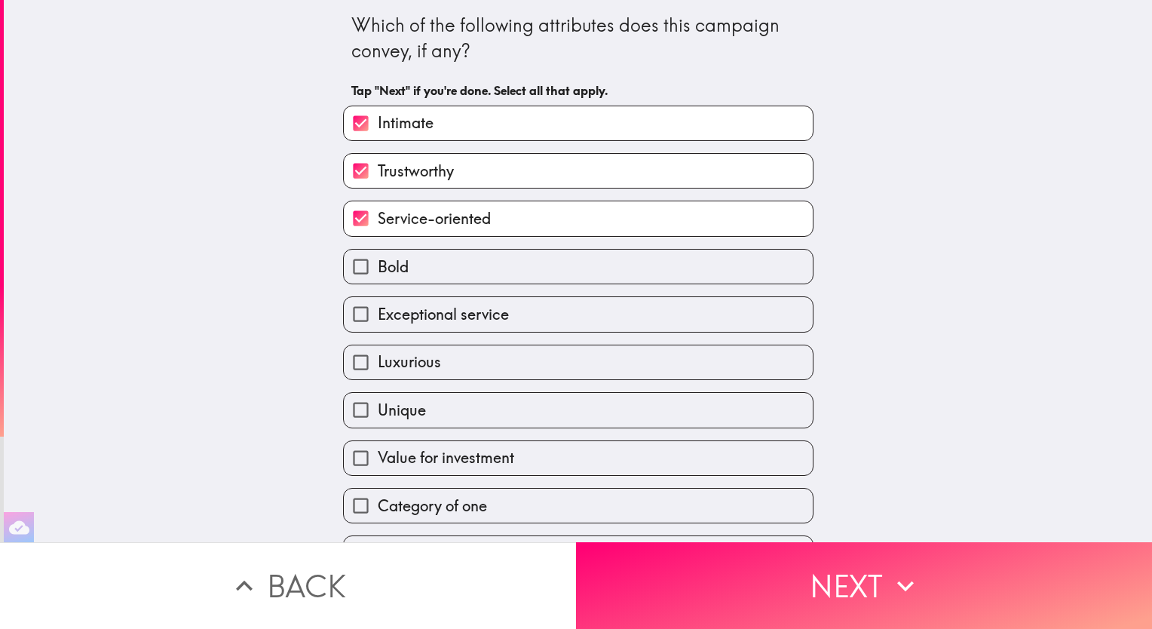
click at [557, 265] on label "Bold" at bounding box center [578, 267] width 469 height 34
click at [378, 265] on input "Bold" at bounding box center [361, 267] width 34 height 34
checkbox input "true"
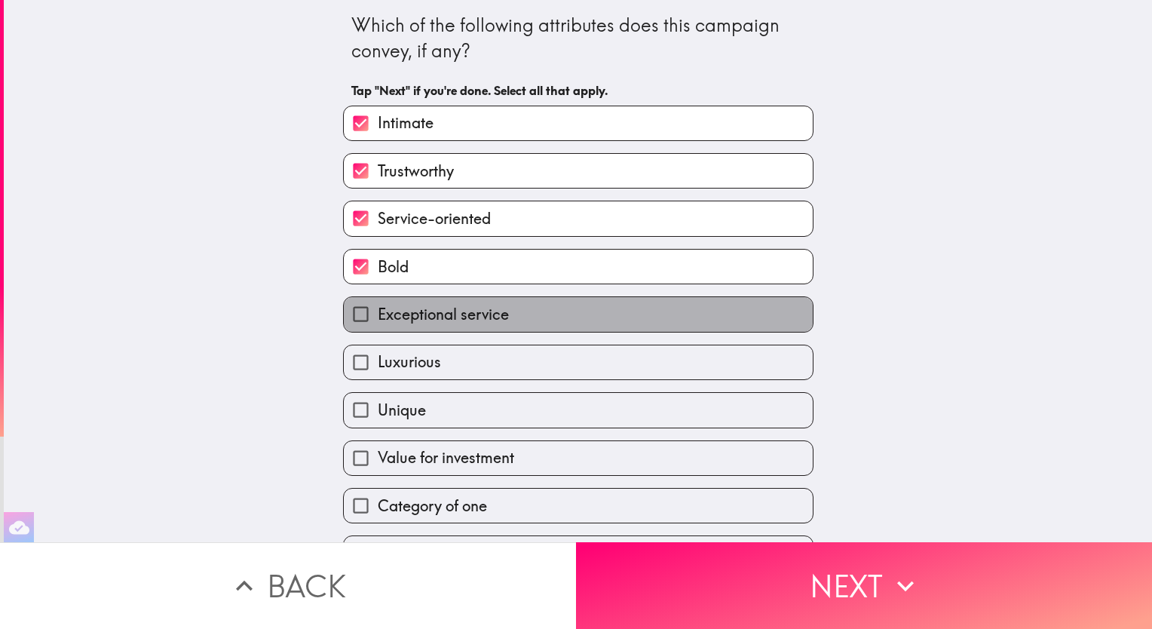
click at [557, 315] on label "Exceptional service" at bounding box center [578, 314] width 469 height 34
click at [378, 315] on input "Exceptional service" at bounding box center [361, 314] width 34 height 34
checkbox input "true"
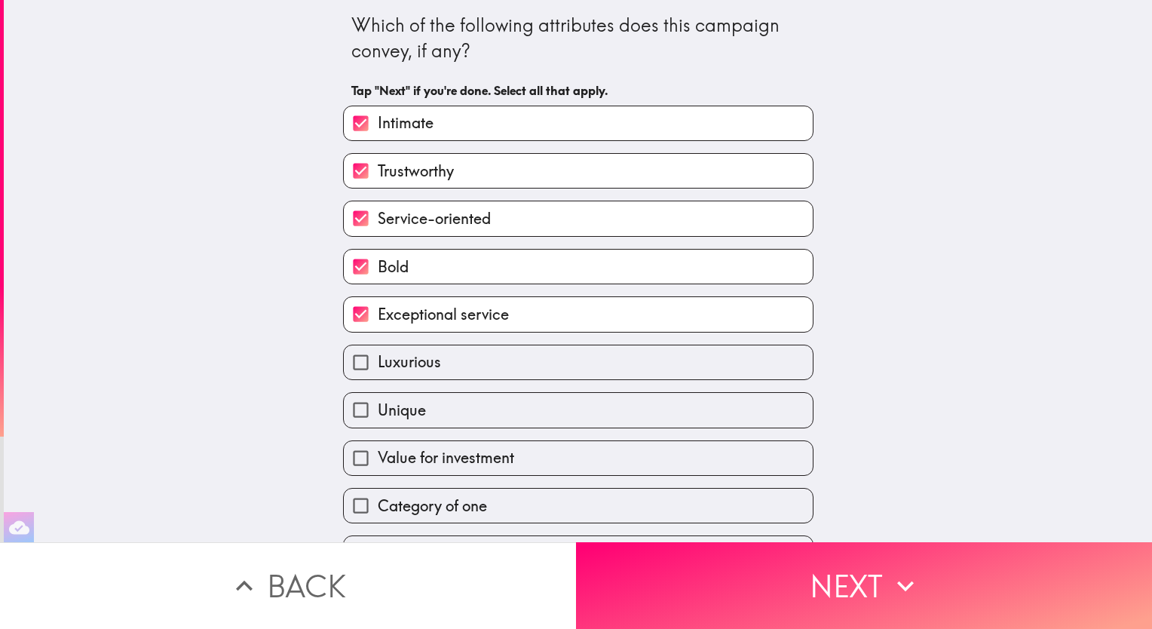
click at [559, 363] on label "Luxurious" at bounding box center [578, 362] width 469 height 34
click at [378, 363] on input "Luxurious" at bounding box center [361, 362] width 34 height 34
checkbox input "true"
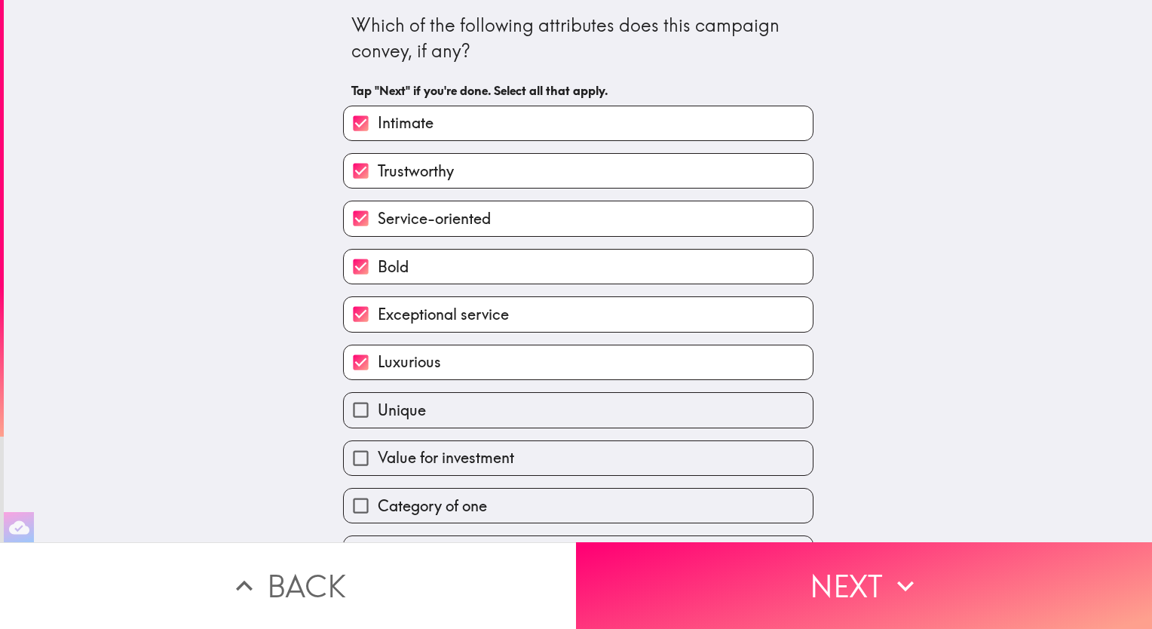
click at [560, 418] on label "Unique" at bounding box center [578, 410] width 469 height 34
click at [378, 418] on input "Unique" at bounding box center [361, 410] width 34 height 34
checkbox input "true"
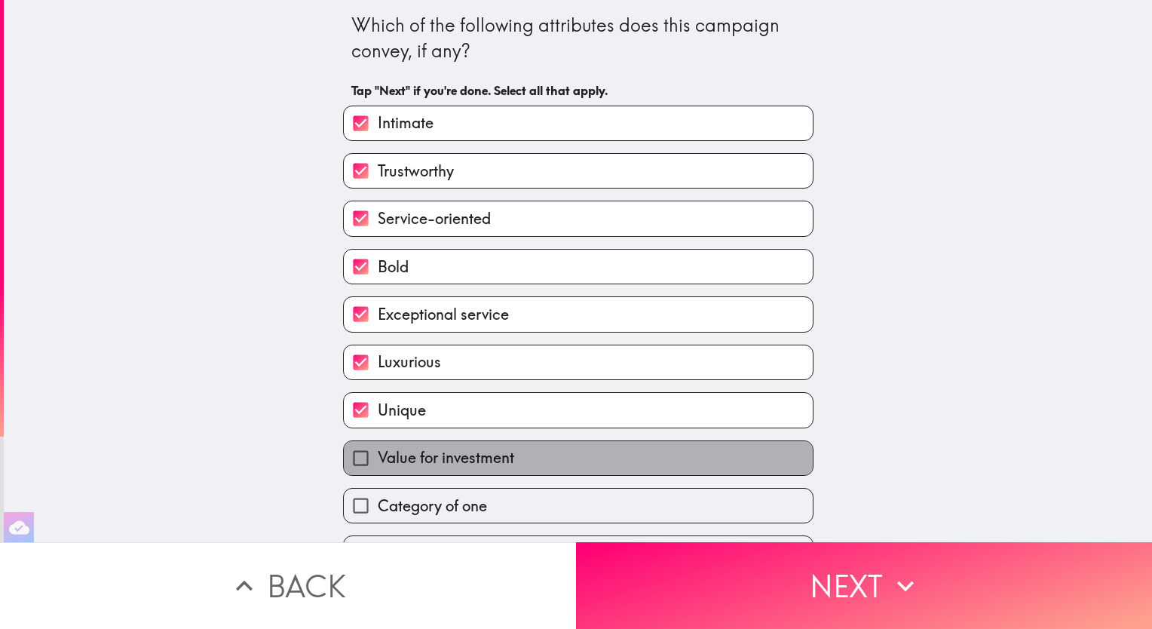
click at [569, 466] on label "Value for investment" at bounding box center [578, 458] width 469 height 34
click at [378, 466] on input "Value for investment" at bounding box center [361, 458] width 34 height 34
checkbox input "true"
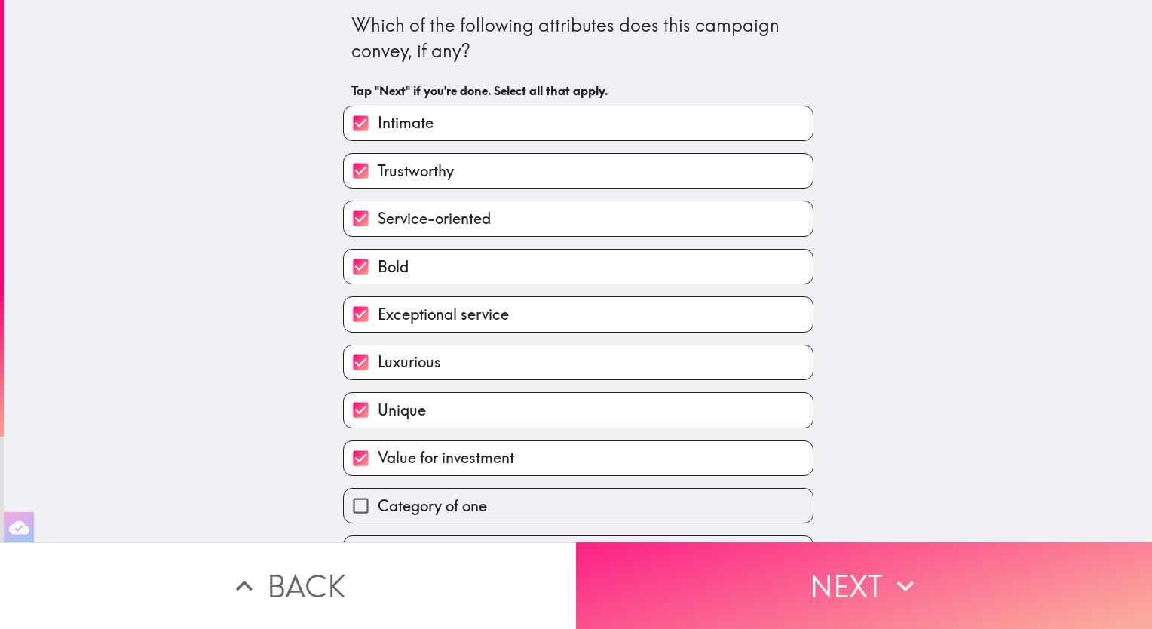
click at [802, 578] on button "Next" at bounding box center [864, 585] width 576 height 87
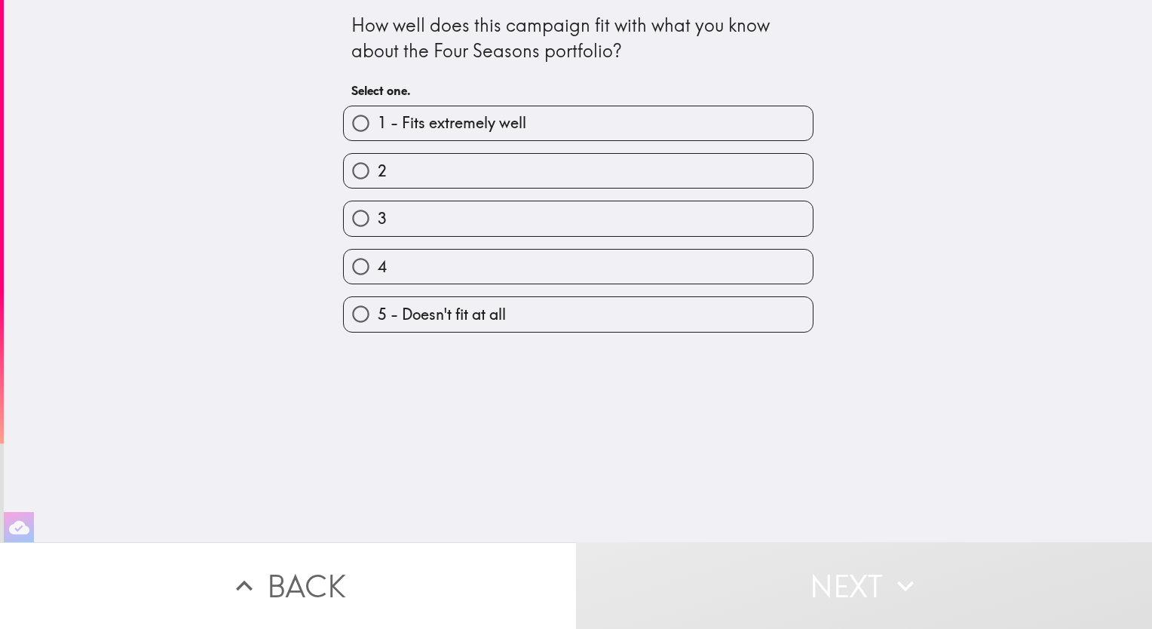
click at [552, 116] on label "1 - Fits extremely well" at bounding box center [578, 123] width 469 height 34
click at [378, 116] on input "1 - Fits extremely well" at bounding box center [361, 123] width 34 height 34
radio input "true"
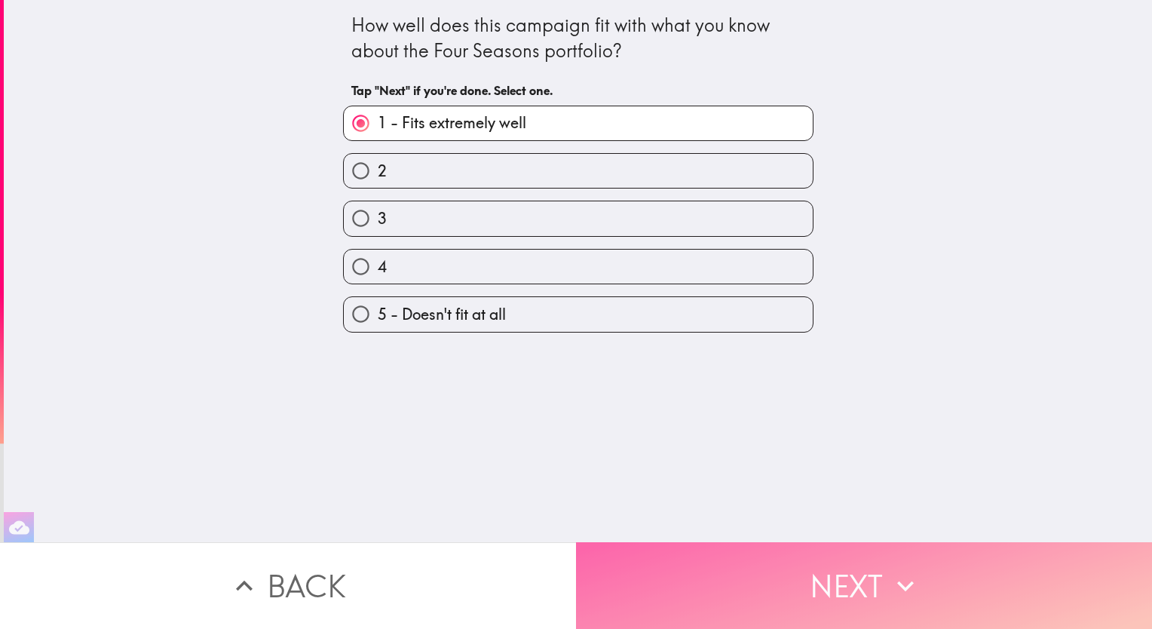
click at [845, 575] on button "Next" at bounding box center [864, 585] width 576 height 87
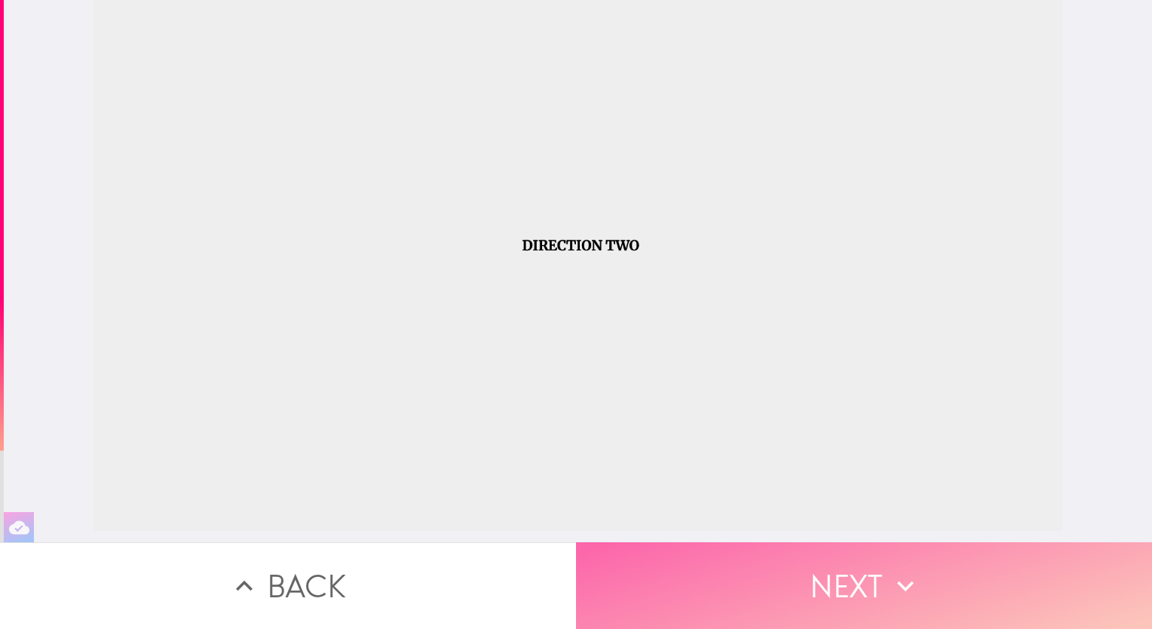
click at [875, 579] on button "Next" at bounding box center [864, 585] width 576 height 87
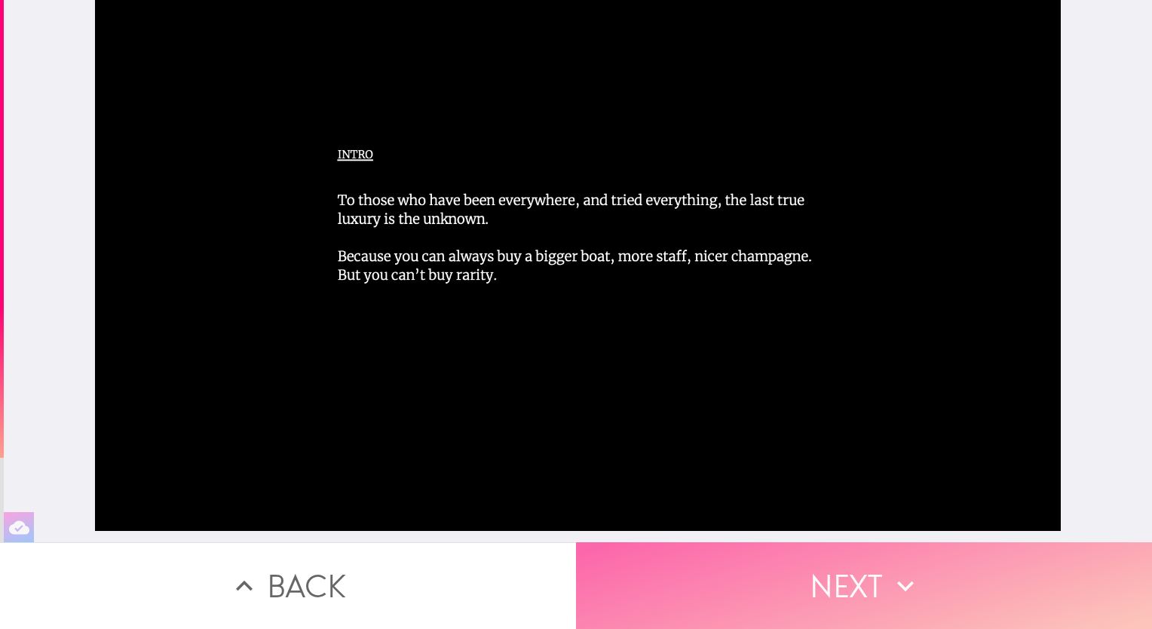
click at [857, 572] on button "Next" at bounding box center [864, 585] width 576 height 87
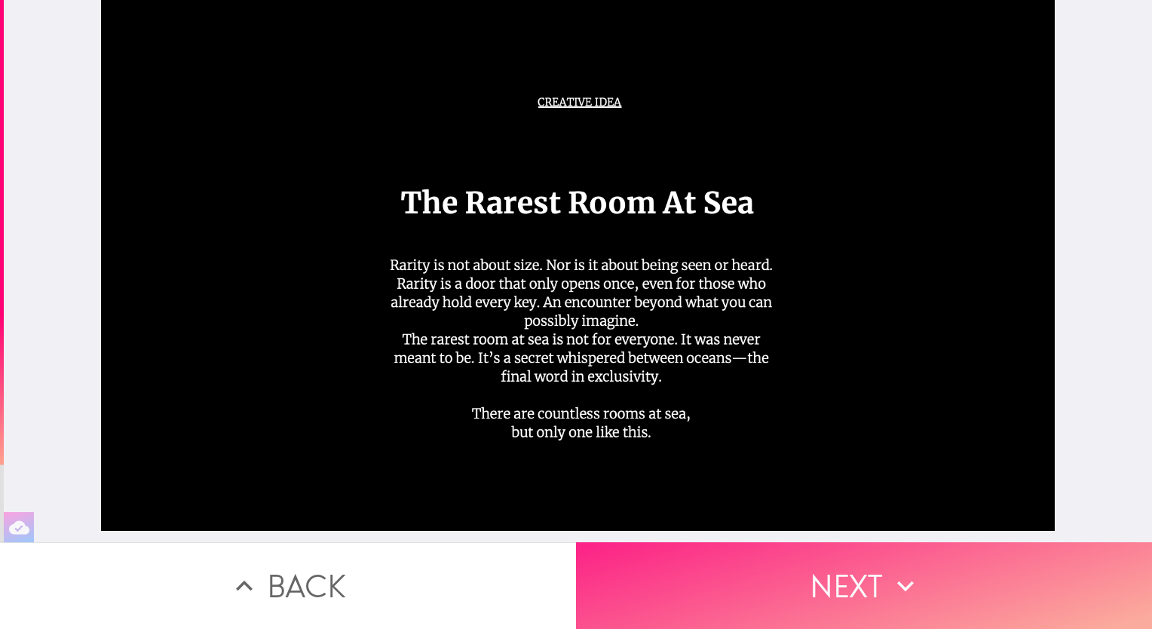
click at [863, 581] on button "Next" at bounding box center [864, 585] width 576 height 87
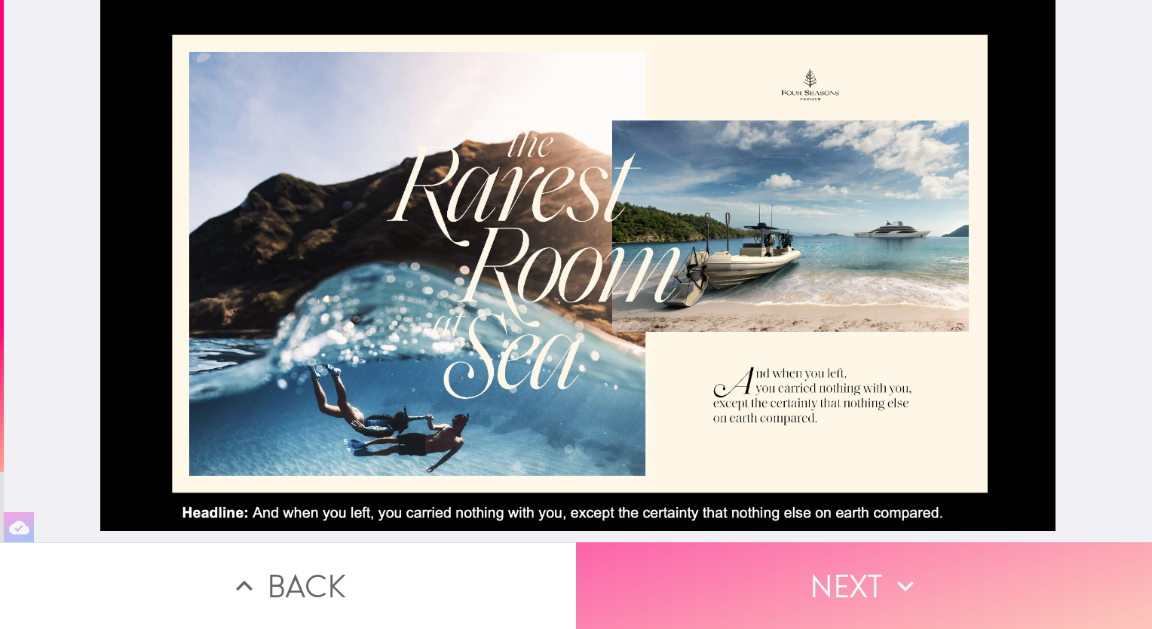
click at [863, 581] on button "Next" at bounding box center [864, 585] width 576 height 87
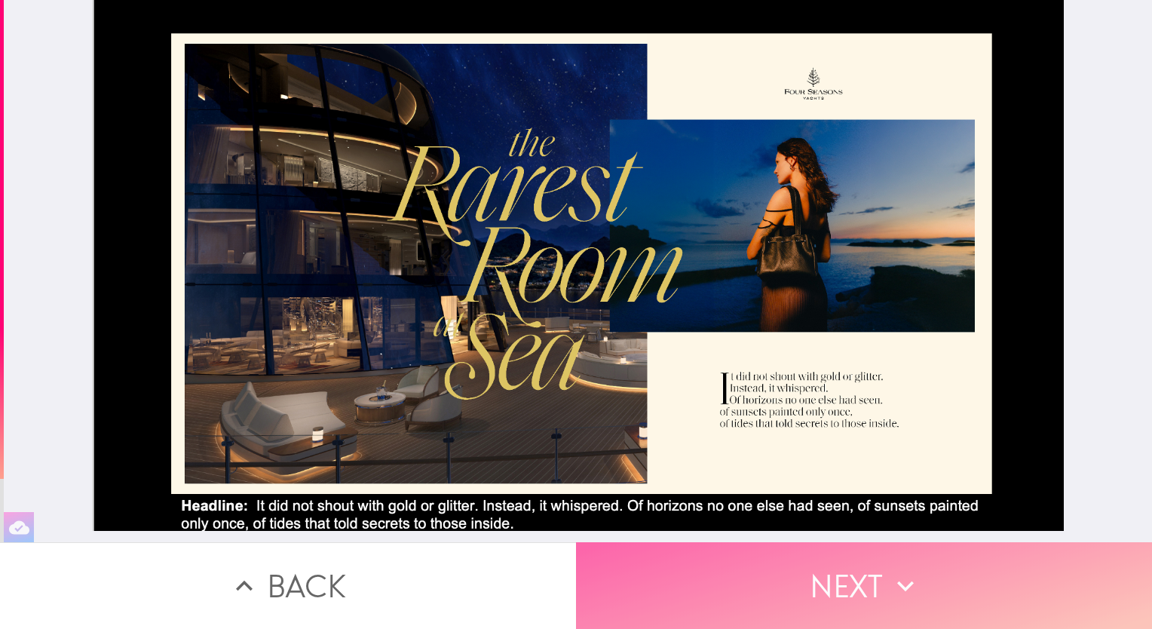
click at [840, 578] on button "Next" at bounding box center [864, 585] width 576 height 87
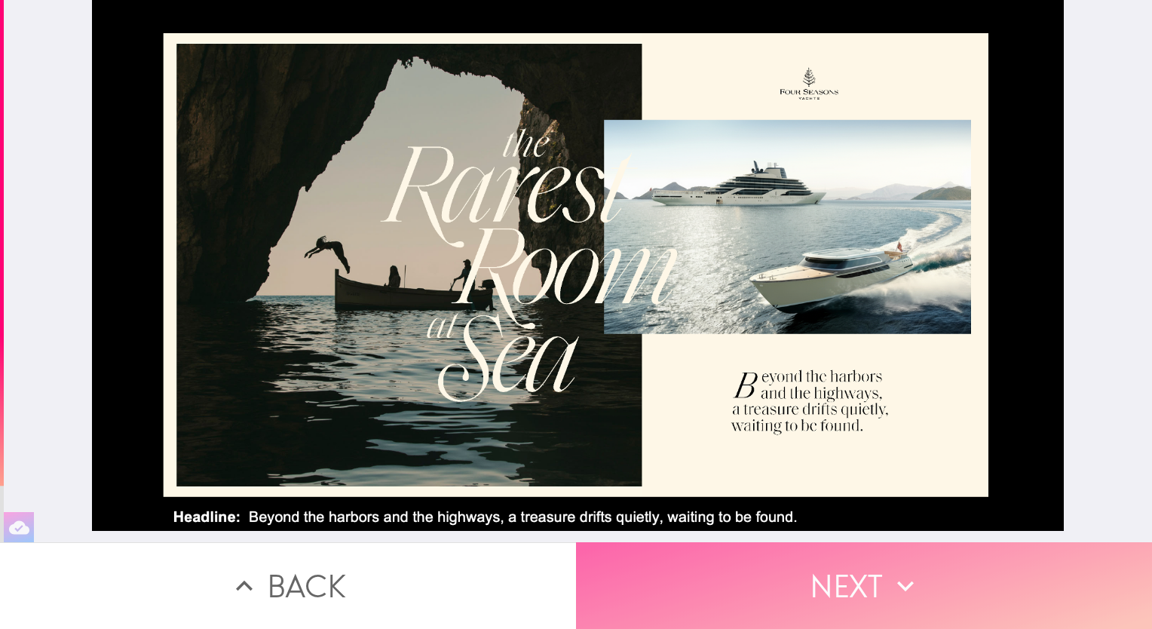
click at [859, 571] on button "Next" at bounding box center [864, 585] width 576 height 87
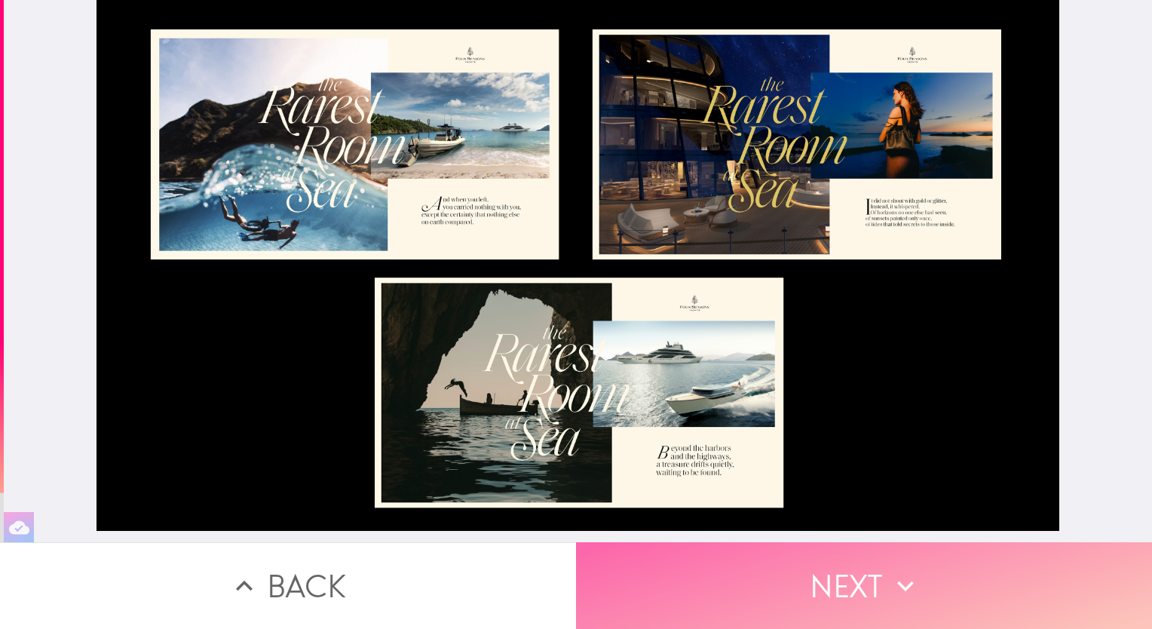
click at [859, 571] on button "Next" at bounding box center [864, 585] width 576 height 87
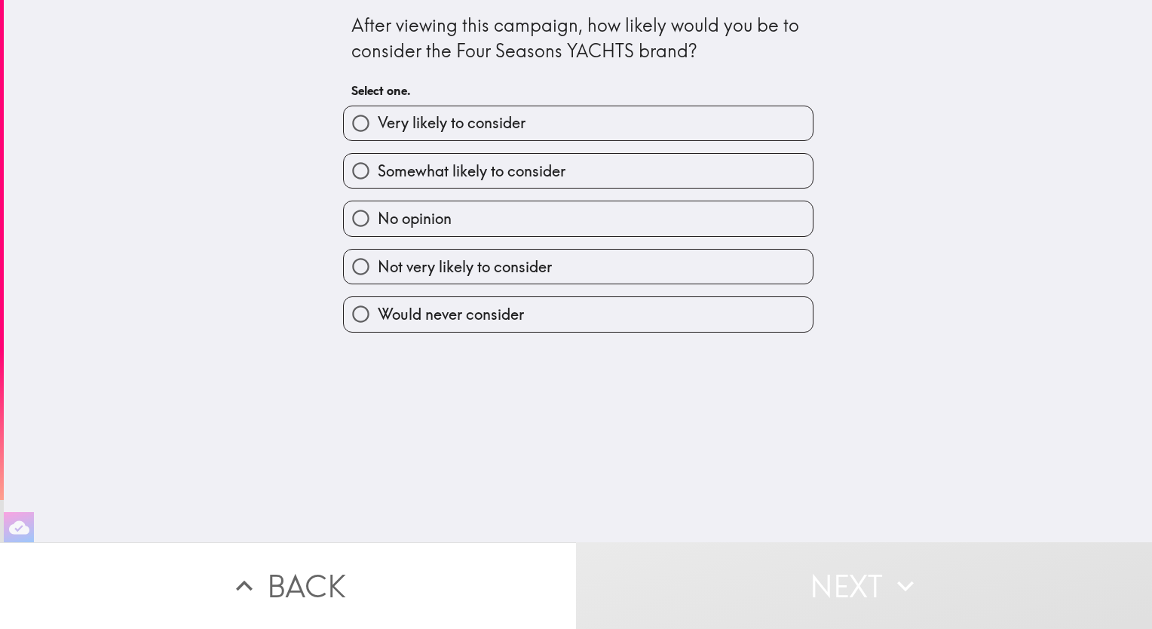
click at [637, 115] on label "Very likely to consider" at bounding box center [578, 123] width 469 height 34
click at [378, 115] on input "Very likely to consider" at bounding box center [361, 123] width 34 height 34
radio input "true"
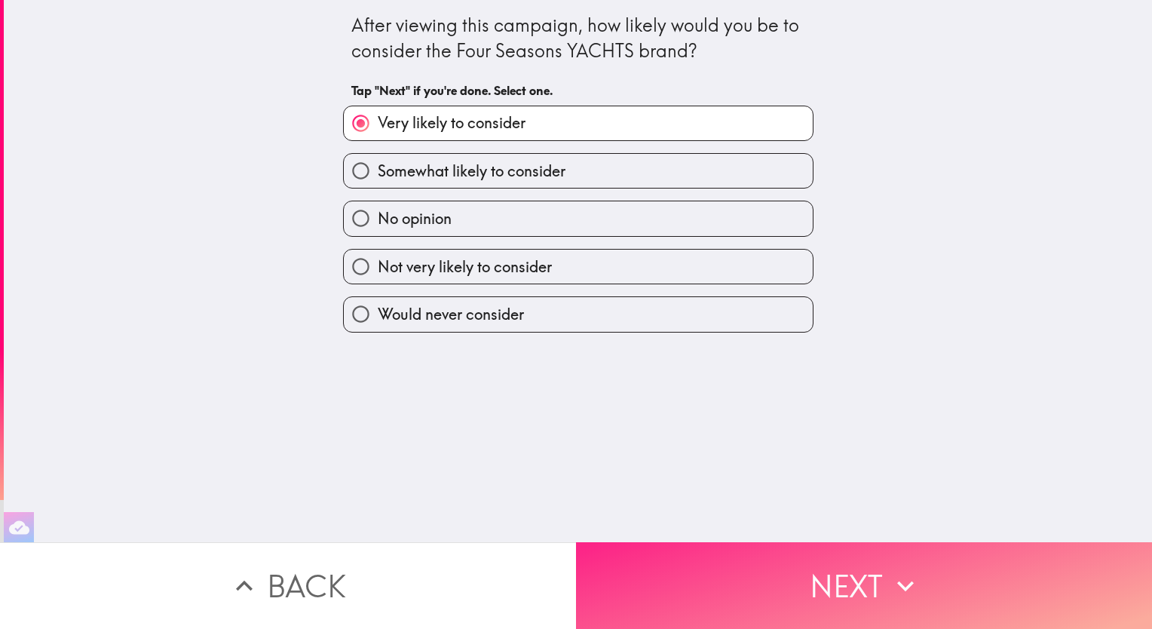
click at [817, 585] on button "Next" at bounding box center [864, 585] width 576 height 87
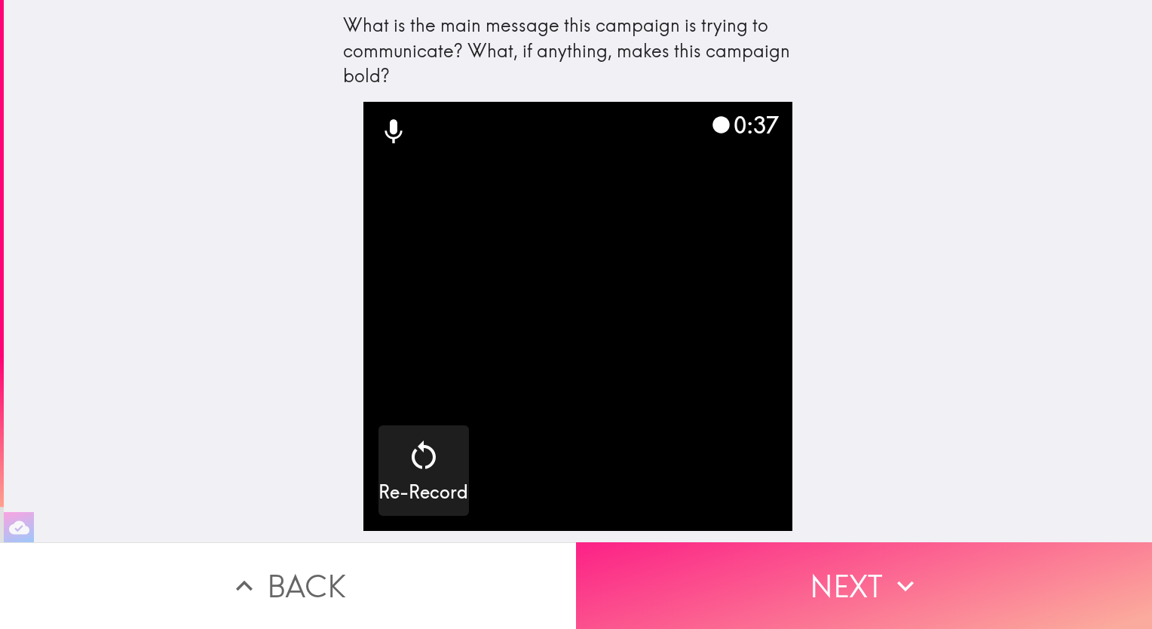
click at [851, 575] on button "Next" at bounding box center [864, 585] width 576 height 87
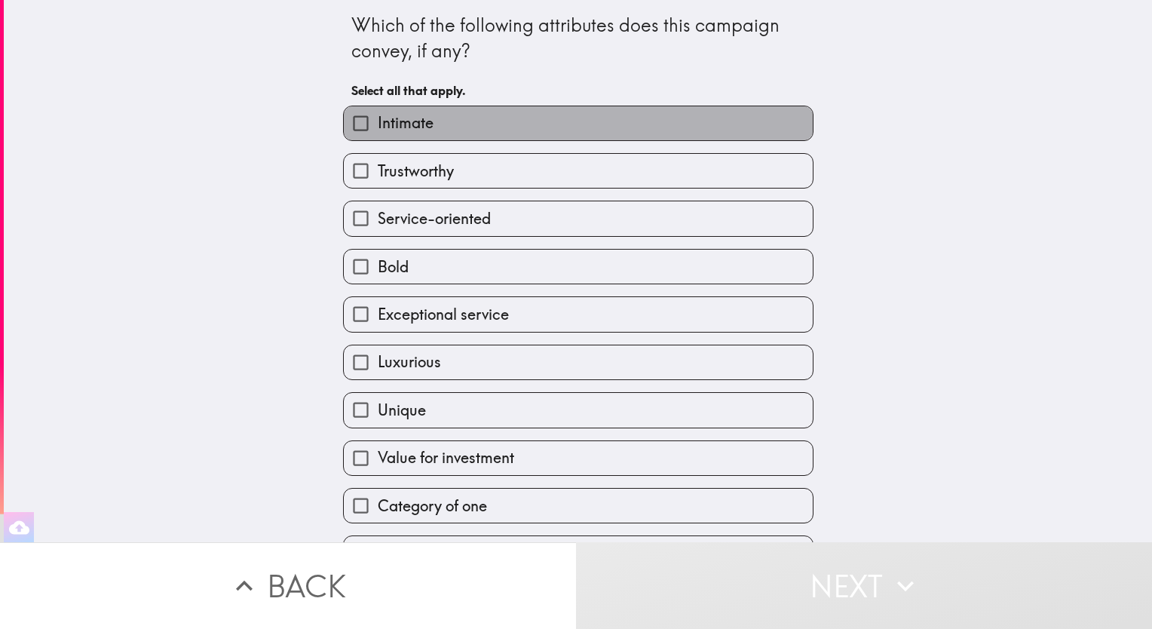
click at [570, 134] on label "Intimate" at bounding box center [578, 123] width 469 height 34
click at [378, 134] on input "Intimate" at bounding box center [361, 123] width 34 height 34
checkbox input "true"
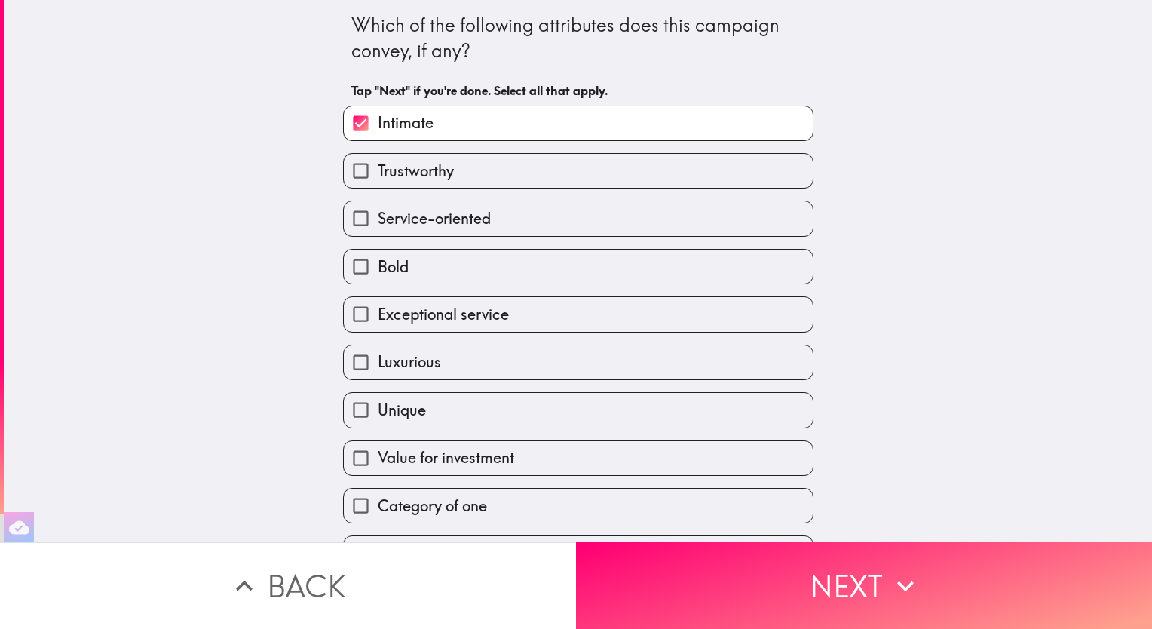
click at [563, 174] on label "Trustworthy" at bounding box center [578, 171] width 469 height 34
click at [378, 174] on input "Trustworthy" at bounding box center [361, 171] width 34 height 34
checkbox input "true"
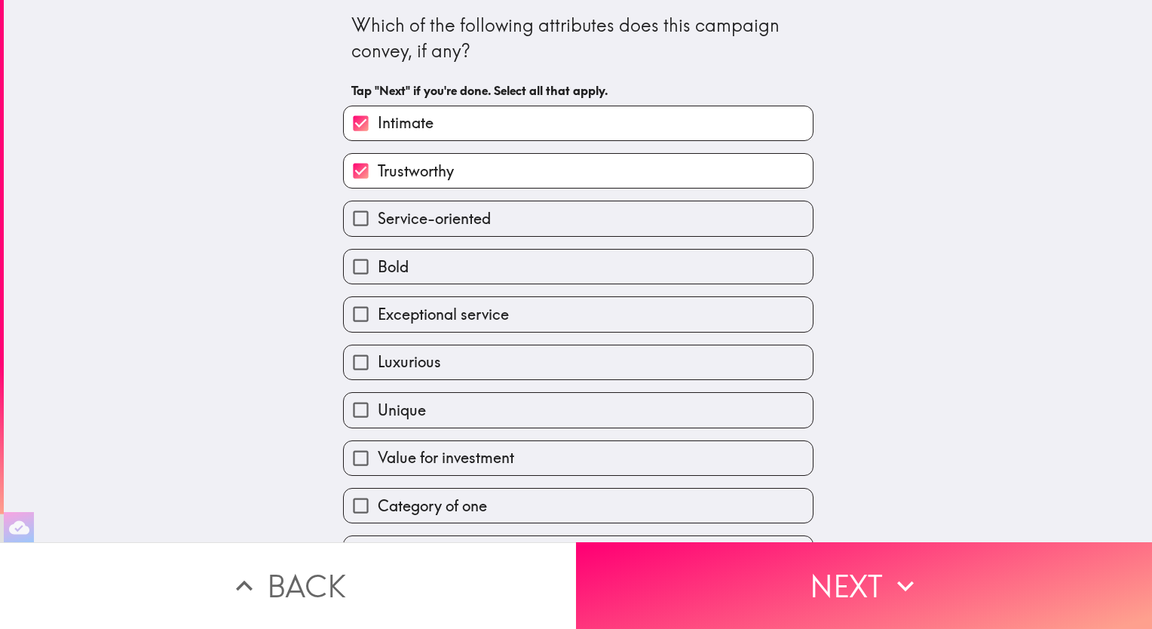
click at [561, 215] on label "Service-oriented" at bounding box center [578, 218] width 469 height 34
click at [378, 215] on input "Service-oriented" at bounding box center [361, 218] width 34 height 34
checkbox input "true"
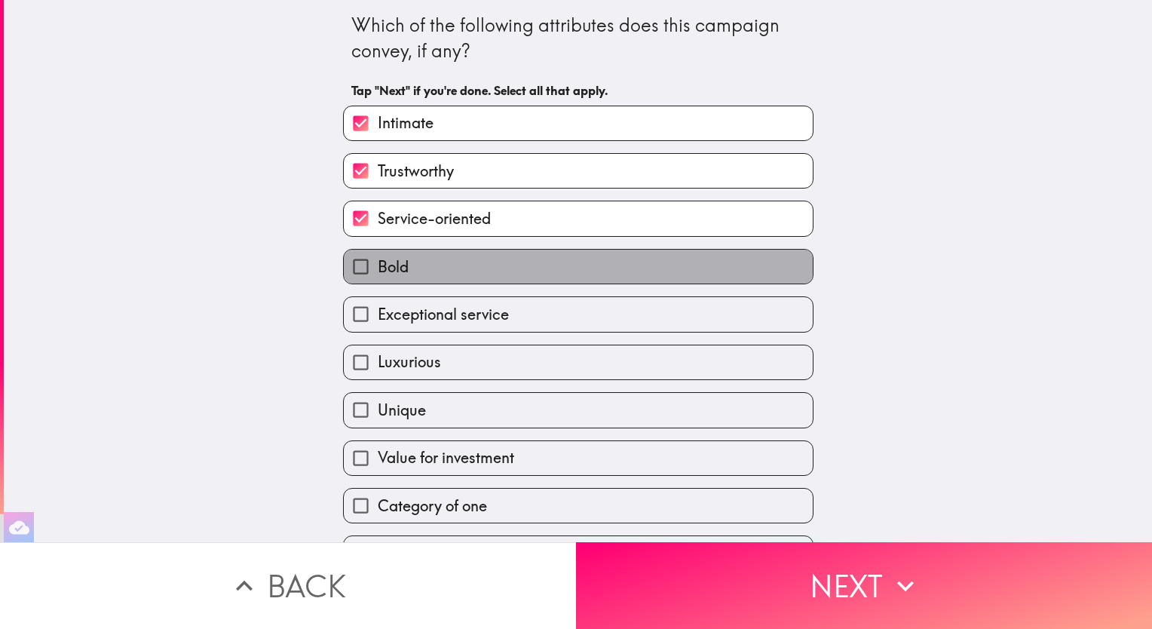
click at [560, 270] on label "Bold" at bounding box center [578, 267] width 469 height 34
click at [378, 270] on input "Bold" at bounding box center [361, 267] width 34 height 34
checkbox input "true"
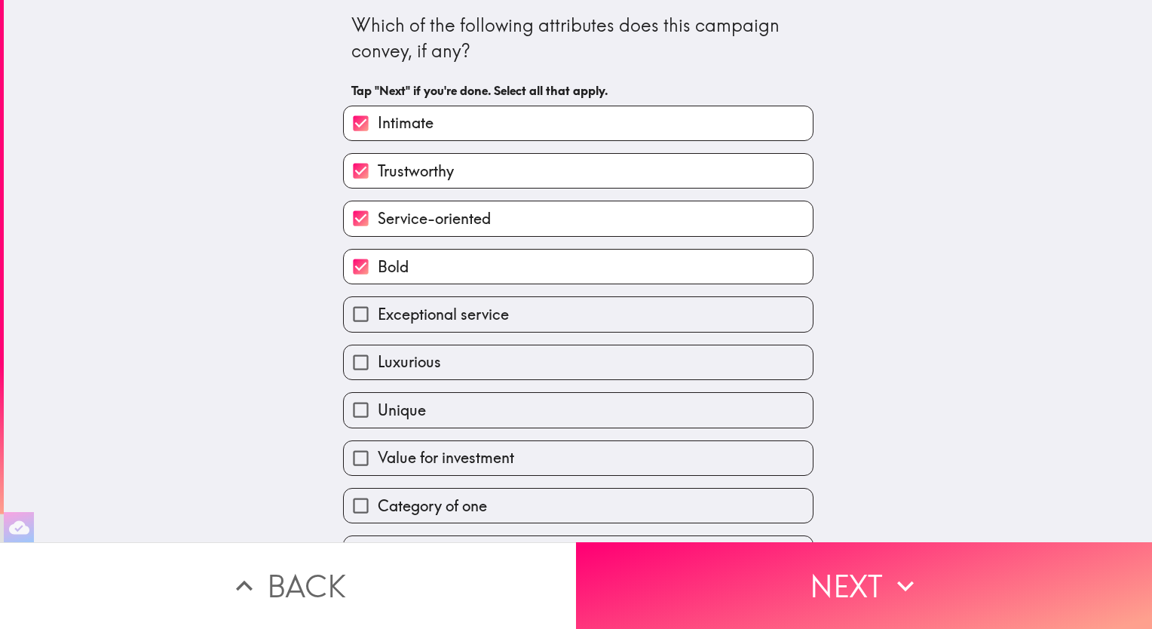
click at [563, 317] on label "Exceptional service" at bounding box center [578, 314] width 469 height 34
click at [378, 317] on input "Exceptional service" at bounding box center [361, 314] width 34 height 34
checkbox input "true"
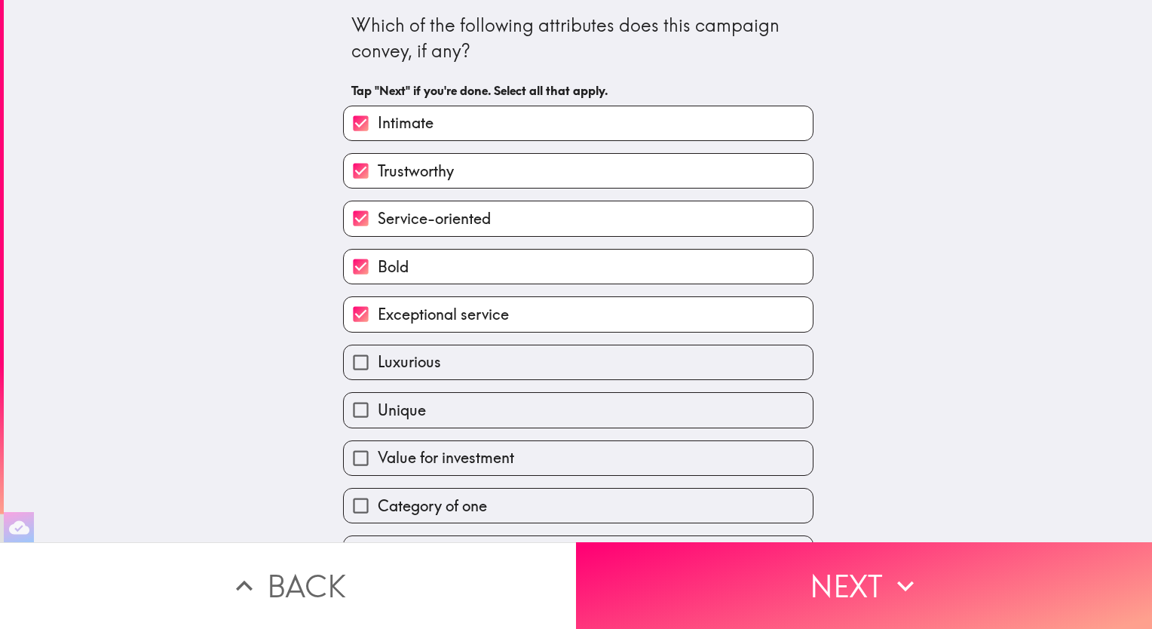
click at [559, 360] on label "Luxurious" at bounding box center [578, 362] width 469 height 34
click at [378, 360] on input "Luxurious" at bounding box center [361, 362] width 34 height 34
checkbox input "true"
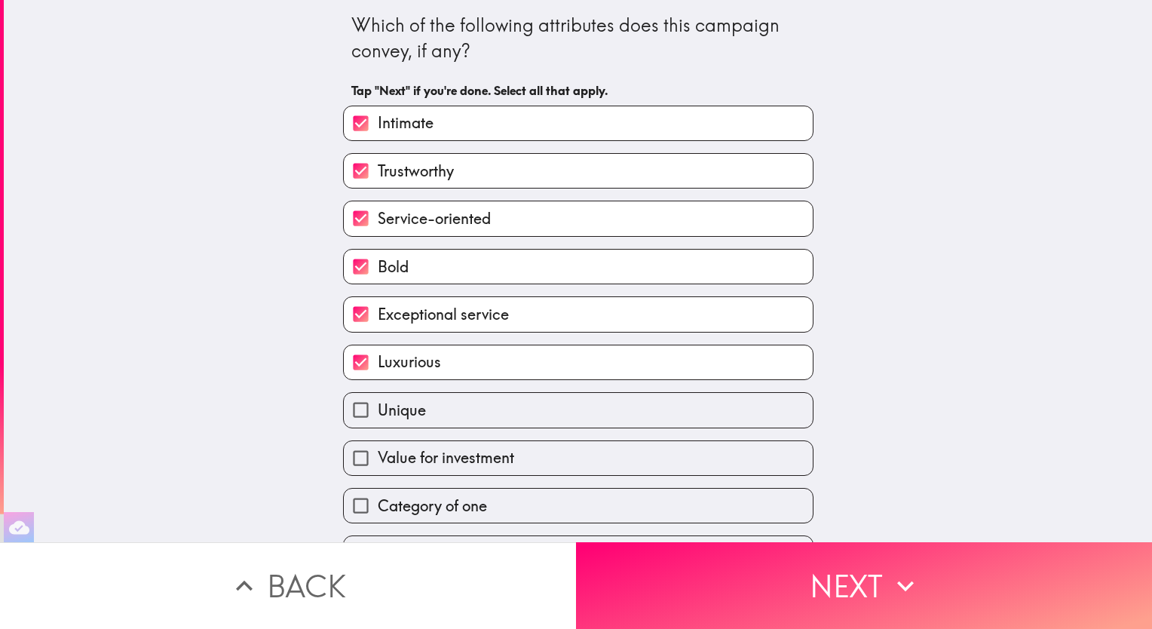
click at [558, 407] on label "Unique" at bounding box center [578, 410] width 469 height 34
click at [378, 407] on input "Unique" at bounding box center [361, 410] width 34 height 34
checkbox input "true"
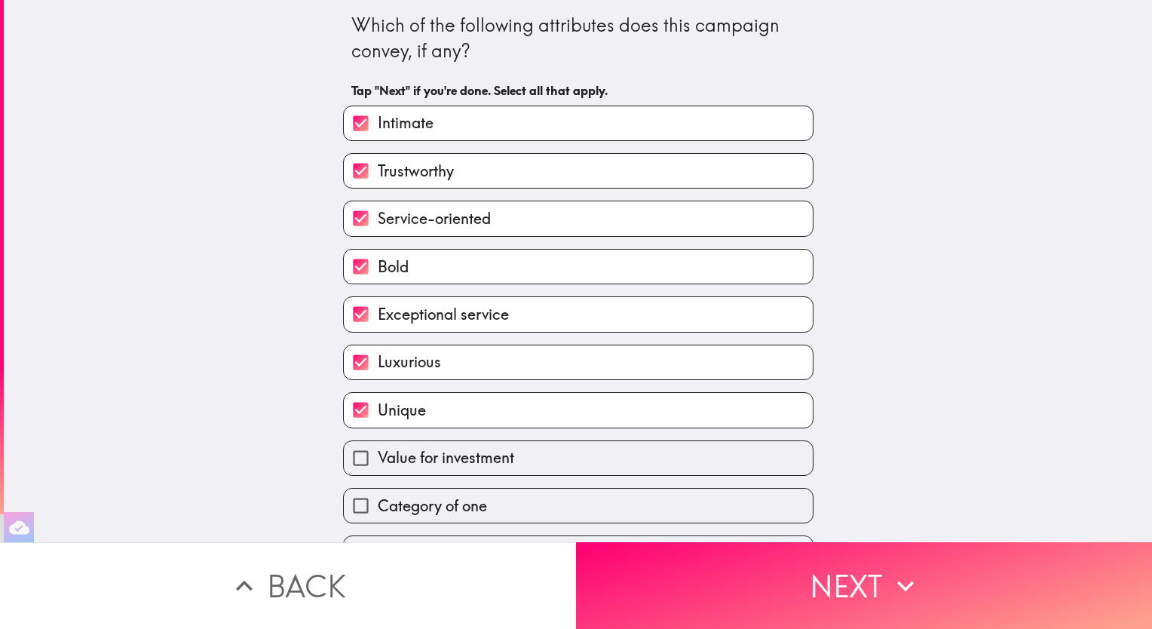
click at [568, 457] on label "Value for investment" at bounding box center [578, 458] width 469 height 34
click at [378, 457] on input "Value for investment" at bounding box center [361, 458] width 34 height 34
checkbox input "true"
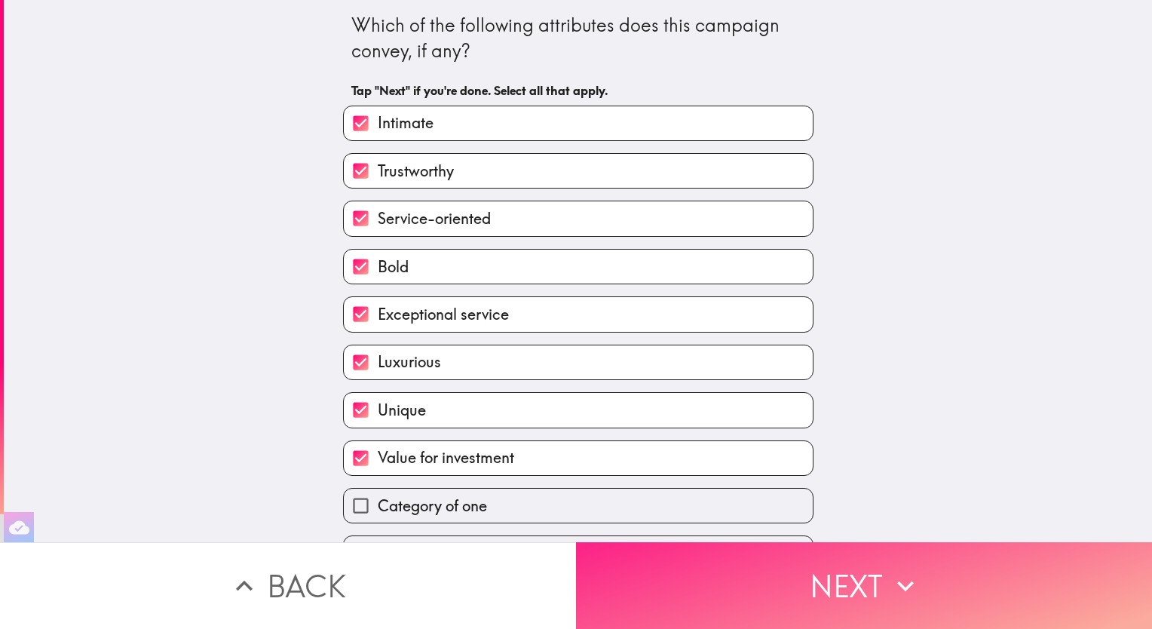
click at [819, 596] on button "Next" at bounding box center [864, 585] width 576 height 87
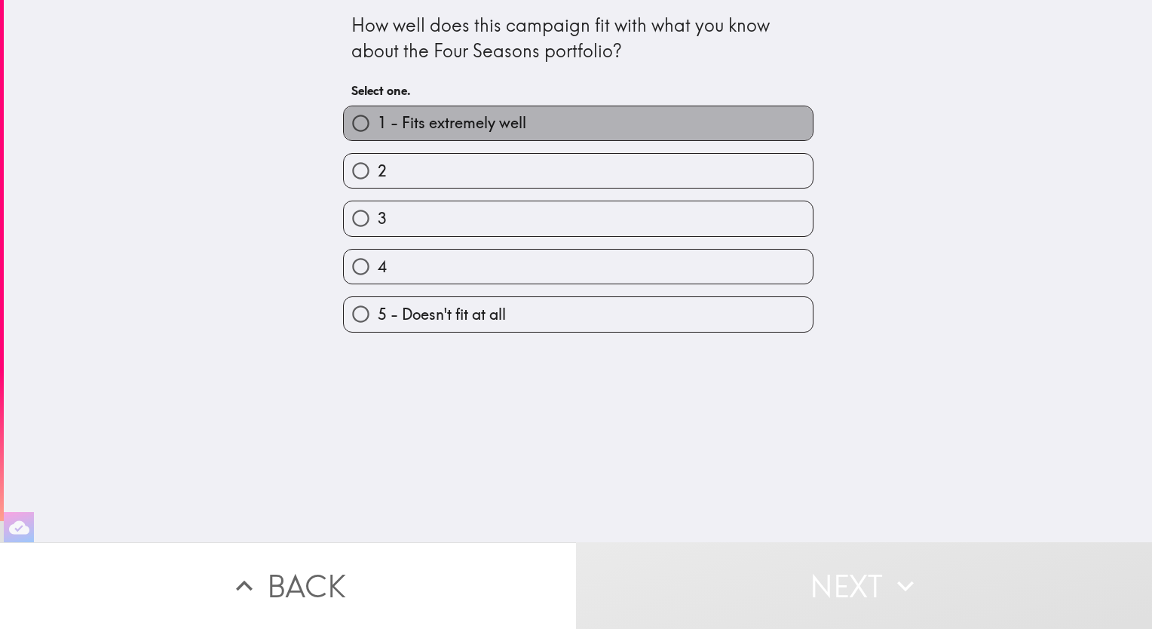
click at [554, 132] on label "1 - Fits extremely well" at bounding box center [578, 123] width 469 height 34
click at [378, 132] on input "1 - Fits extremely well" at bounding box center [361, 123] width 34 height 34
radio input "true"
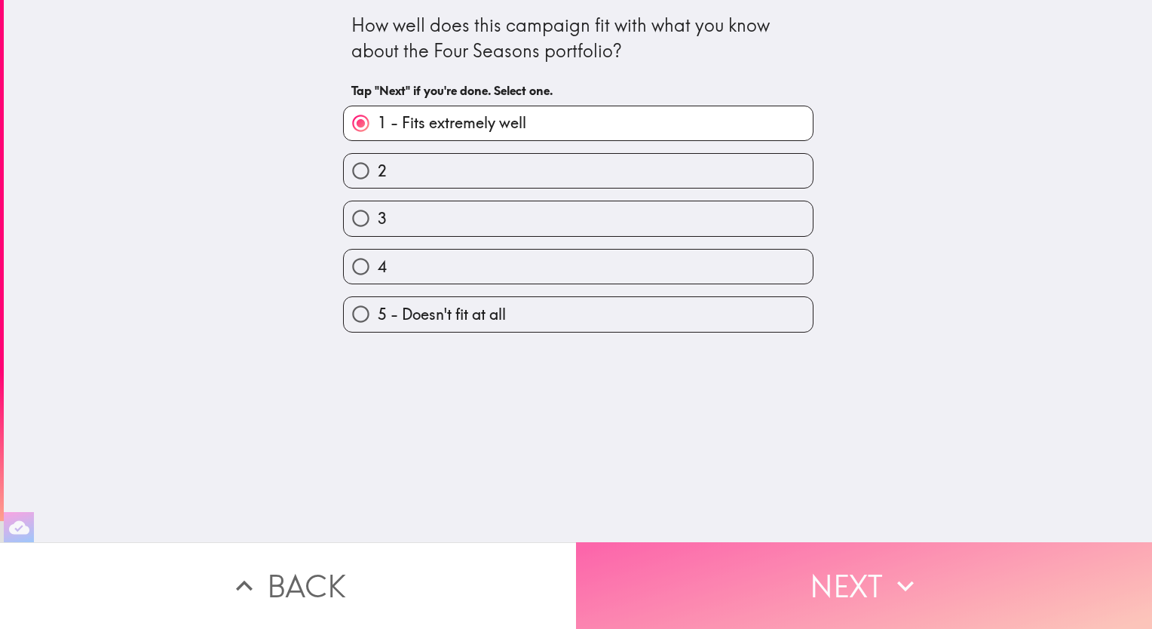
click at [839, 577] on button "Next" at bounding box center [864, 585] width 576 height 87
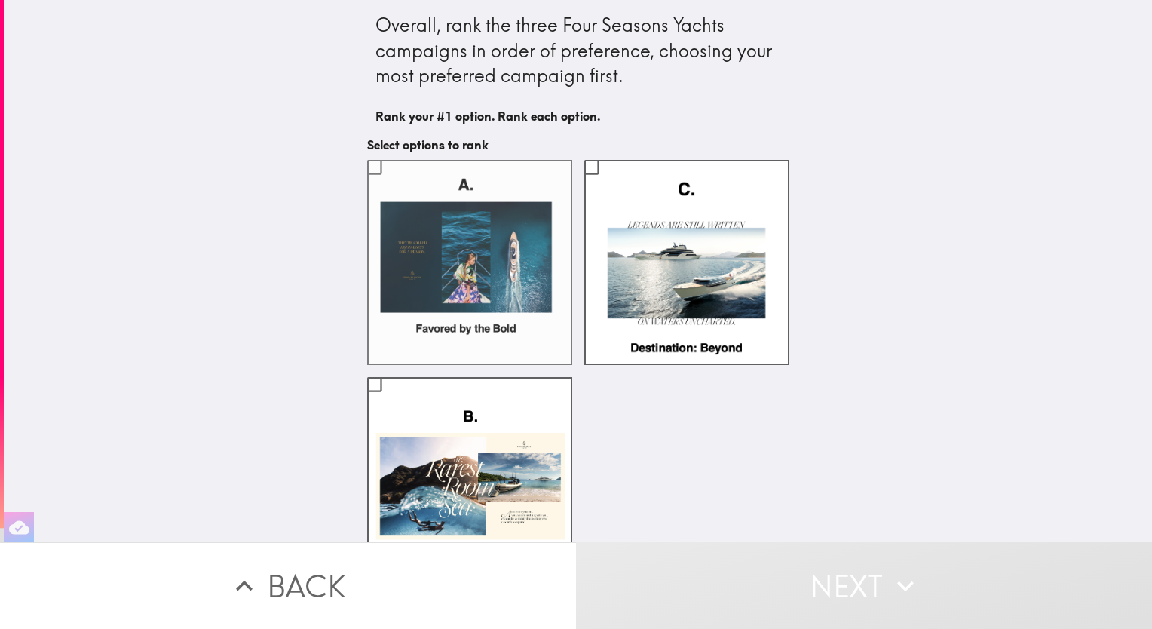
click at [465, 207] on label at bounding box center [469, 262] width 205 height 205
click at [391, 184] on input "checkbox" at bounding box center [374, 167] width 34 height 34
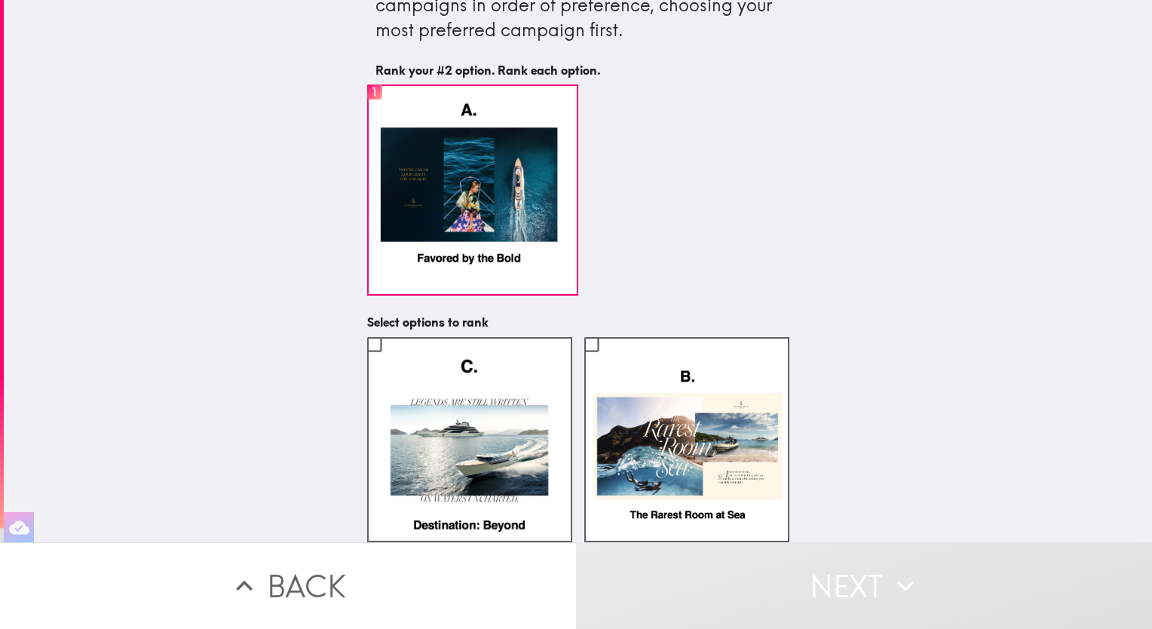
scroll to position [57, 0]
click at [500, 426] on label at bounding box center [469, 439] width 205 height 205
click at [391, 361] on input "checkbox" at bounding box center [374, 344] width 34 height 34
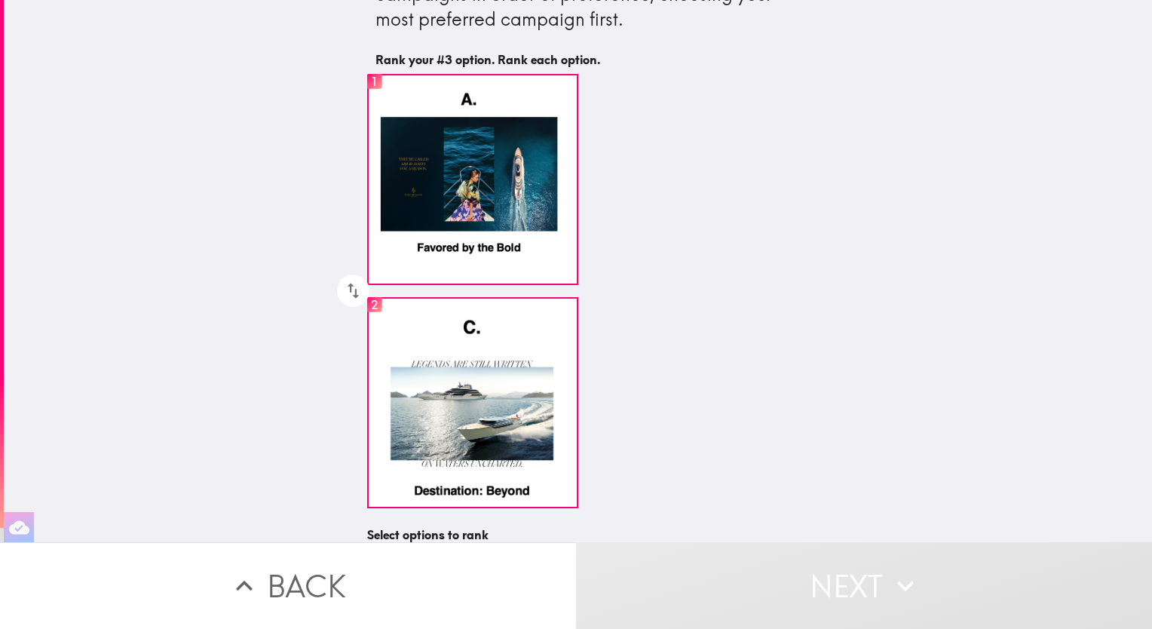
click at [781, 304] on div "Overall, rank the three Four Seasons Yachts campaigns in order of preference, c…" at bounding box center [578, 348] width 483 height 811
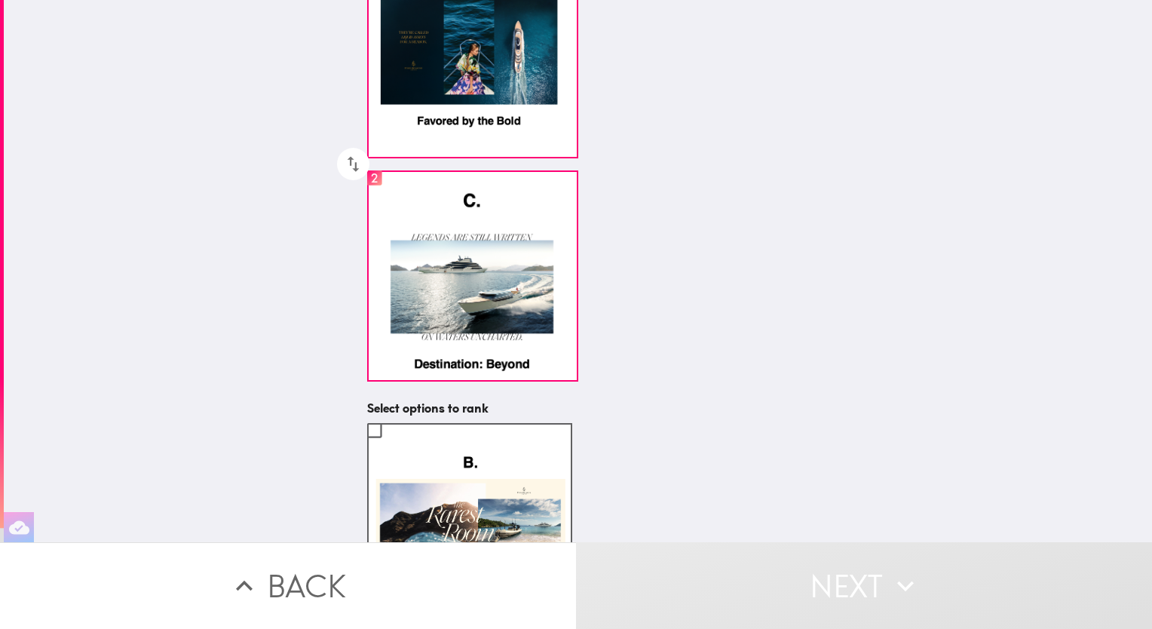
scroll to position [280, 0]
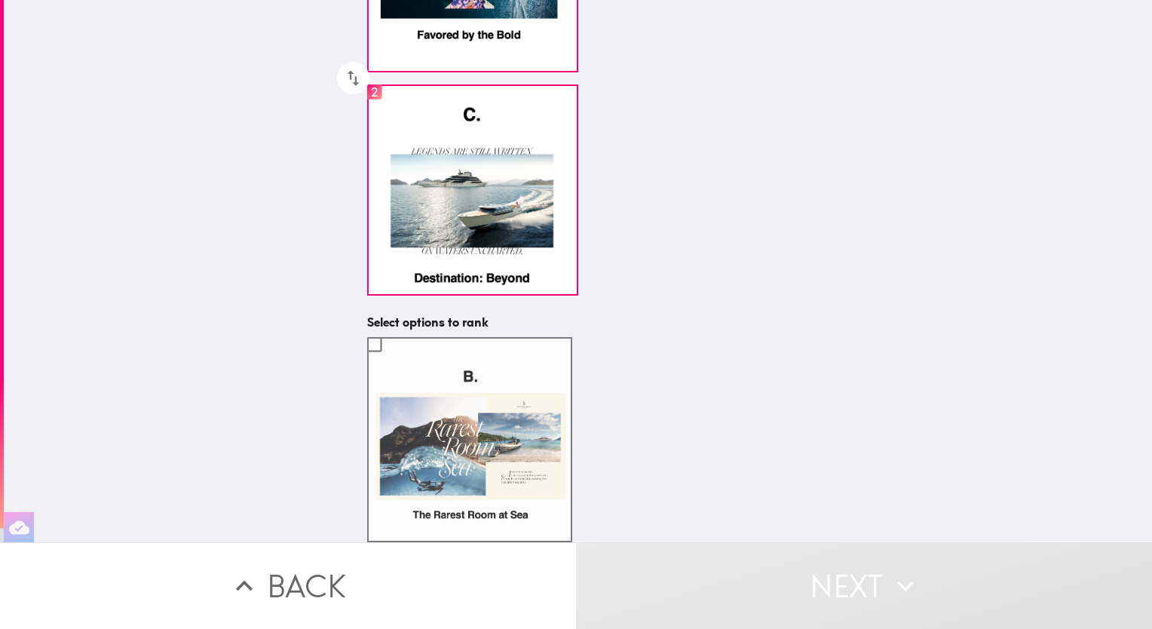
click at [503, 404] on label at bounding box center [469, 439] width 205 height 205
click at [391, 361] on input "checkbox" at bounding box center [374, 344] width 34 height 34
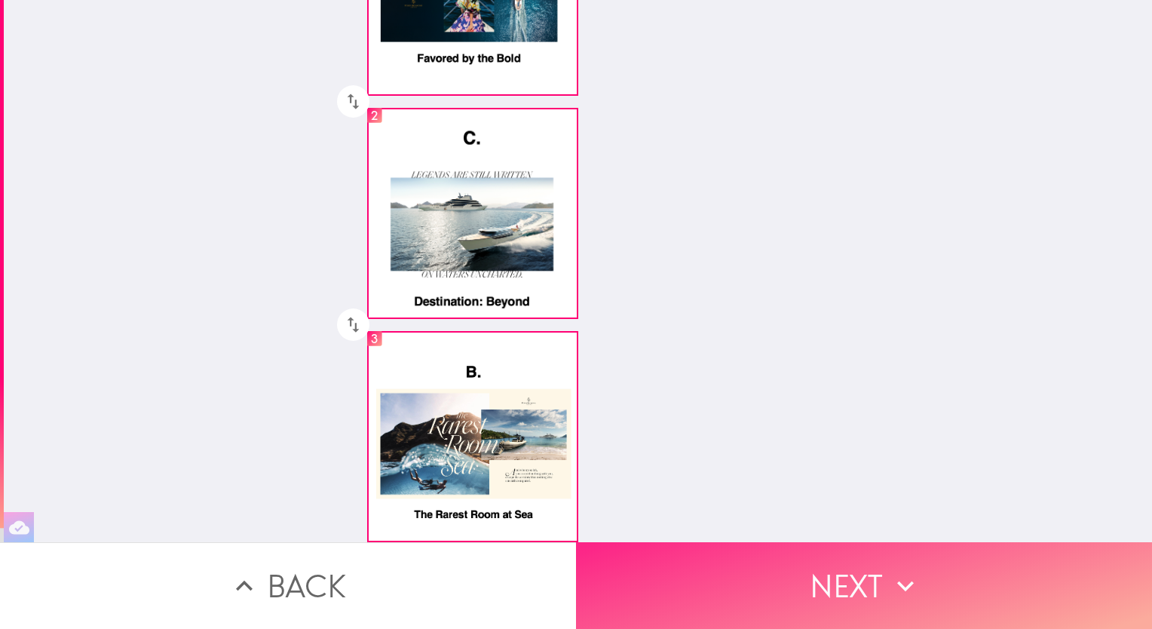
click at [856, 569] on button "Next" at bounding box center [864, 585] width 576 height 87
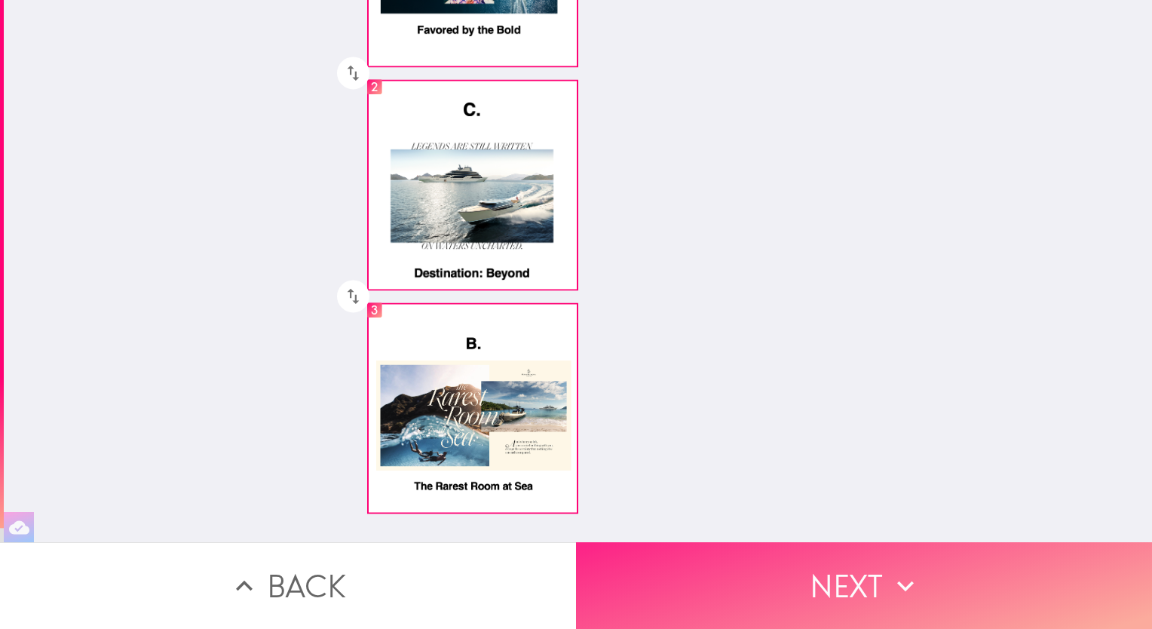
scroll to position [0, 0]
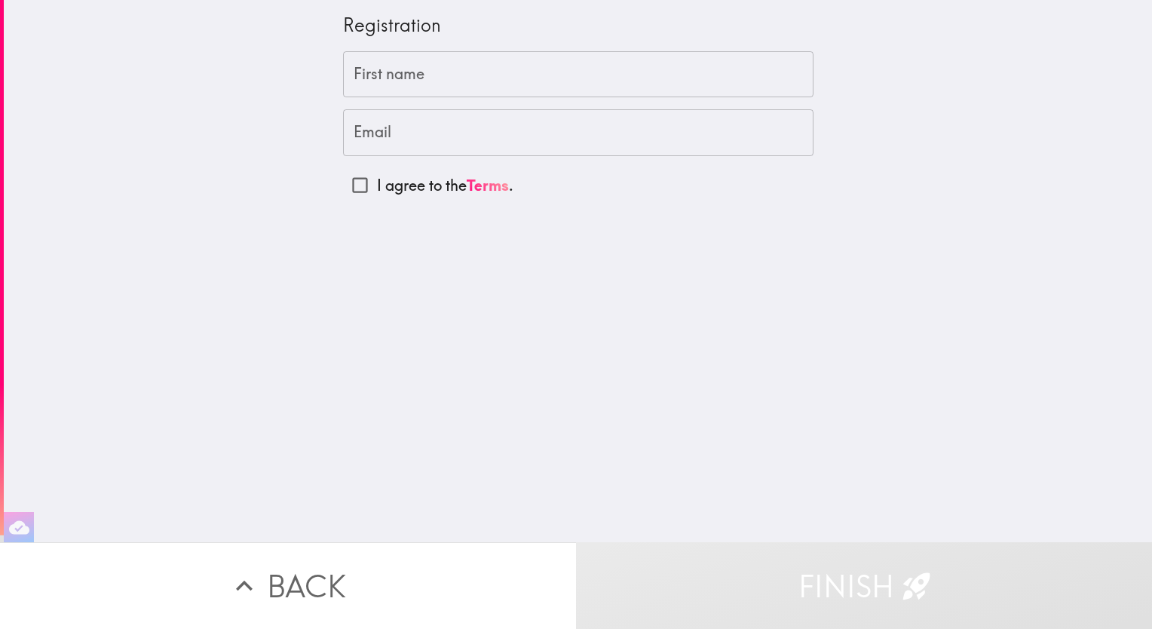
click at [612, 65] on input "First name" at bounding box center [578, 74] width 471 height 47
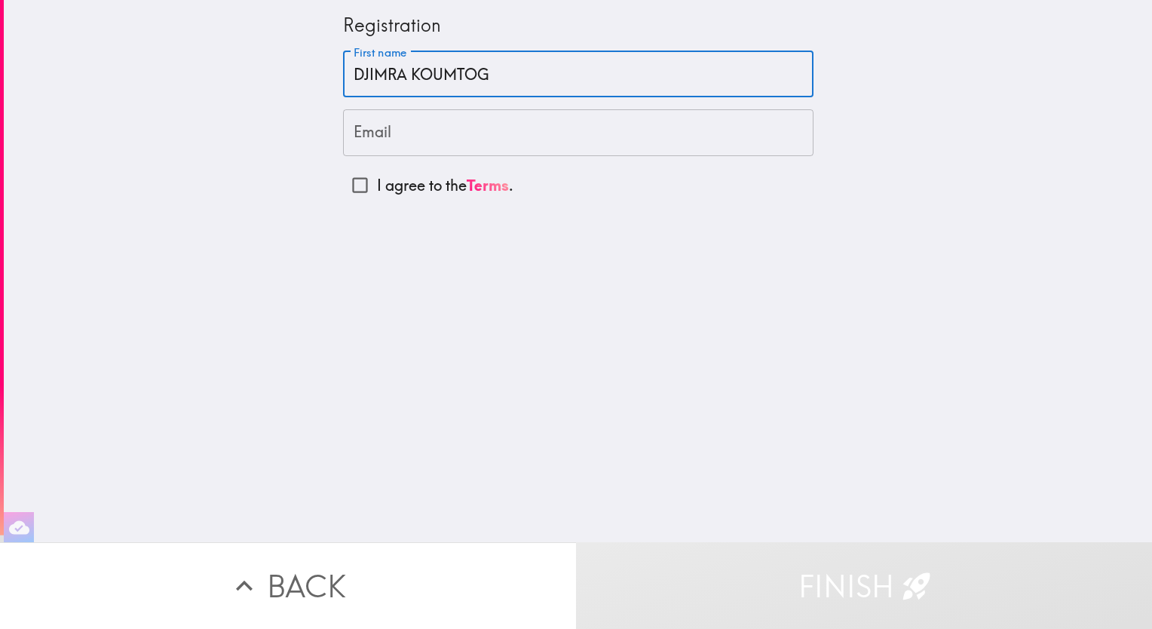
type input "DJIMRA KOUMTOG"
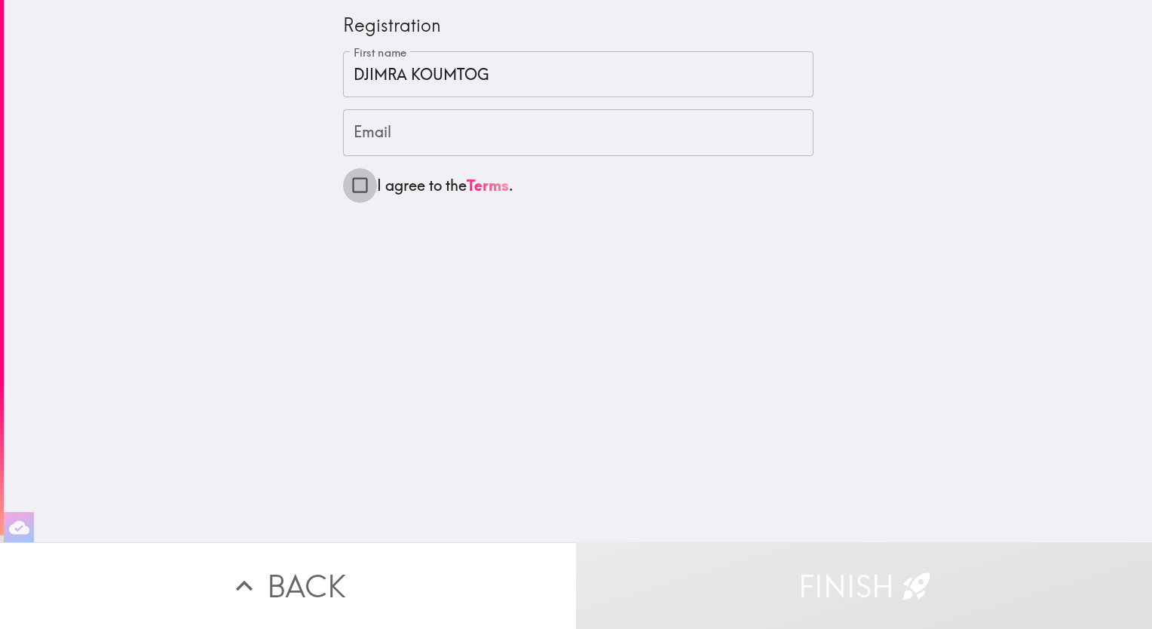
click at [344, 185] on input "I agree to the Terms ." at bounding box center [360, 185] width 34 height 34
checkbox input "true"
click at [437, 144] on input "Email" at bounding box center [578, 132] width 471 height 47
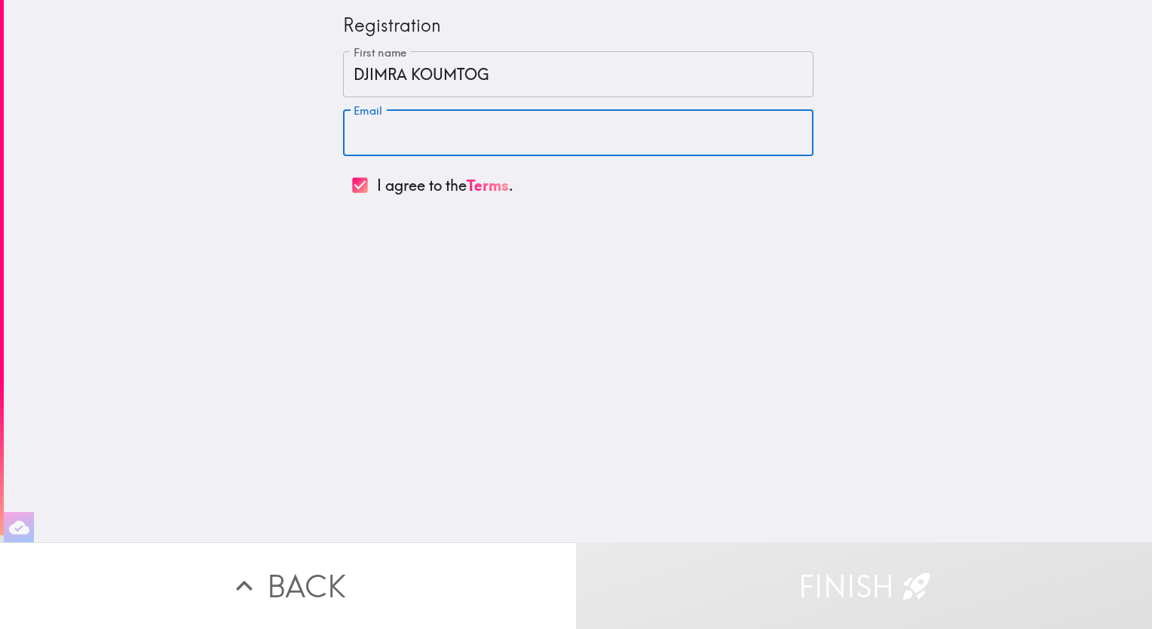
paste input "djimrack@gmail.com"
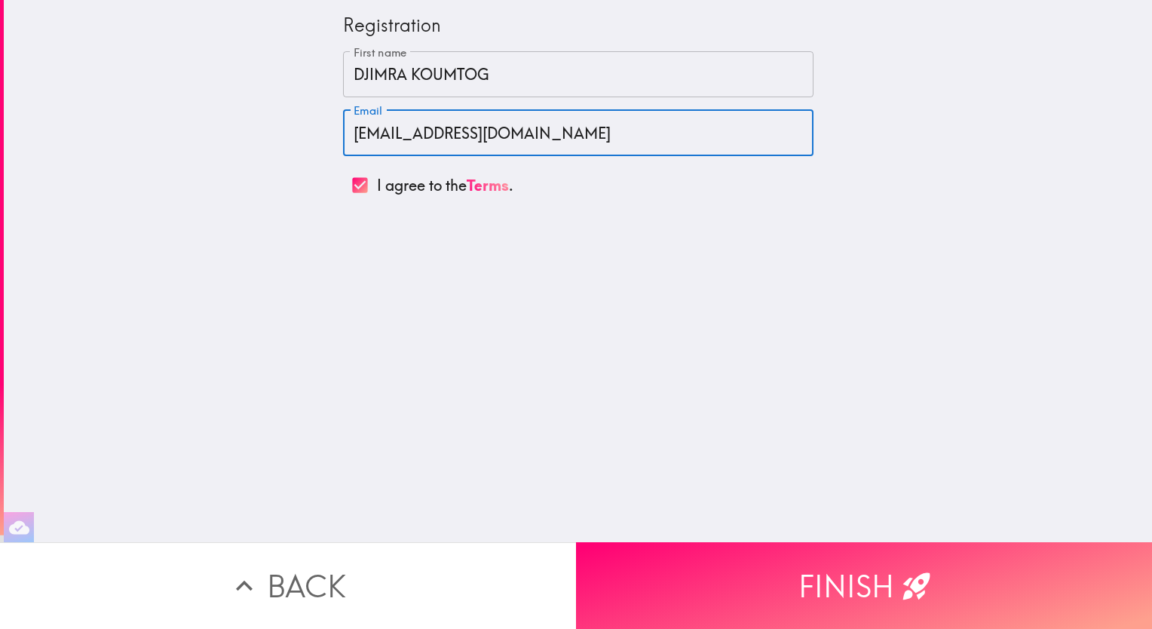
type input "djimrack@gmail.com"
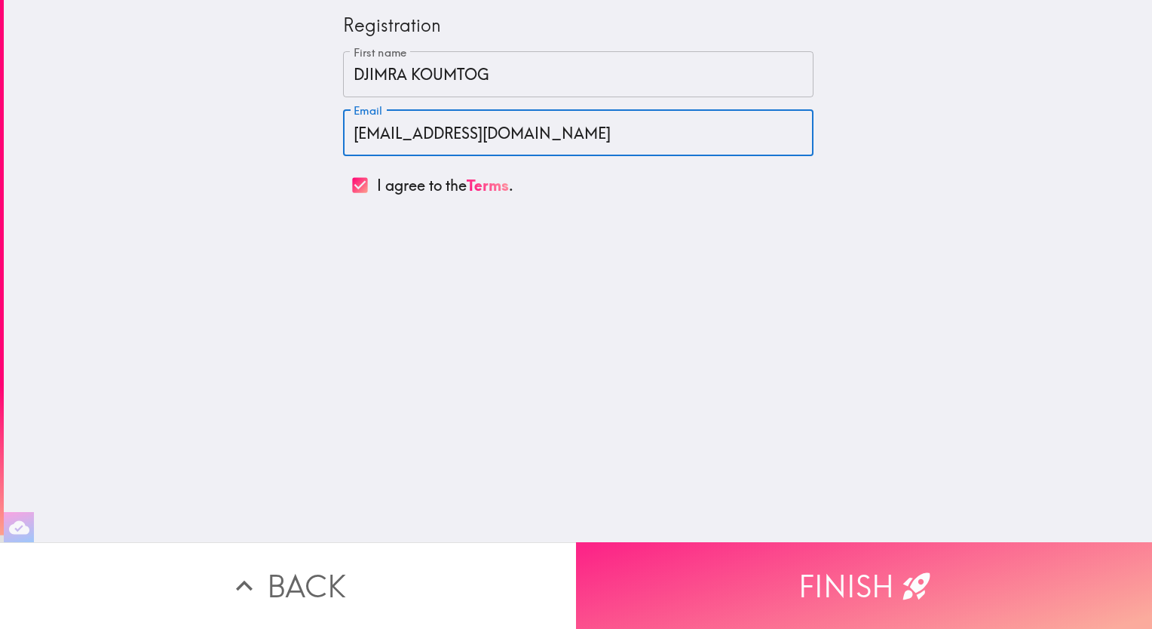
click at [833, 581] on button "Finish" at bounding box center [864, 585] width 576 height 87
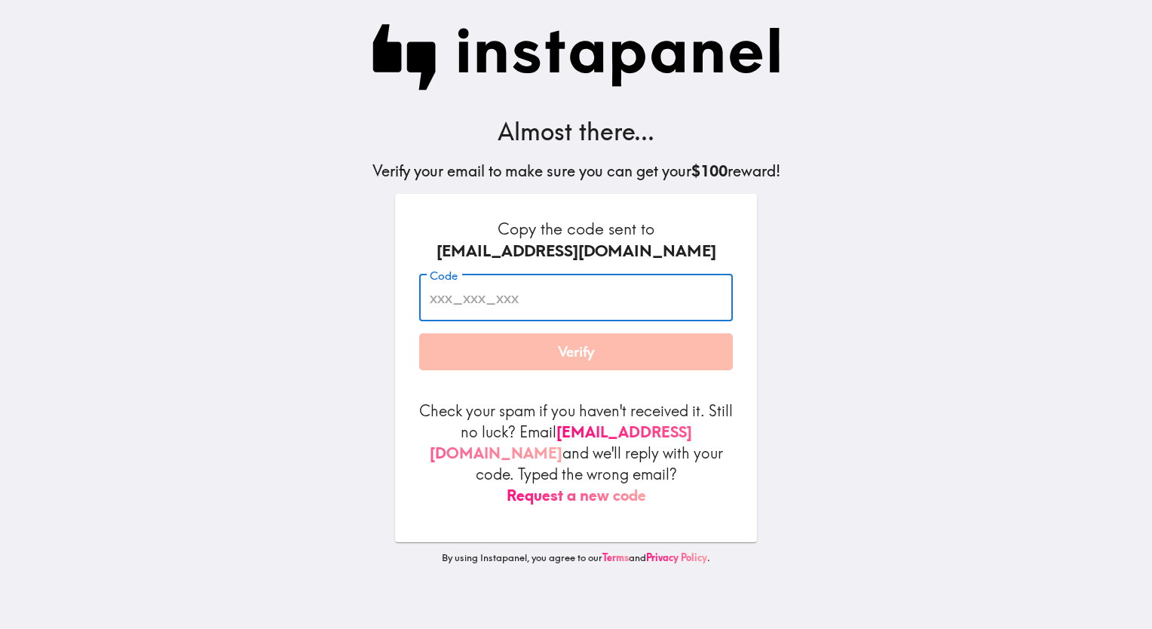
click at [469, 300] on input "Code" at bounding box center [576, 298] width 314 height 47
paste input "TLN_dqD_UKn"
type input "TLN_dqD_UKn"
click at [589, 358] on button "Verify" at bounding box center [576, 352] width 314 height 38
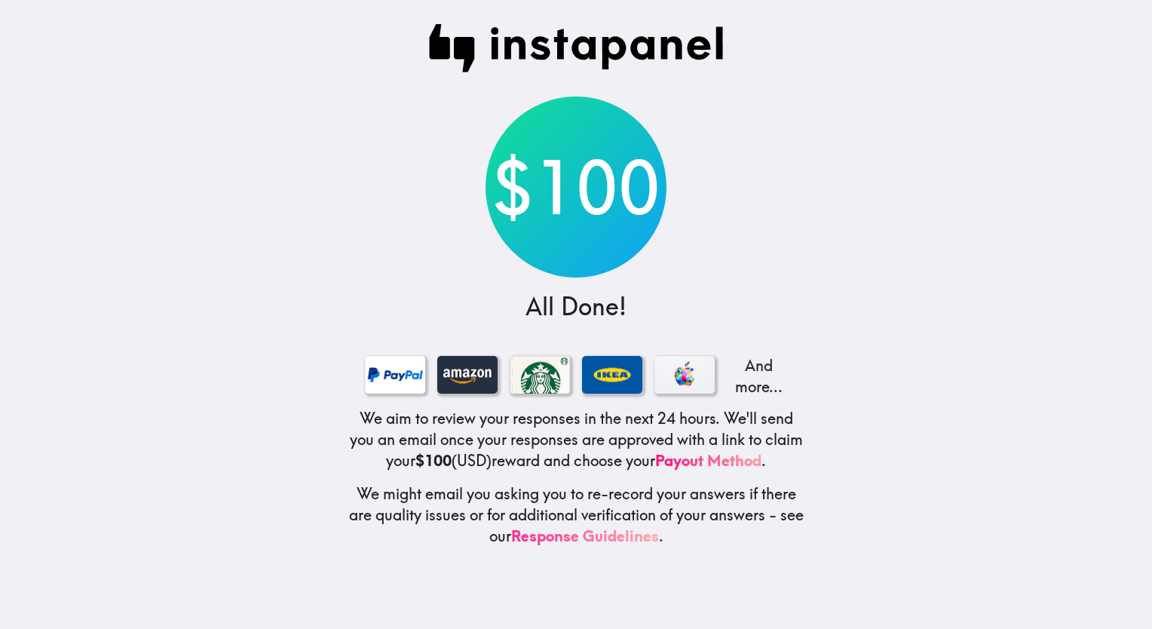
click at [590, 543] on link "Response Guidelines" at bounding box center [585, 535] width 148 height 19
click at [679, 382] on div at bounding box center [685, 375] width 60 height 38
click at [385, 378] on div at bounding box center [395, 375] width 60 height 38
click at [742, 459] on link "Payout Method" at bounding box center [708, 460] width 106 height 19
